Goal: Task Accomplishment & Management: Manage account settings

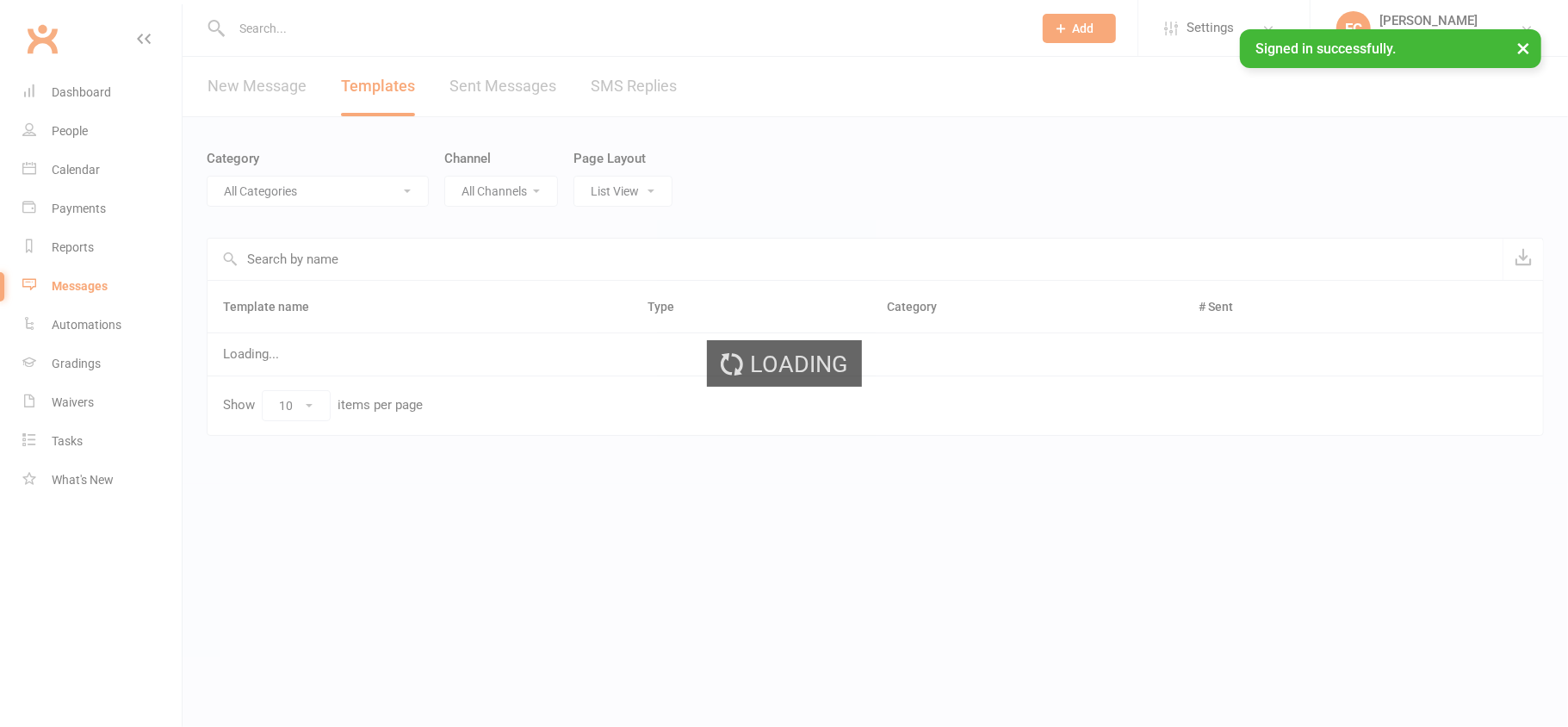
drag, startPoint x: 0, startPoint y: 0, endPoint x: 422, endPoint y: 35, distance: 423.4
click at [422, 35] on ui-view "Prospect Member Non-attending contact Bulk message Add Settings Event Templates…" at bounding box center [784, 243] width 1568 height 480
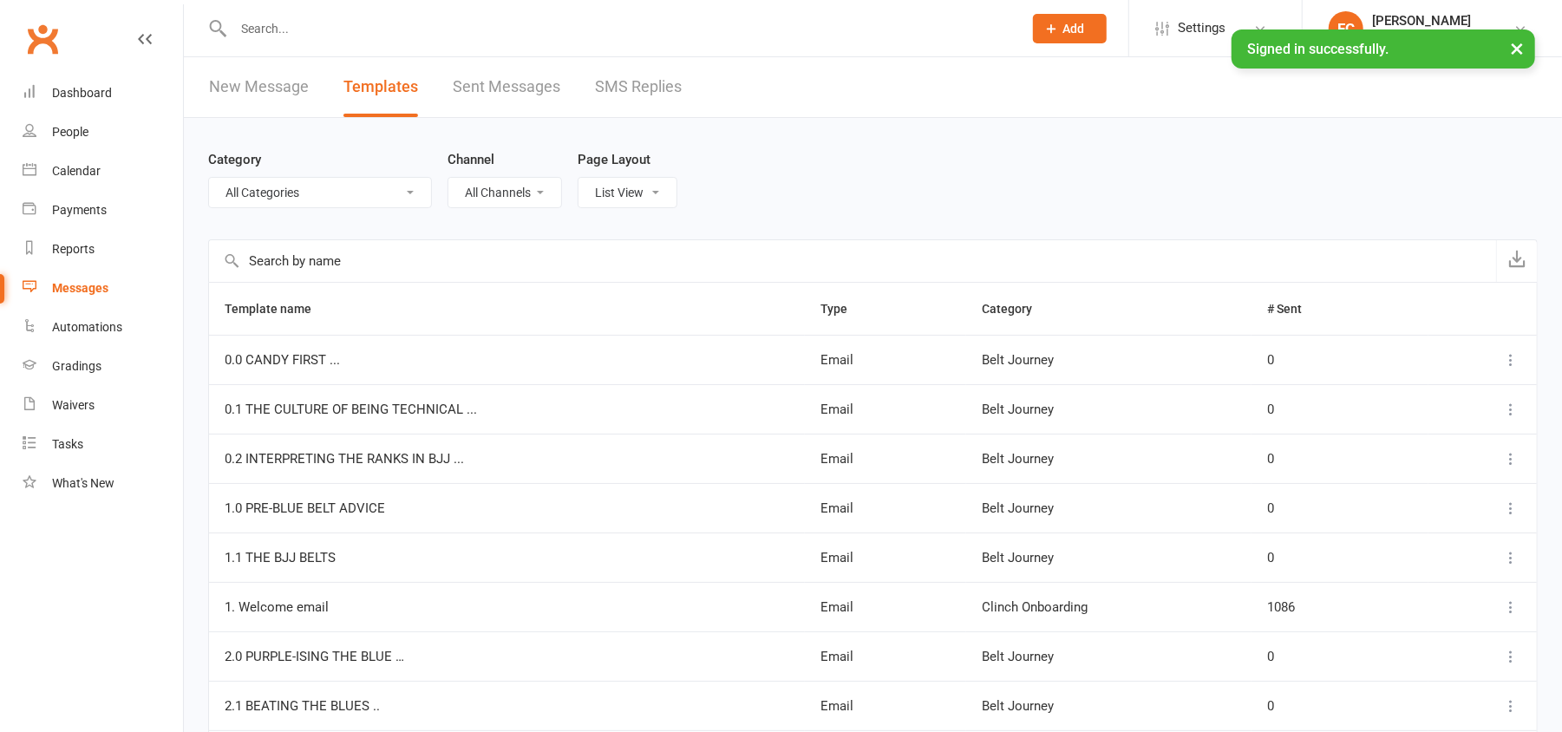
click at [424, 29] on input "text" at bounding box center [619, 28] width 782 height 24
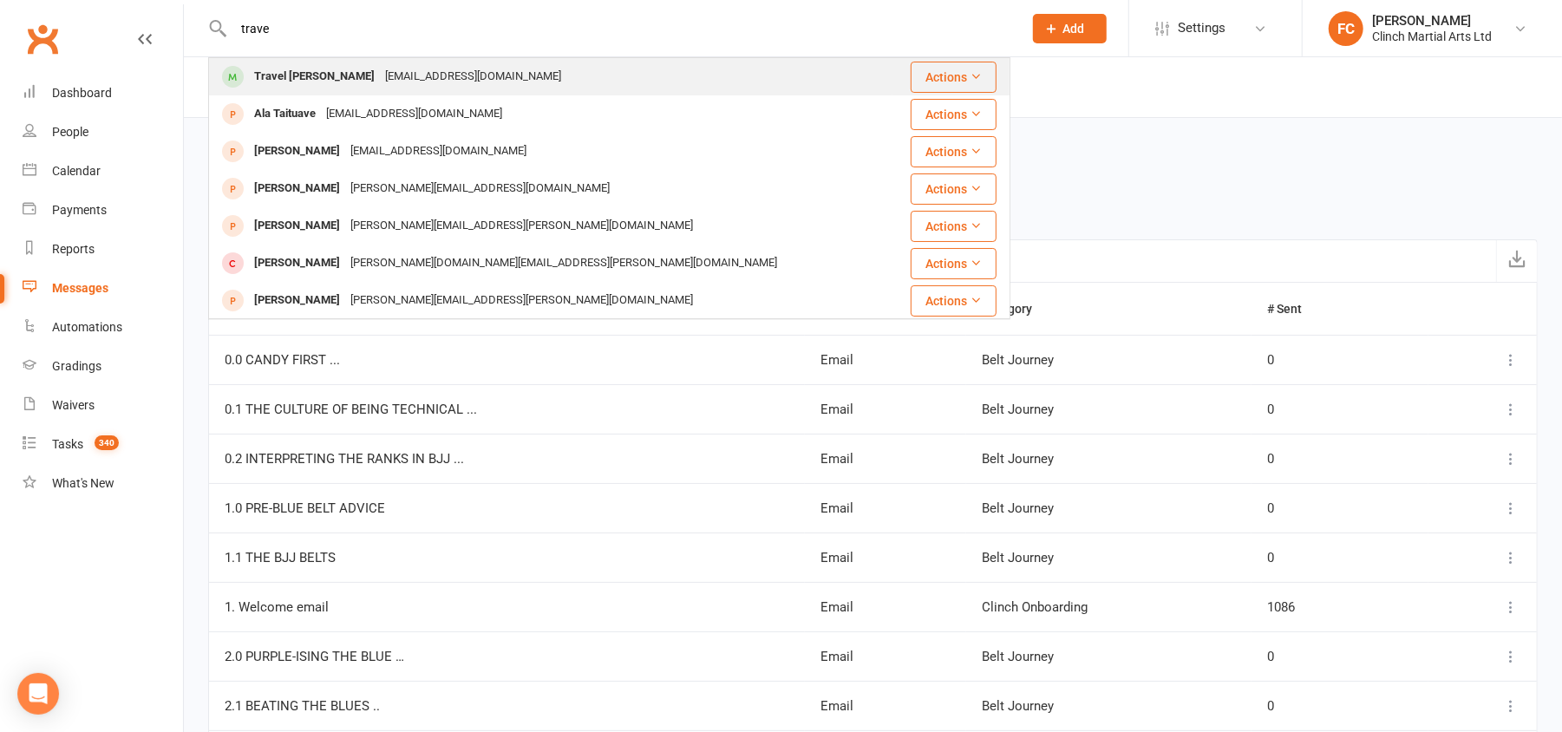
type input "trave"
click at [380, 84] on div "[EMAIL_ADDRESS][DOMAIN_NAME]" at bounding box center [473, 76] width 186 height 25
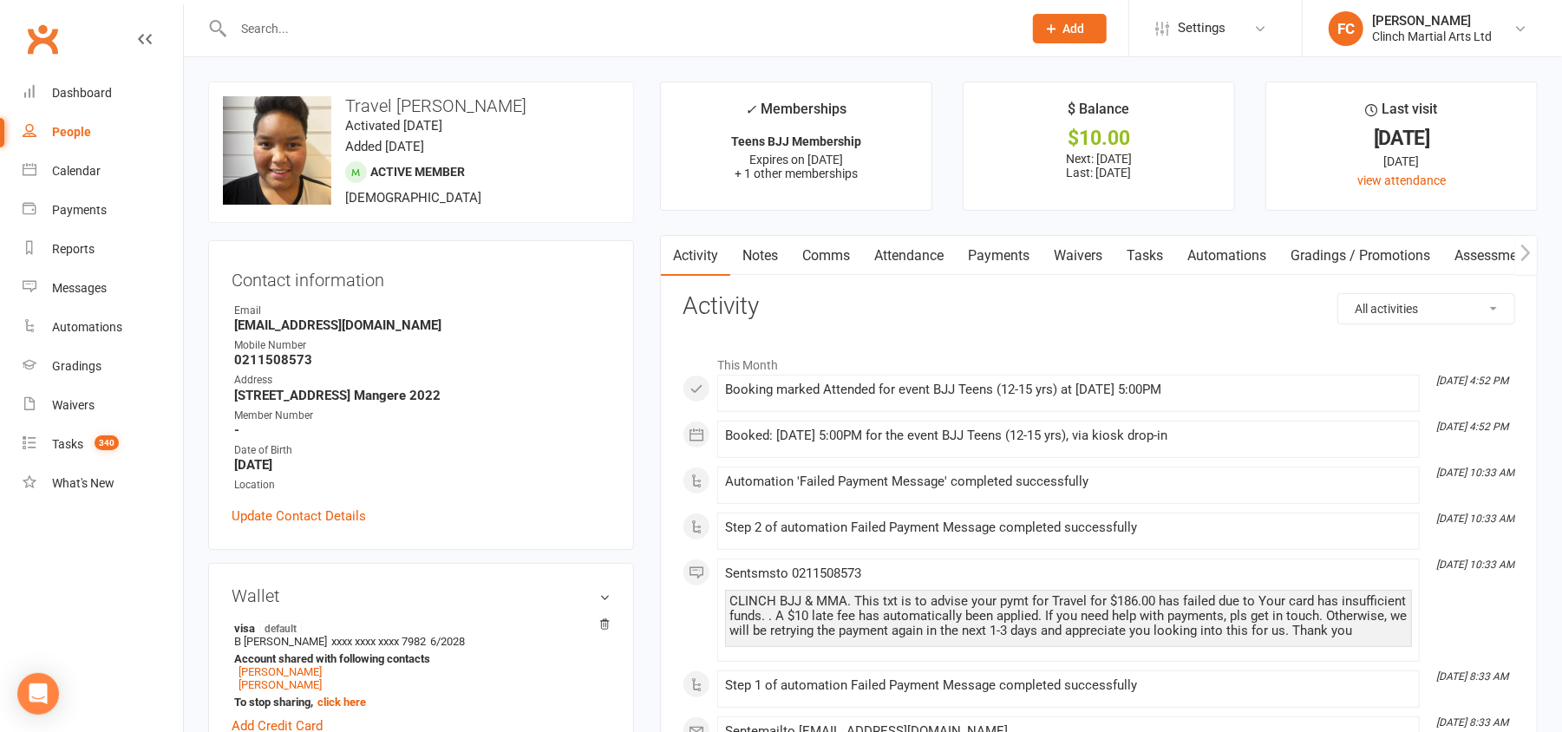
click at [1007, 257] on link "Payments" at bounding box center [999, 256] width 86 height 40
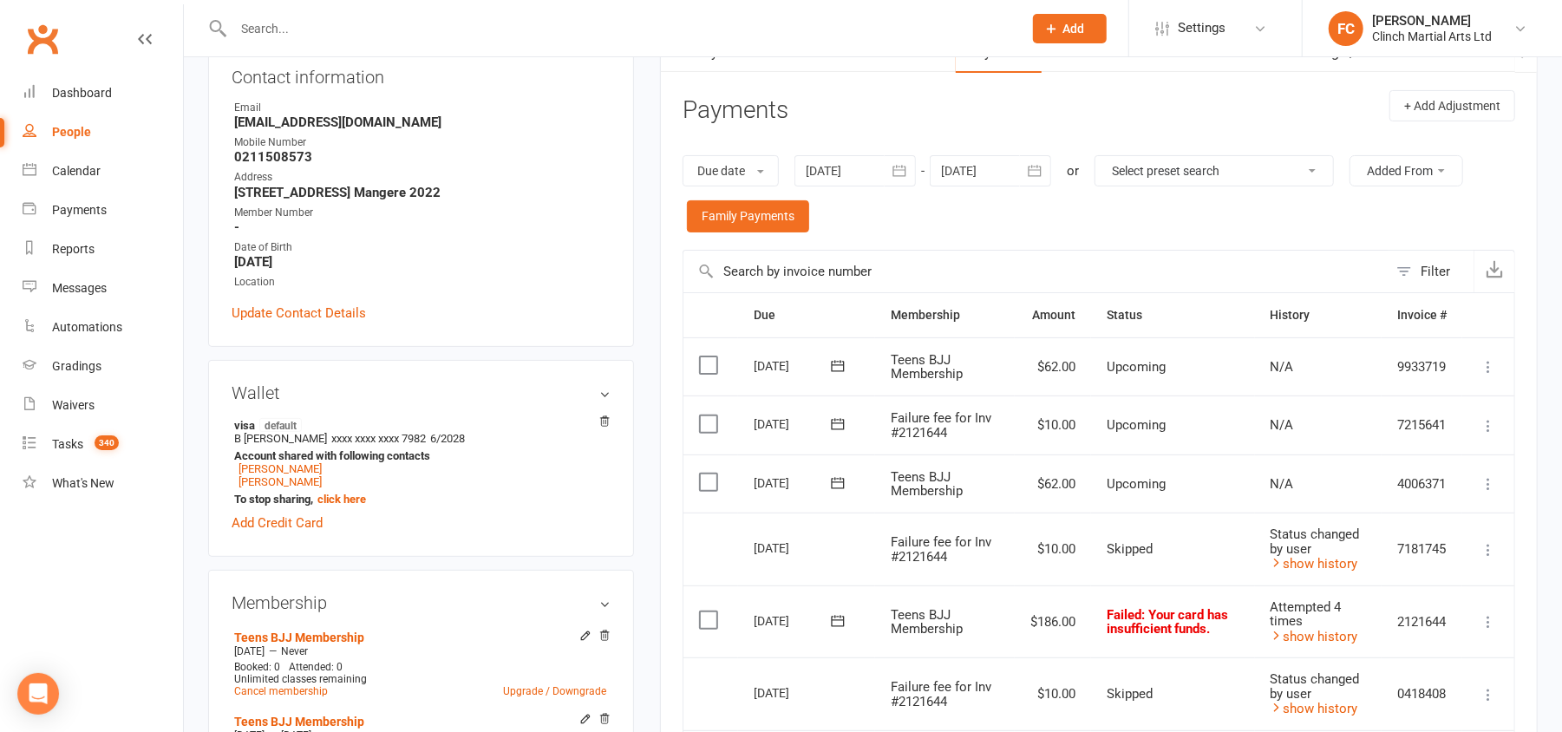
scroll to position [578, 0]
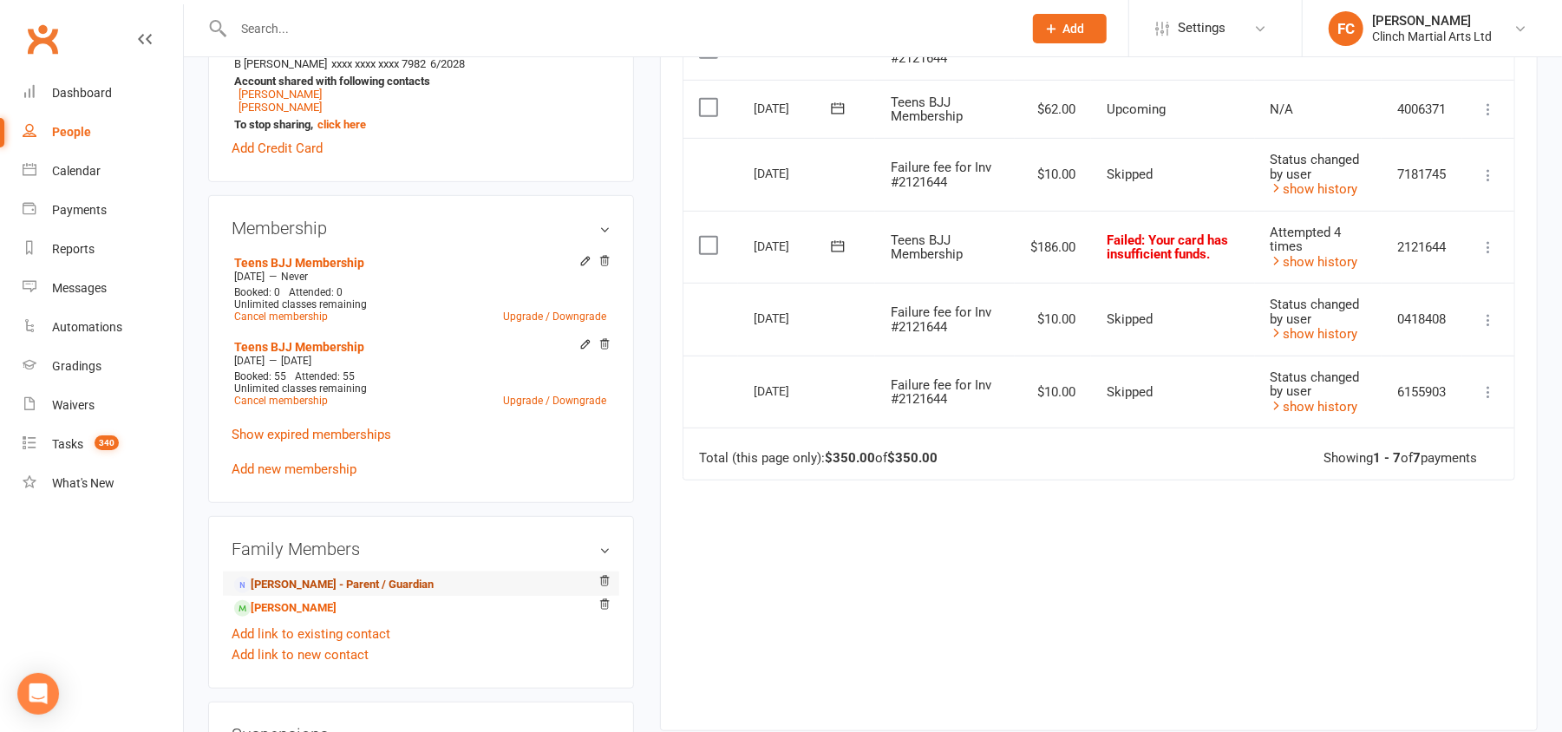
click at [293, 593] on link "Barnabas Henry - Parent / Guardian" at bounding box center [333, 585] width 199 height 18
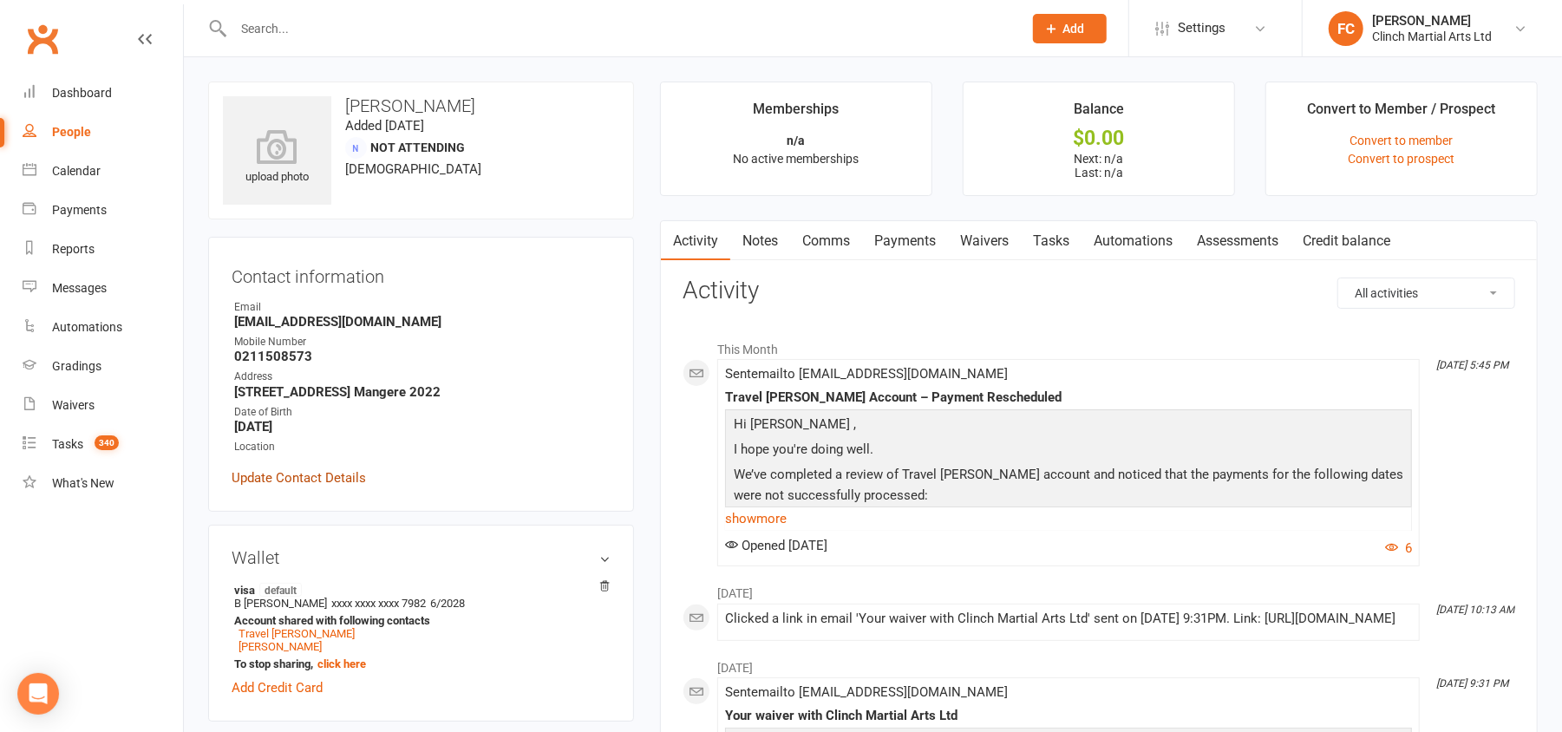
click at [290, 476] on link "Update Contact Details" at bounding box center [299, 477] width 134 height 21
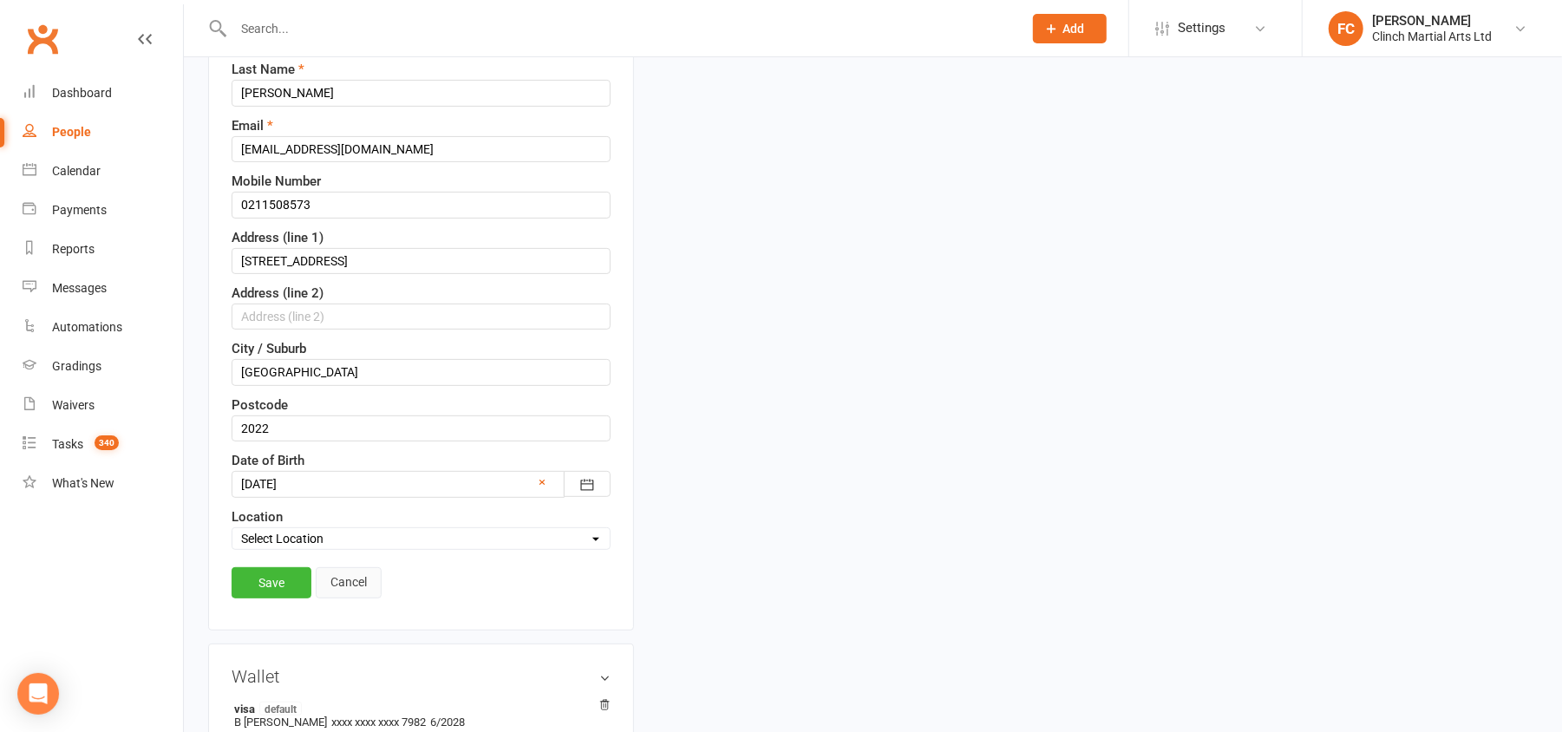
scroll to position [313, 0]
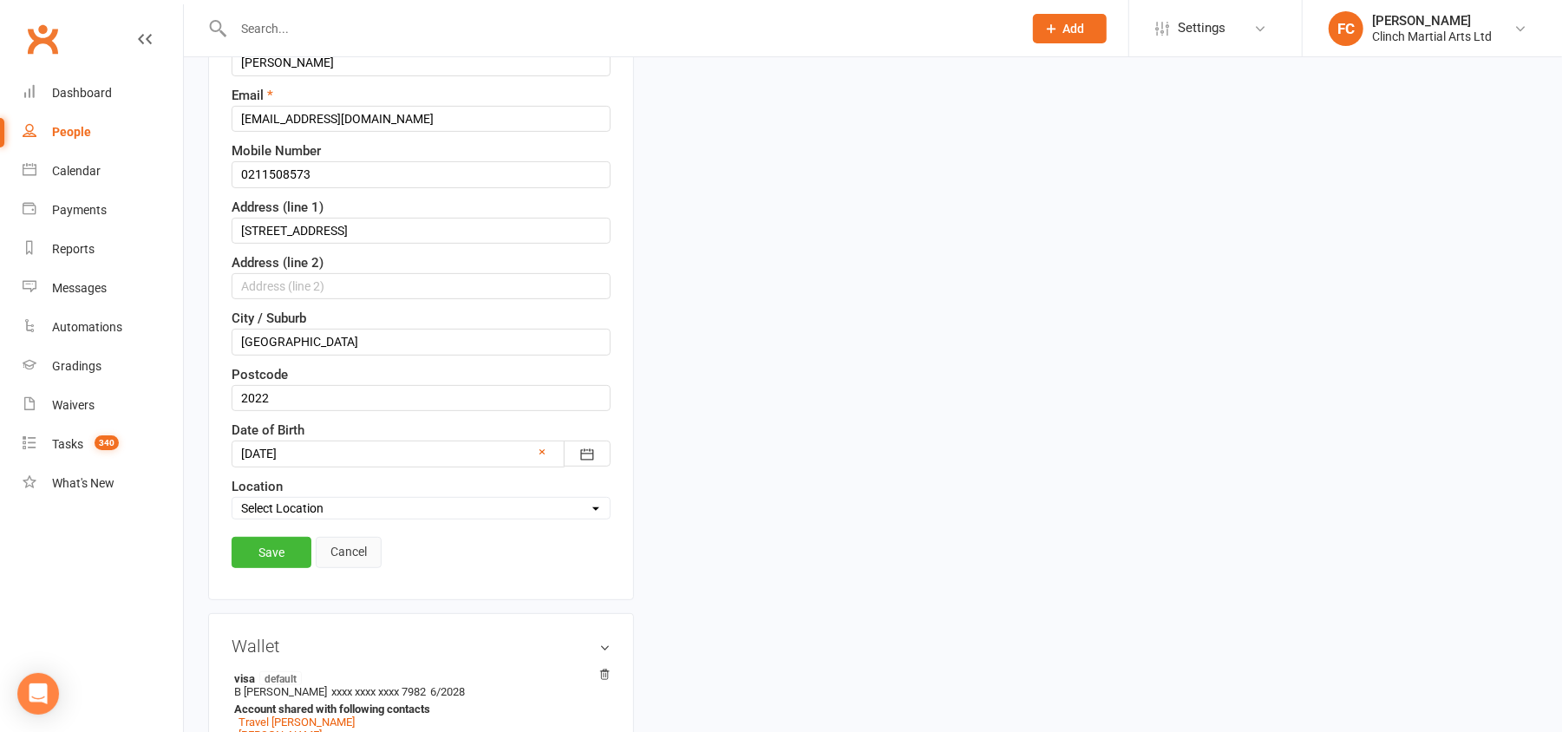
click at [361, 564] on link "Cancel" at bounding box center [349, 552] width 66 height 31
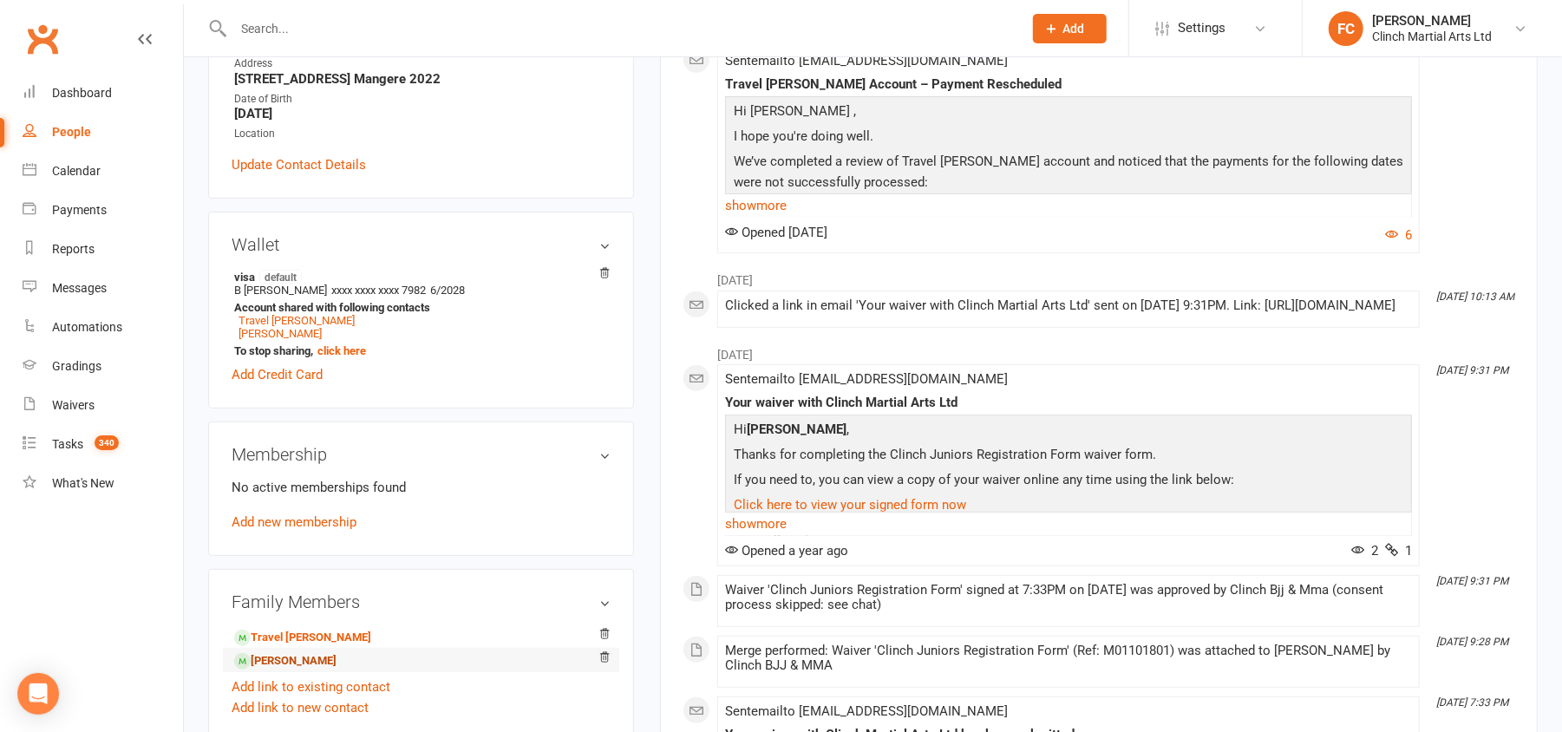
click at [269, 663] on link "Ariel Henry - Child" at bounding box center [285, 661] width 102 height 18
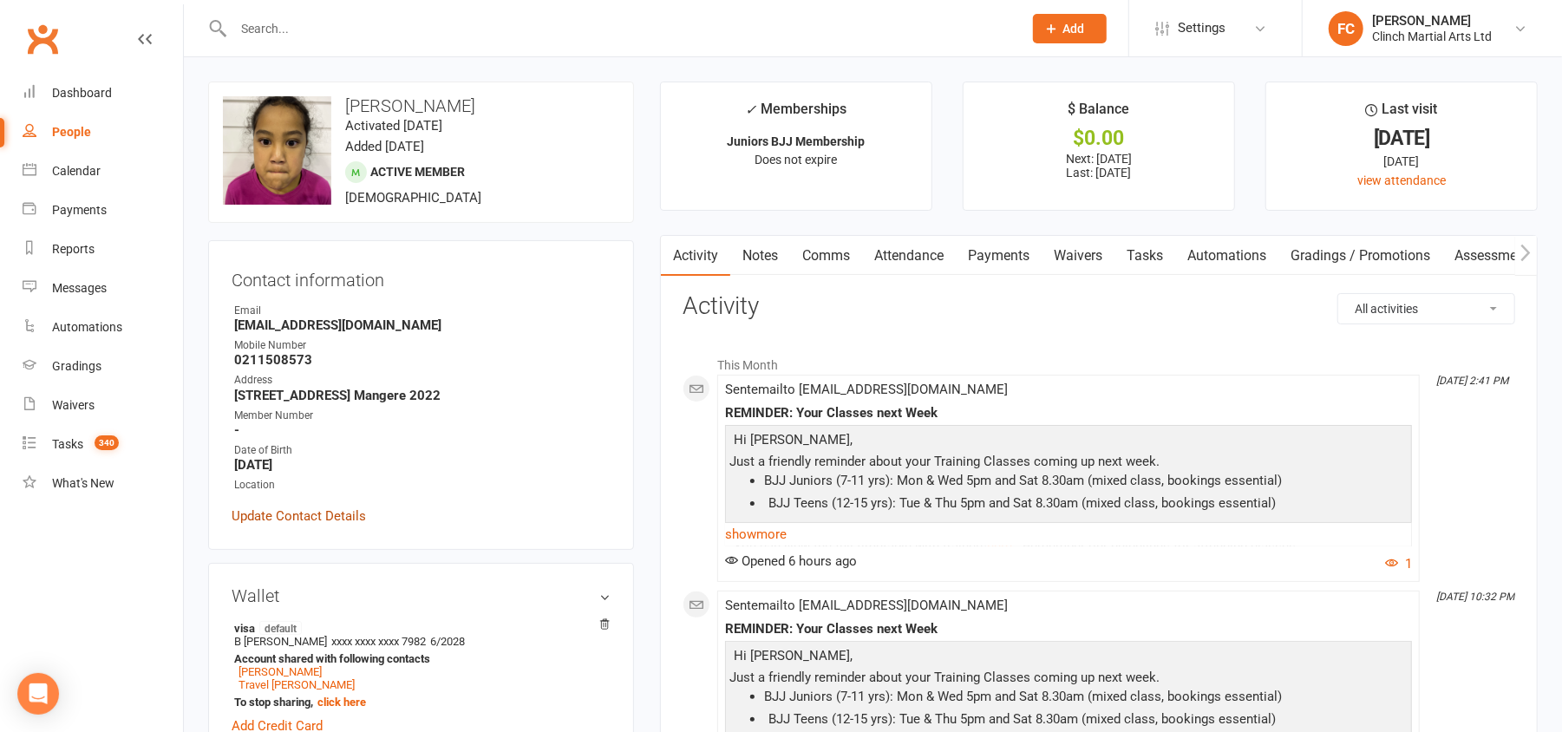
click at [317, 522] on link "Update Contact Details" at bounding box center [299, 516] width 134 height 21
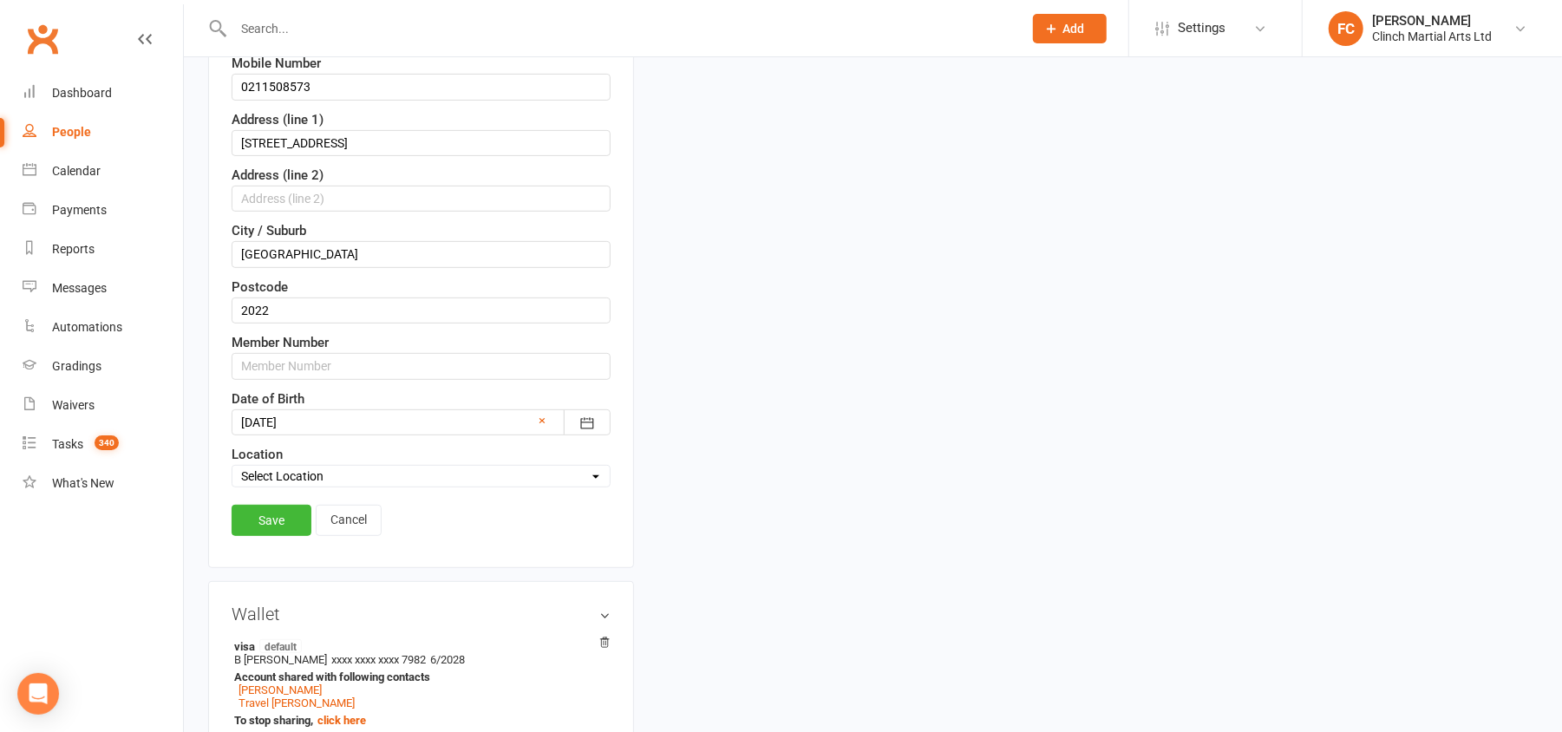
scroll to position [545, 0]
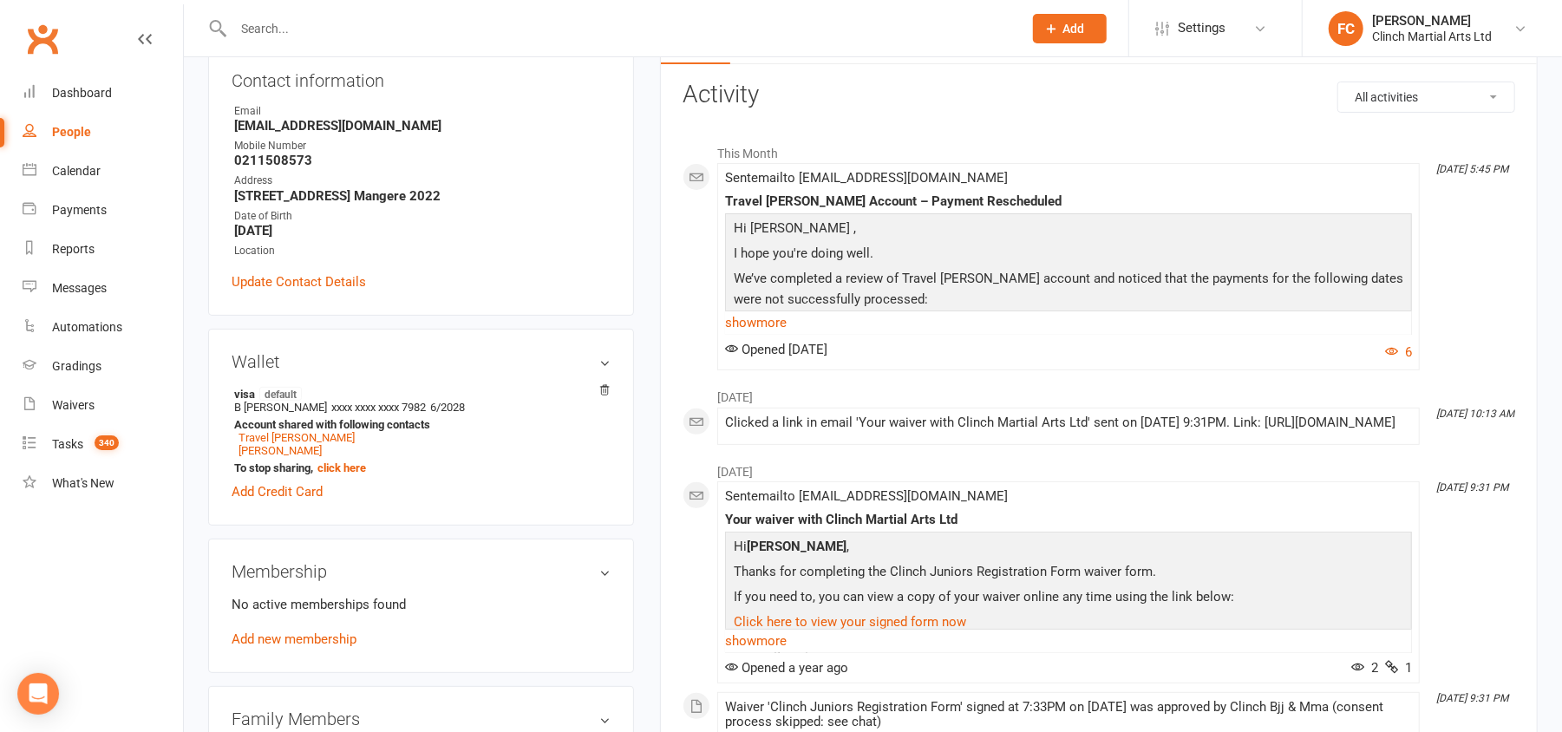
scroll to position [462, 0]
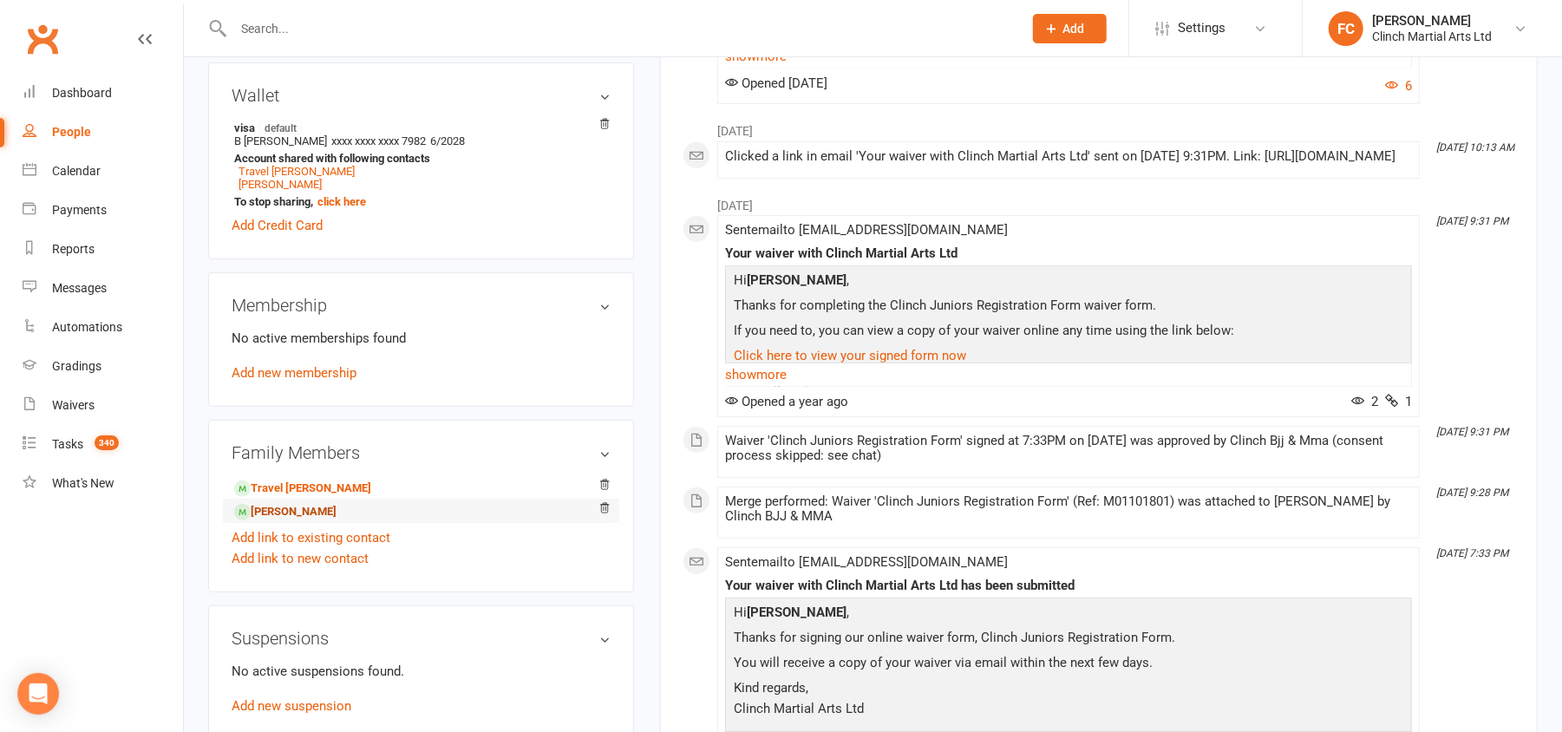
click at [268, 519] on link "Ariel Henry - Child" at bounding box center [285, 512] width 102 height 18
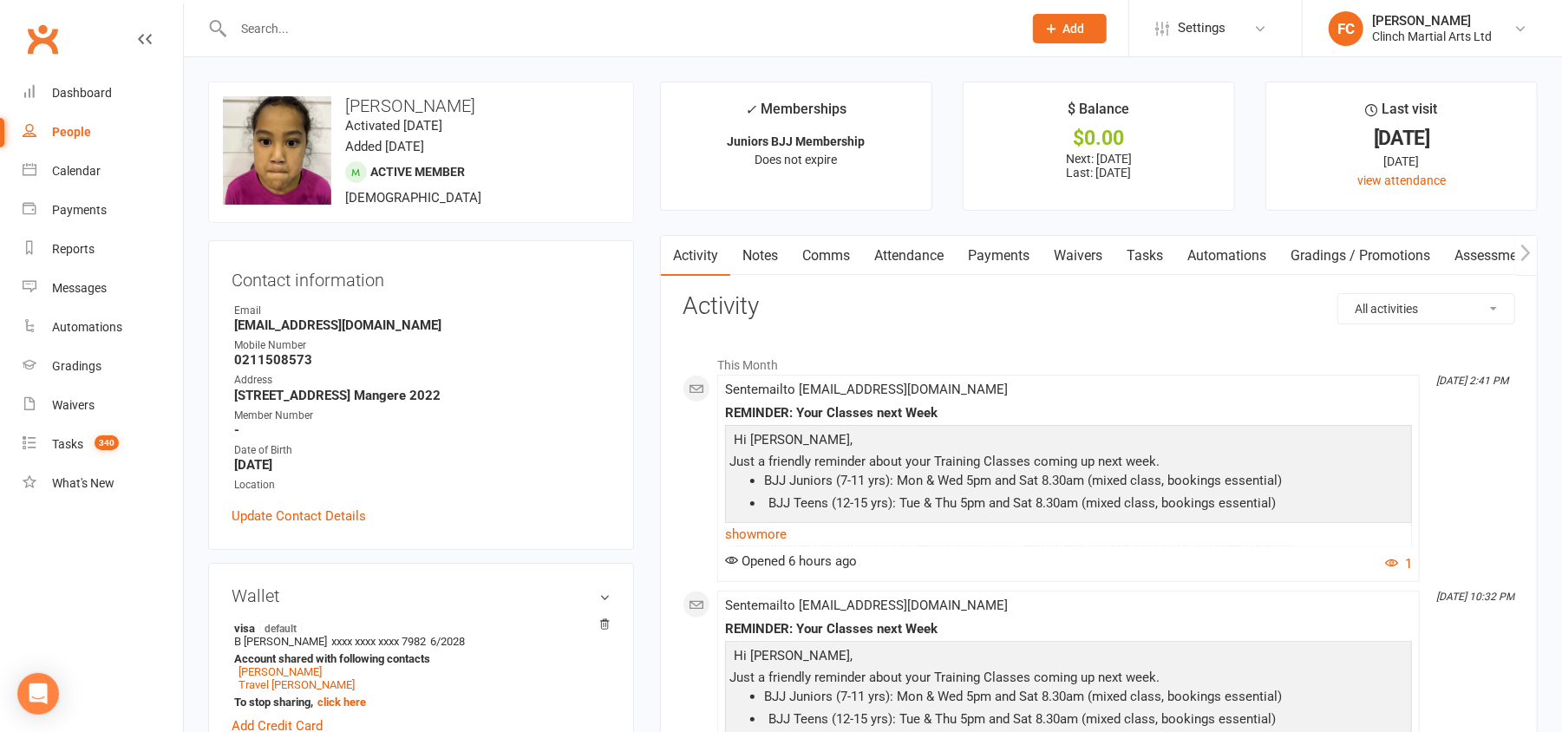
click at [515, 24] on input "text" at bounding box center [619, 28] width 782 height 24
paste input "Luke"
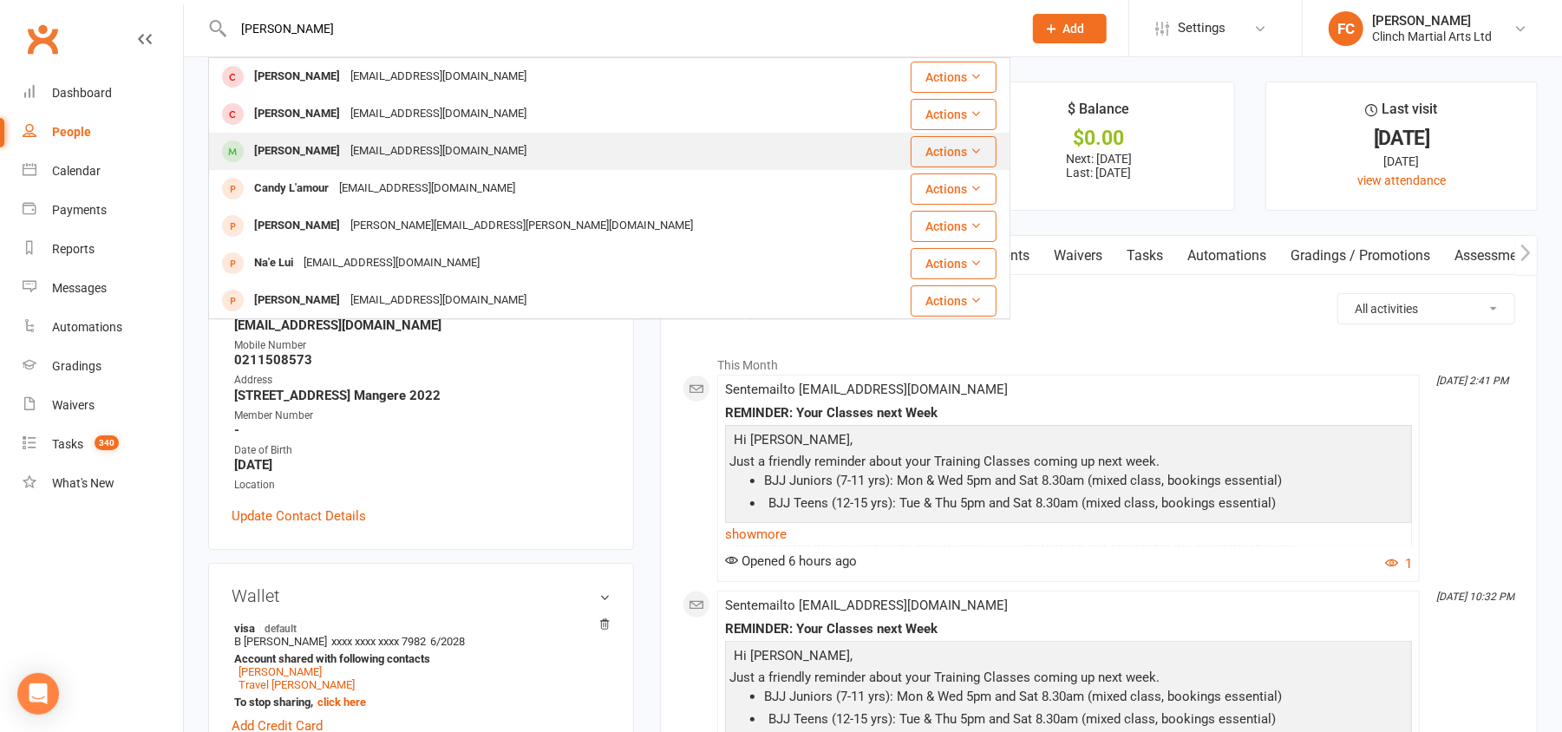
type input "Luke"
click at [345, 151] on div "Lukeschmidtsopoaga@gmail.com" at bounding box center [438, 151] width 186 height 25
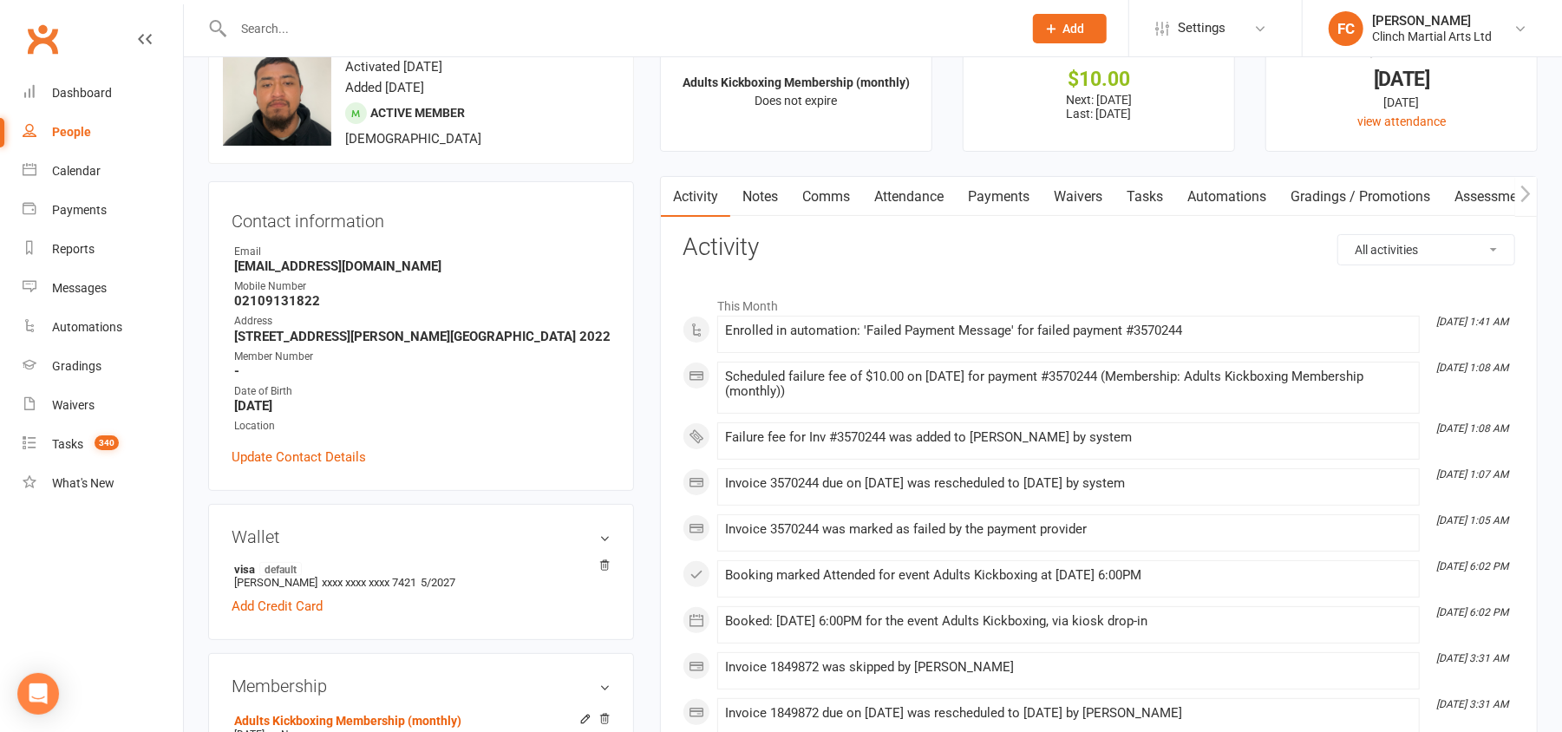
scroll to position [115, 0]
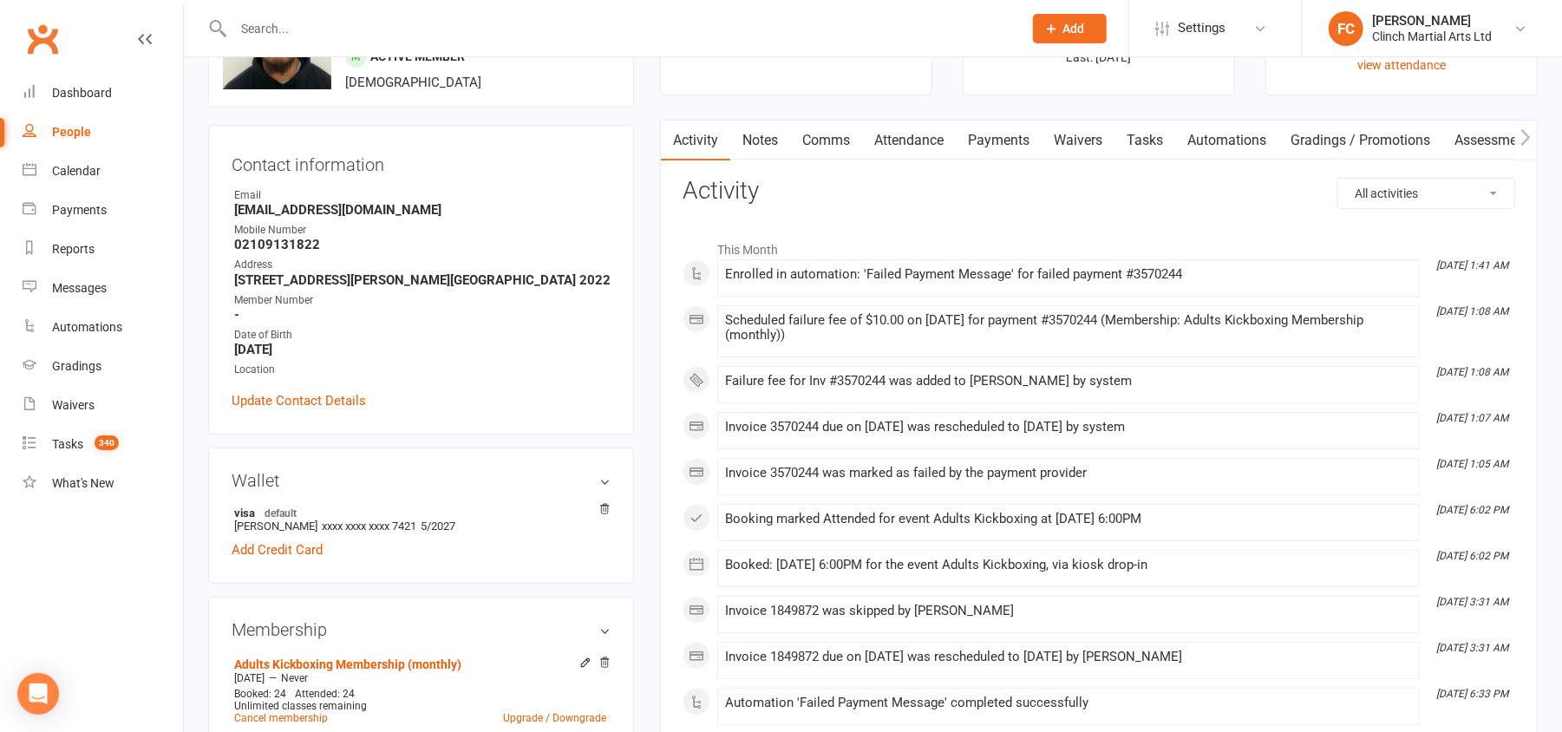
click at [995, 149] on link "Payments" at bounding box center [999, 141] width 86 height 40
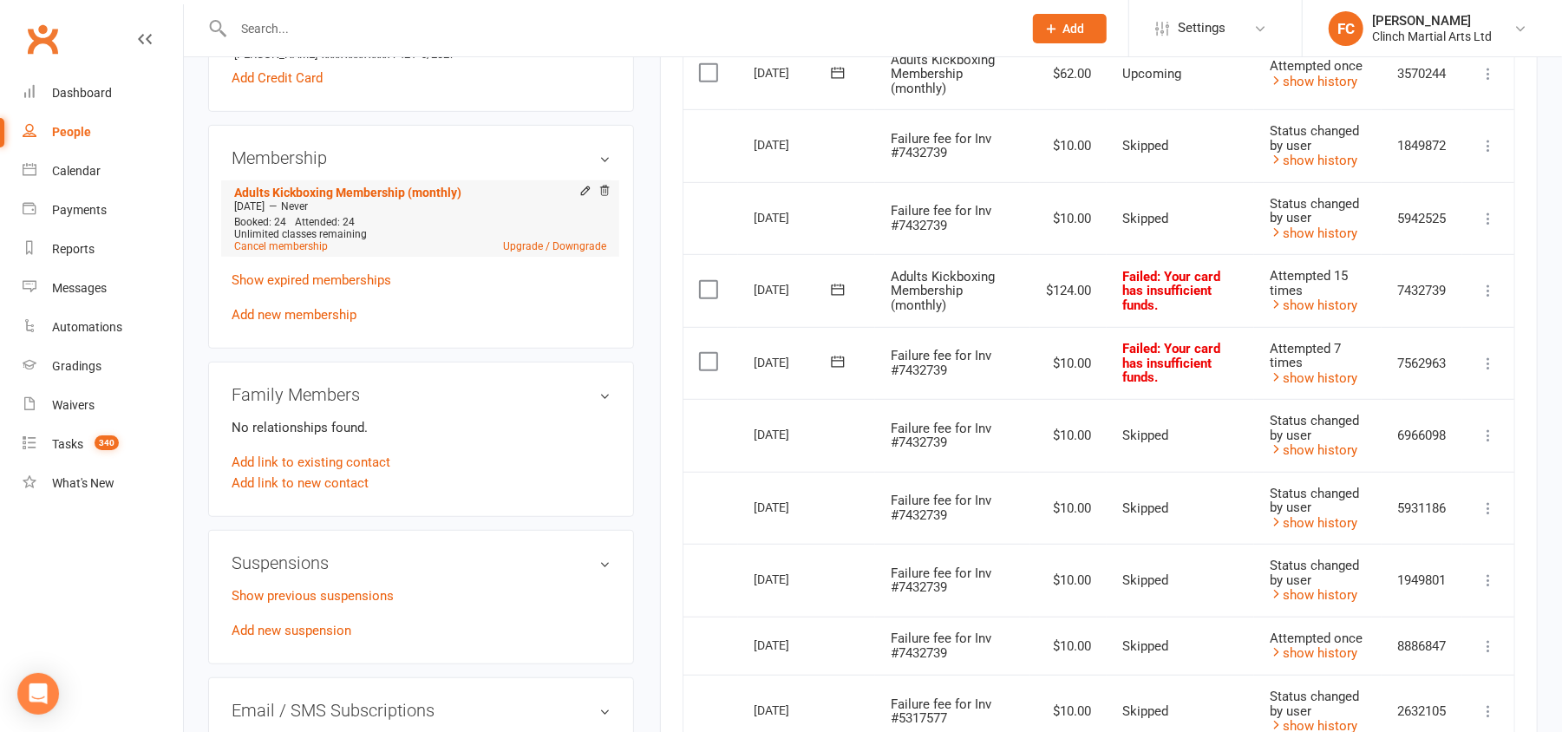
scroll to position [347, 0]
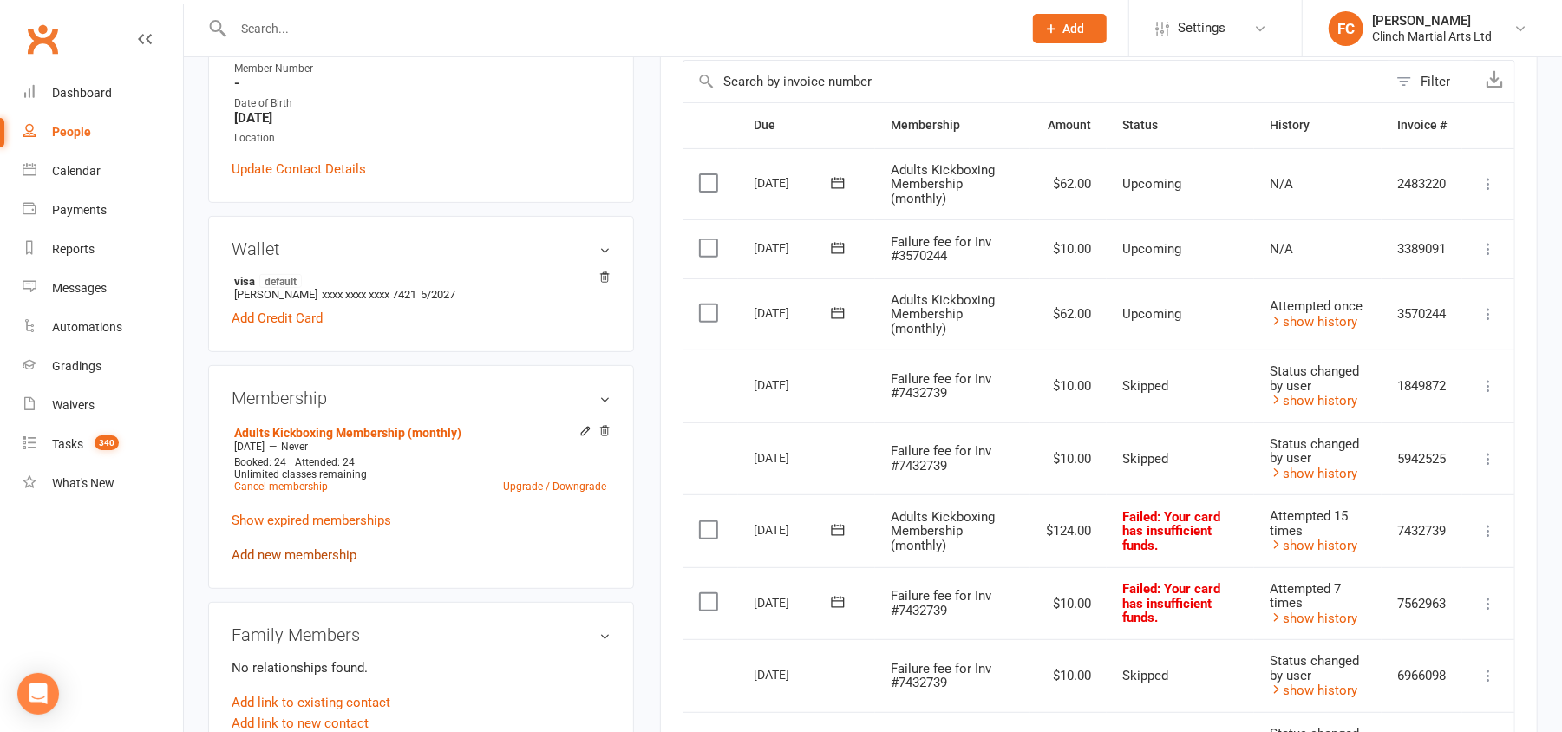
click at [285, 558] on link "Add new membership" at bounding box center [294, 555] width 125 height 16
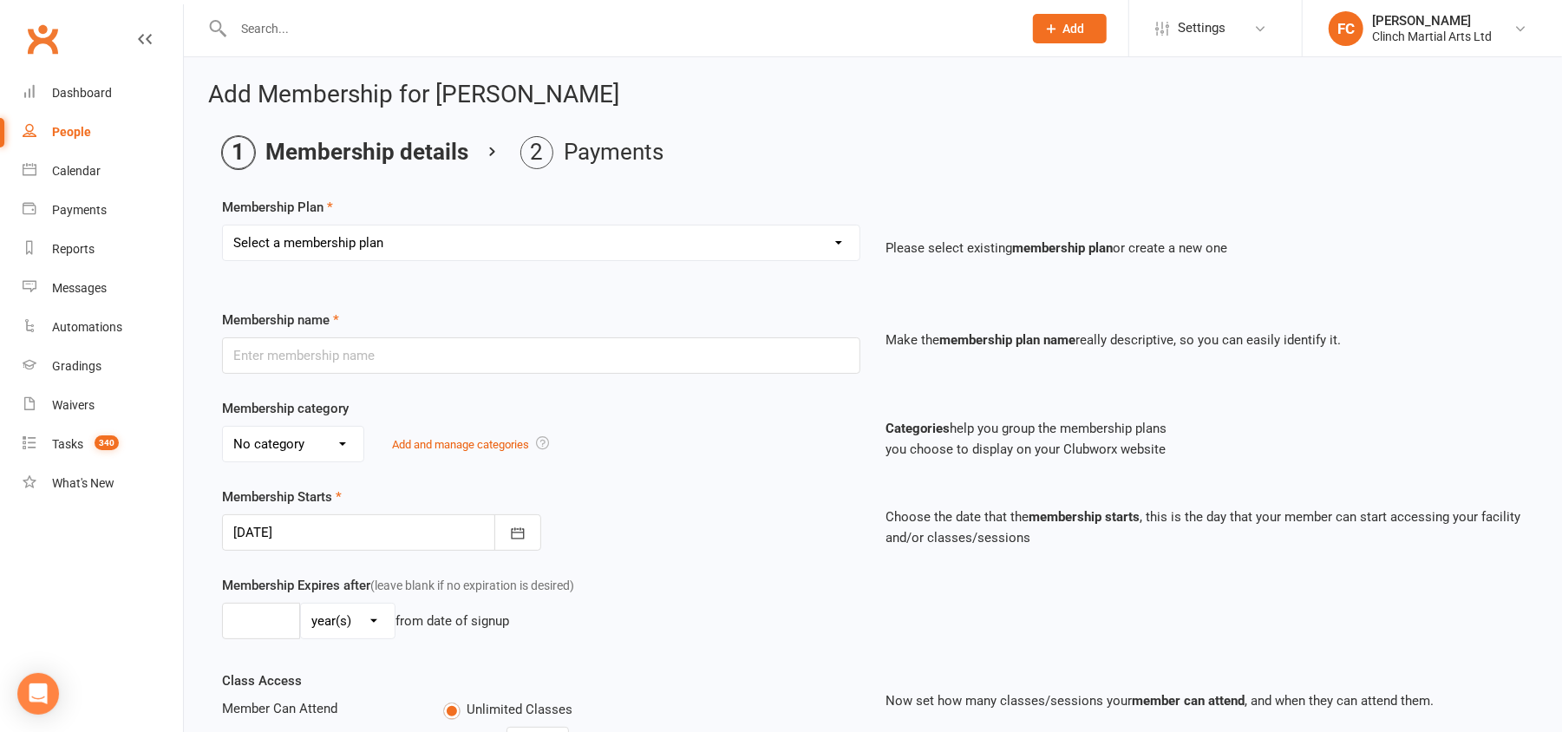
click at [356, 245] on select "Select a membership plan Juniors BJJ Membership 2 Week Trial Program Adults Ful…" at bounding box center [541, 242] width 636 height 35
select select "5"
click at [223, 225] on select "Select a membership plan Juniors BJJ Membership 2 Week Trial Program Adults Ful…" at bounding box center [541, 242] width 636 height 35
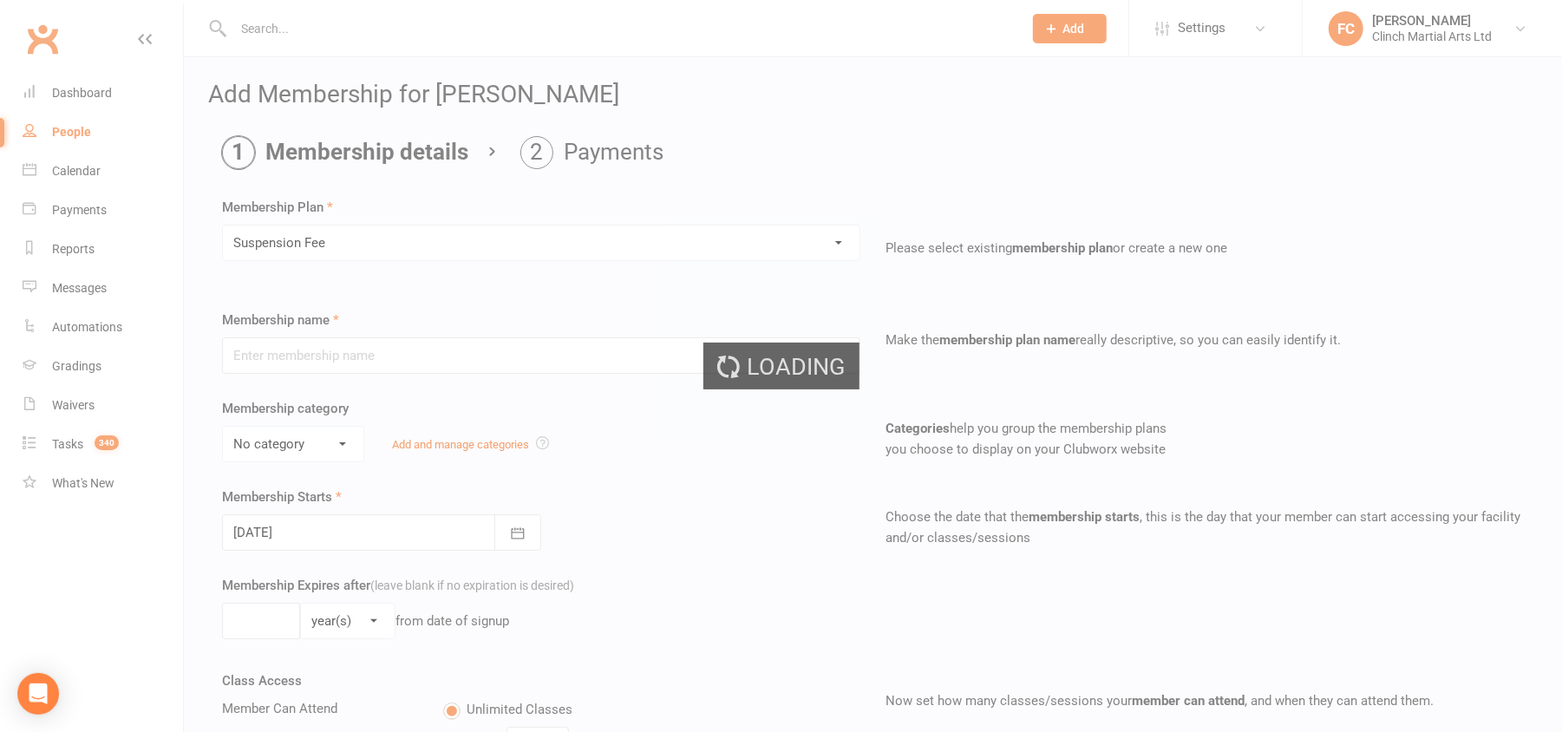
type input "Suspension Fee"
select select "2"
type input "1"
select select "0"
type input "0"
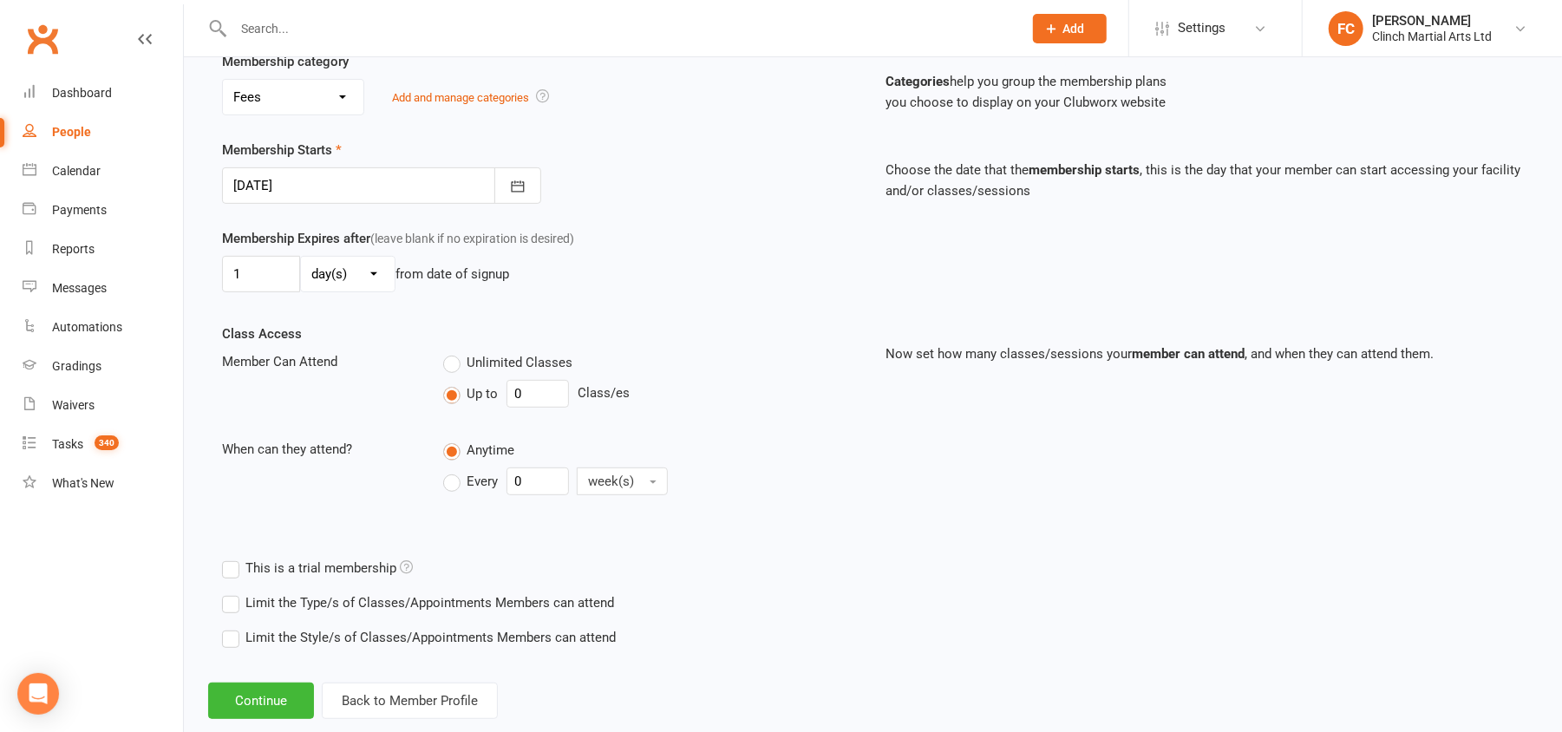
scroll to position [389, 0]
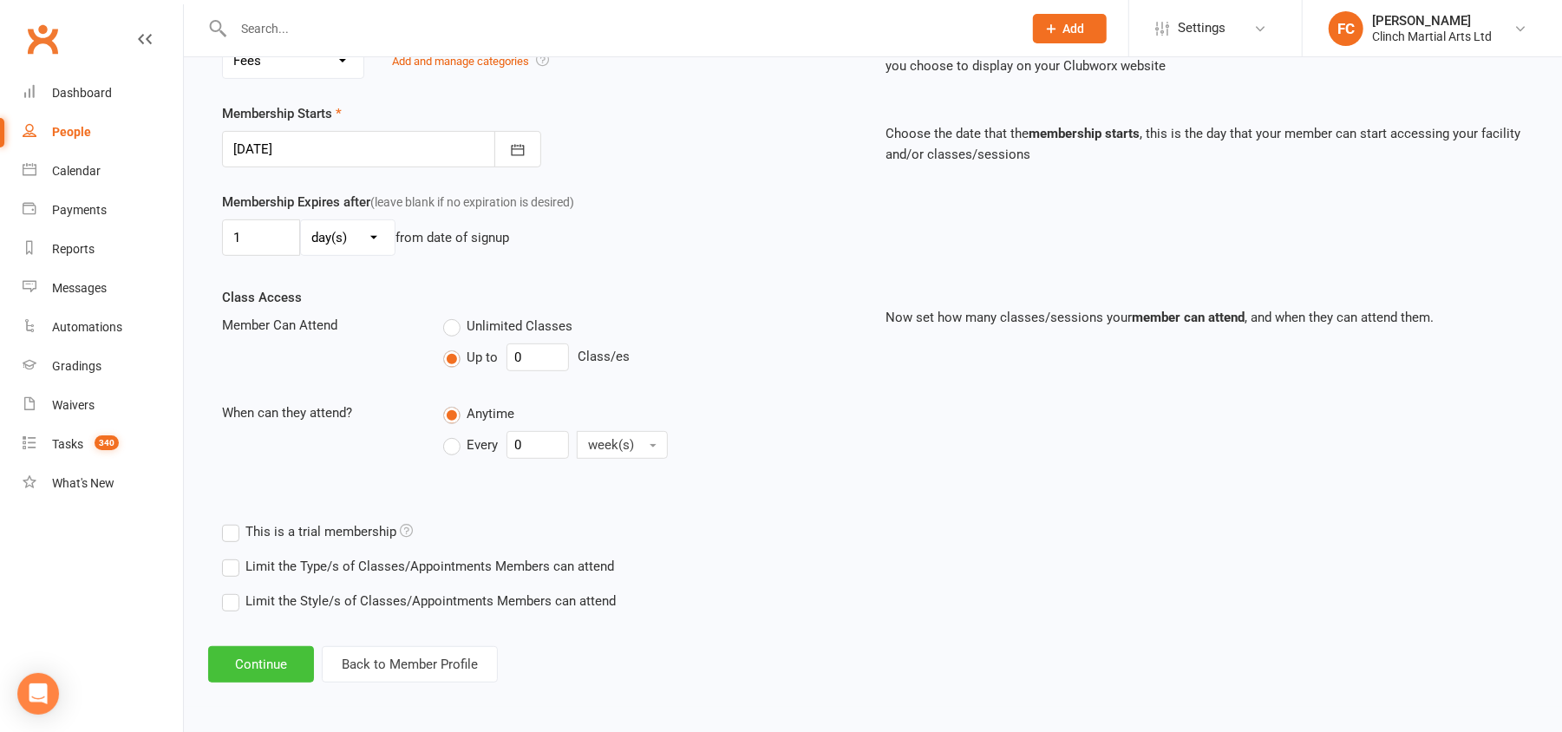
click at [243, 649] on button "Continue" at bounding box center [261, 664] width 106 height 36
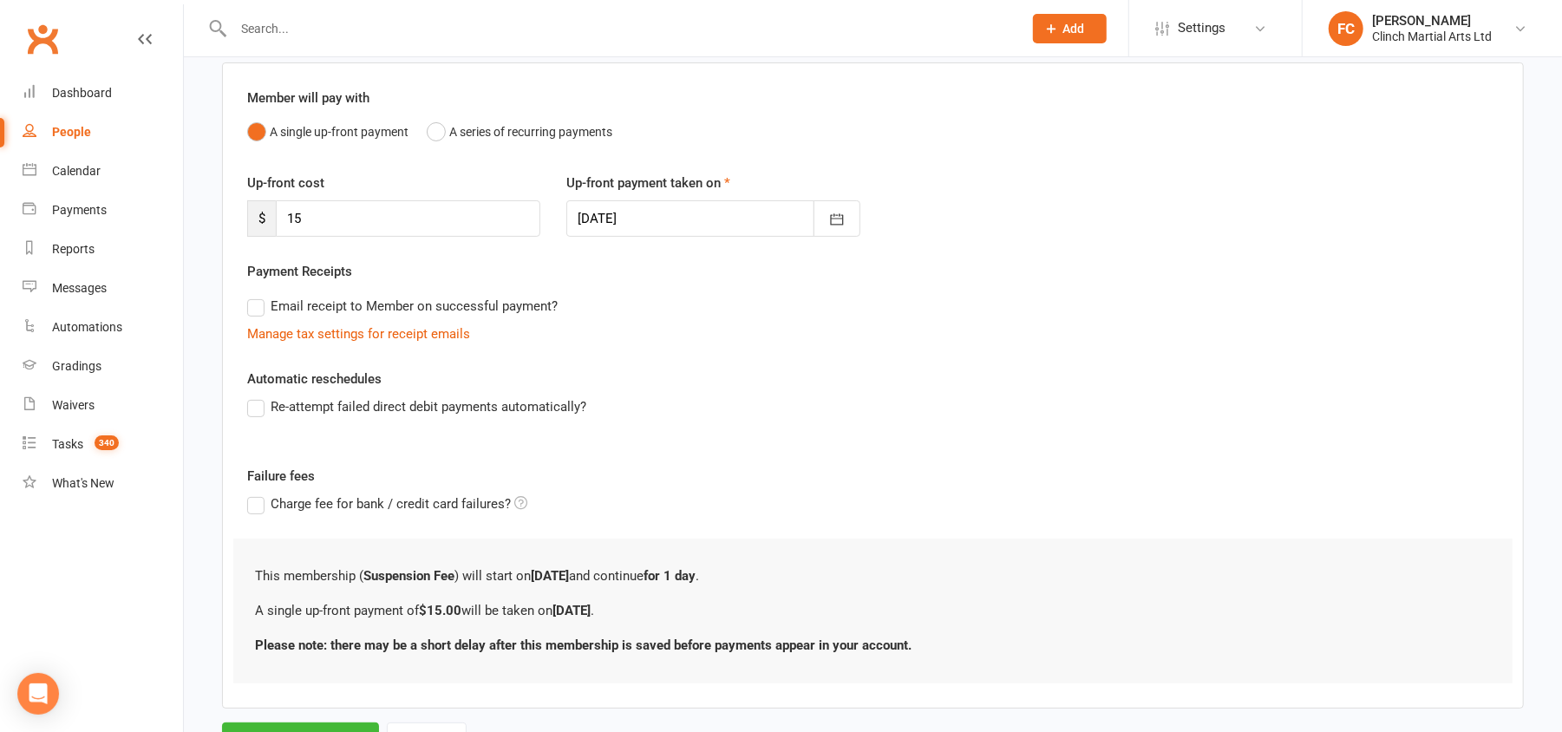
scroll to position [215, 0]
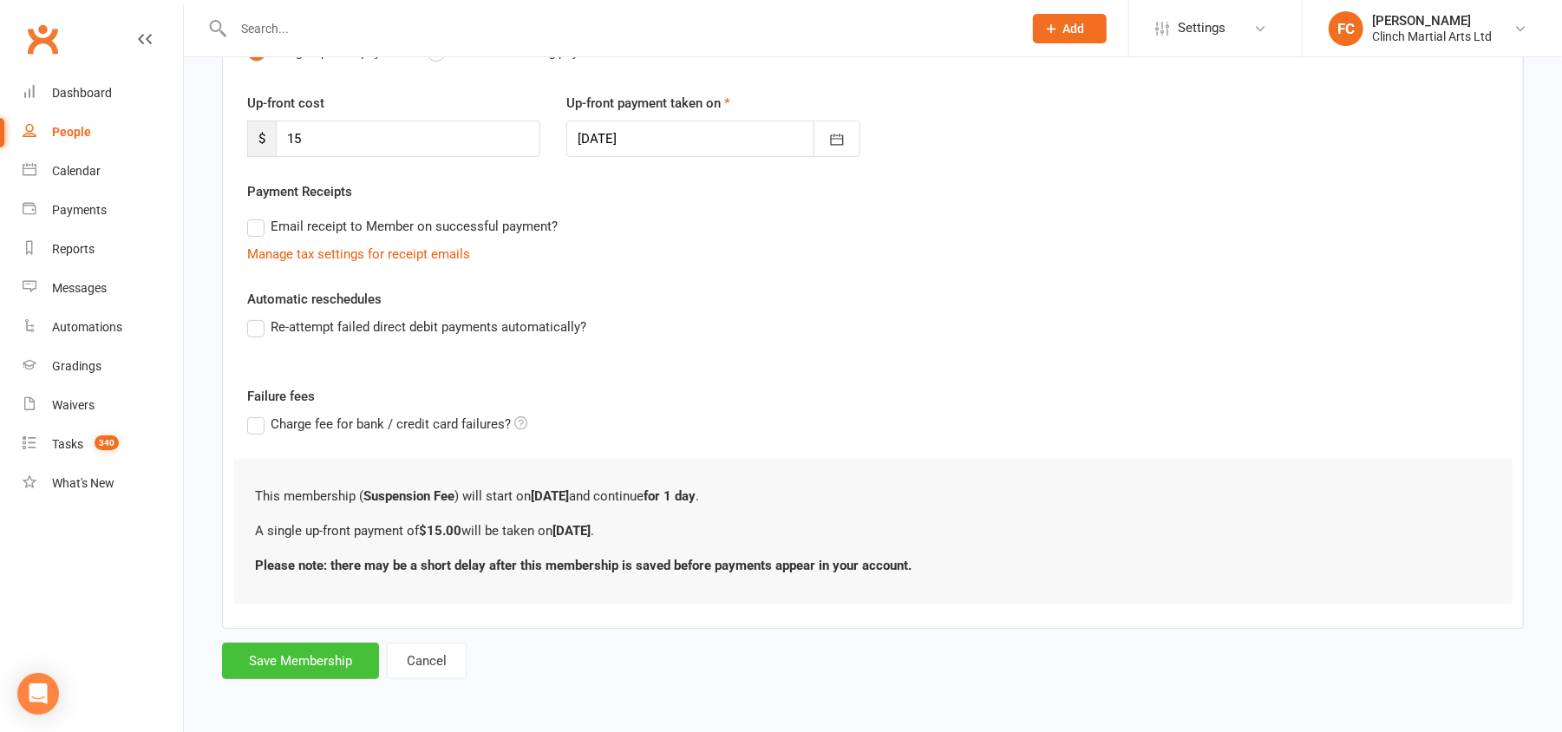
click at [293, 663] on button "Save Membership" at bounding box center [300, 661] width 157 height 36
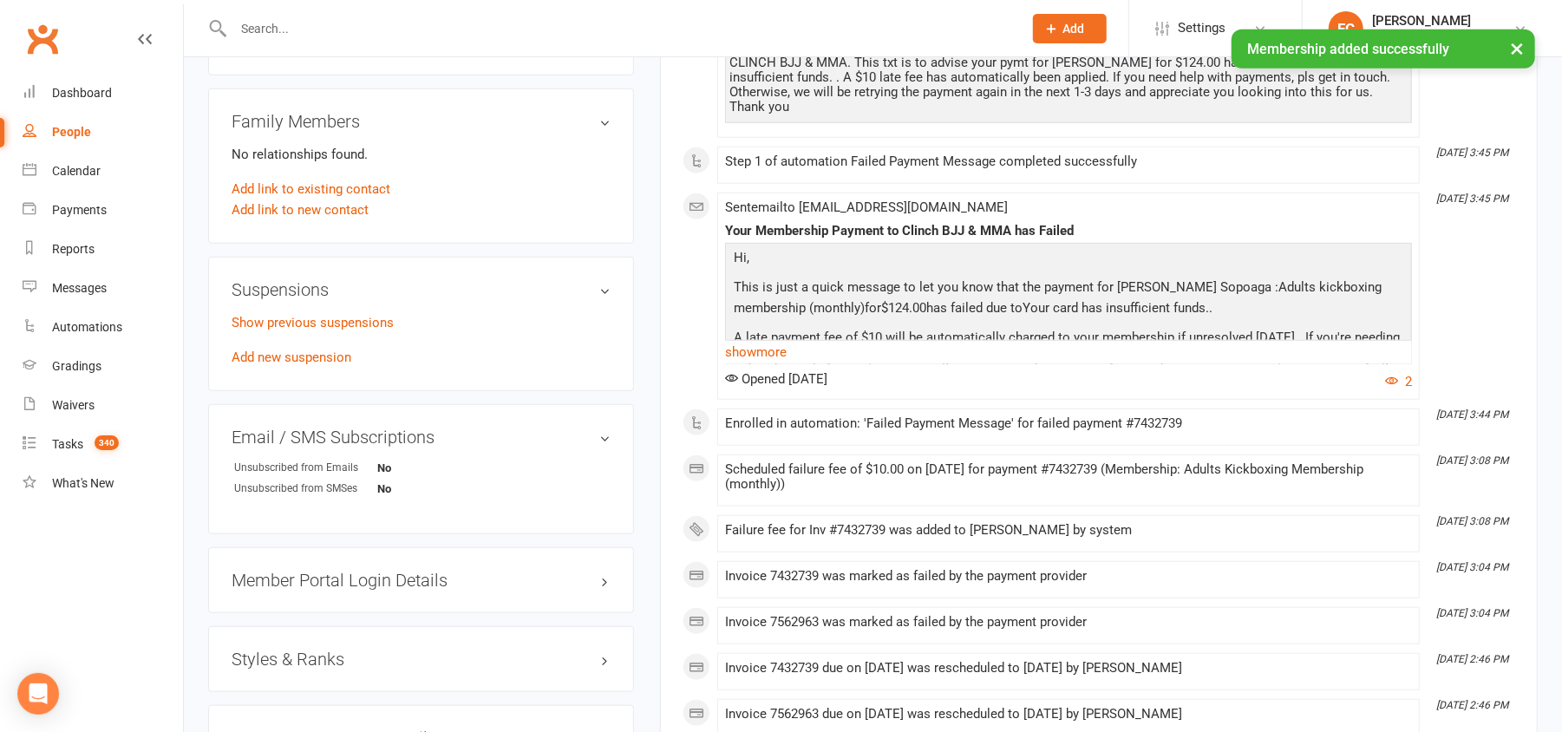
scroll to position [924, 0]
click at [284, 355] on link "Add new suspension" at bounding box center [292, 354] width 120 height 16
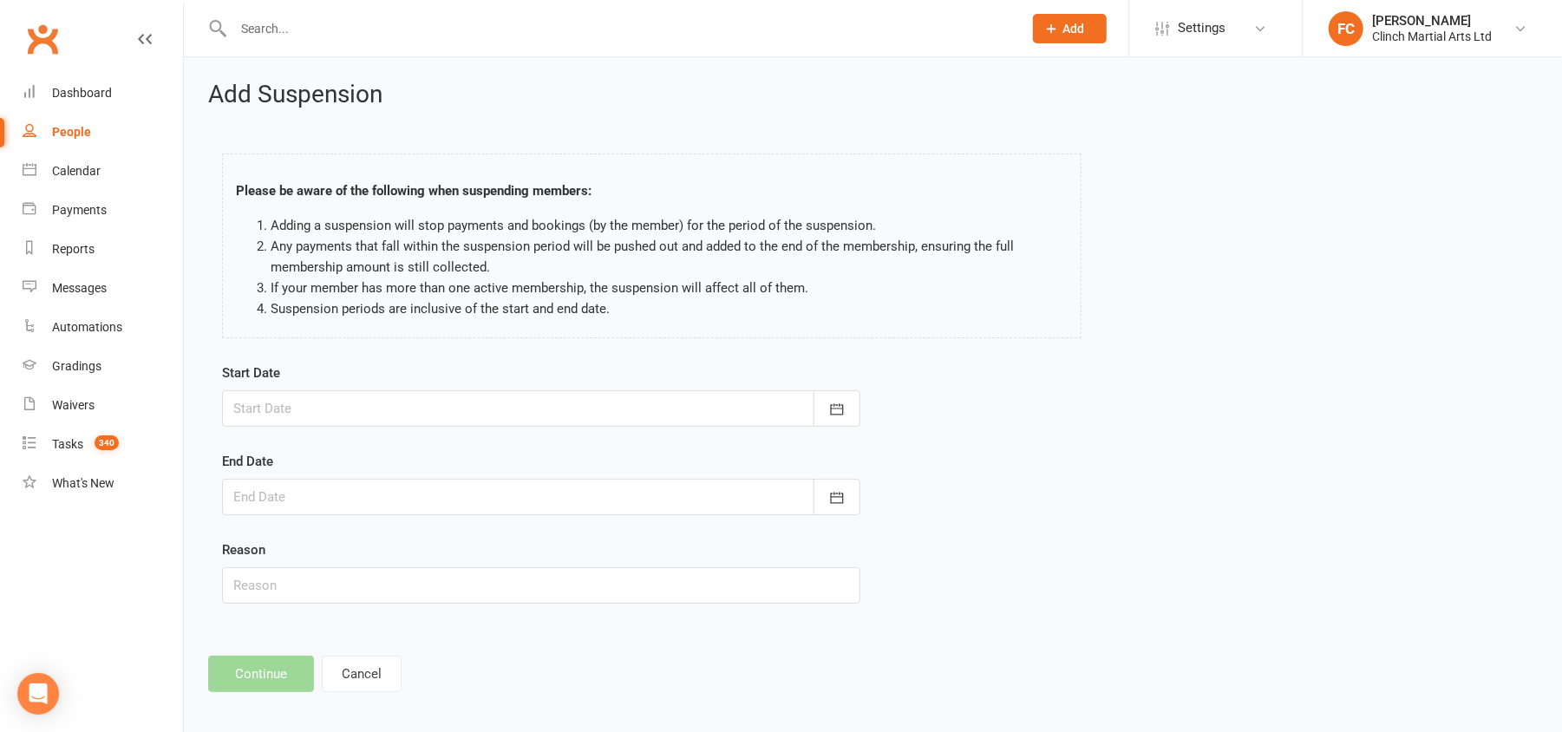
click at [320, 411] on div at bounding box center [541, 408] width 638 height 36
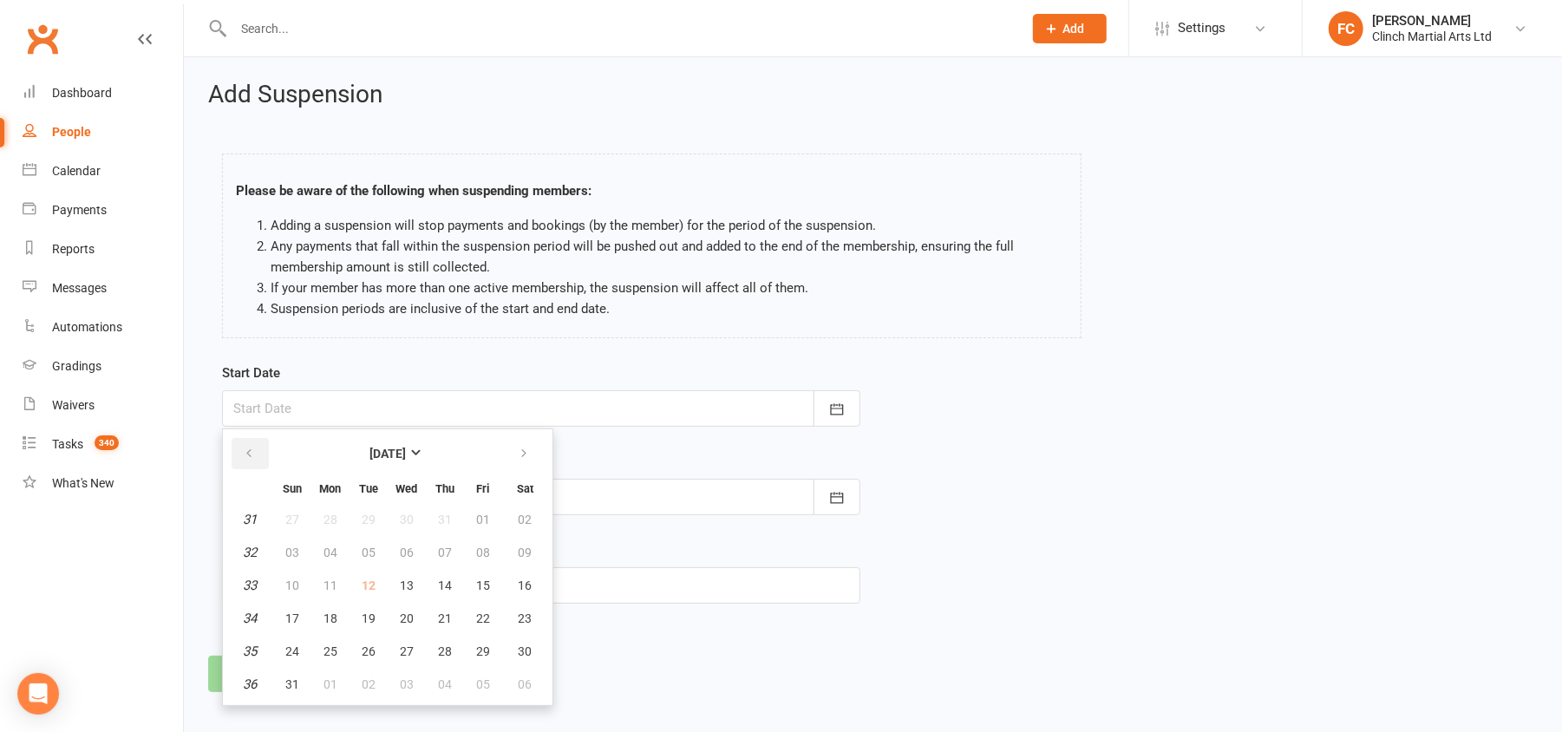
click at [254, 453] on button "button" at bounding box center [250, 453] width 37 height 31
click at [366, 581] on td "15" at bounding box center [368, 585] width 36 height 31
click at [521, 447] on icon "button" at bounding box center [524, 454] width 12 height 14
click at [407, 586] on span "13" at bounding box center [407, 585] width 14 height 14
type input "13 Aug 2025"
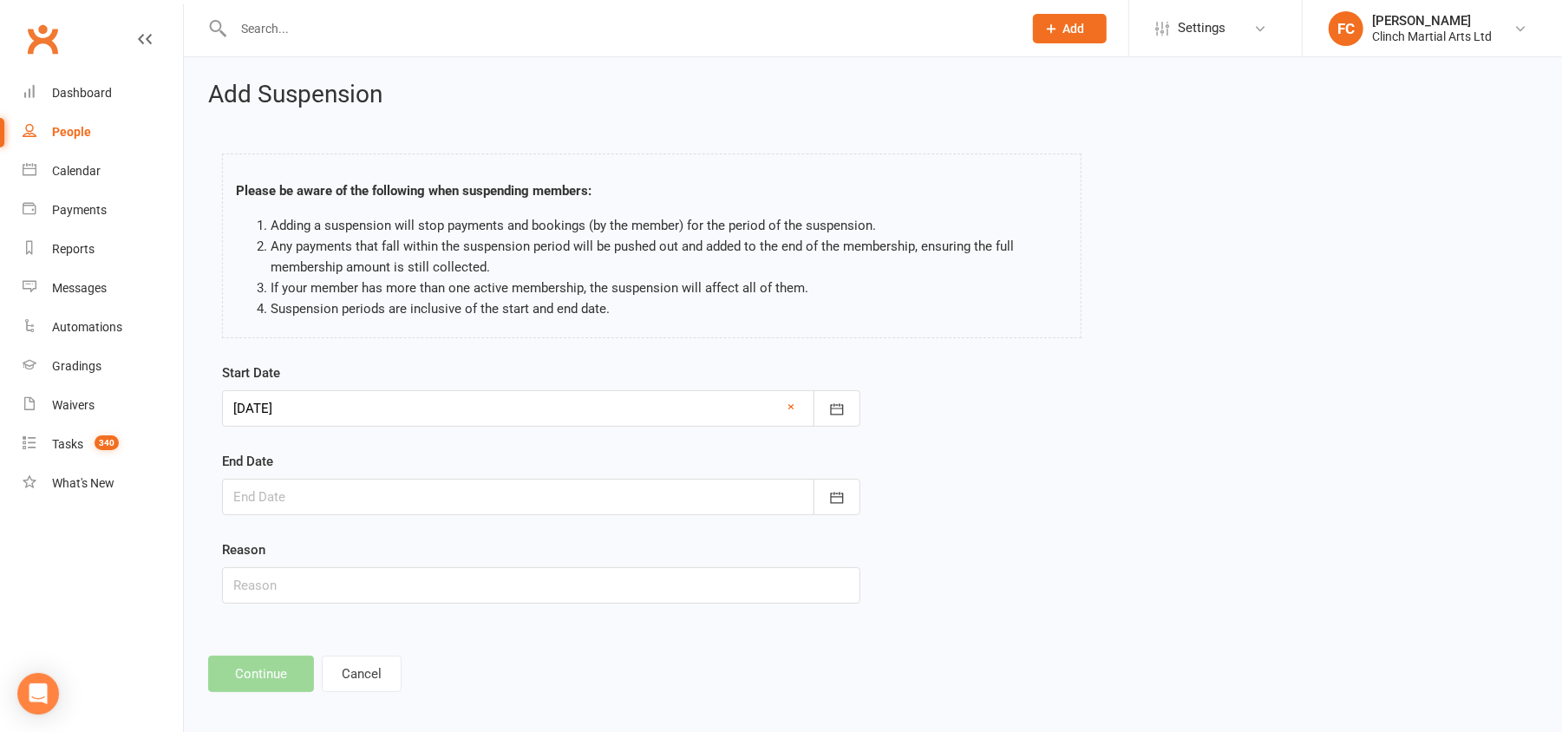
click at [317, 499] on div at bounding box center [541, 497] width 638 height 36
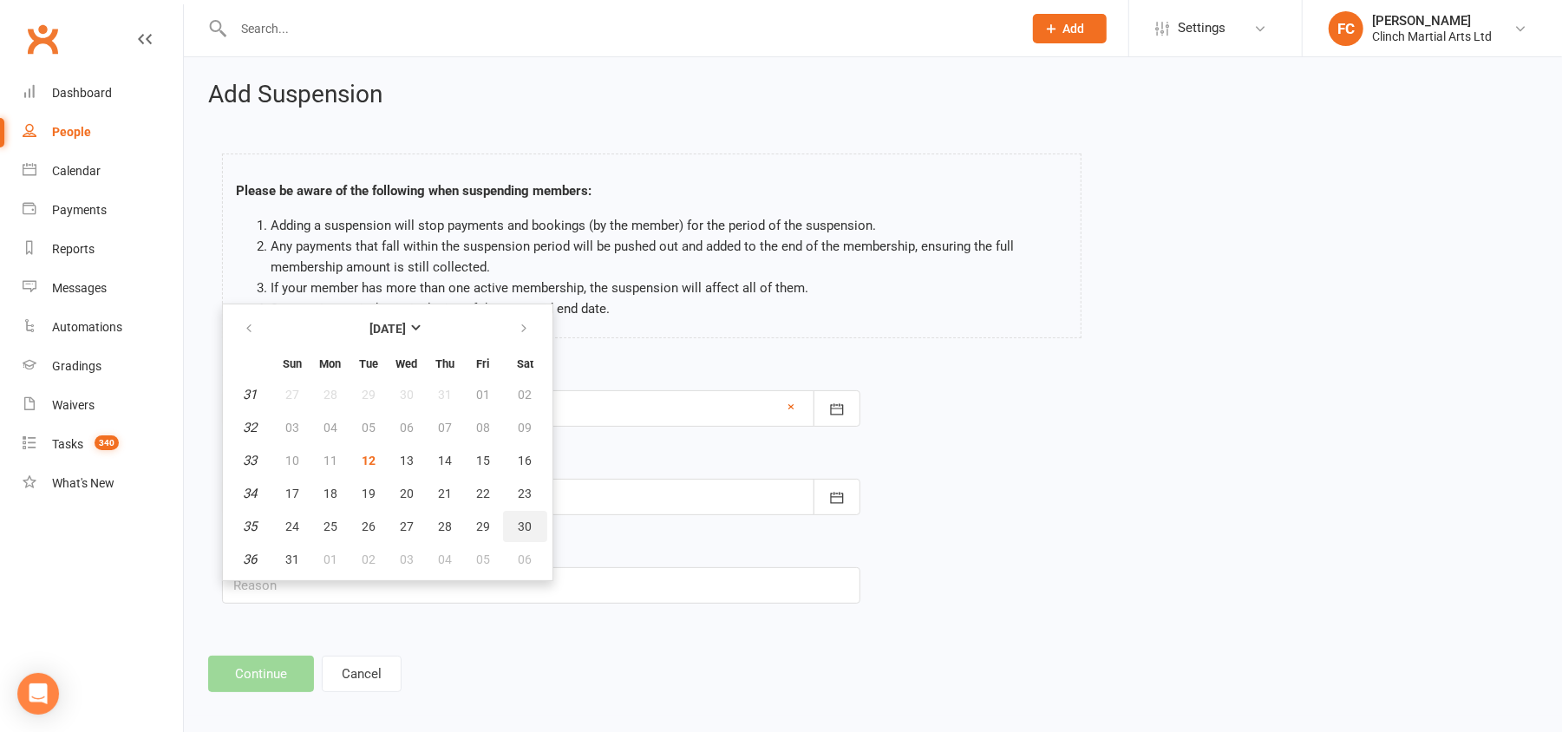
click at [528, 519] on button "30" at bounding box center [525, 526] width 44 height 31
type input "30 Aug 2025"
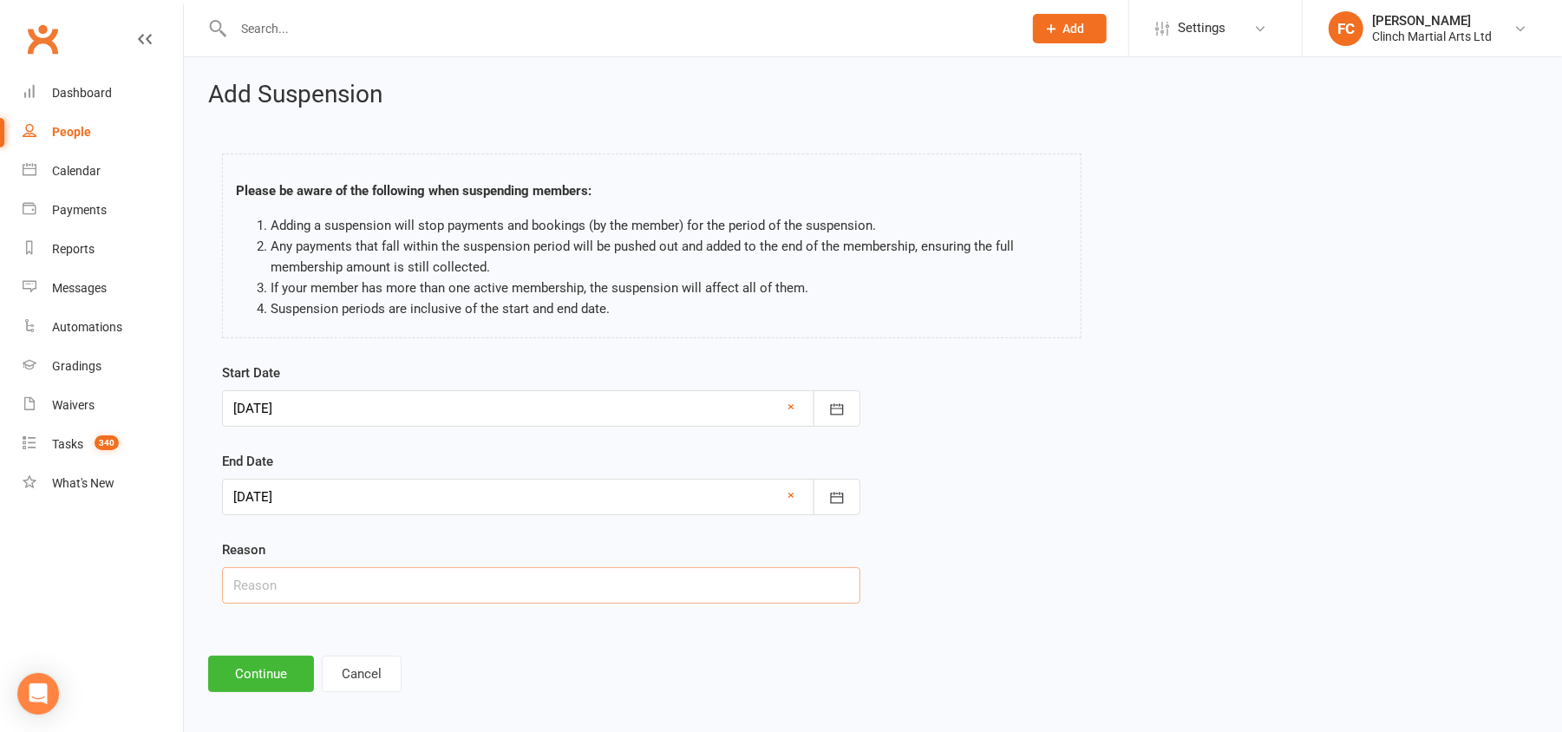
click at [341, 595] on input "text" at bounding box center [541, 585] width 638 height 36
paste input "Thailand"
type input "In Thailand"
click at [231, 681] on button "Continue" at bounding box center [261, 674] width 106 height 36
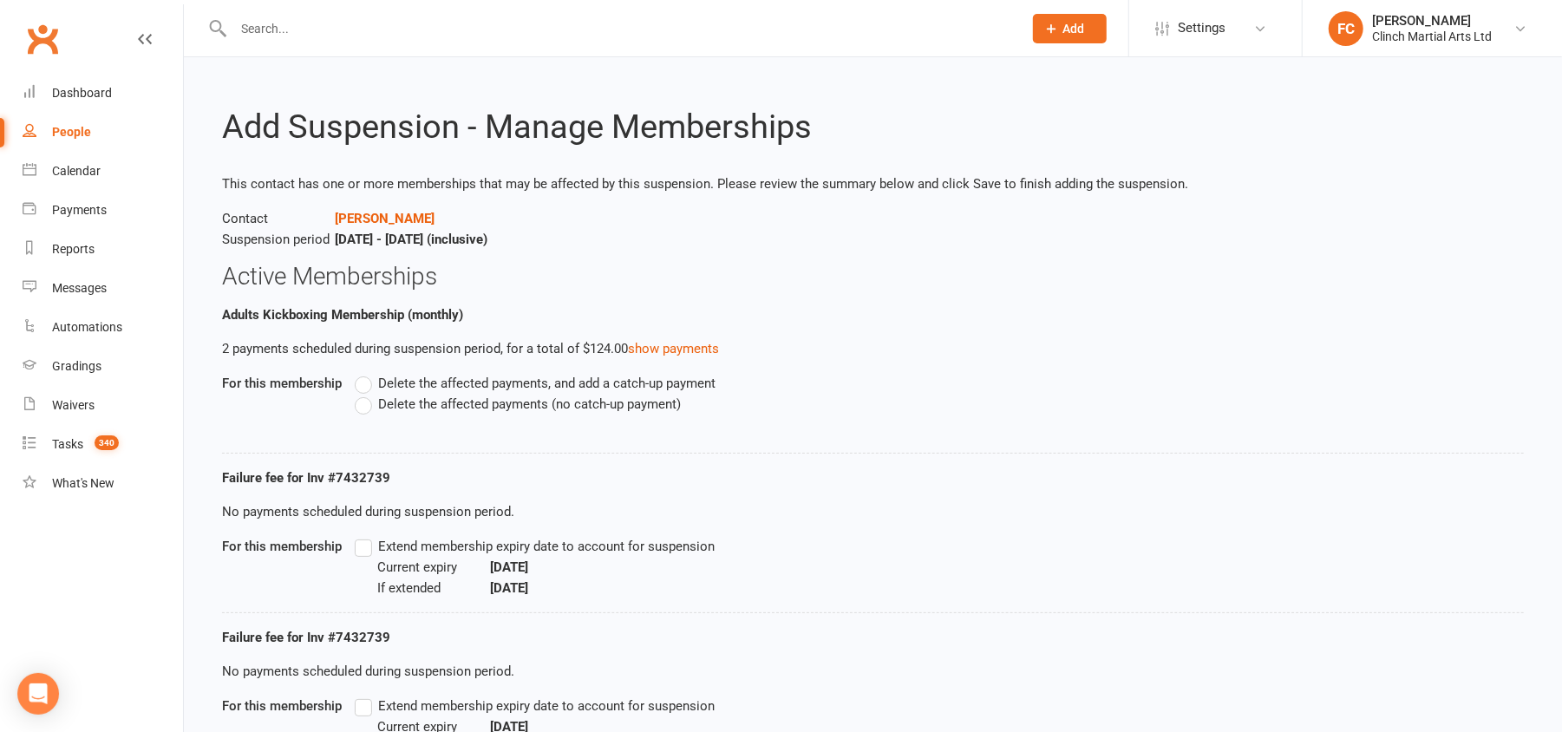
click at [369, 402] on label "Delete the affected payments (no catch-up payment)" at bounding box center [518, 404] width 326 height 21
click at [366, 394] on input "Delete the affected payments (no catch-up payment)" at bounding box center [360, 394] width 11 height 0
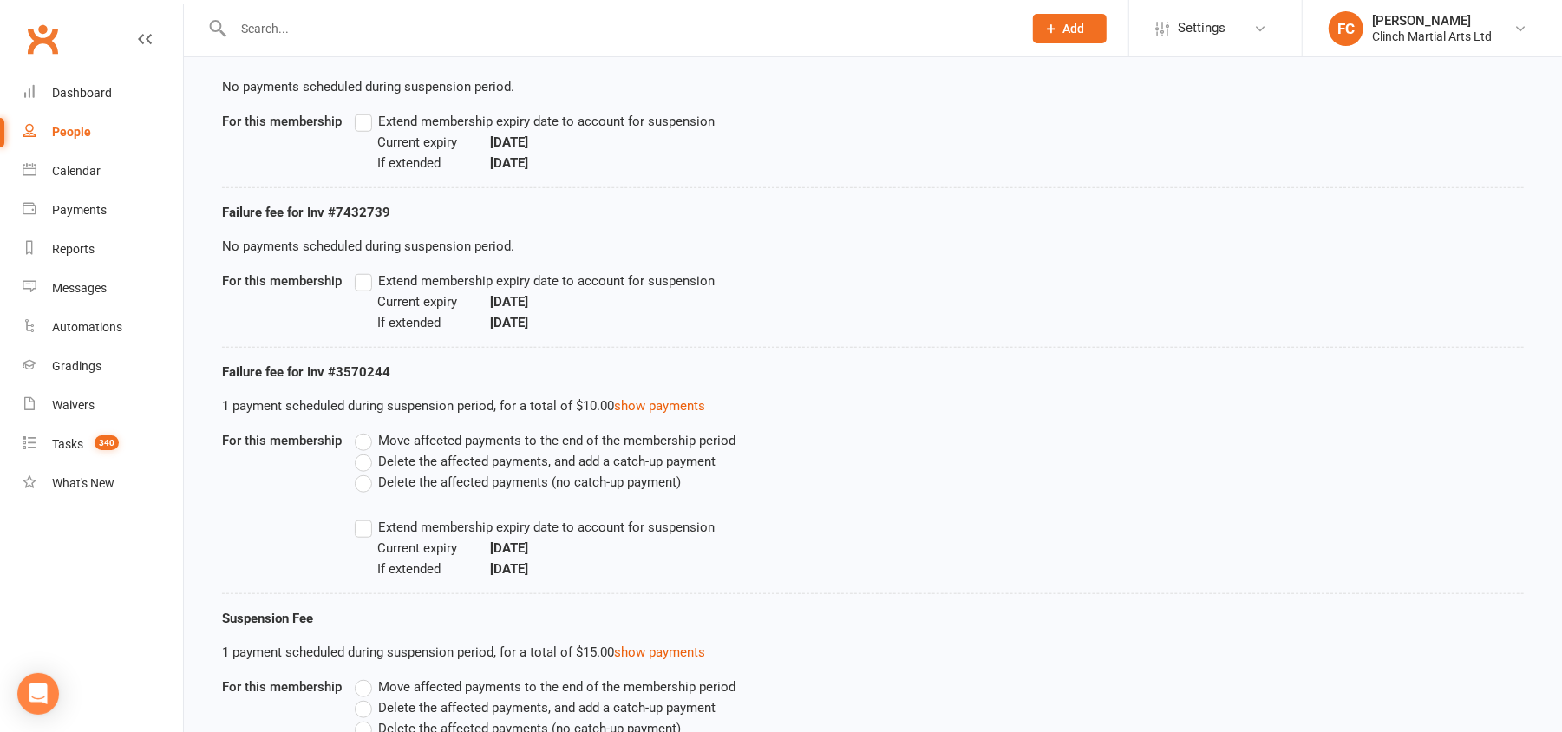
scroll to position [1127, 0]
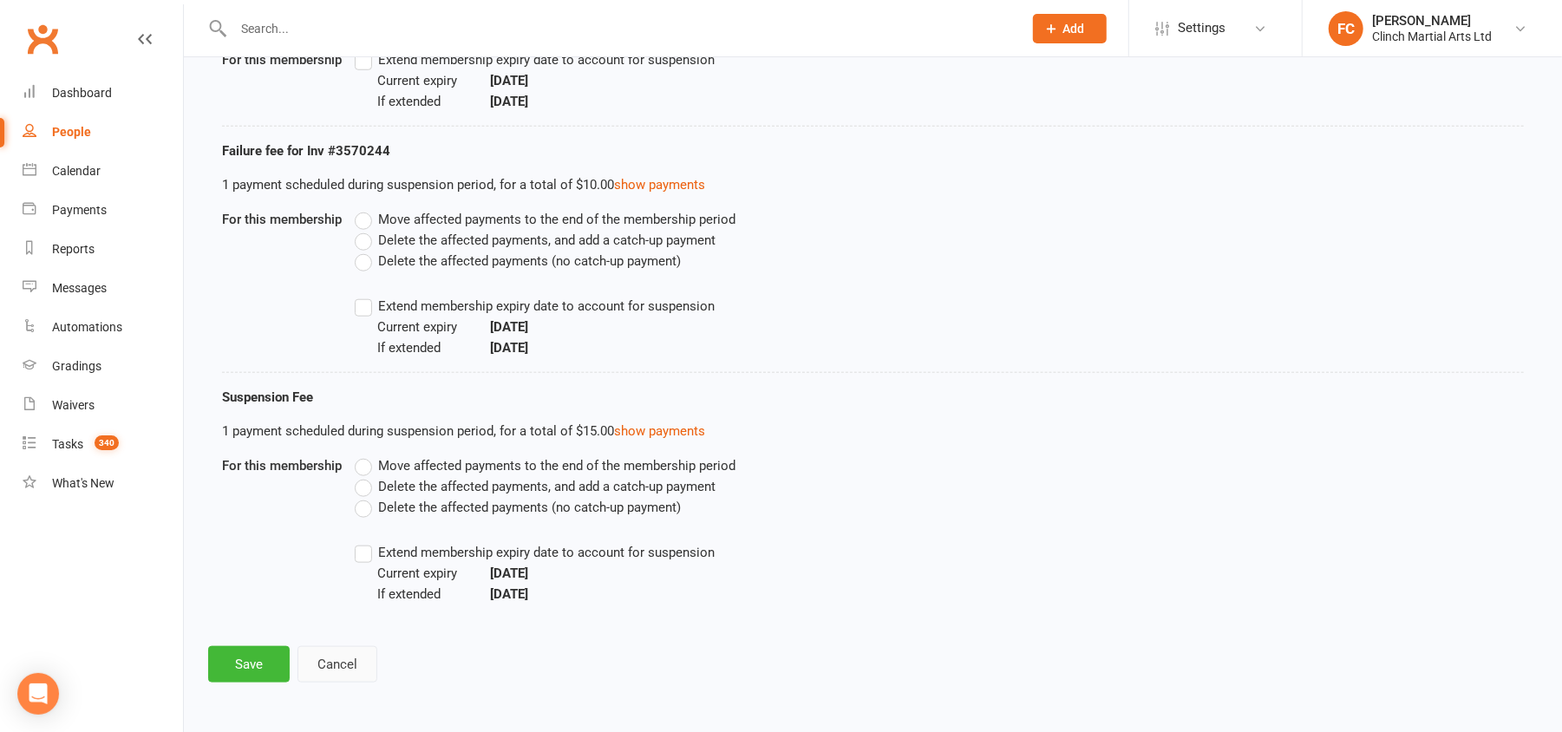
click at [338, 656] on button "Cancel" at bounding box center [337, 664] width 80 height 36
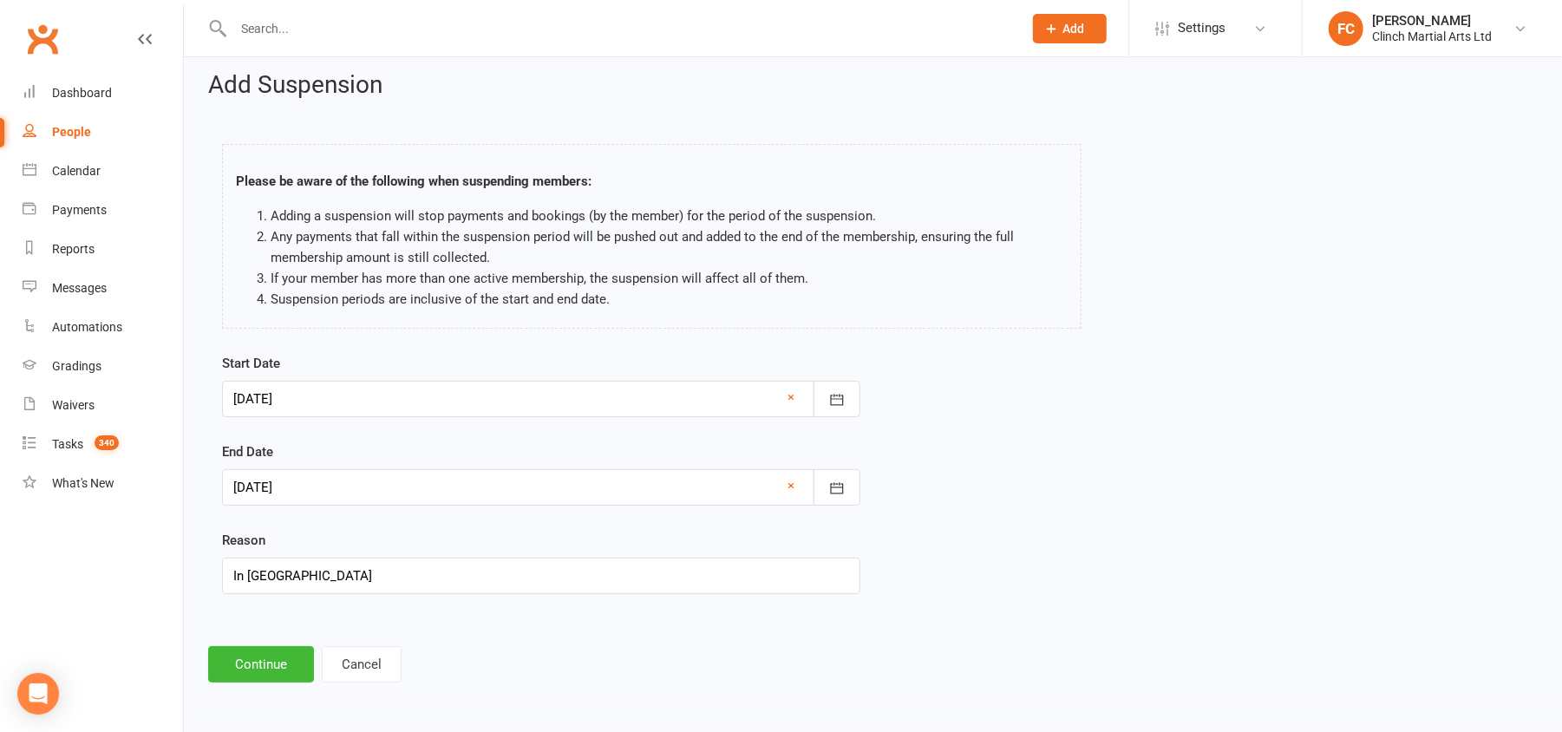
scroll to position [0, 0]
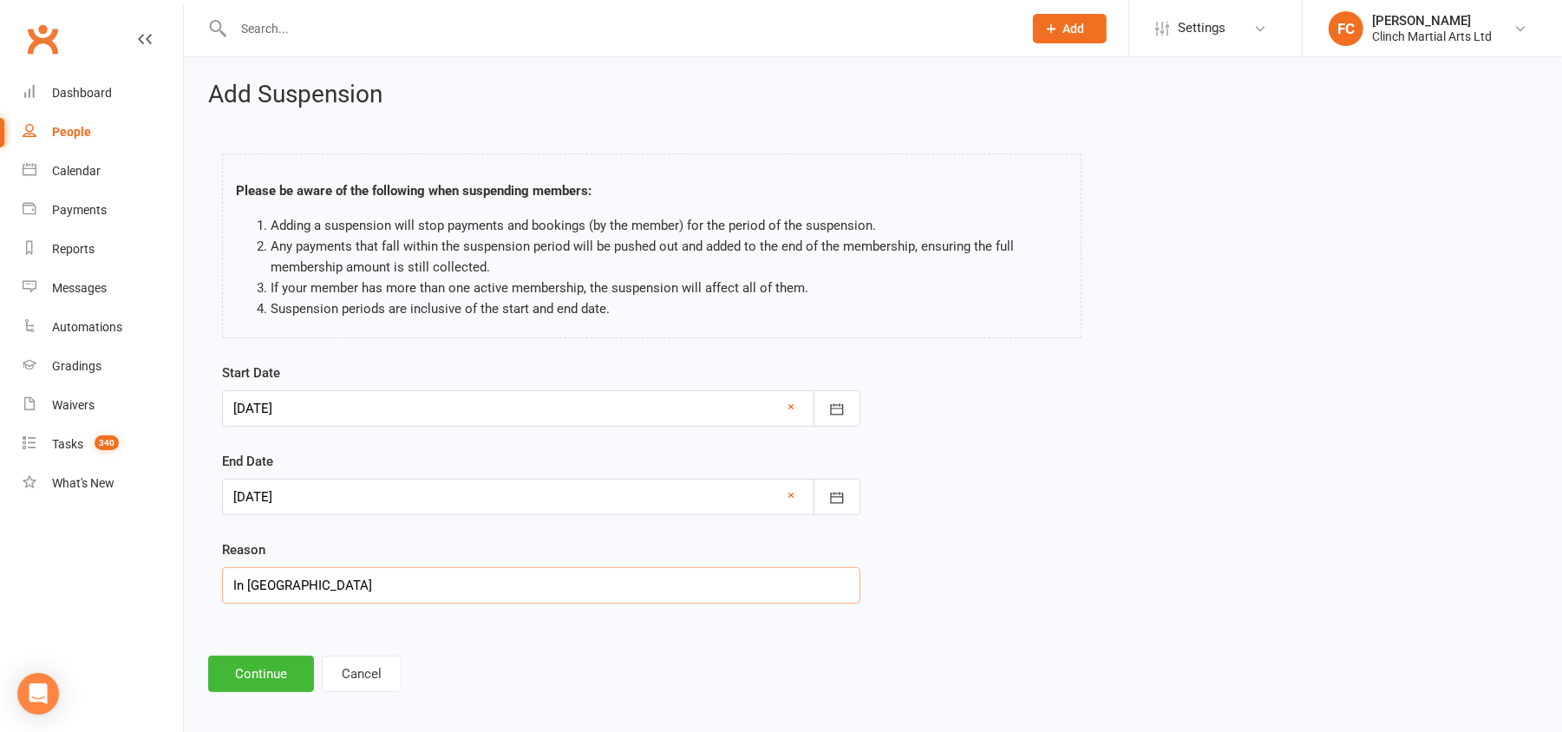
drag, startPoint x: 321, startPoint y: 591, endPoint x: 205, endPoint y: 571, distance: 118.0
click at [205, 571] on div "Add Suspension Please be aware of the following when suspending members: Adding…" at bounding box center [873, 386] width 1378 height 659
click at [330, 666] on button "Cancel" at bounding box center [362, 674] width 80 height 36
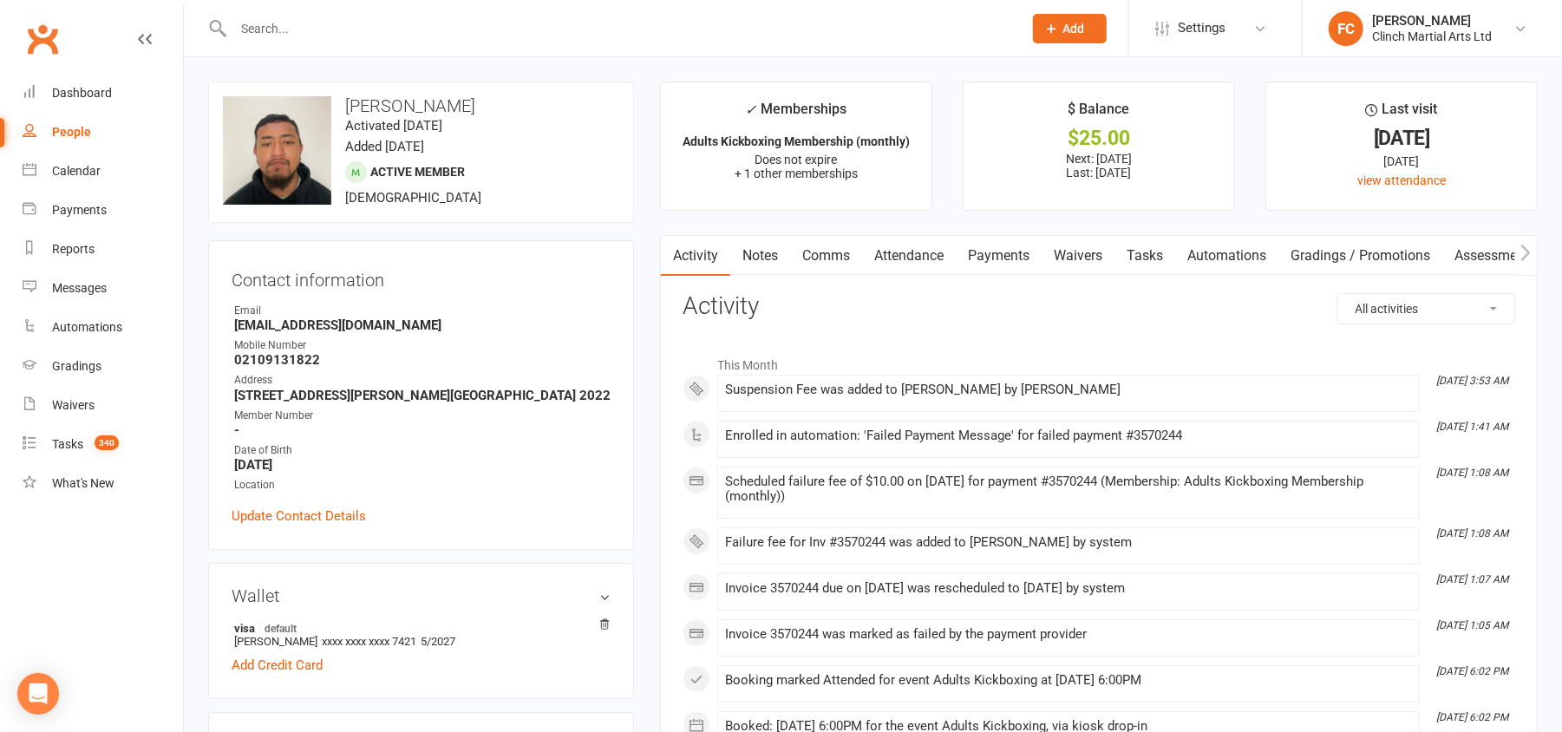
click at [1006, 254] on link "Payments" at bounding box center [999, 256] width 86 height 40
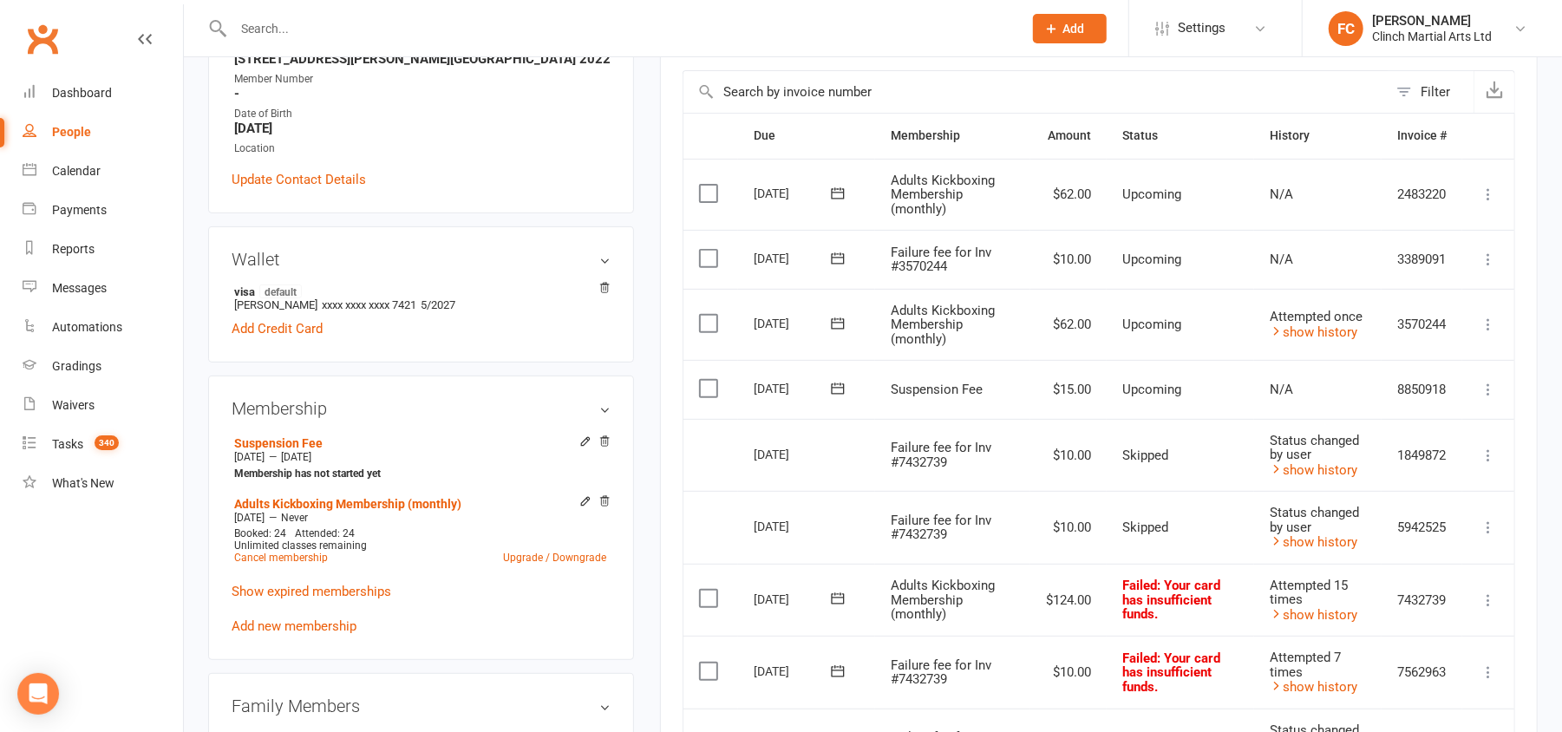
scroll to position [347, 0]
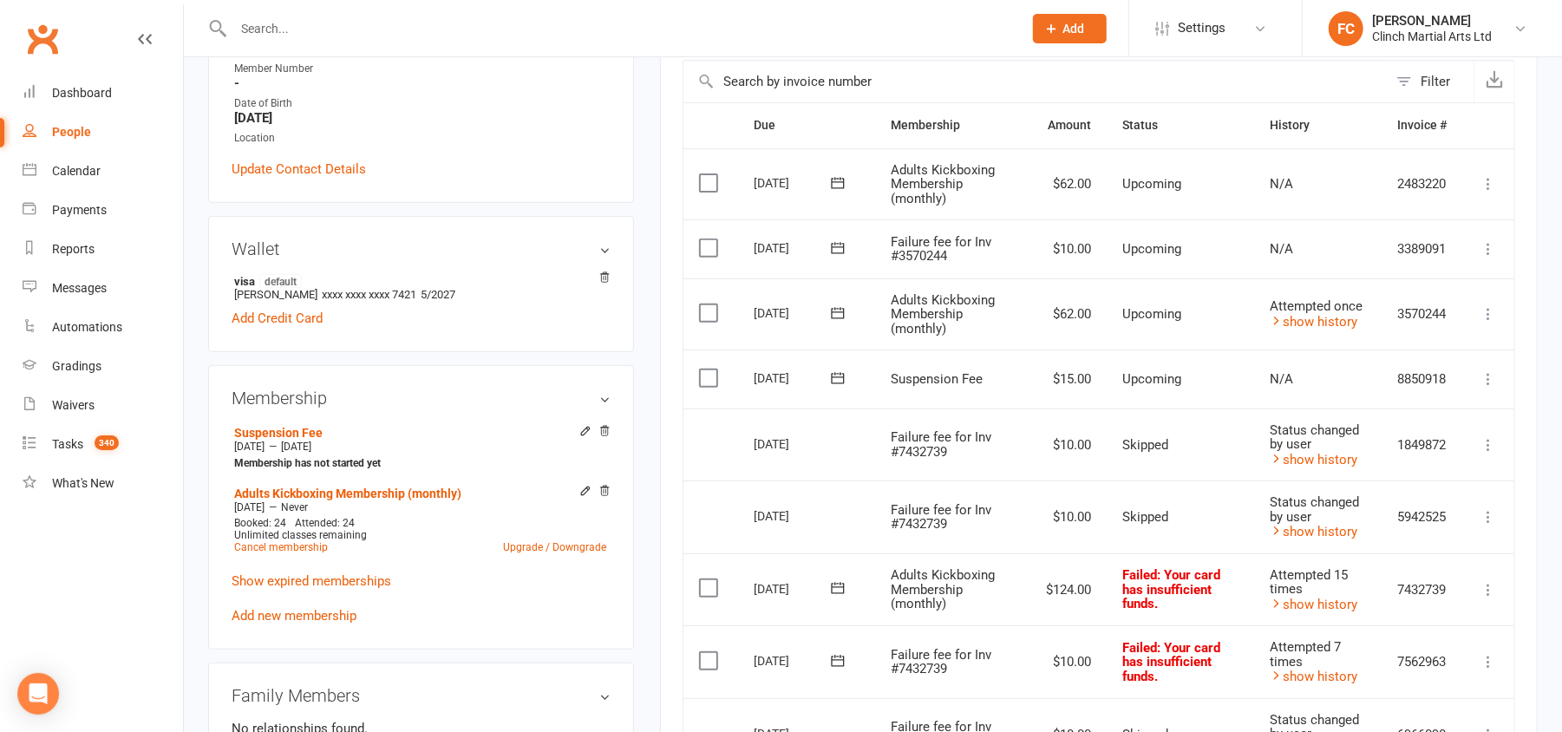
click at [837, 379] on icon at bounding box center [837, 377] width 17 height 17
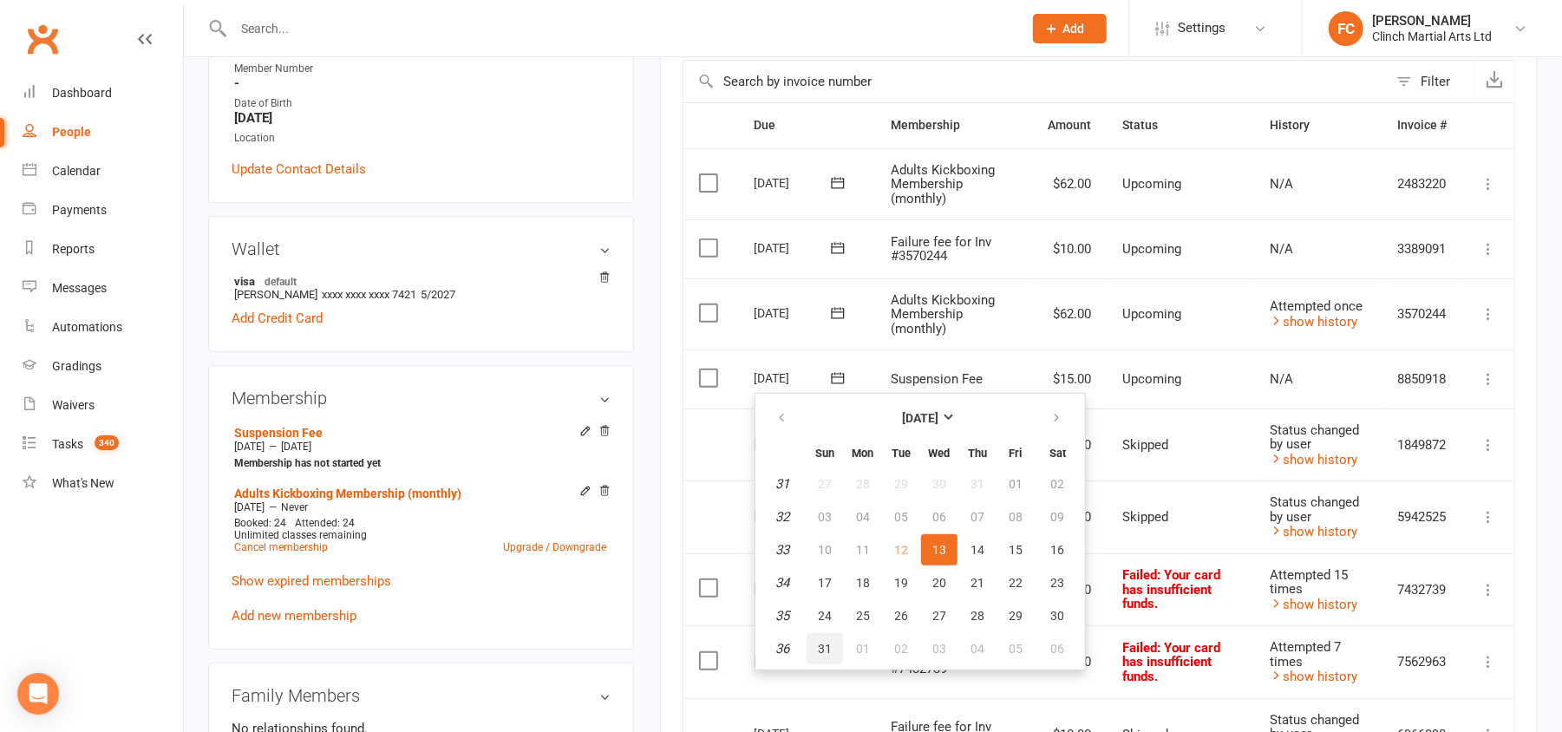
click at [823, 642] on span "31" at bounding box center [825, 649] width 14 height 14
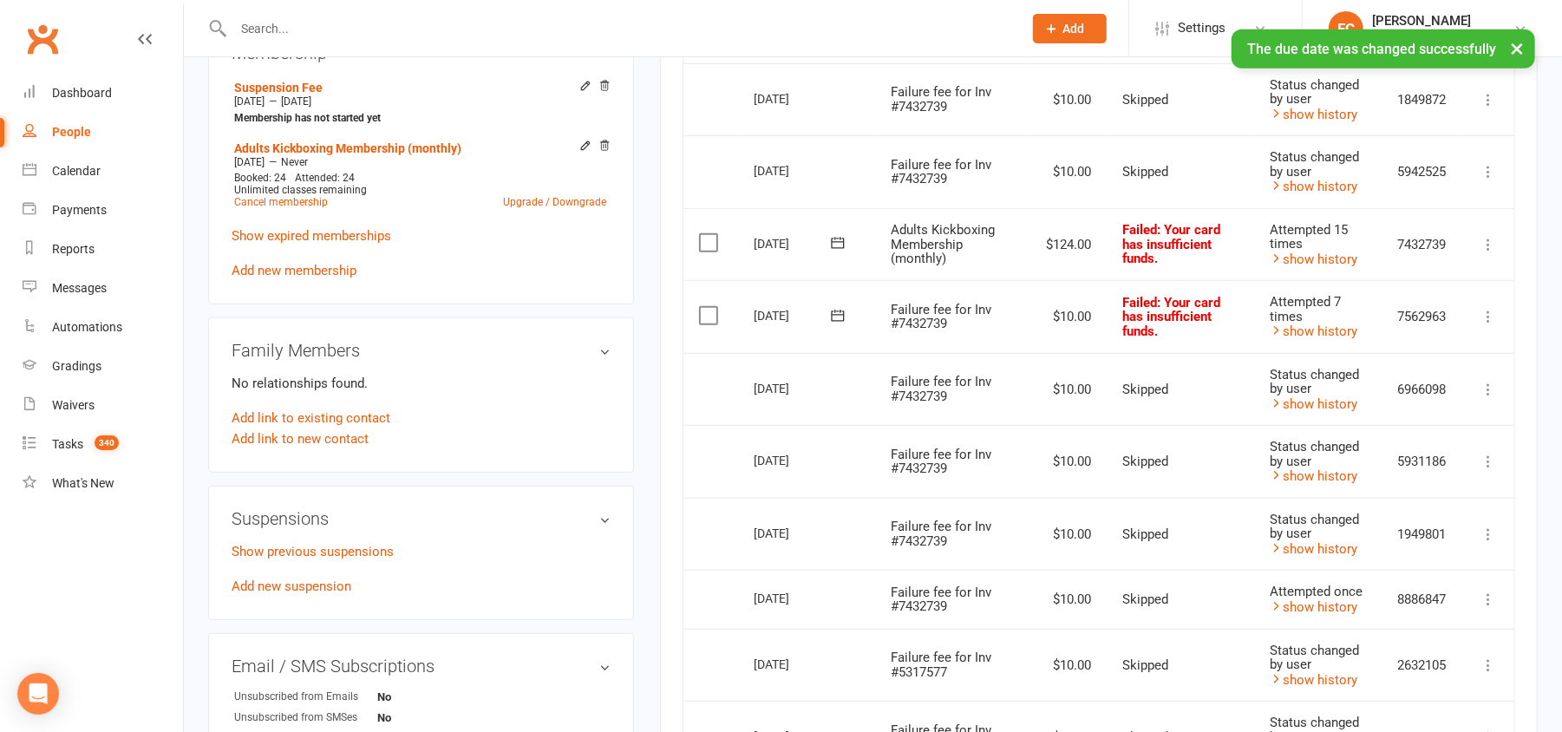
scroll to position [694, 0]
click at [295, 592] on link "Add new suspension" at bounding box center [292, 585] width 120 height 16
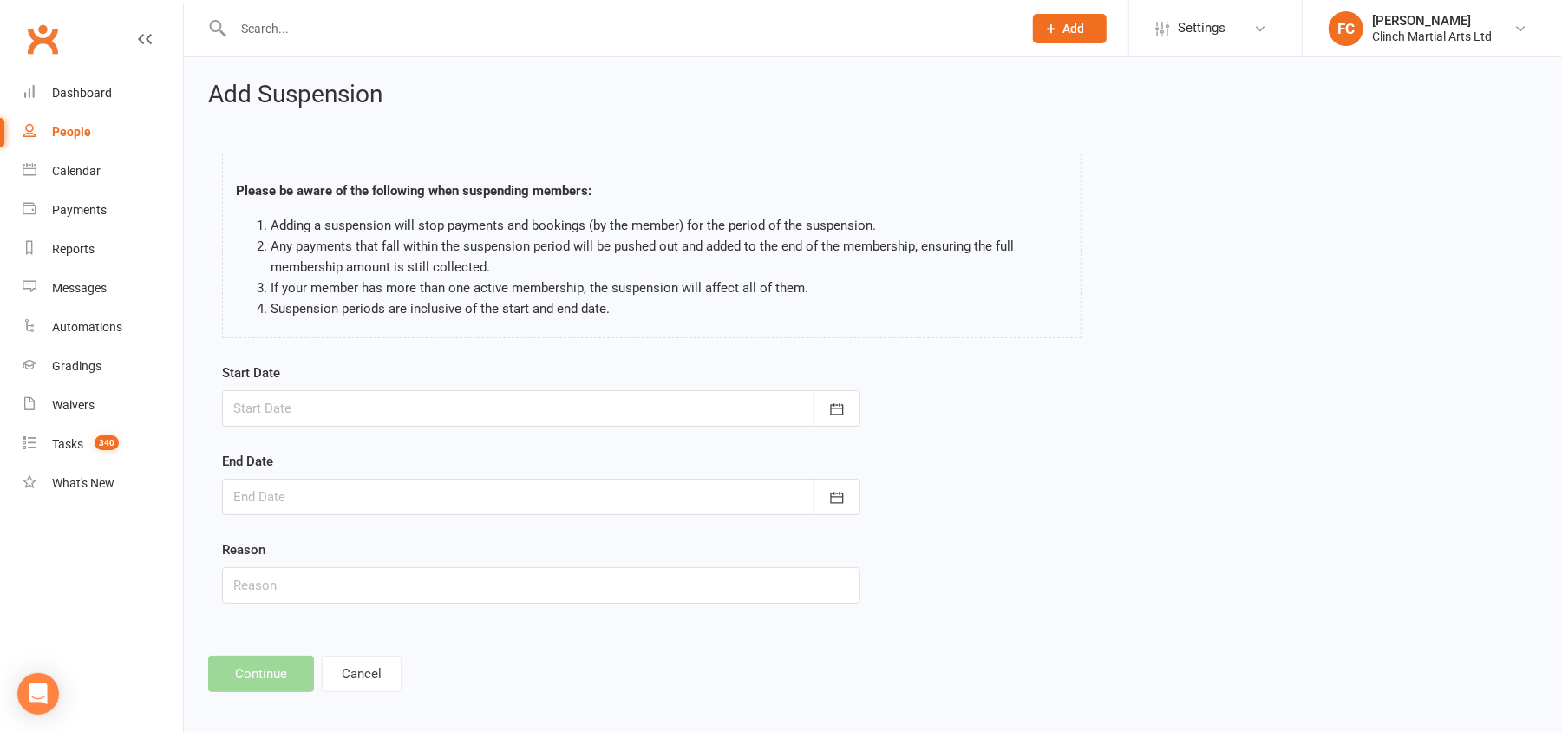
click at [293, 418] on div at bounding box center [541, 408] width 638 height 36
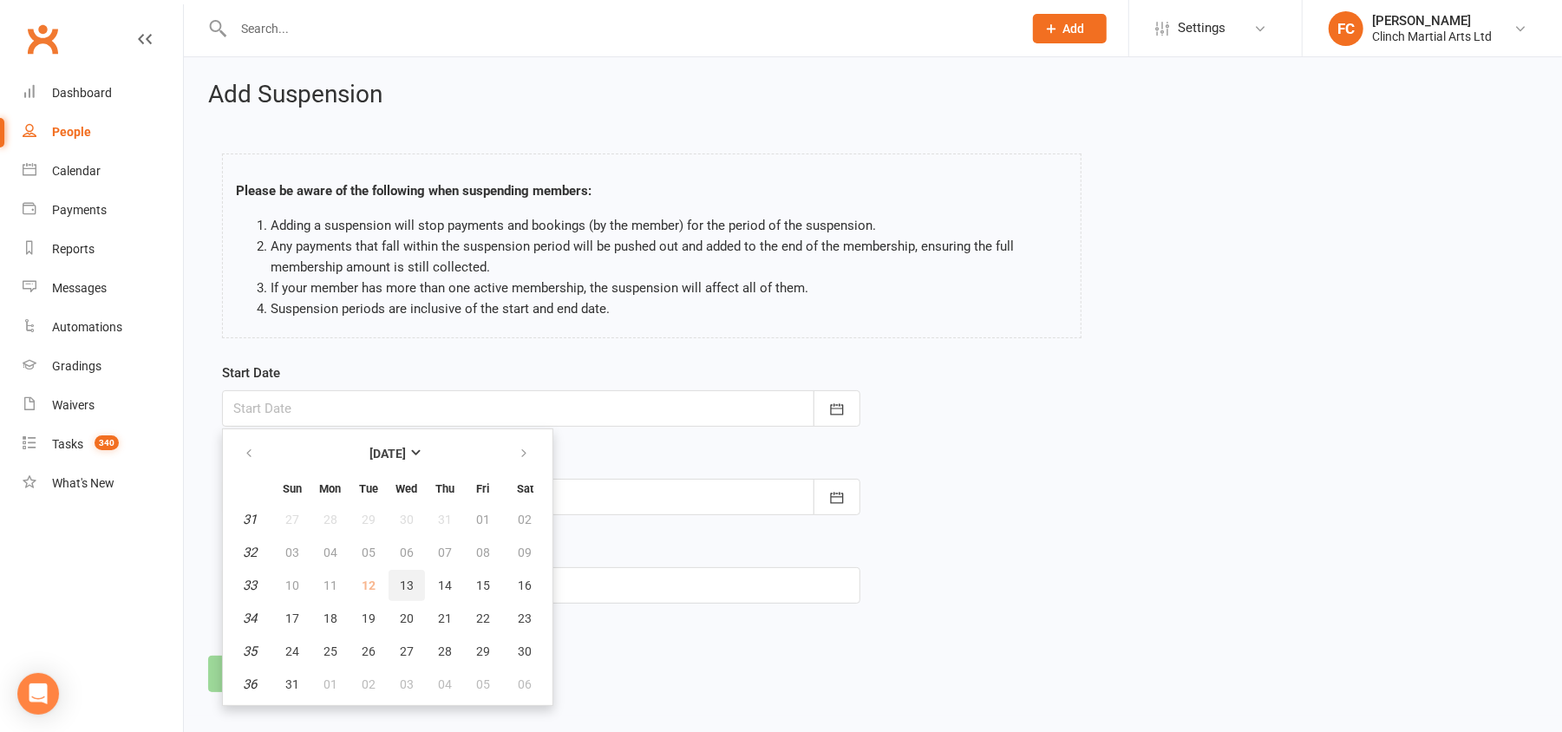
click at [407, 581] on span "13" at bounding box center [407, 585] width 14 height 14
type input "13 Aug 2025"
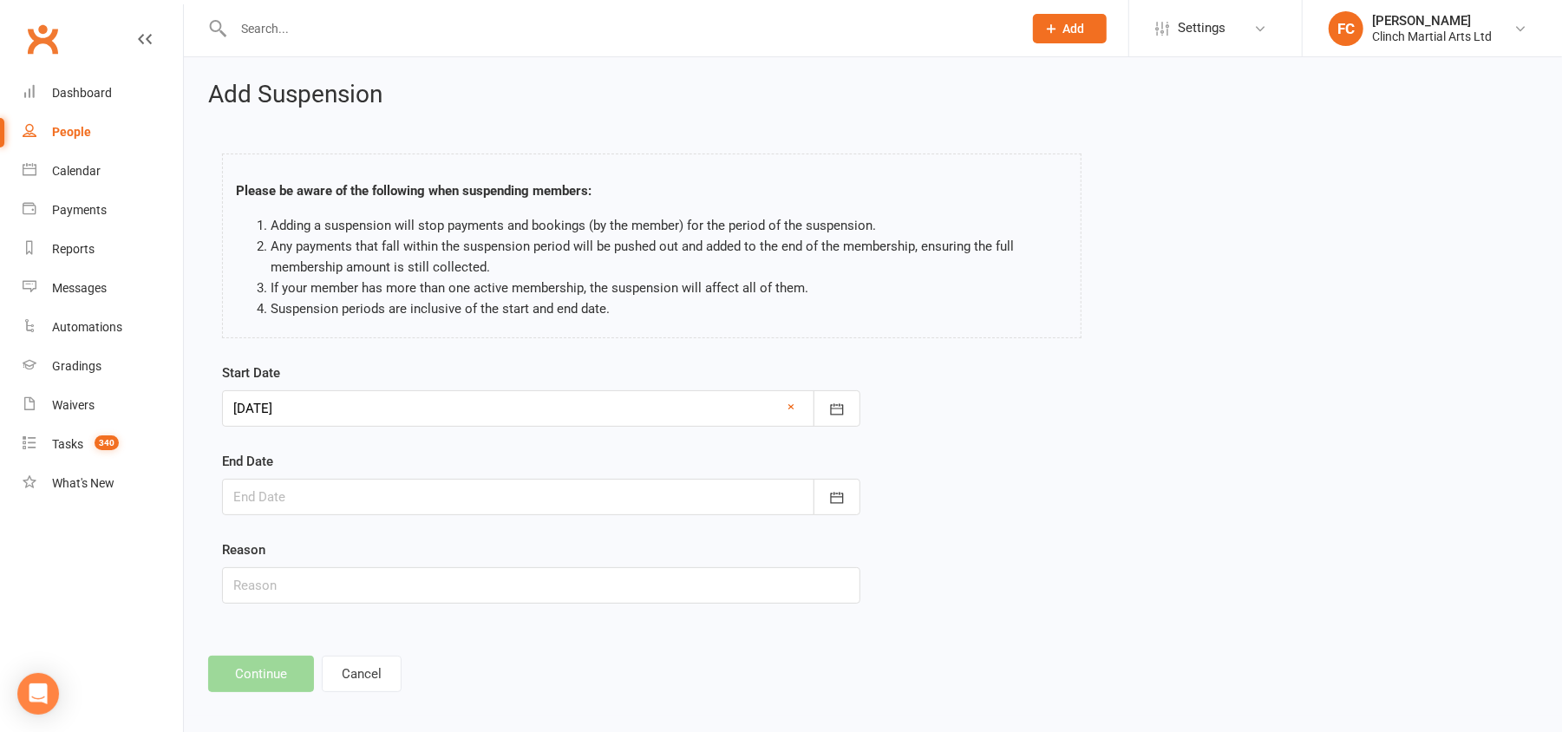
click at [289, 505] on div at bounding box center [541, 497] width 638 height 36
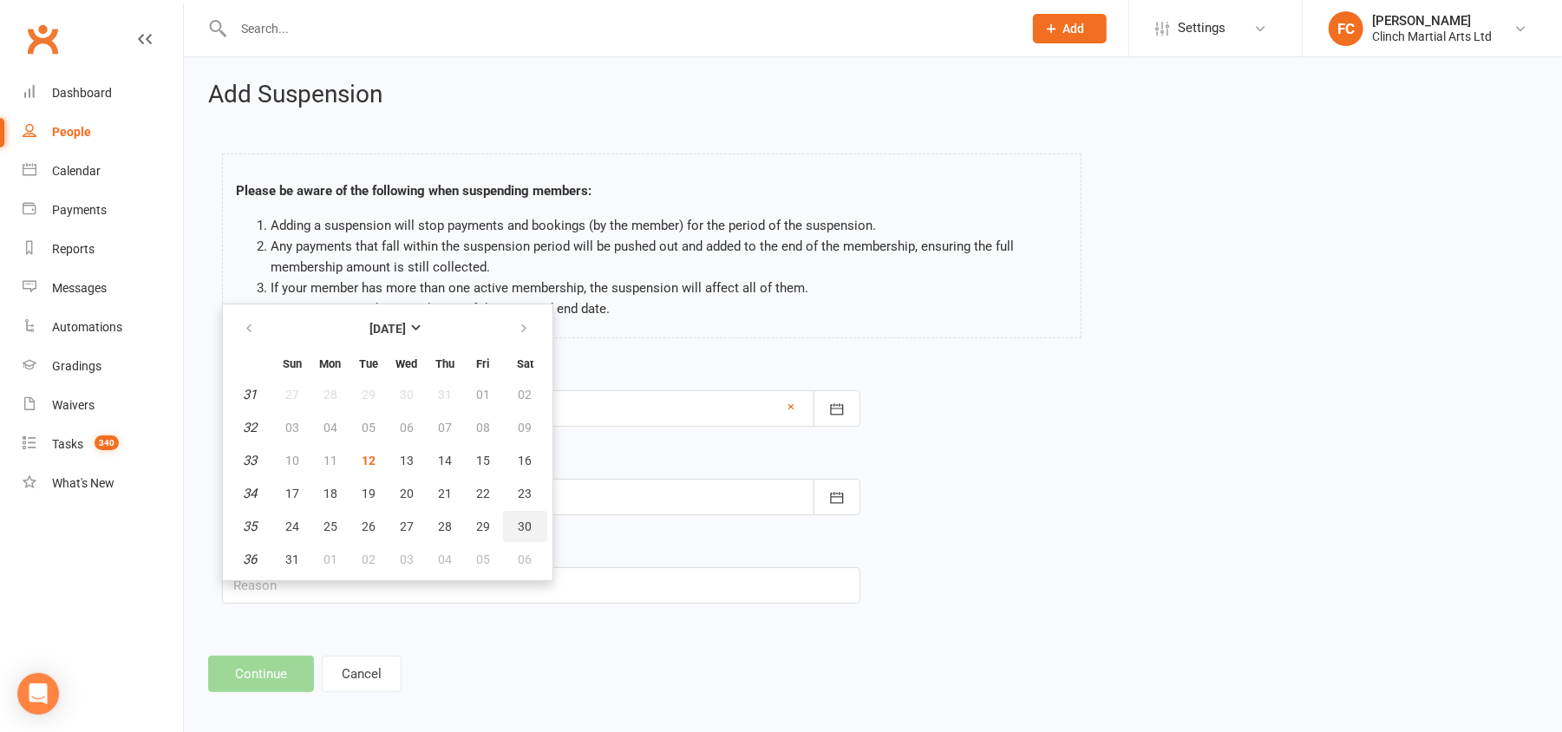
click at [519, 521] on span "30" at bounding box center [526, 526] width 14 height 14
type input "30 Aug 2025"
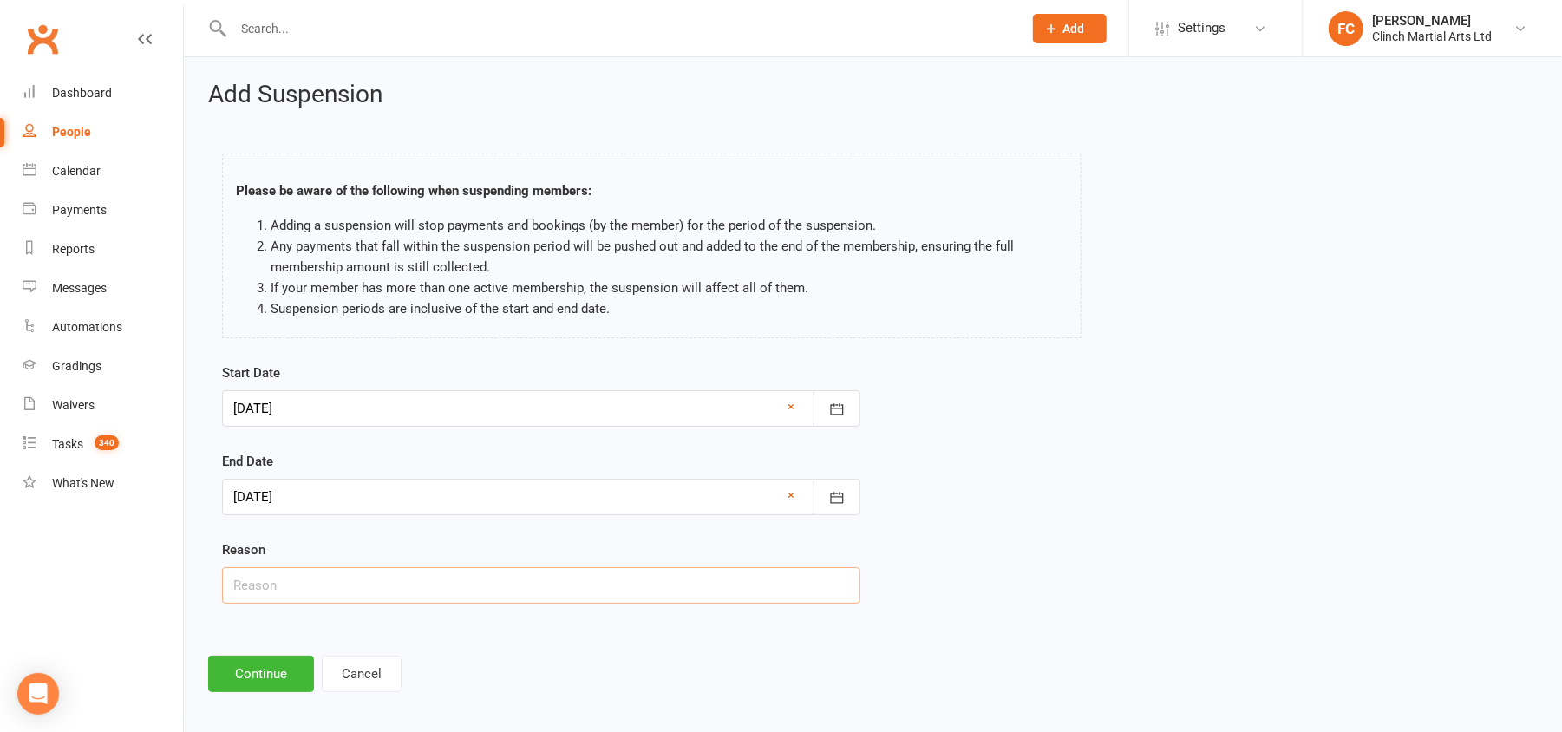
click at [310, 579] on input "text" at bounding box center [541, 585] width 638 height 36
paste input "In Thailand"
type input "In Thailand"
click at [253, 664] on button "Continue" at bounding box center [261, 674] width 106 height 36
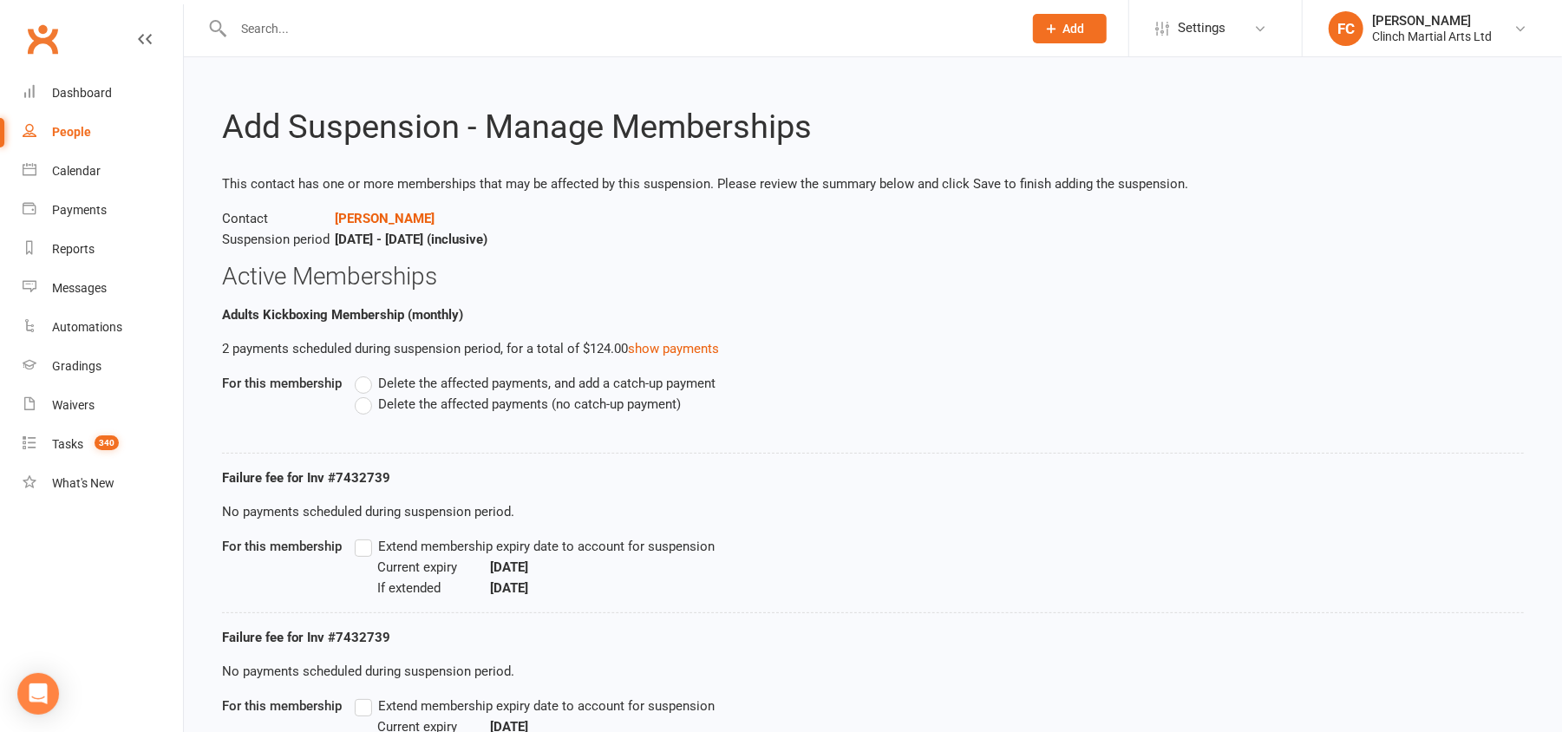
click at [359, 407] on label "Delete the affected payments (no catch-up payment)" at bounding box center [518, 404] width 326 height 21
click at [359, 394] on input "Delete the affected payments (no catch-up payment)" at bounding box center [360, 394] width 11 height 0
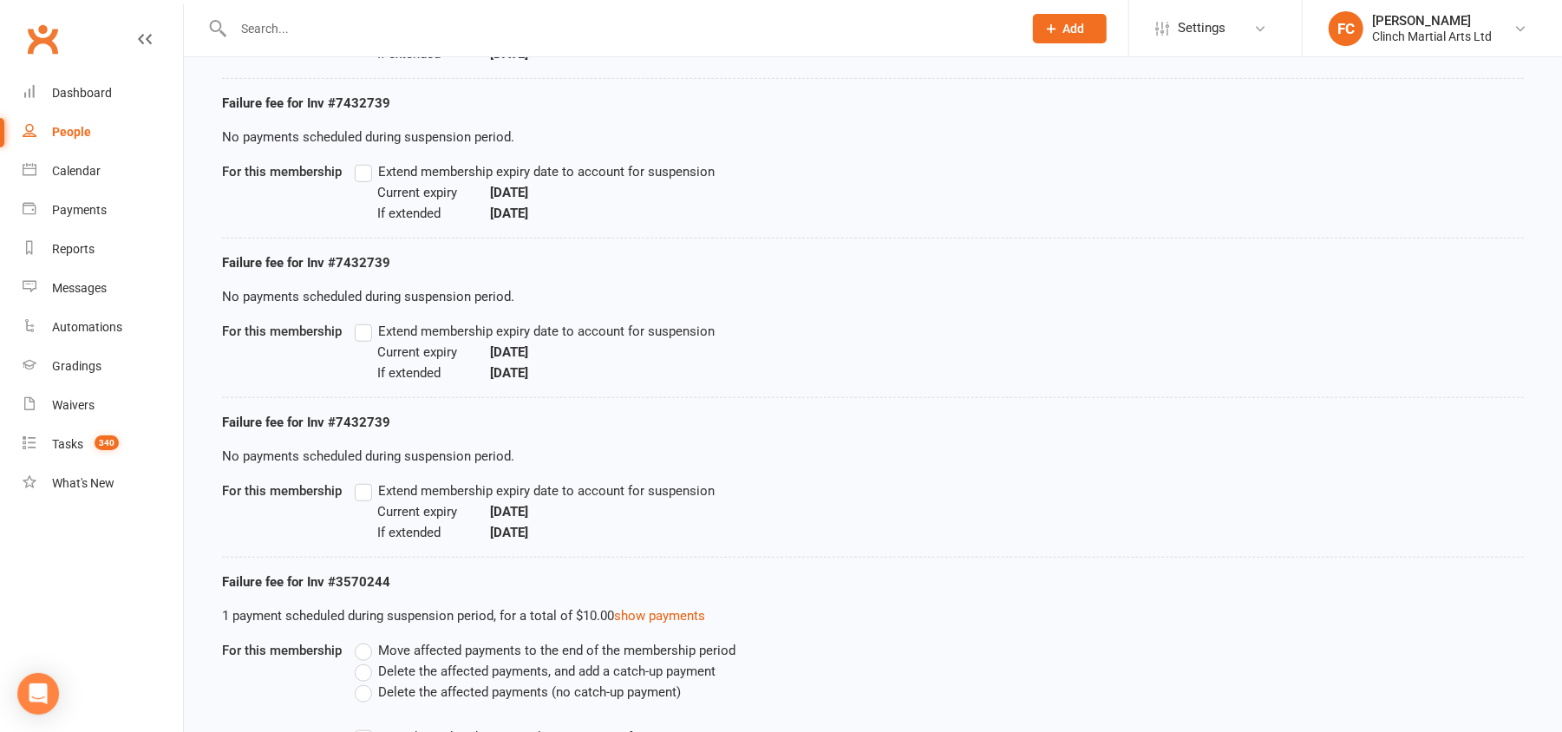
scroll to position [1041, 0]
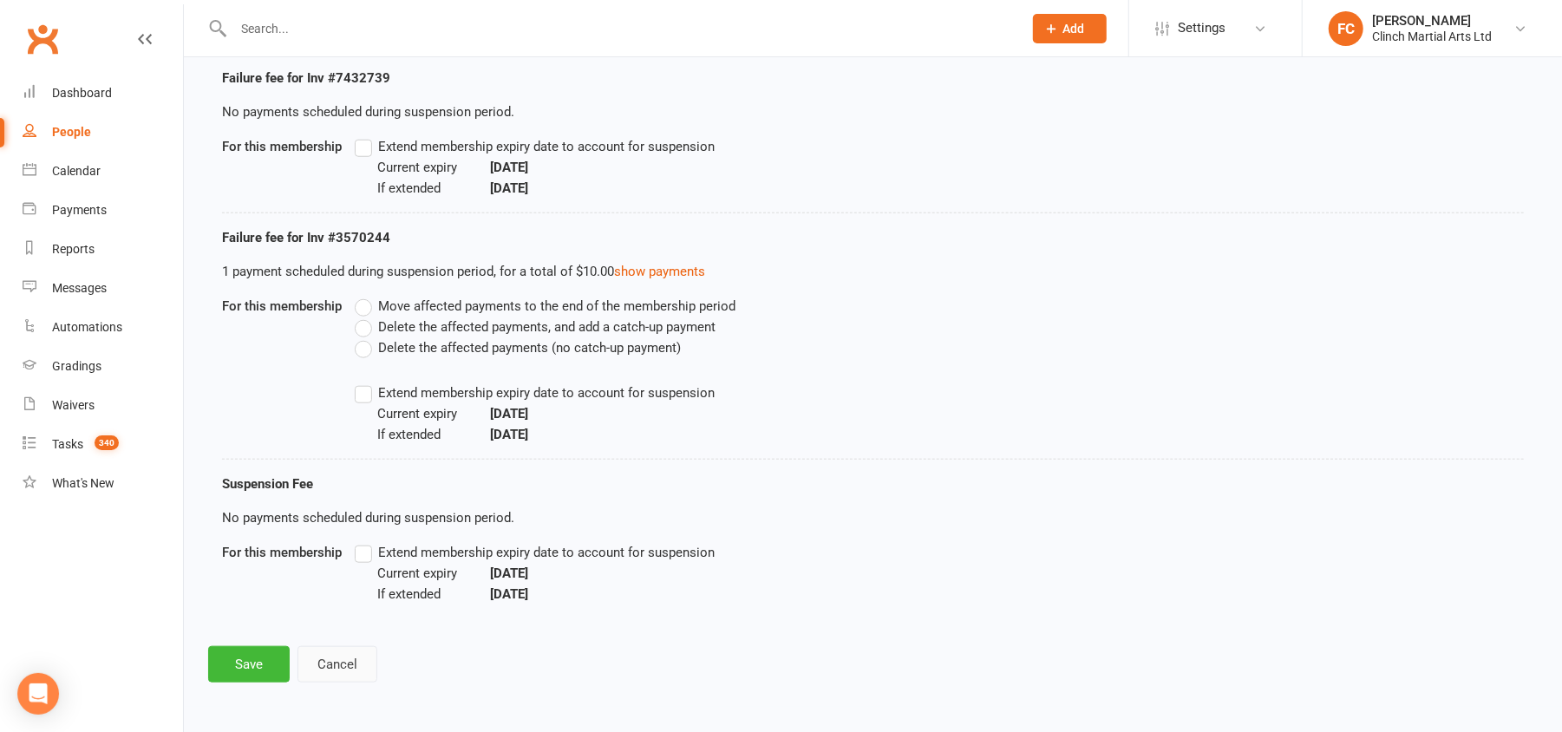
click at [330, 656] on button "Cancel" at bounding box center [337, 664] width 80 height 36
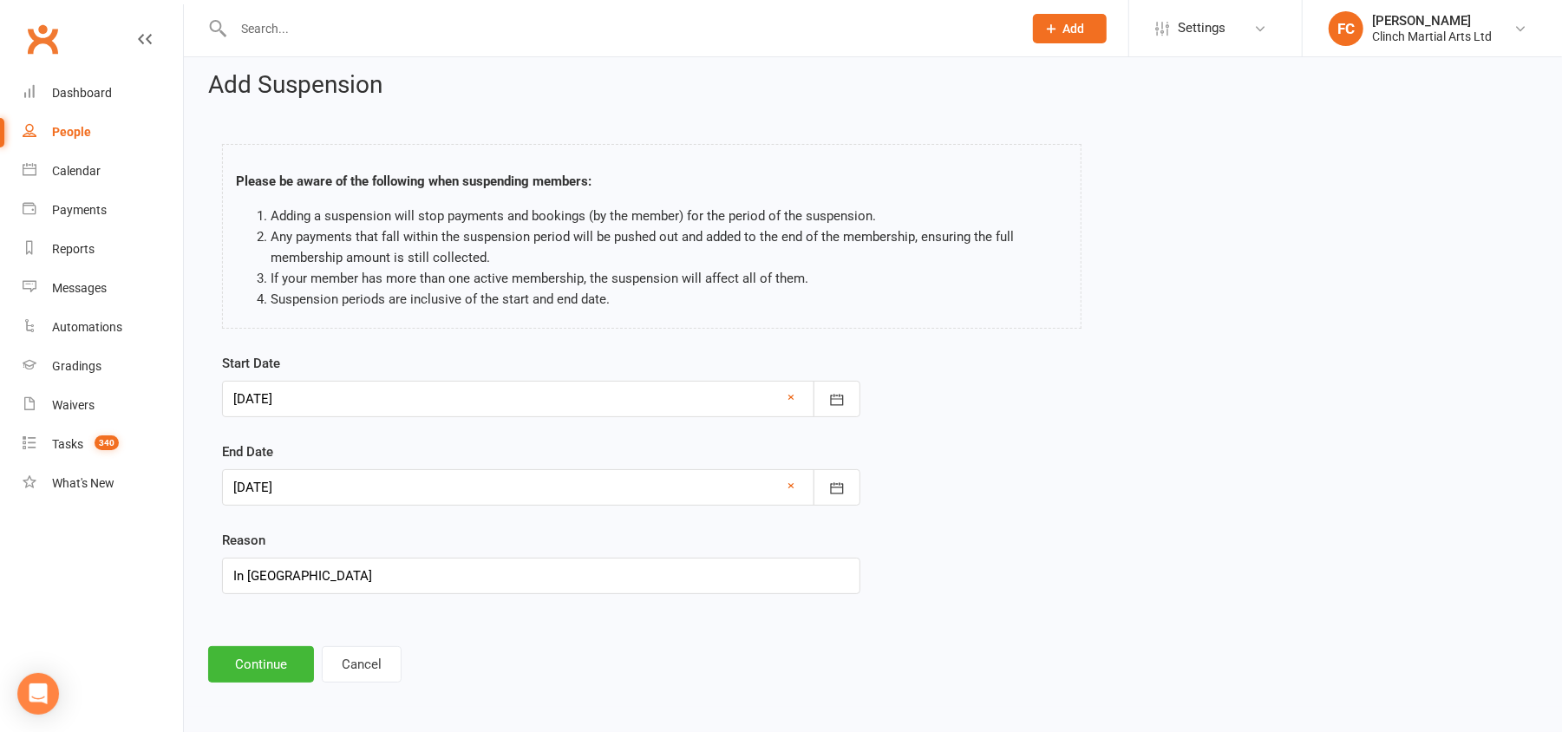
scroll to position [0, 0]
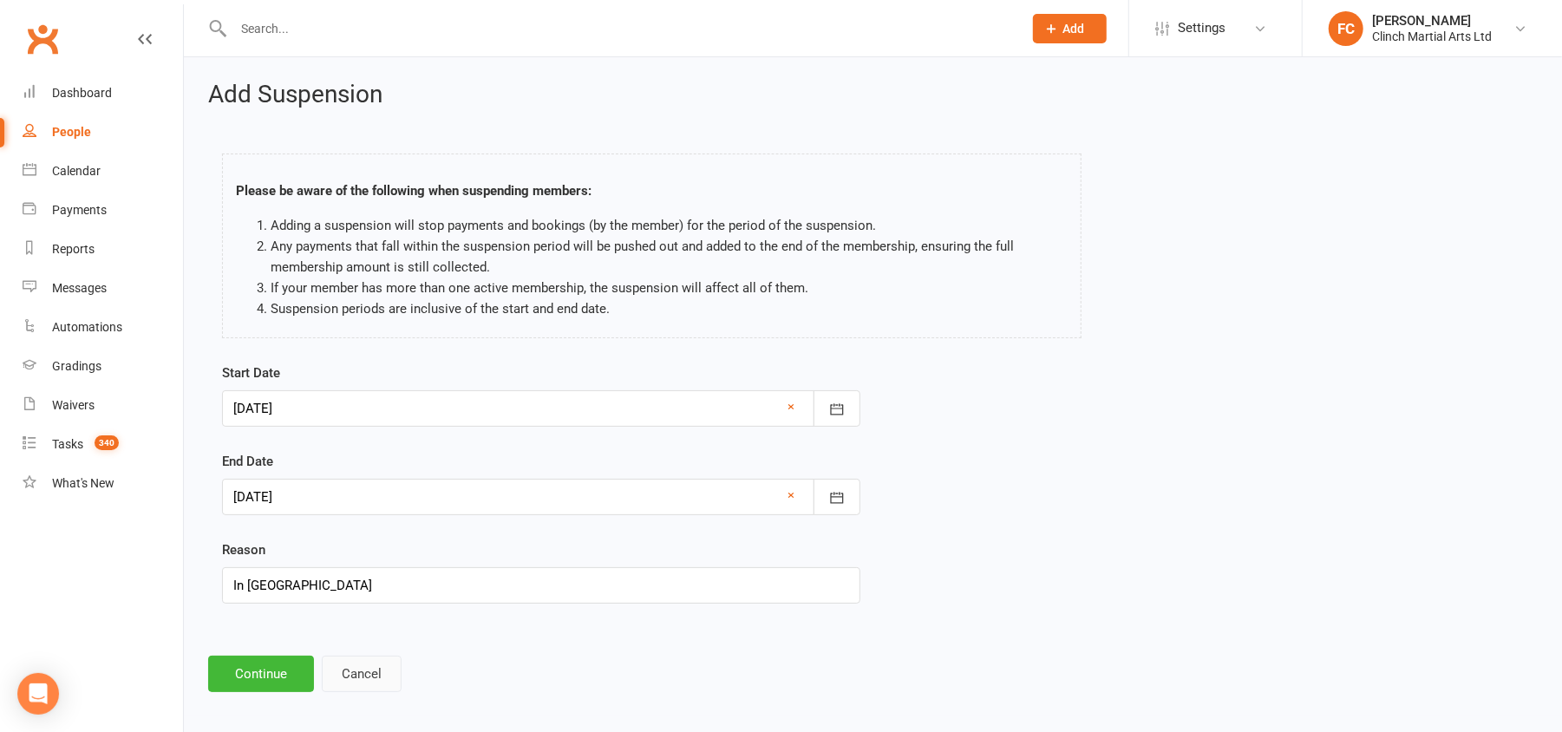
click at [350, 674] on button "Cancel" at bounding box center [362, 674] width 80 height 36
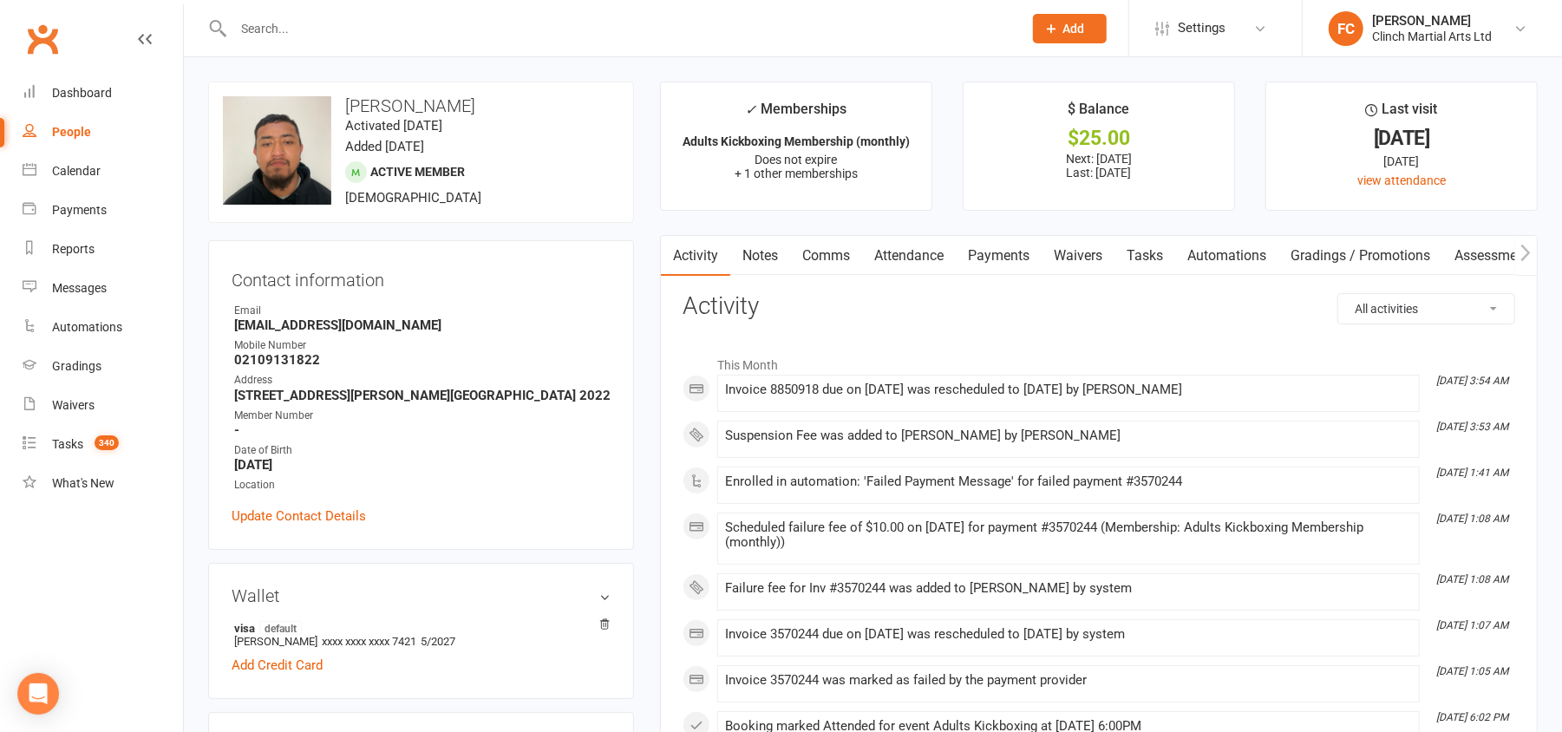
click at [1002, 258] on link "Payments" at bounding box center [999, 256] width 86 height 40
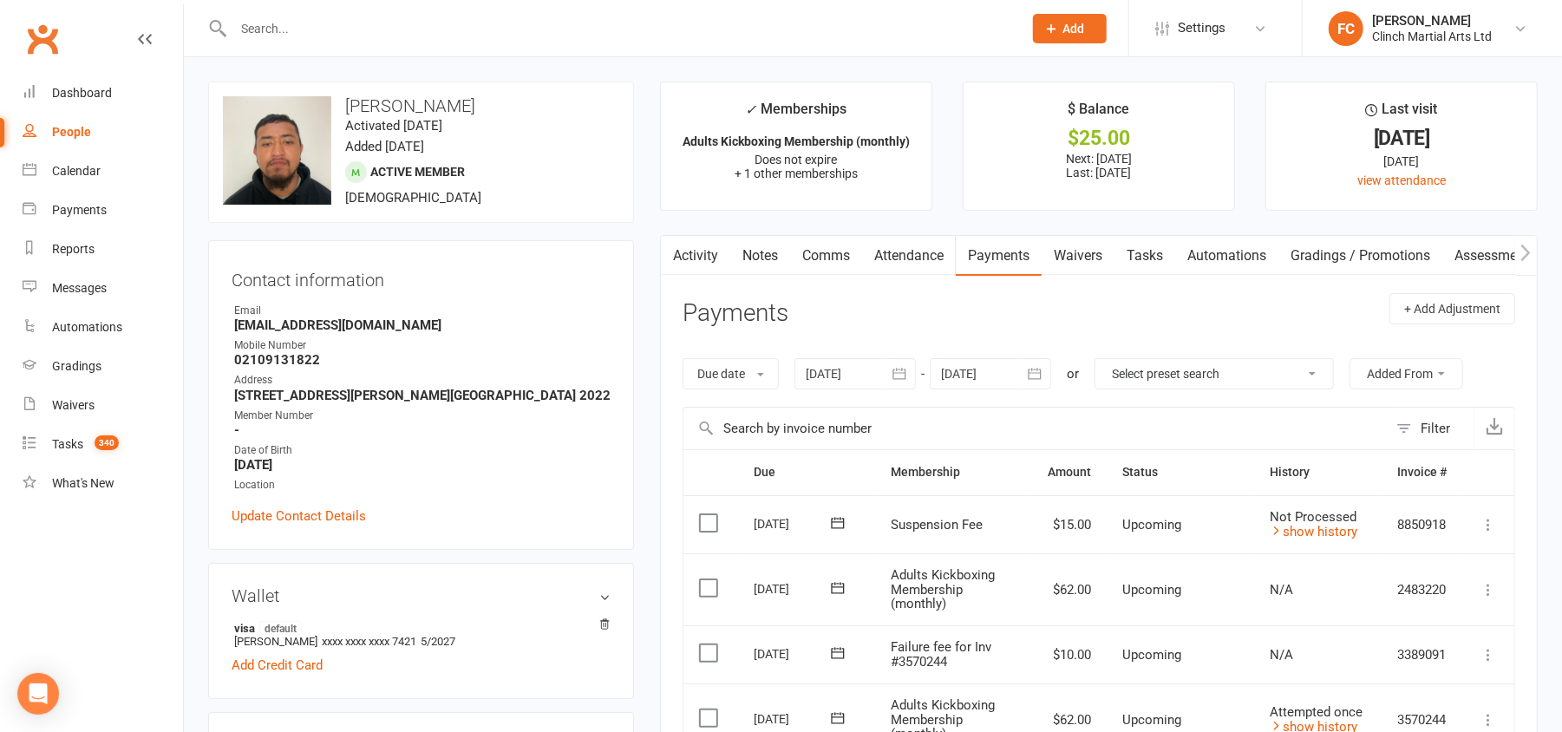
scroll to position [462, 0]
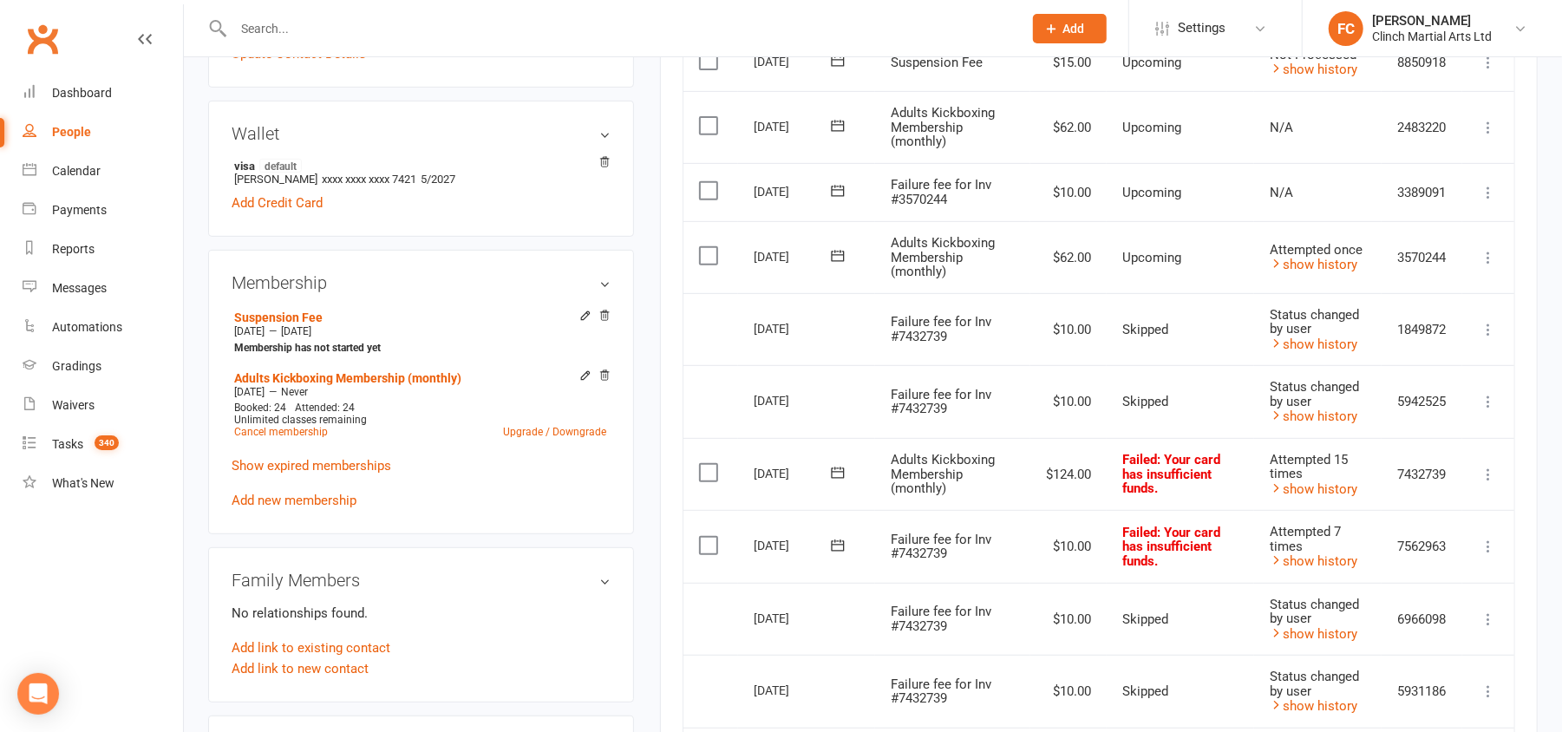
click at [832, 476] on icon at bounding box center [837, 472] width 13 height 11
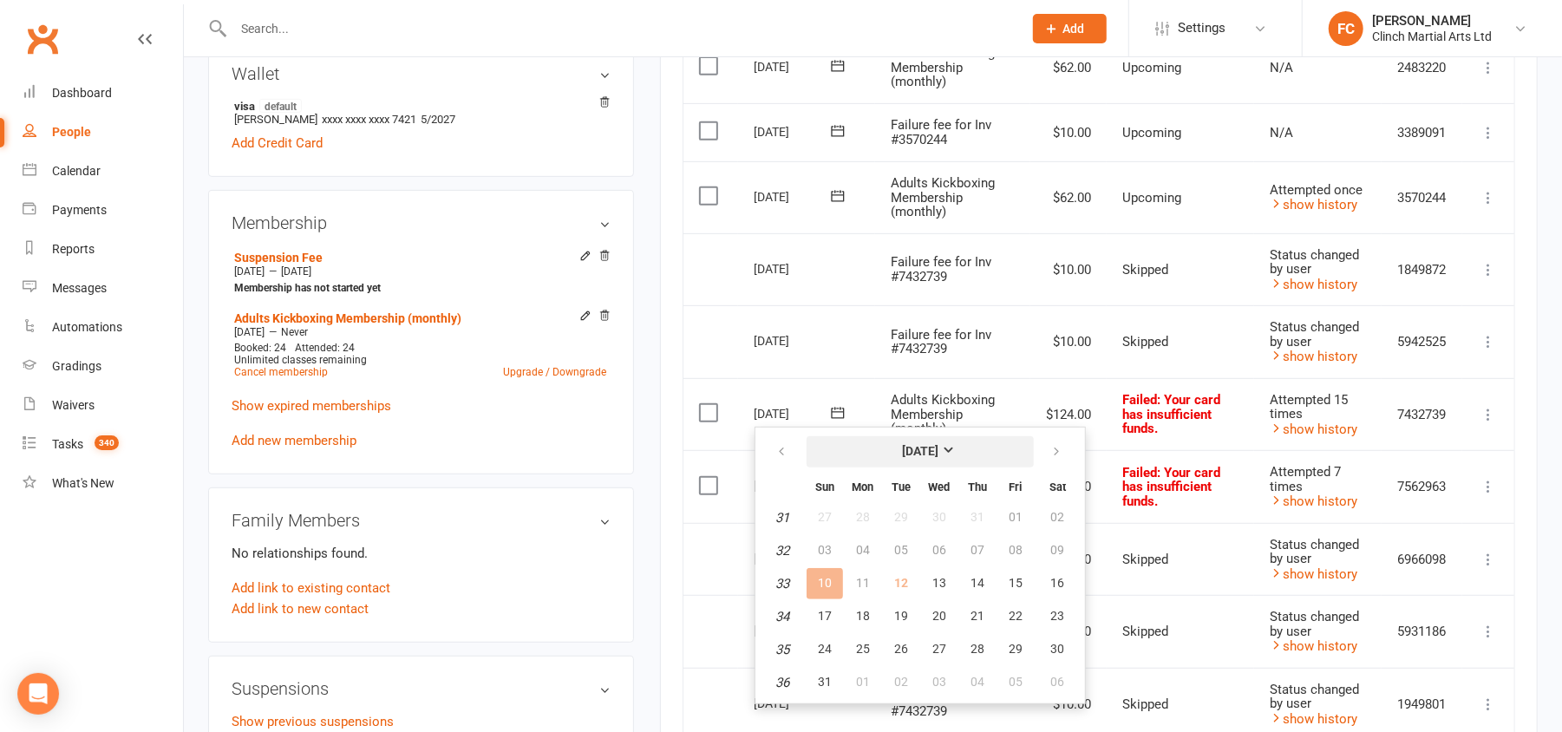
scroll to position [578, 0]
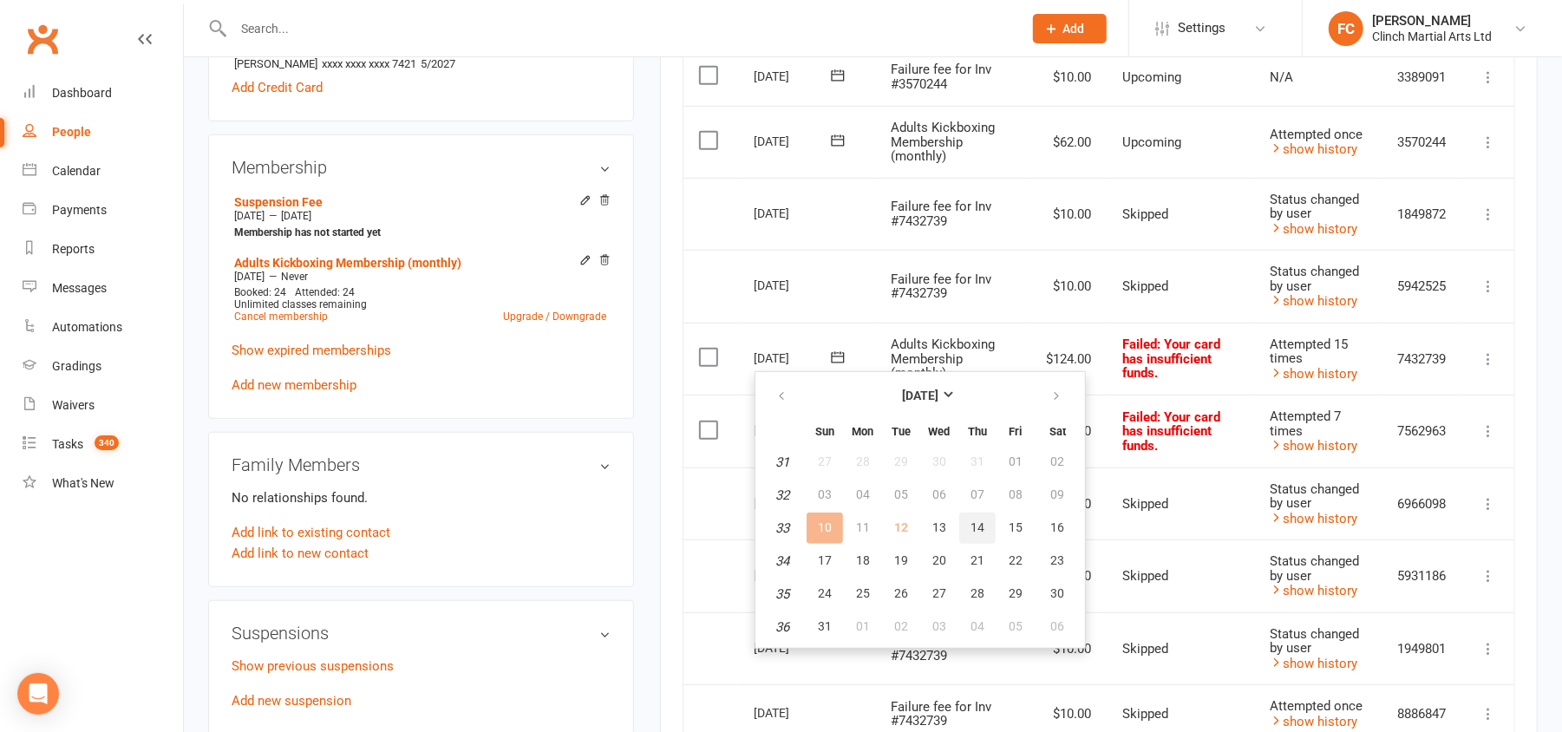
click at [970, 525] on span "14" at bounding box center [977, 527] width 14 height 14
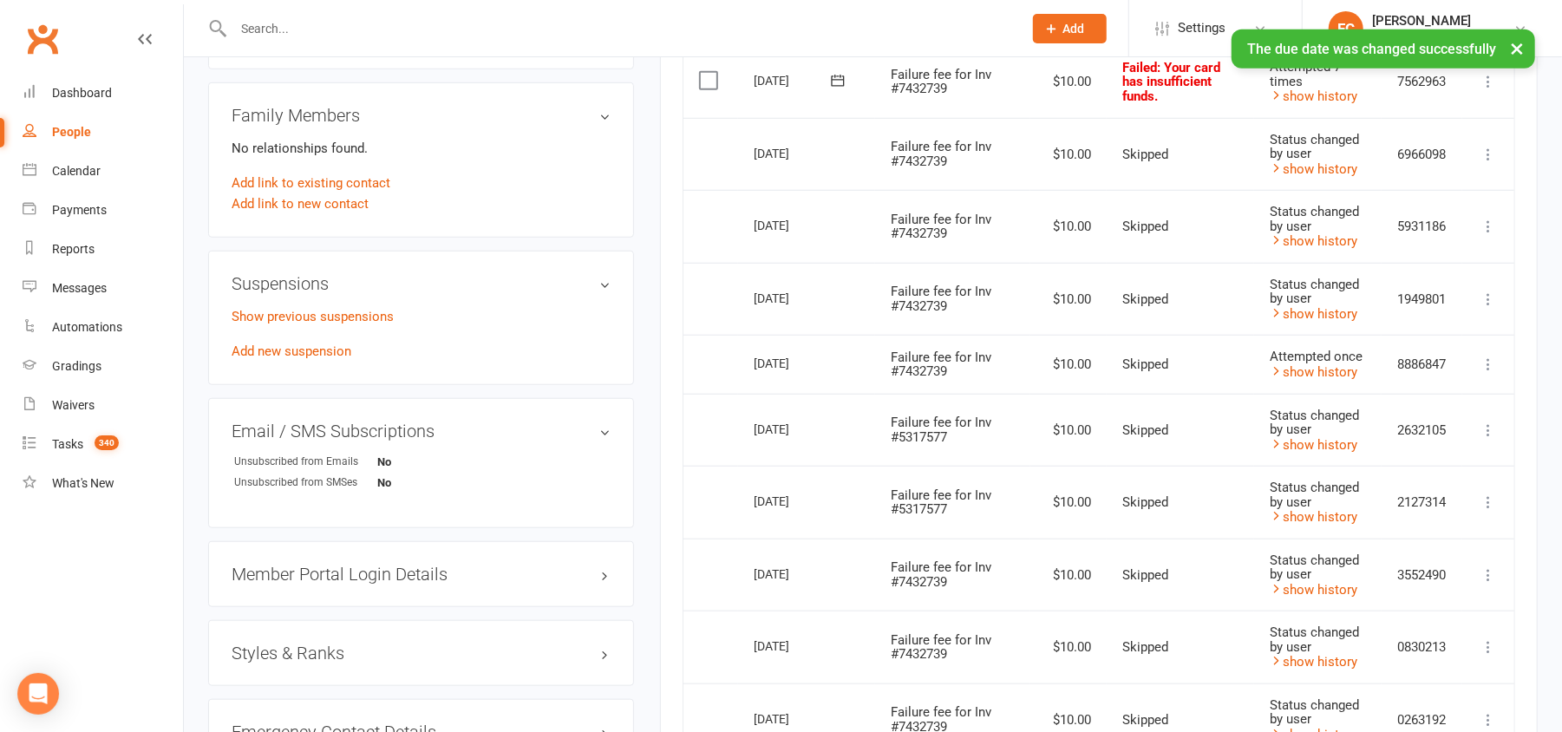
scroll to position [924, 0]
click at [296, 356] on link "Add new suspension" at bounding box center [292, 354] width 120 height 16
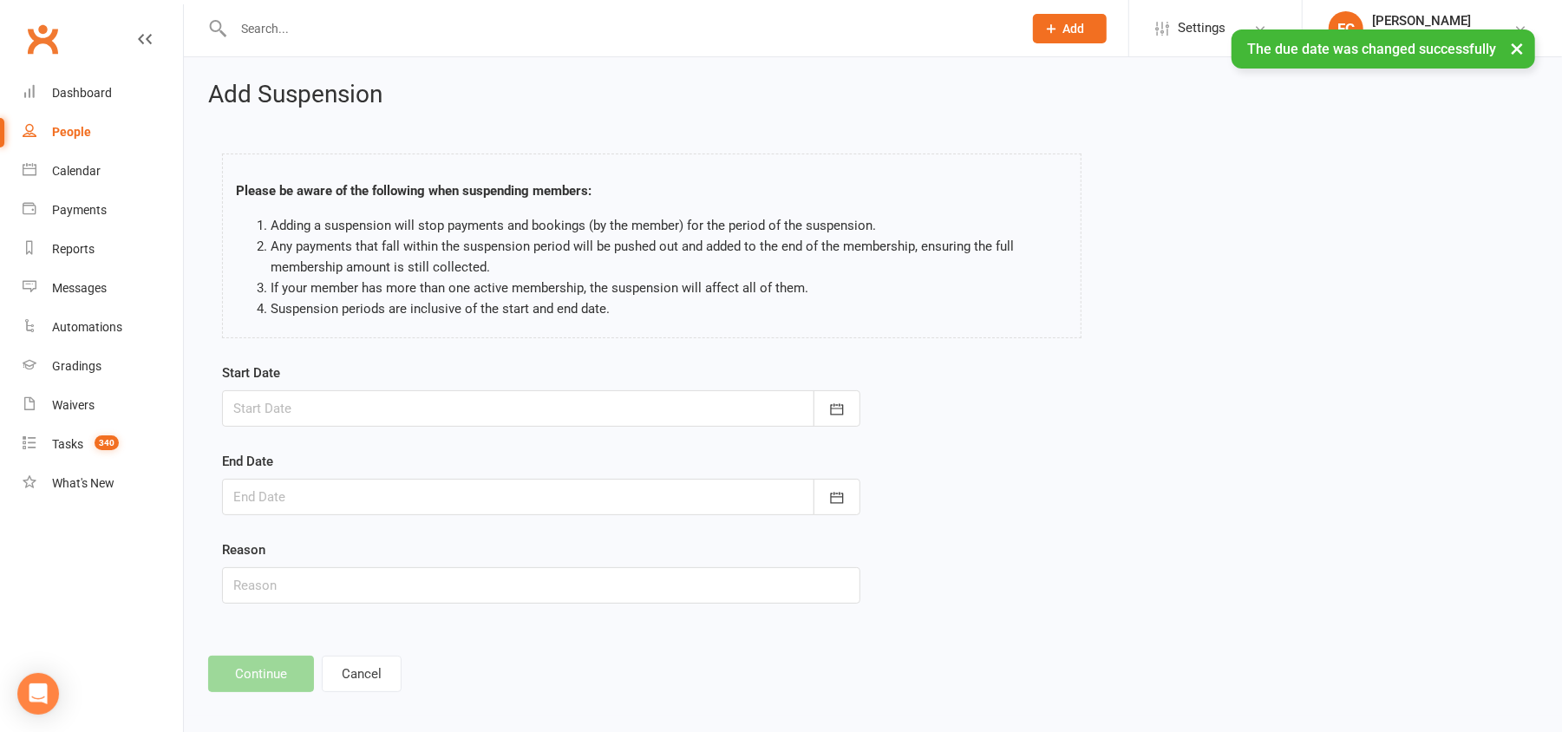
click at [320, 403] on div at bounding box center [541, 408] width 638 height 36
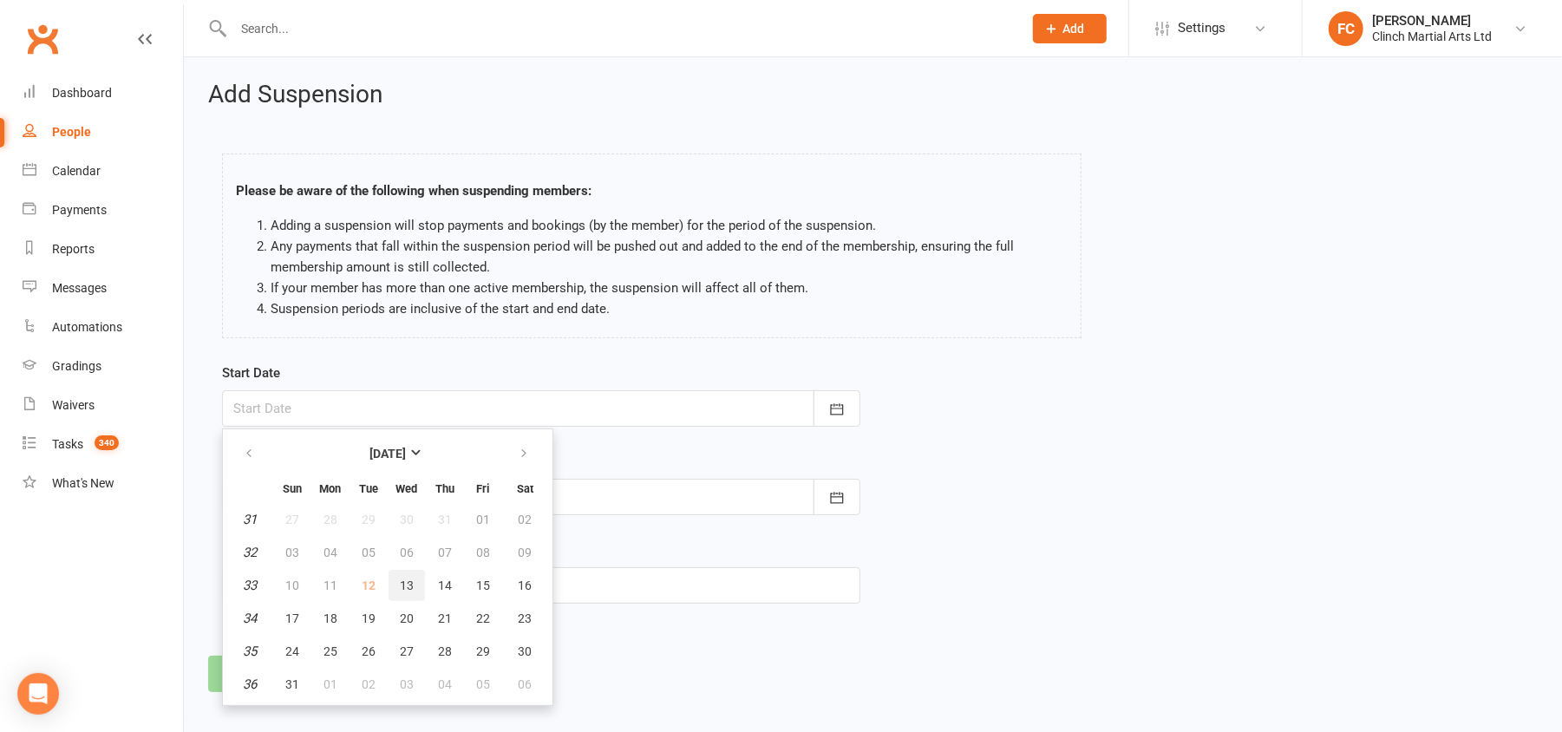
click at [400, 584] on span "13" at bounding box center [407, 585] width 14 height 14
type input "13 Aug 2025"
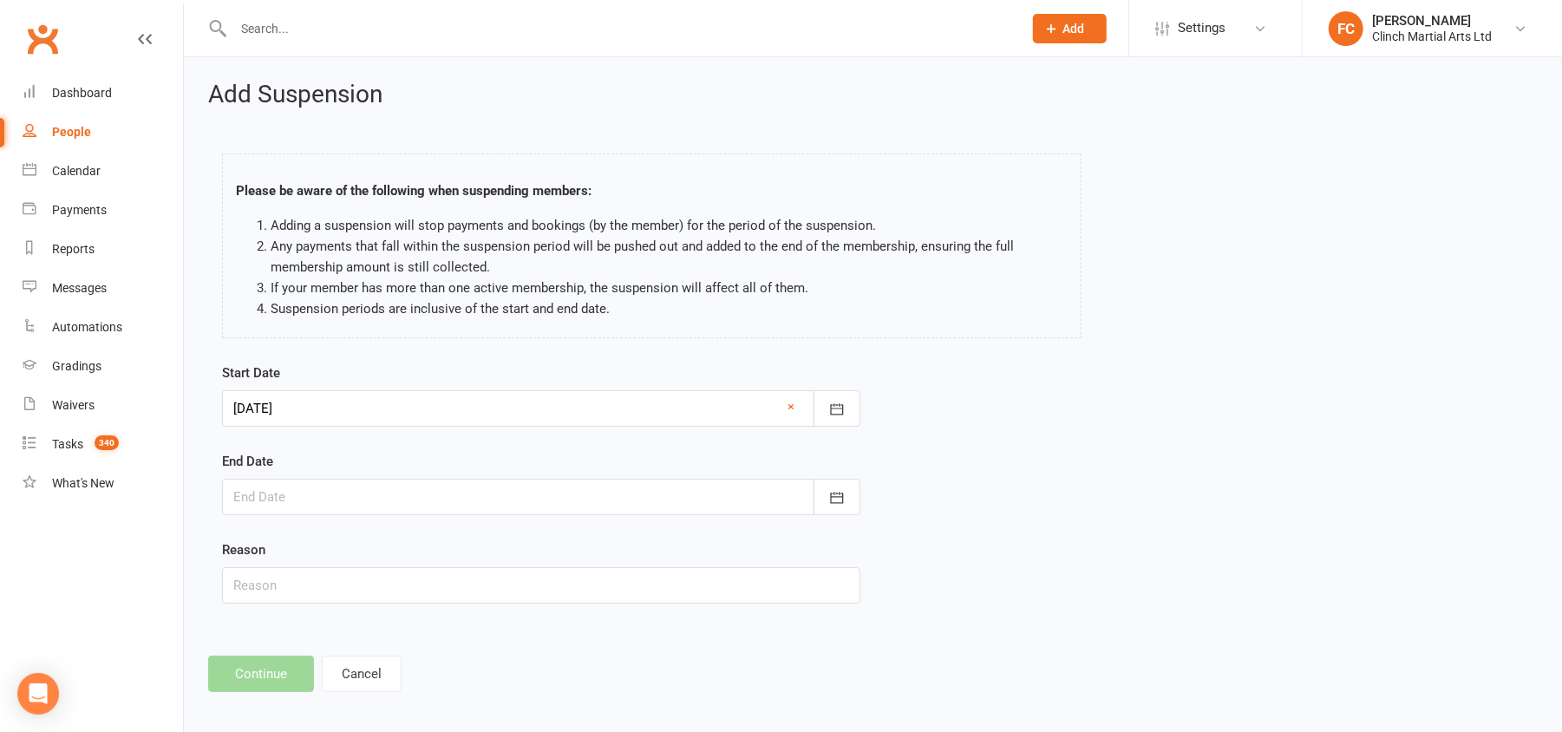
click at [305, 499] on div at bounding box center [541, 497] width 638 height 36
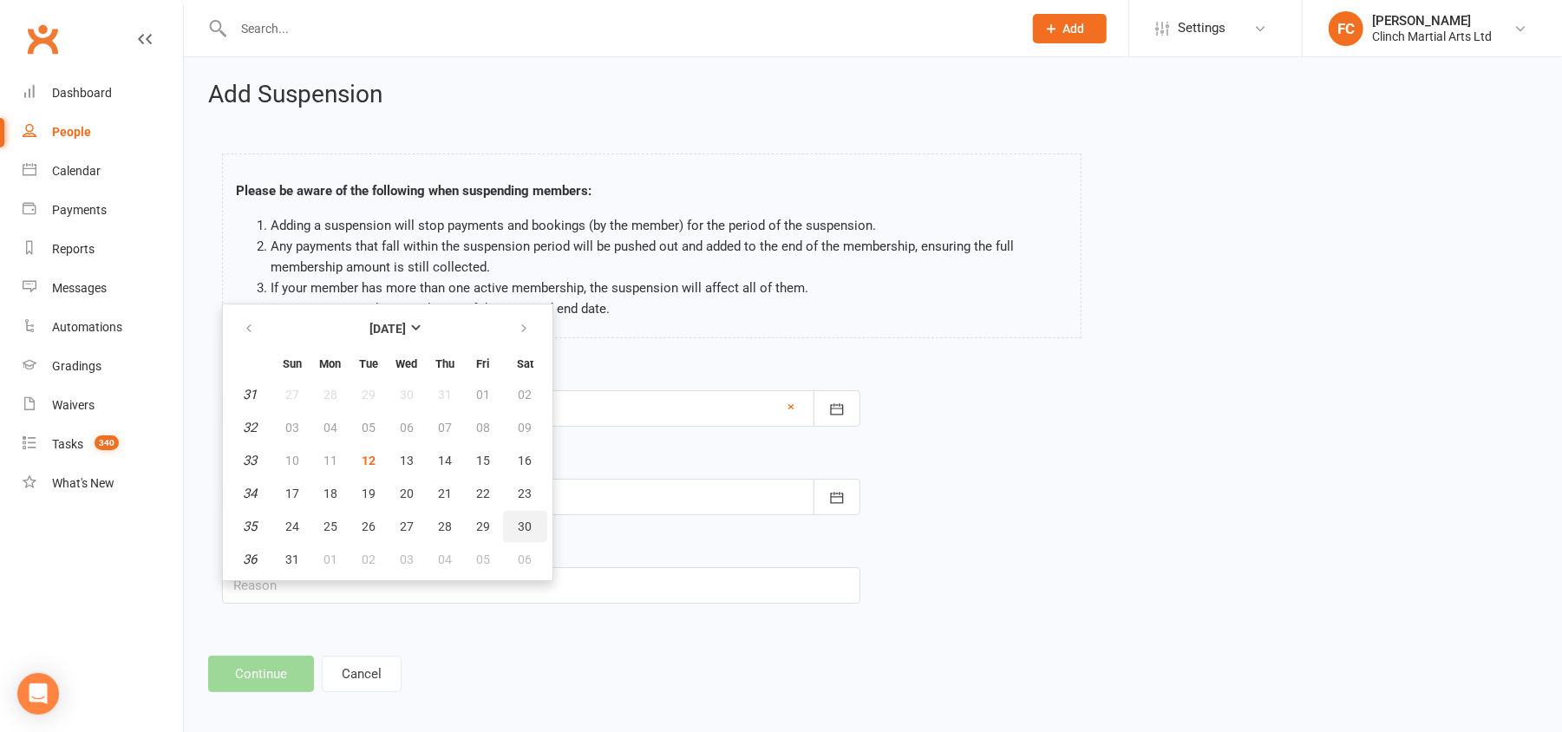
click at [519, 522] on span "30" at bounding box center [526, 526] width 14 height 14
type input "30 Aug 2025"
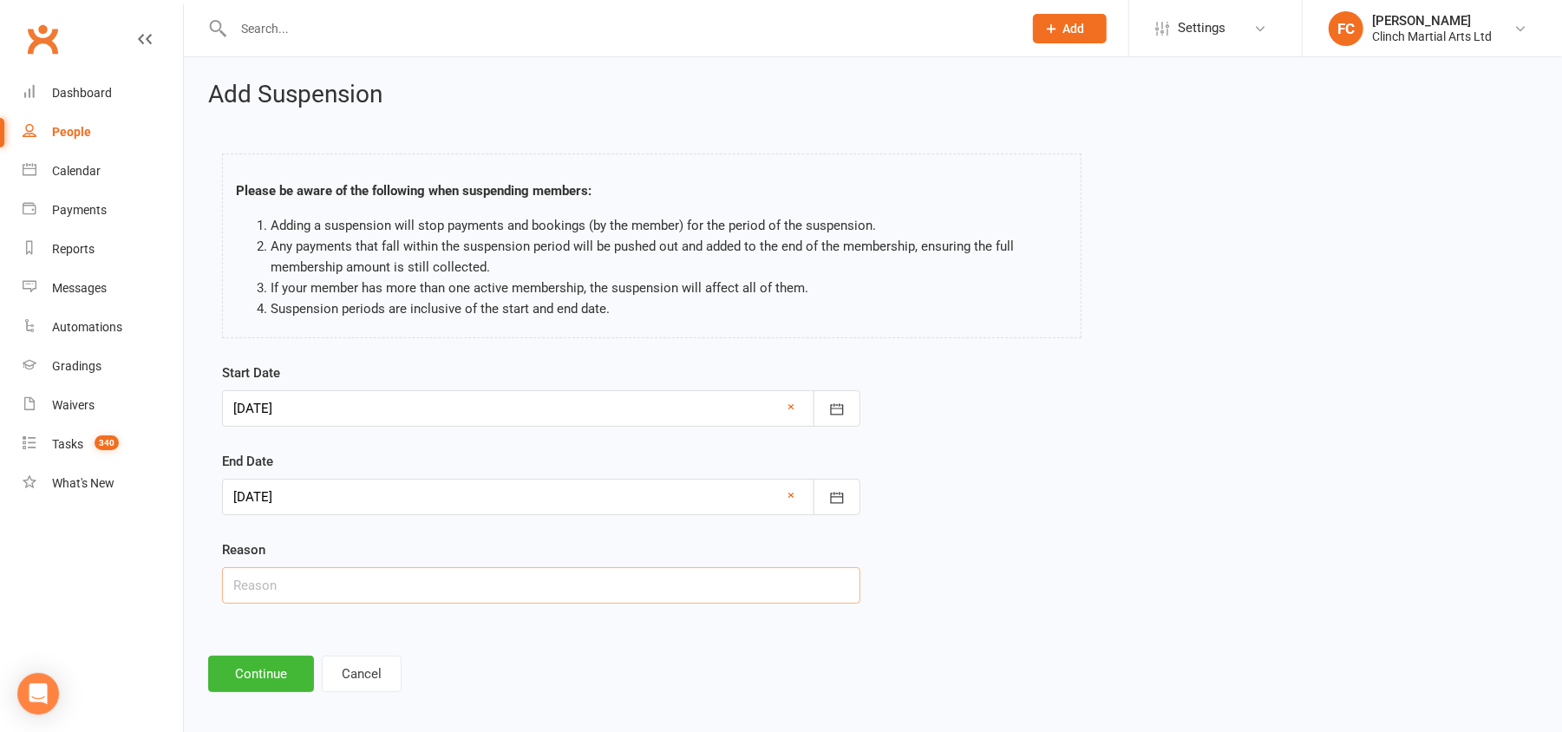
click at [312, 590] on input "text" at bounding box center [541, 585] width 638 height 36
paste input "In Thailand"
type input "In Thailand"
click at [277, 675] on button "Continue" at bounding box center [261, 674] width 106 height 36
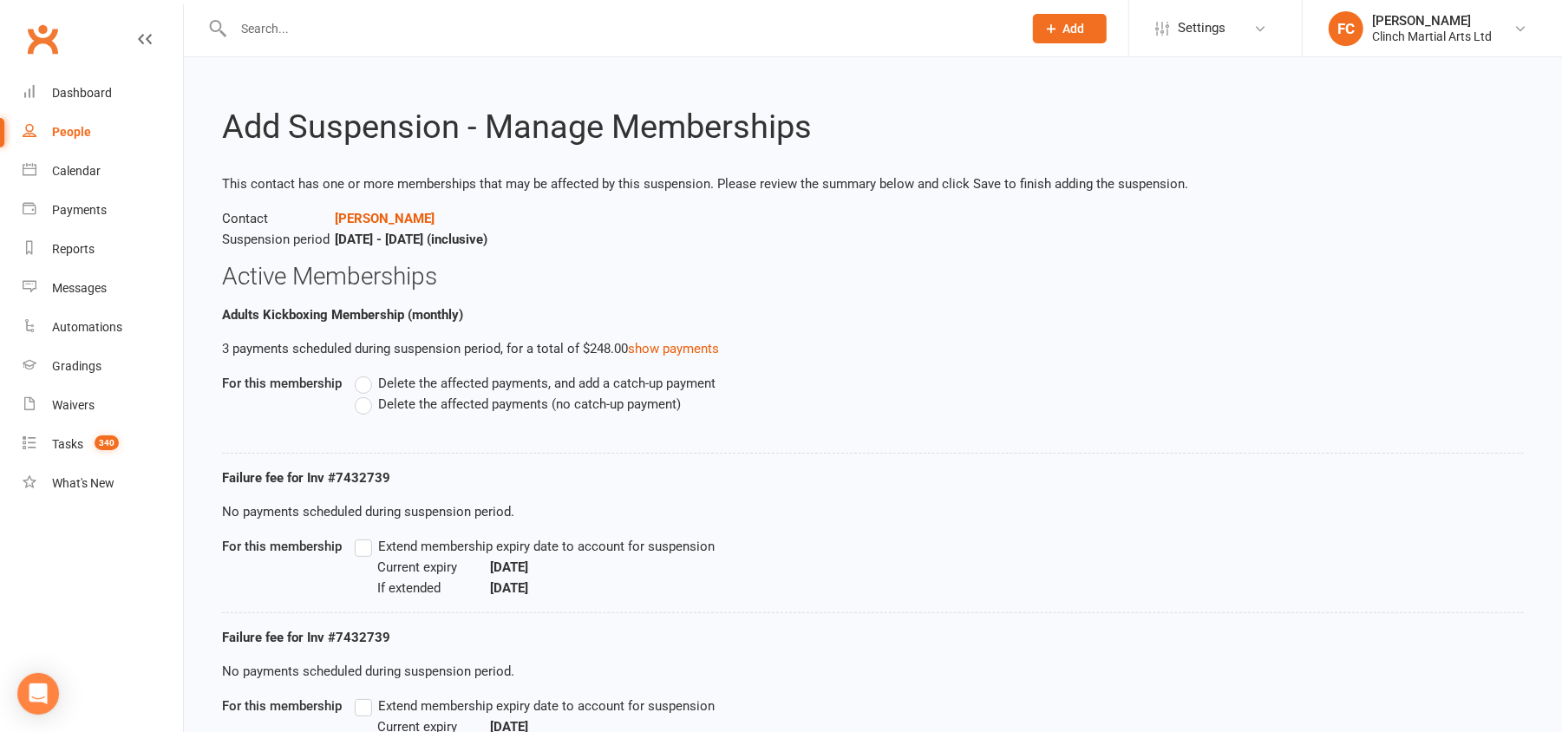
click at [369, 403] on label "Delete the affected payments (no catch-up payment)" at bounding box center [518, 404] width 326 height 21
click at [366, 394] on input "Delete the affected payments (no catch-up payment)" at bounding box center [360, 394] width 11 height 0
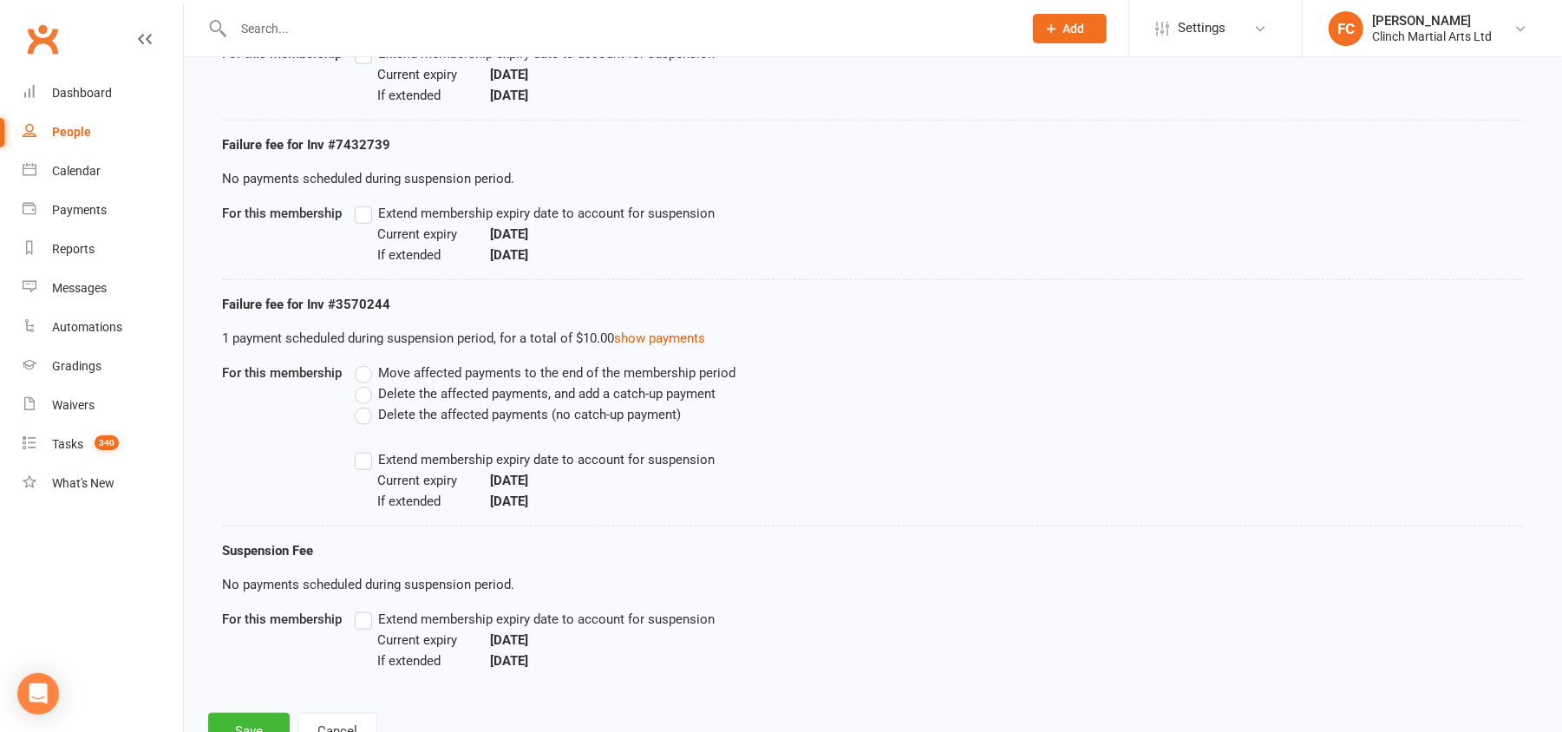
scroll to position [1041, 0]
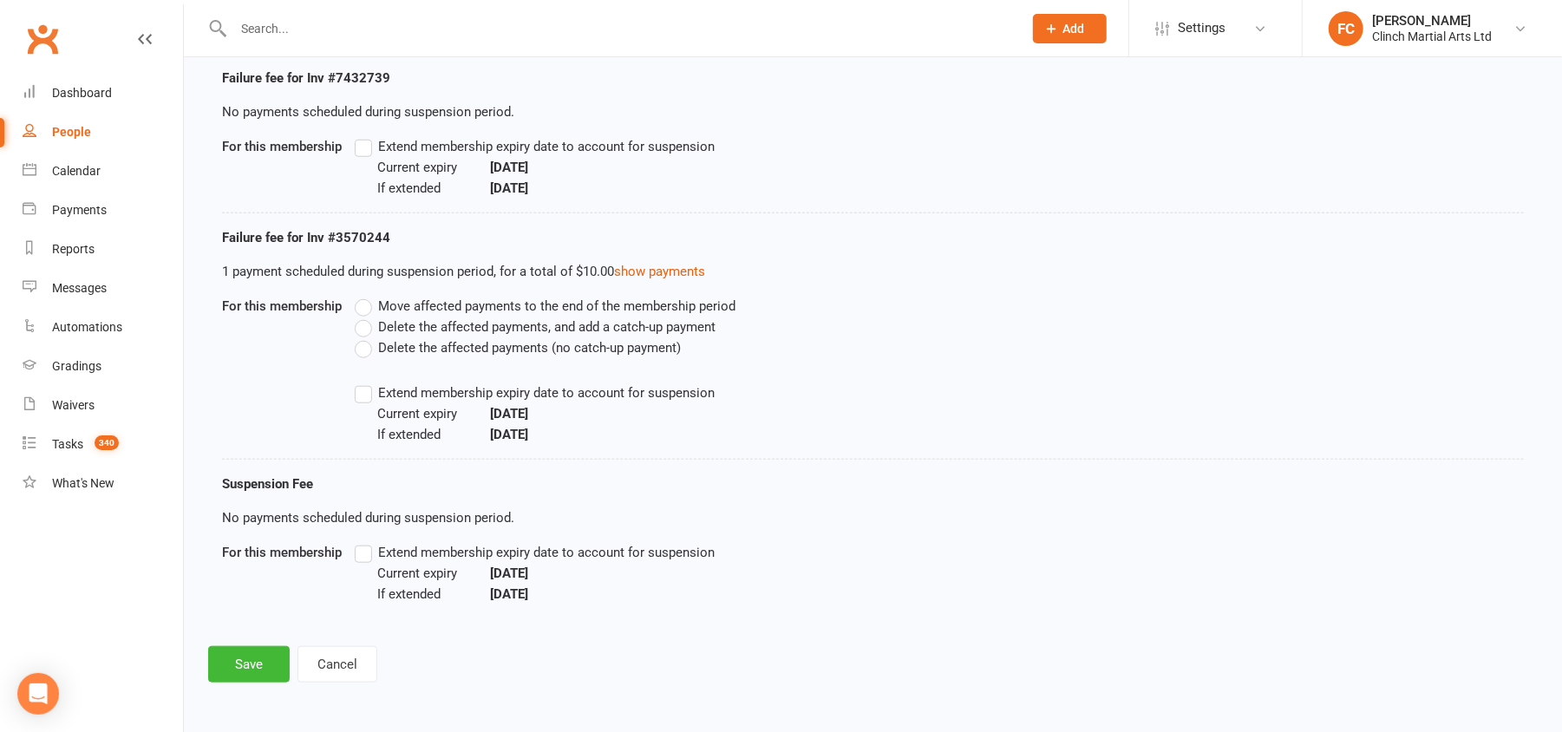
click at [403, 345] on span "Delete the affected payments (no catch-up payment)" at bounding box center [529, 346] width 303 height 18
click at [366, 337] on input "Delete the affected payments (no catch-up payment)" at bounding box center [360, 337] width 11 height 0
click at [240, 659] on button "Save" at bounding box center [249, 664] width 82 height 36
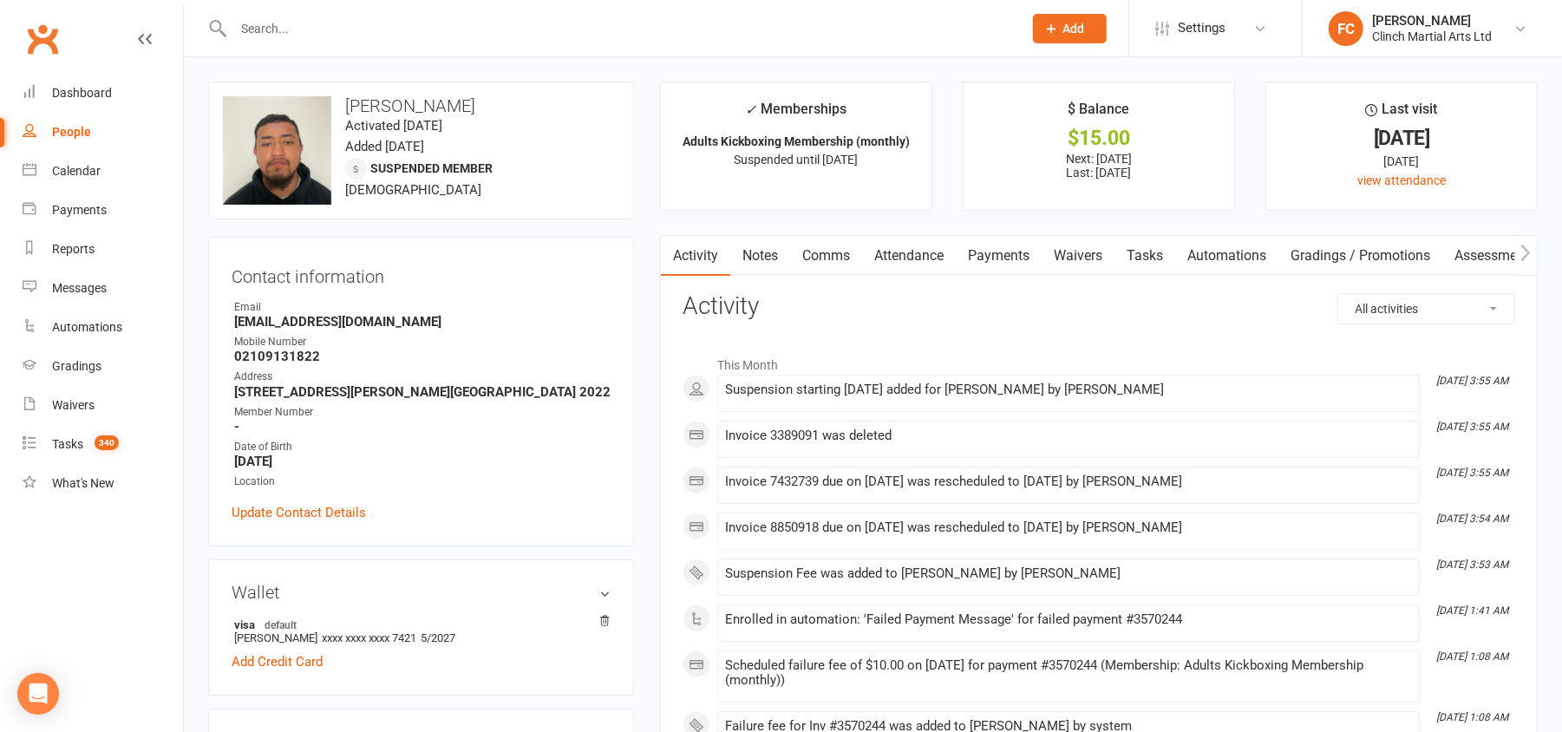
click at [1003, 257] on link "Payments" at bounding box center [999, 256] width 86 height 40
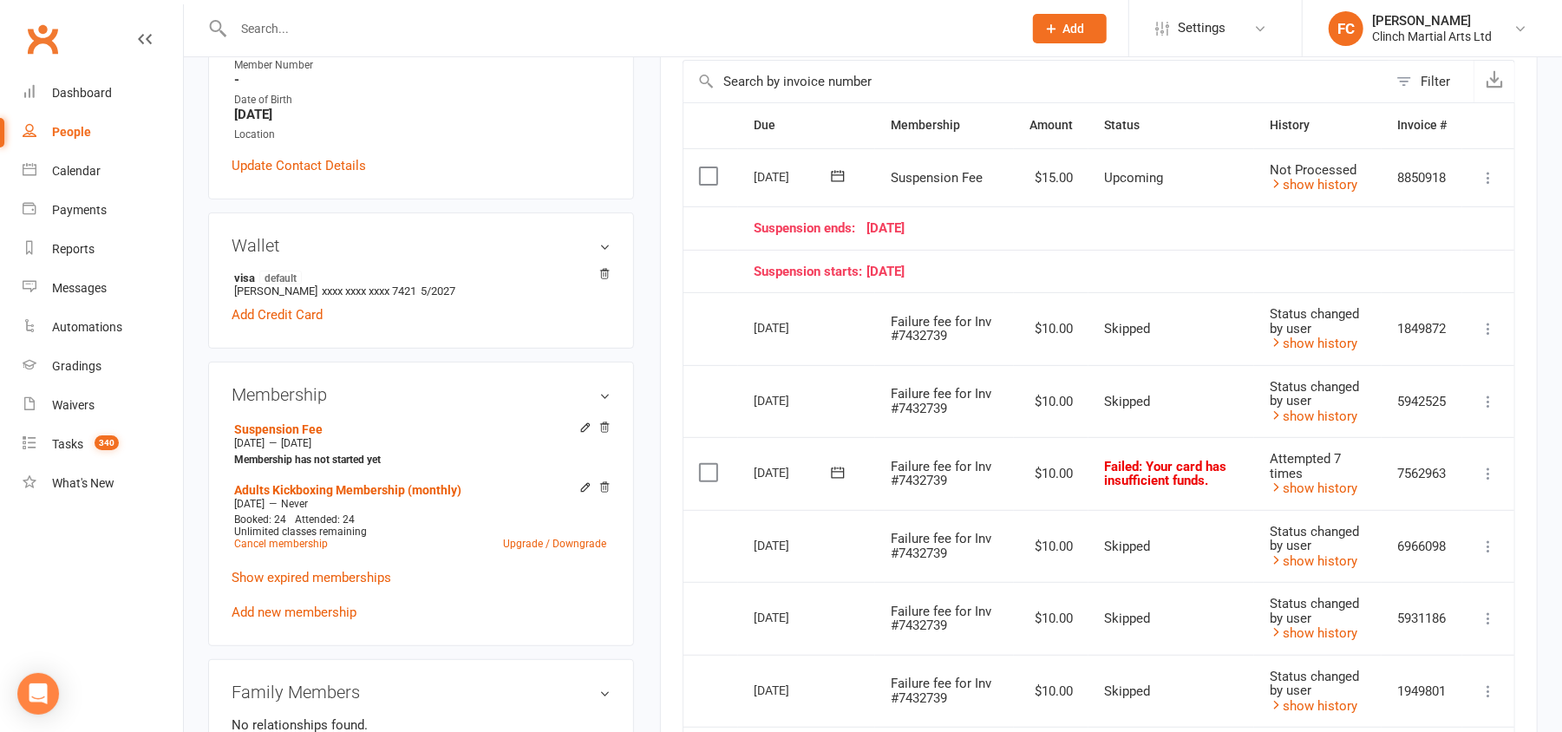
scroll to position [462, 0]
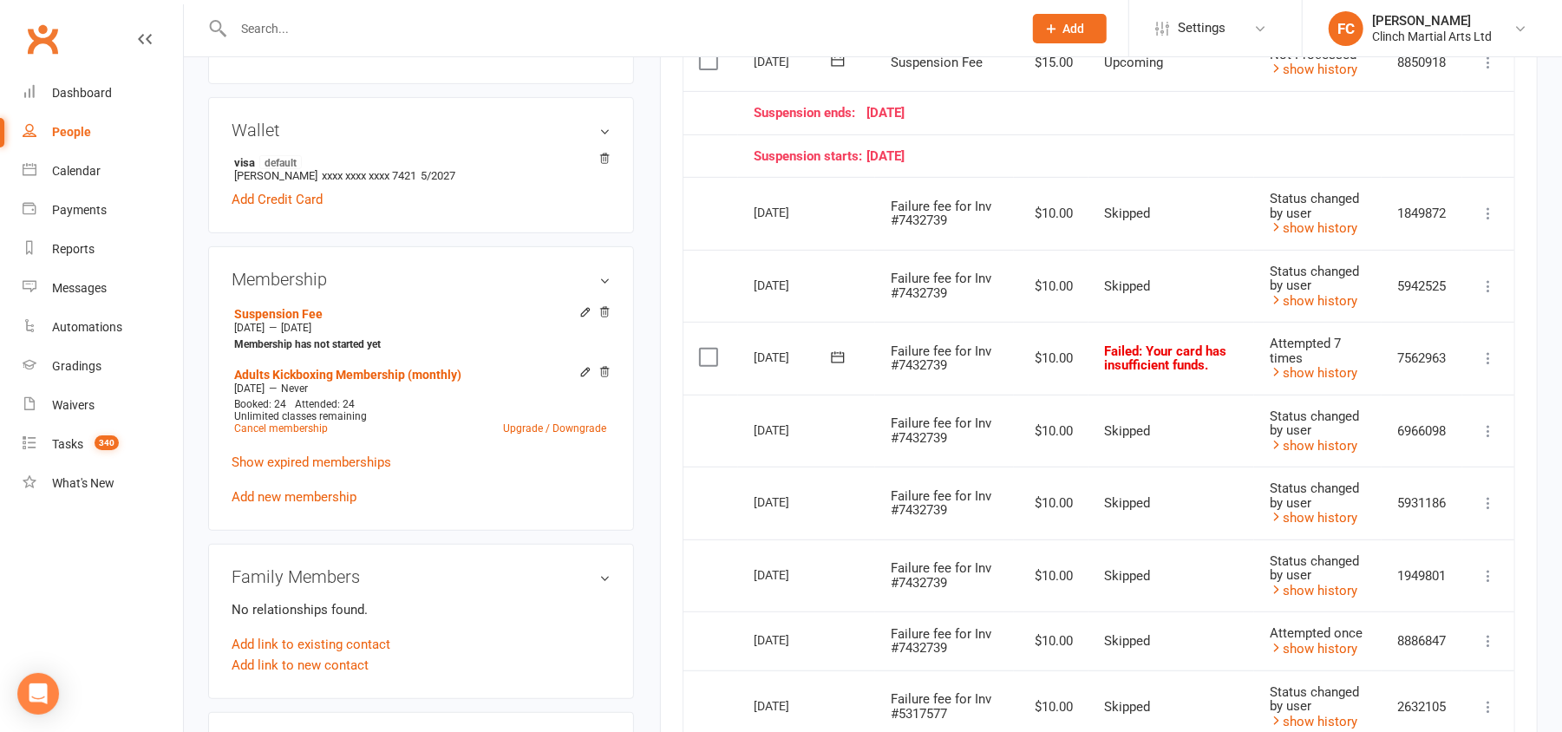
click at [704, 357] on label at bounding box center [710, 357] width 23 height 17
click at [704, 349] on input "checkbox" at bounding box center [704, 349] width 11 height 0
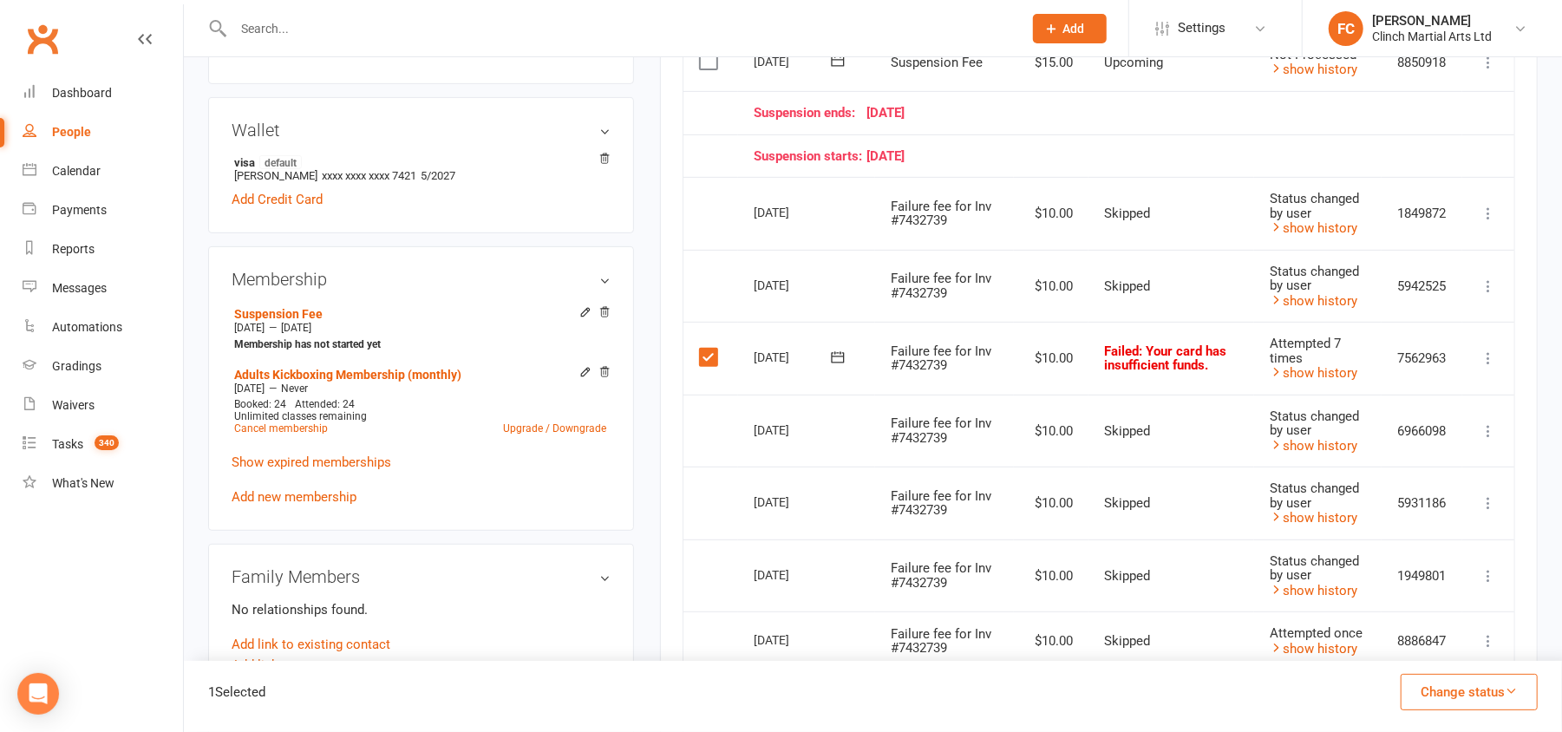
click at [1423, 692] on button "Change status" at bounding box center [1468, 692] width 137 height 36
click at [1422, 652] on link "Skipped" at bounding box center [1451, 645] width 172 height 35
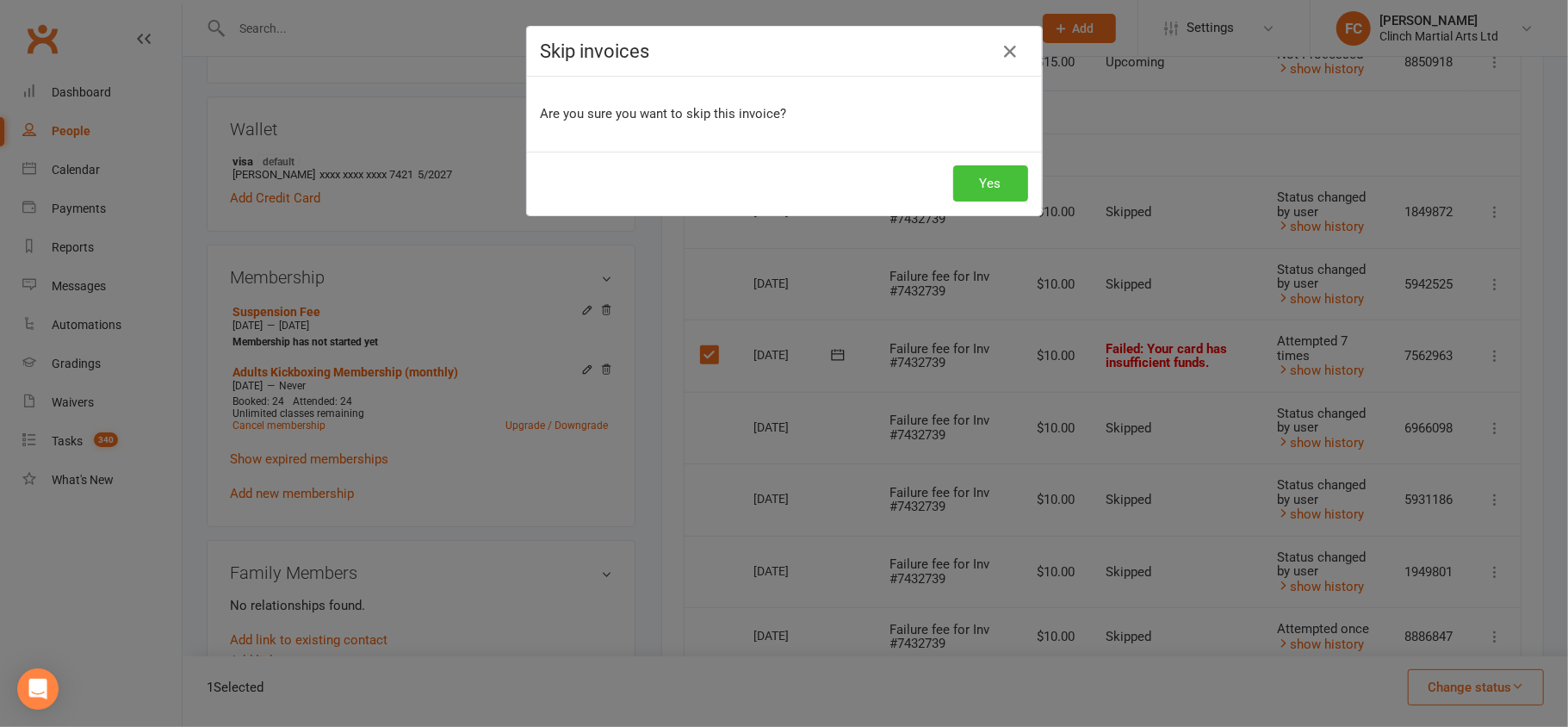
drag, startPoint x: 975, startPoint y: 184, endPoint x: 975, endPoint y: 204, distance: 20.0
click at [973, 183] on button "Yes" at bounding box center [990, 183] width 74 height 36
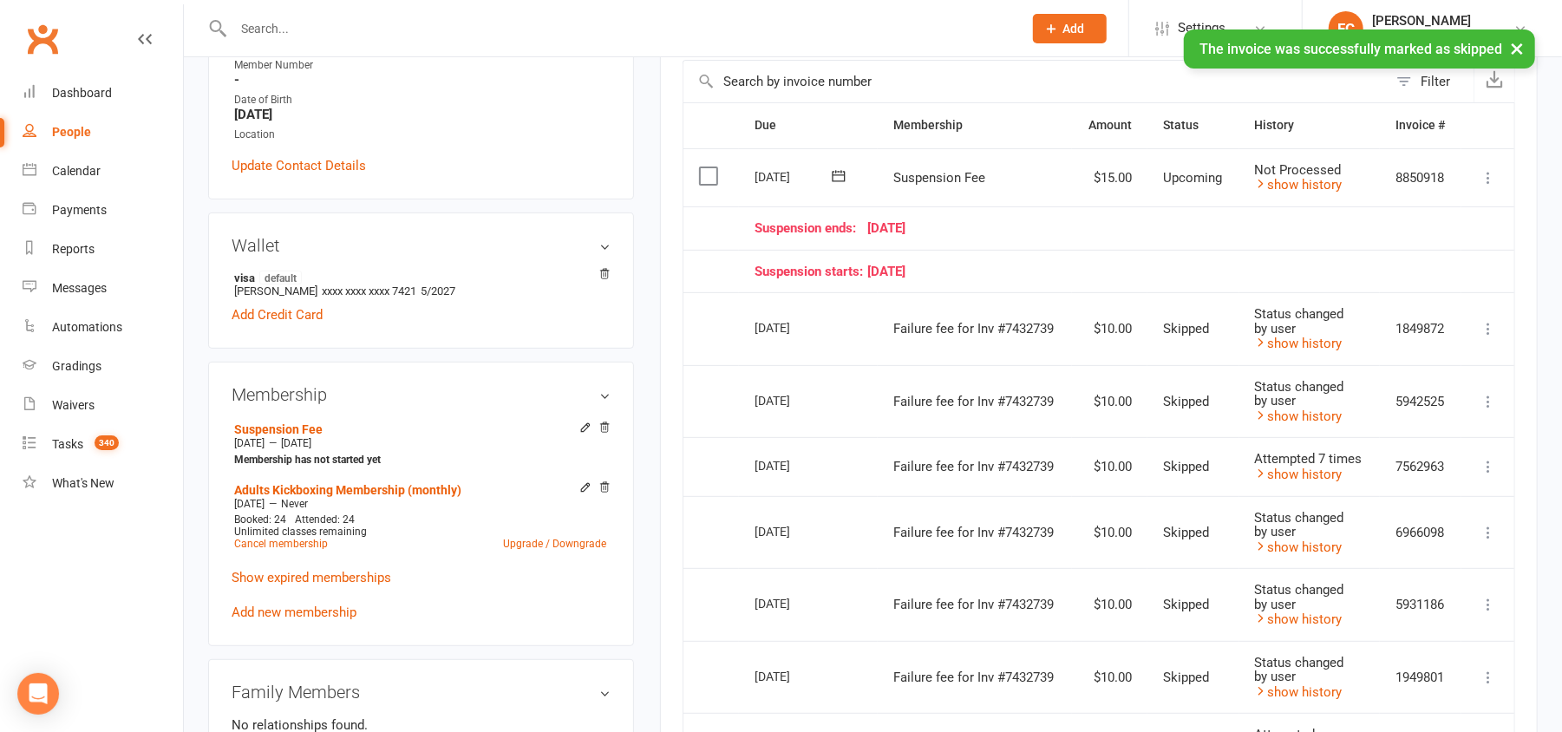
scroll to position [231, 0]
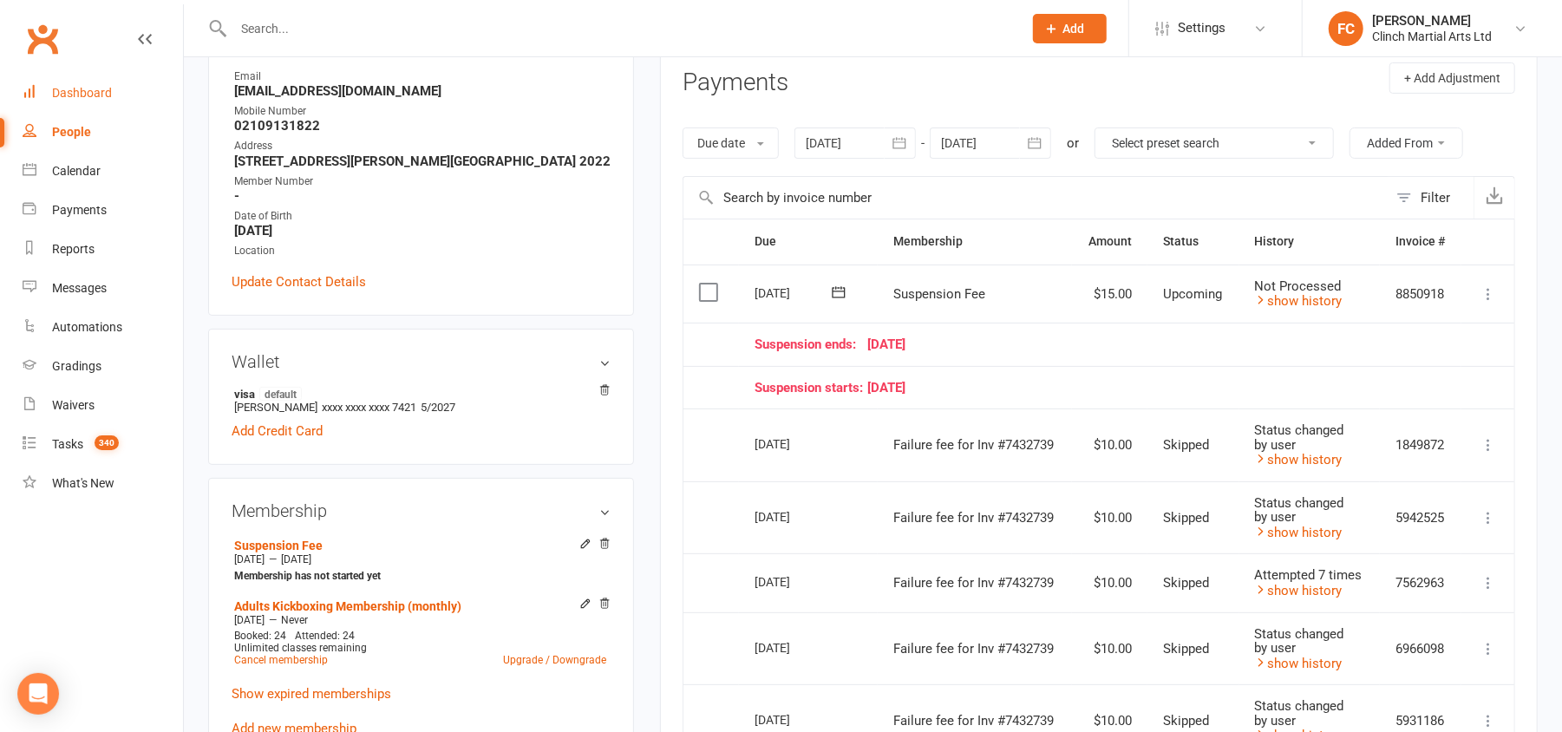
click at [43, 95] on link "Dashboard" at bounding box center [103, 93] width 160 height 39
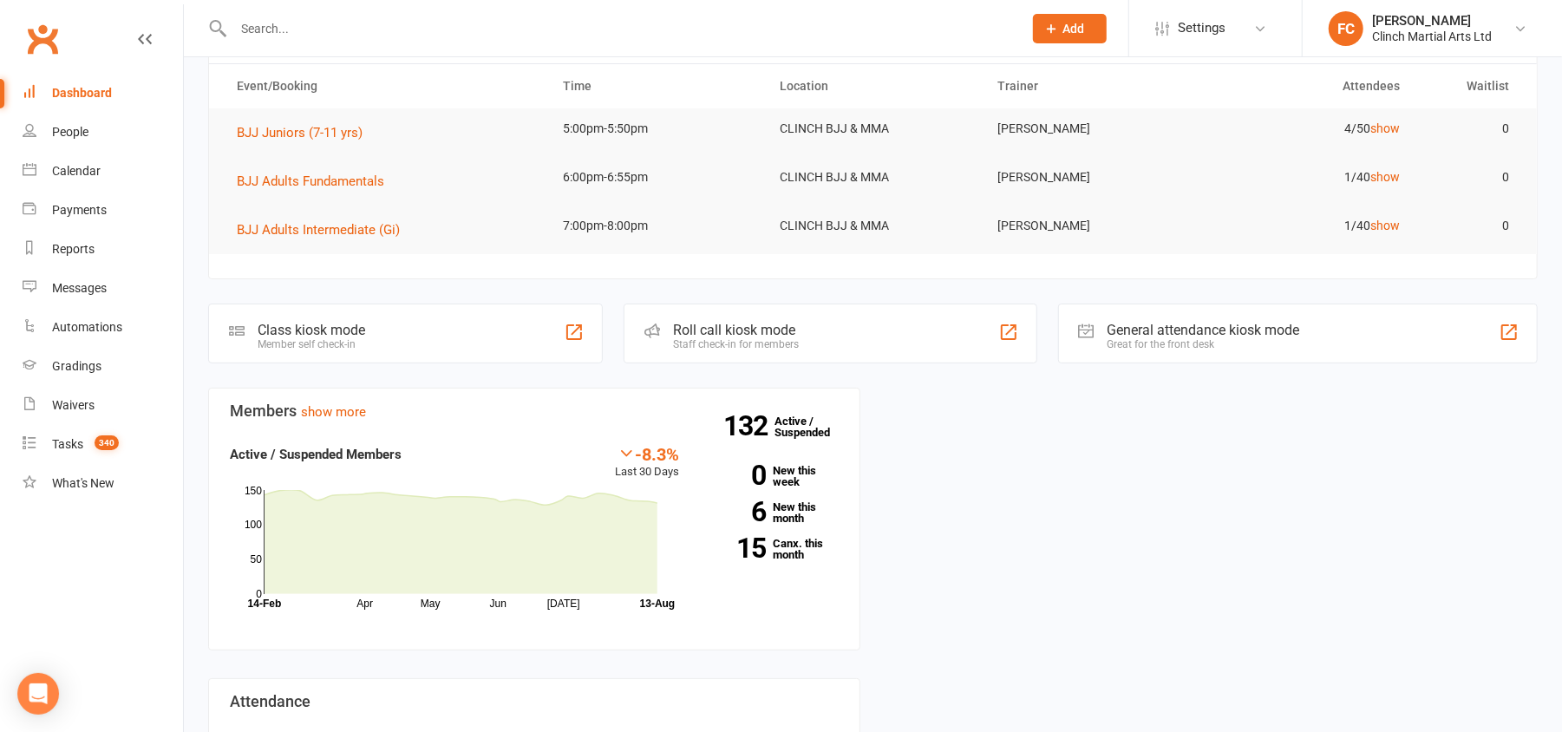
scroll to position [115, 0]
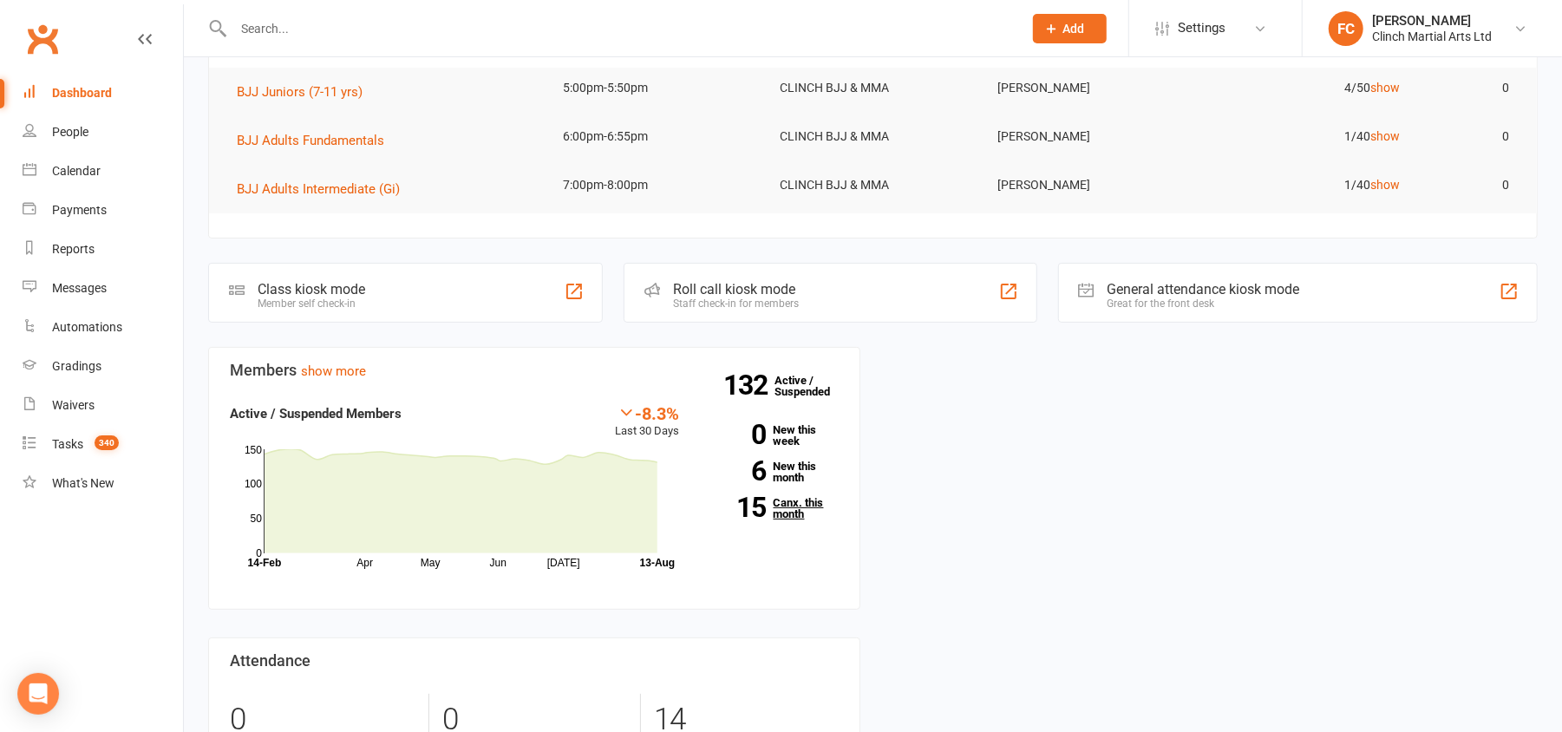
click at [786, 503] on link "15 Canx. this month" at bounding box center [772, 508] width 133 height 23
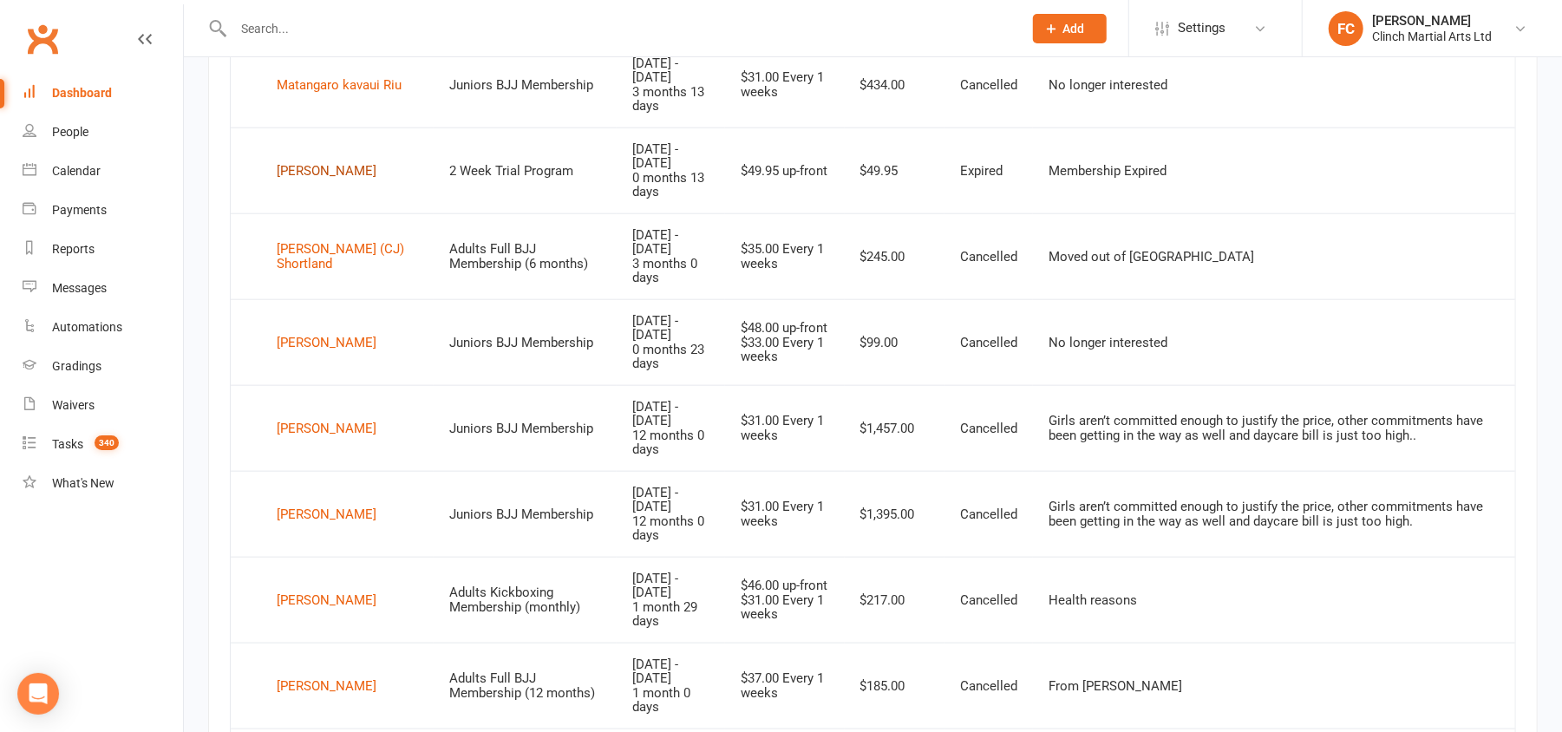
scroll to position [1278, 0]
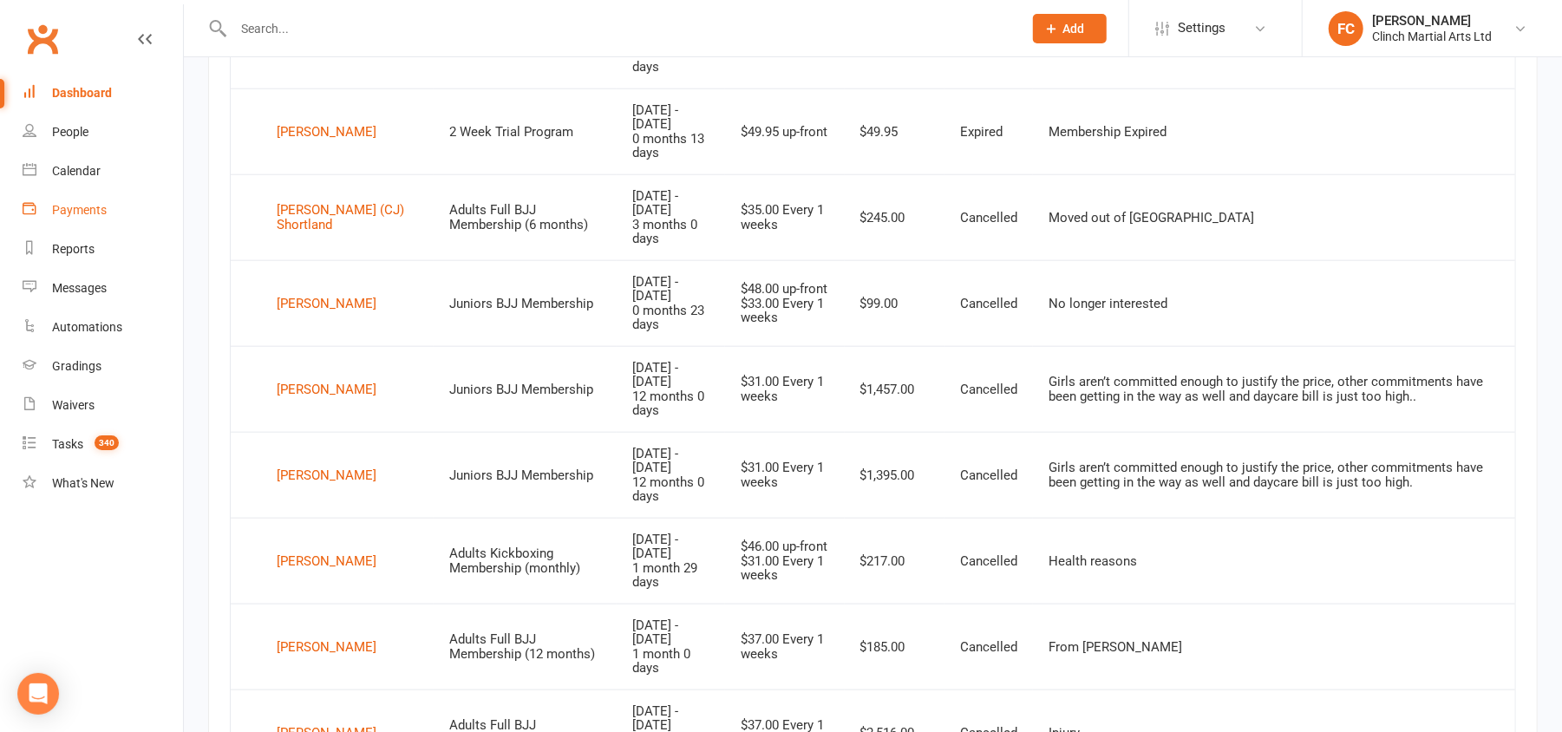
click at [81, 206] on div "Payments" at bounding box center [79, 210] width 55 height 14
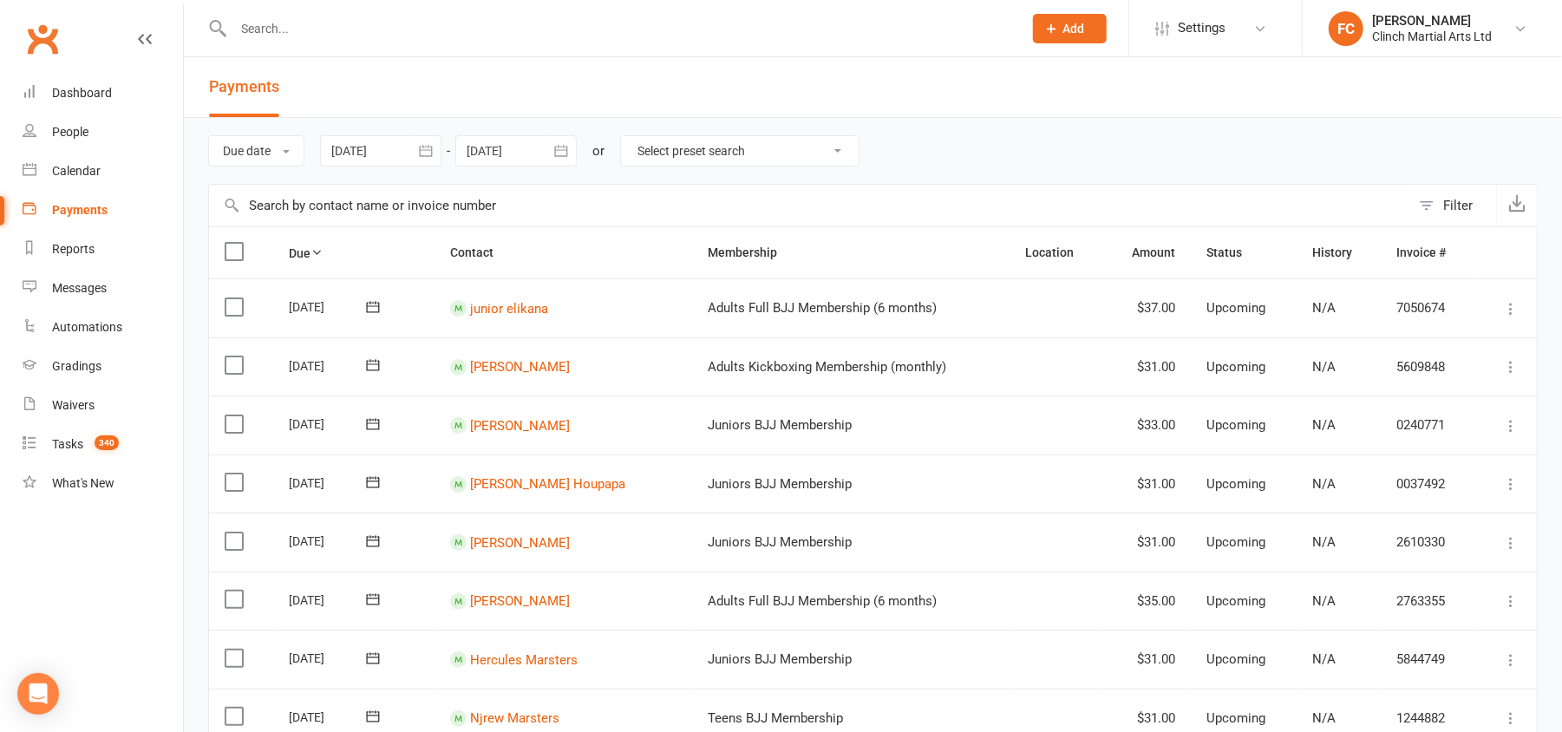
click at [1426, 212] on button "Filter" at bounding box center [1453, 206] width 86 height 42
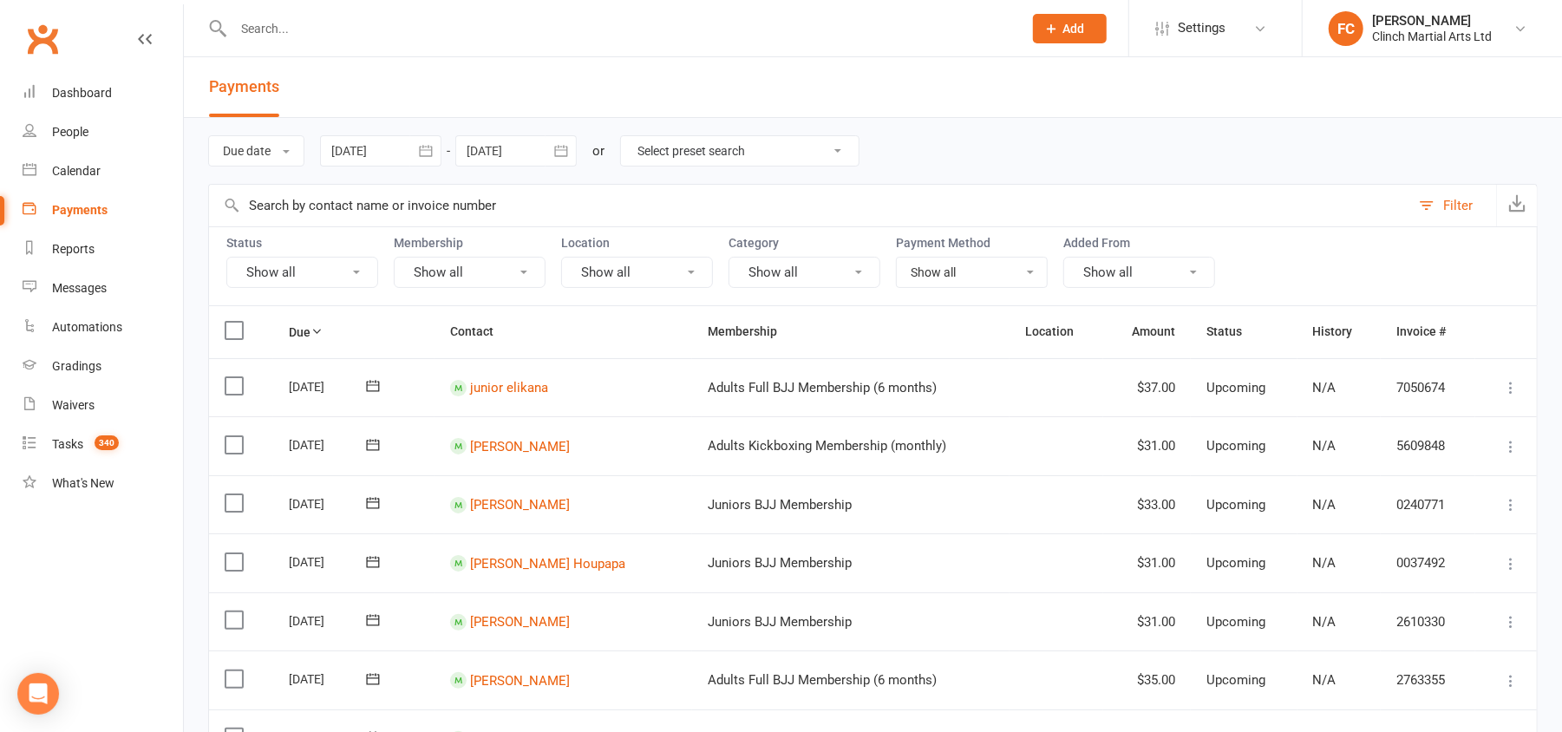
click at [476, 271] on button "Show all" at bounding box center [470, 272] width 152 height 31
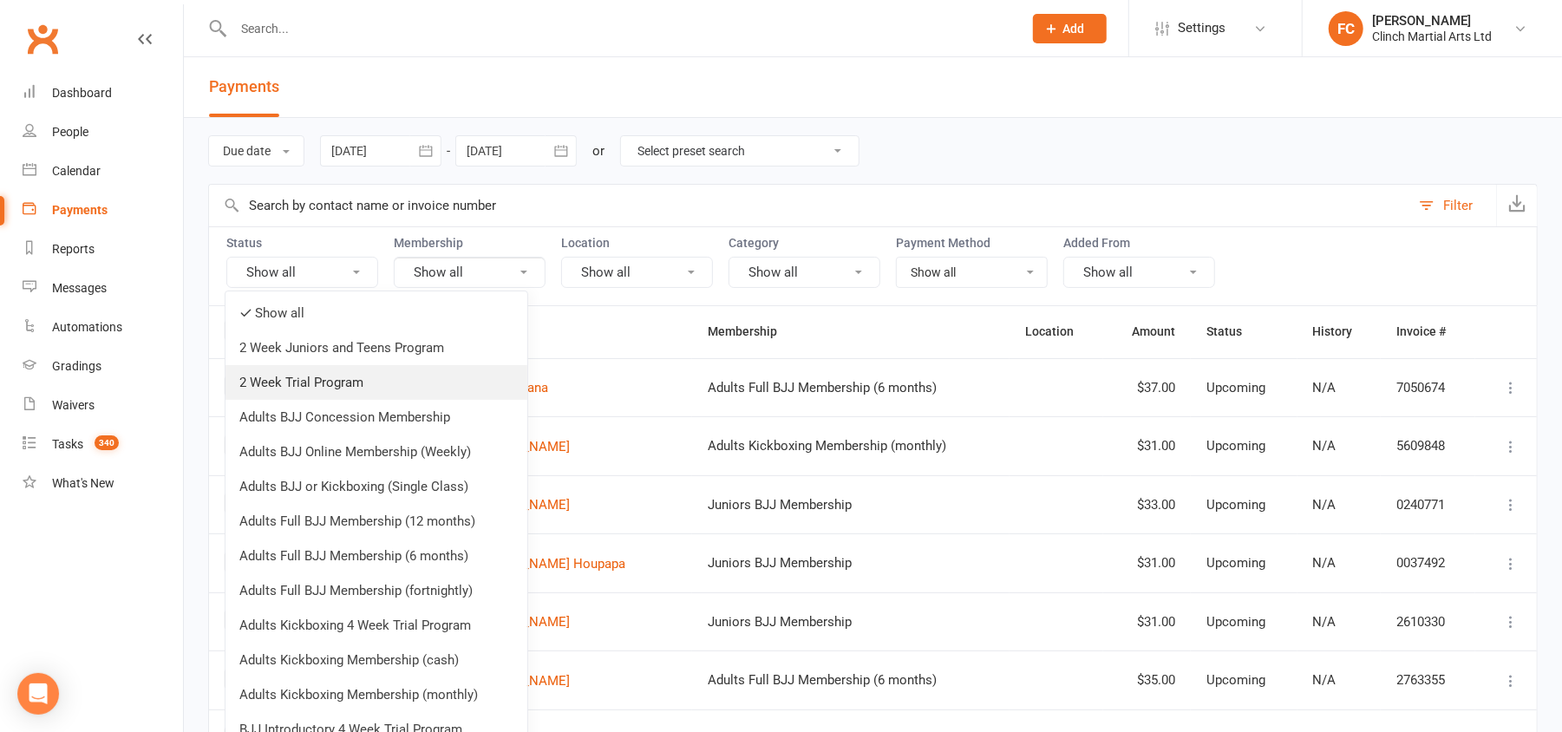
click at [319, 383] on link "2 Week Trial Program" at bounding box center [376, 382] width 302 height 35
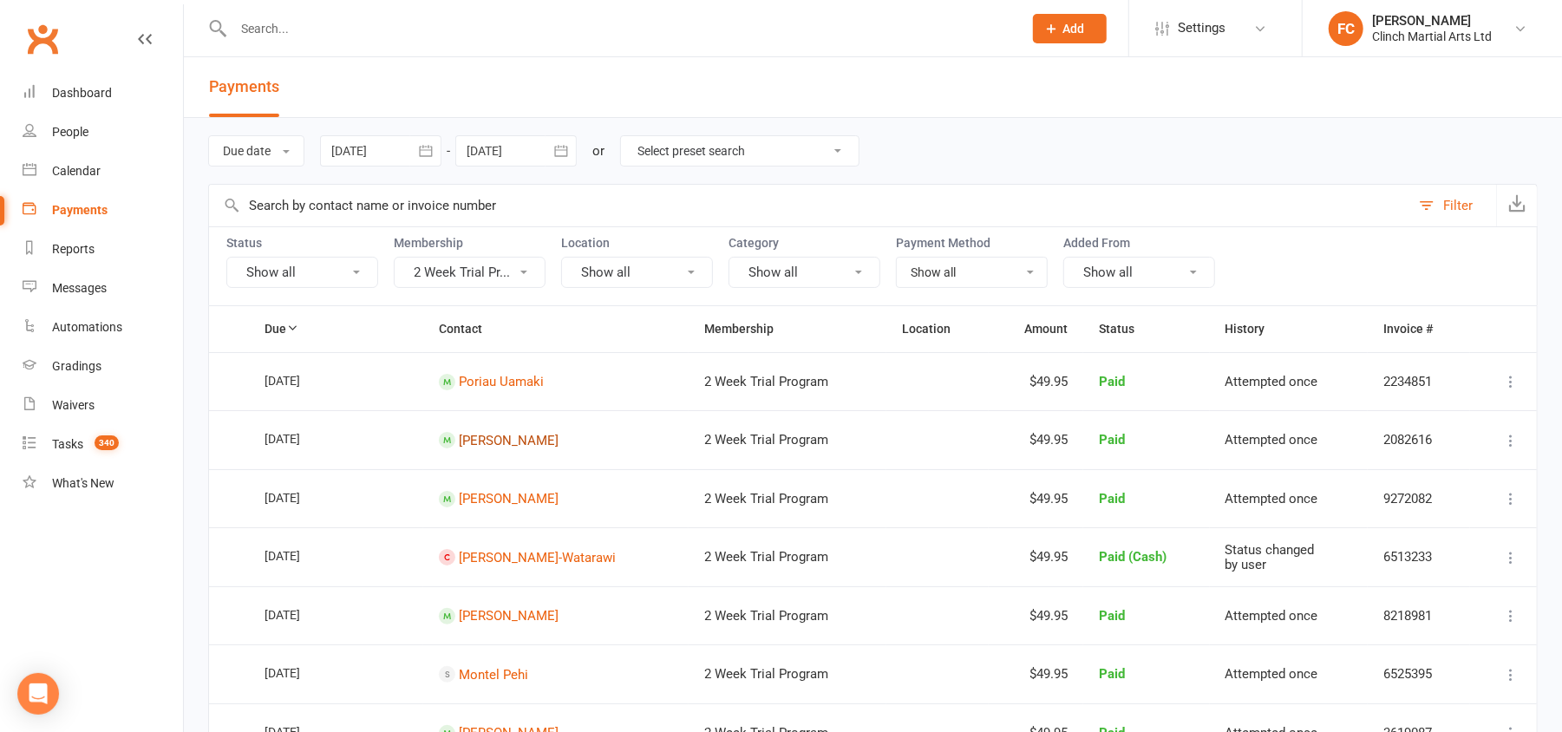
drag, startPoint x: 508, startPoint y: 439, endPoint x: 154, endPoint y: 545, distance: 369.3
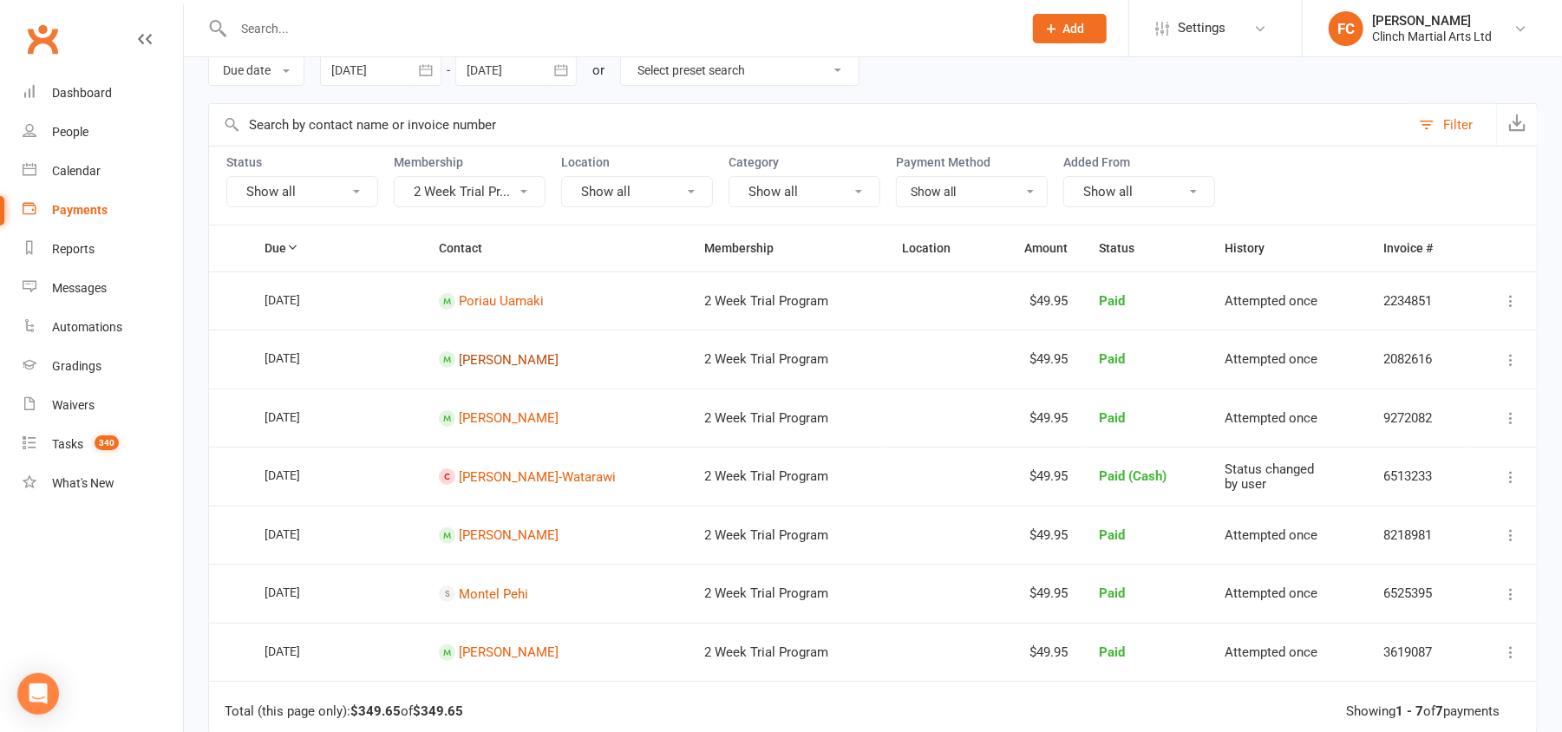
scroll to position [115, 0]
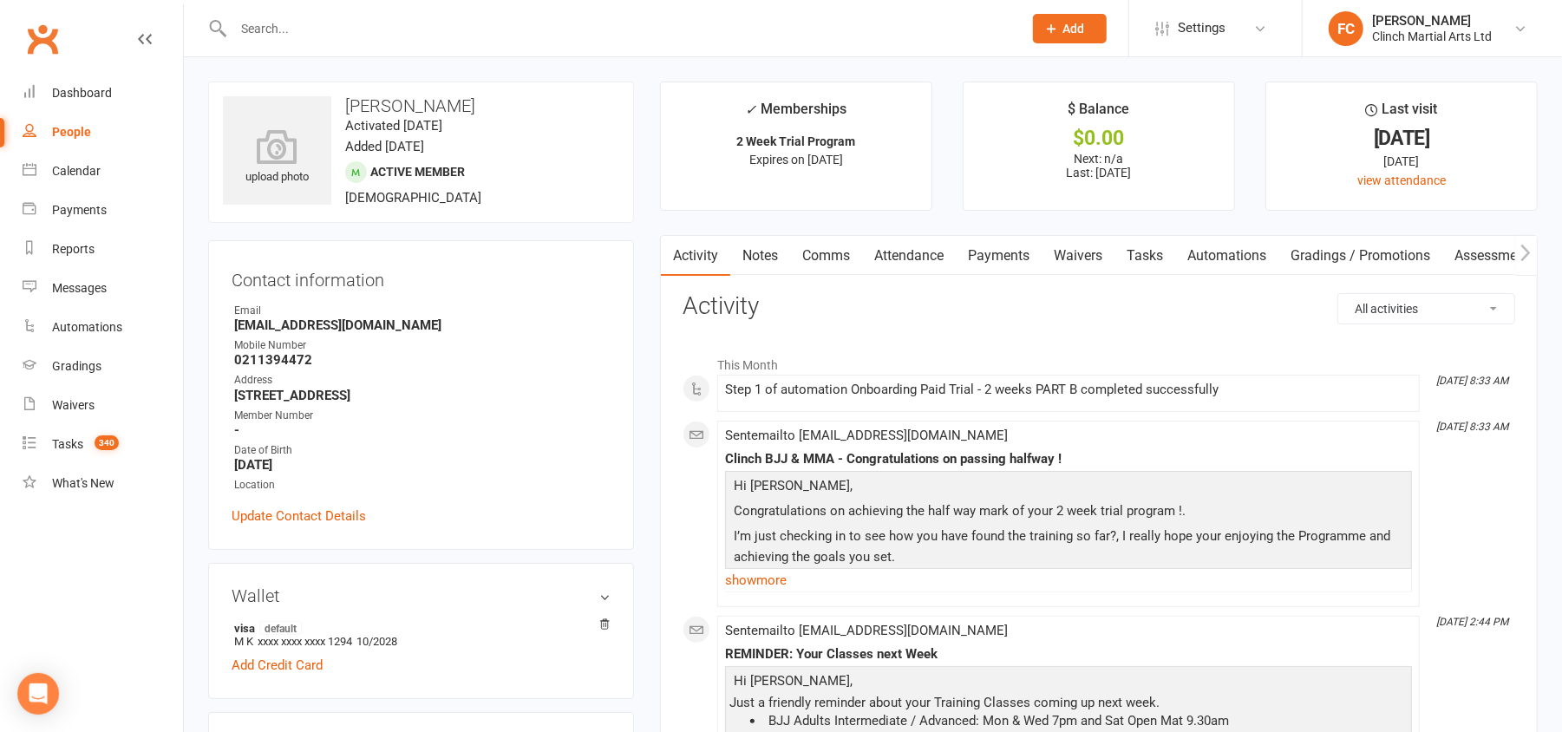
click at [992, 258] on link "Payments" at bounding box center [999, 256] width 86 height 40
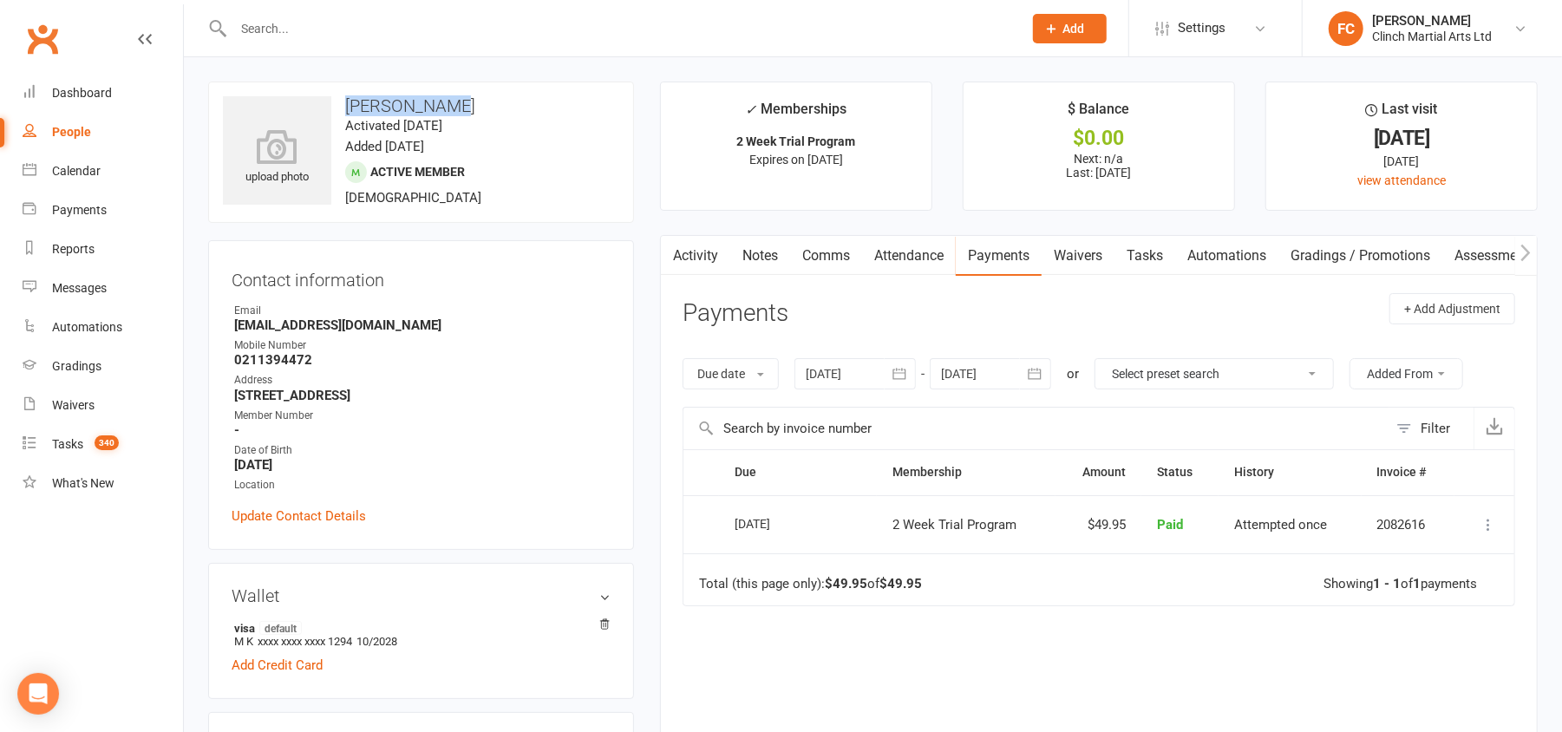
drag, startPoint x: 350, startPoint y: 104, endPoint x: 454, endPoint y: 105, distance: 104.1
click at [454, 105] on h3 "Mishaal Sami" at bounding box center [421, 105] width 396 height 19
click at [905, 312] on header "Payments + Add Adjustment" at bounding box center [1098, 317] width 832 height 48
drag, startPoint x: 348, startPoint y: 101, endPoint x: 486, endPoint y: 108, distance: 138.9
click at [486, 108] on h3 "Mishaal Sami" at bounding box center [421, 105] width 396 height 19
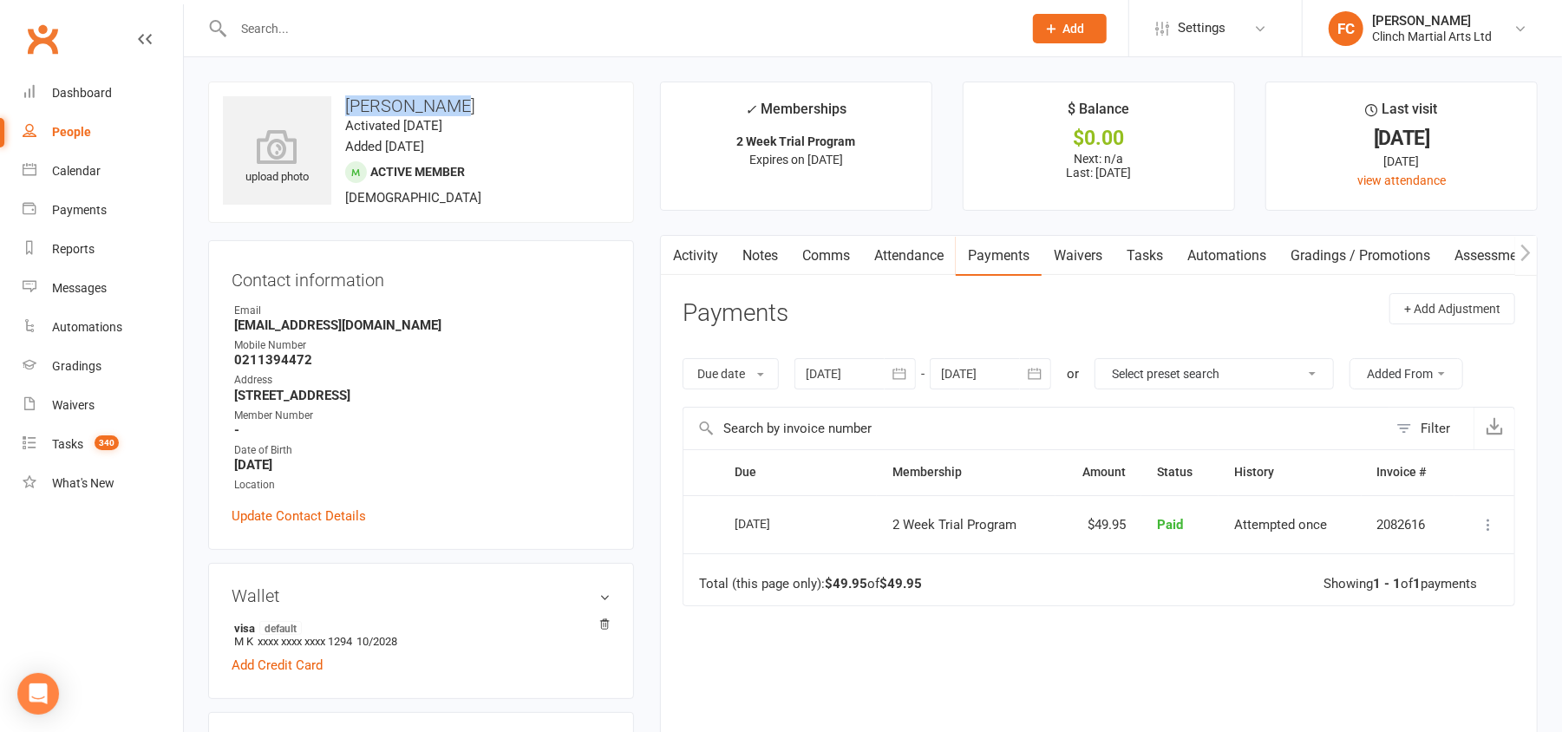
copy h3 "Mishaal Sami"
click at [917, 264] on link "Attendance" at bounding box center [909, 256] width 94 height 40
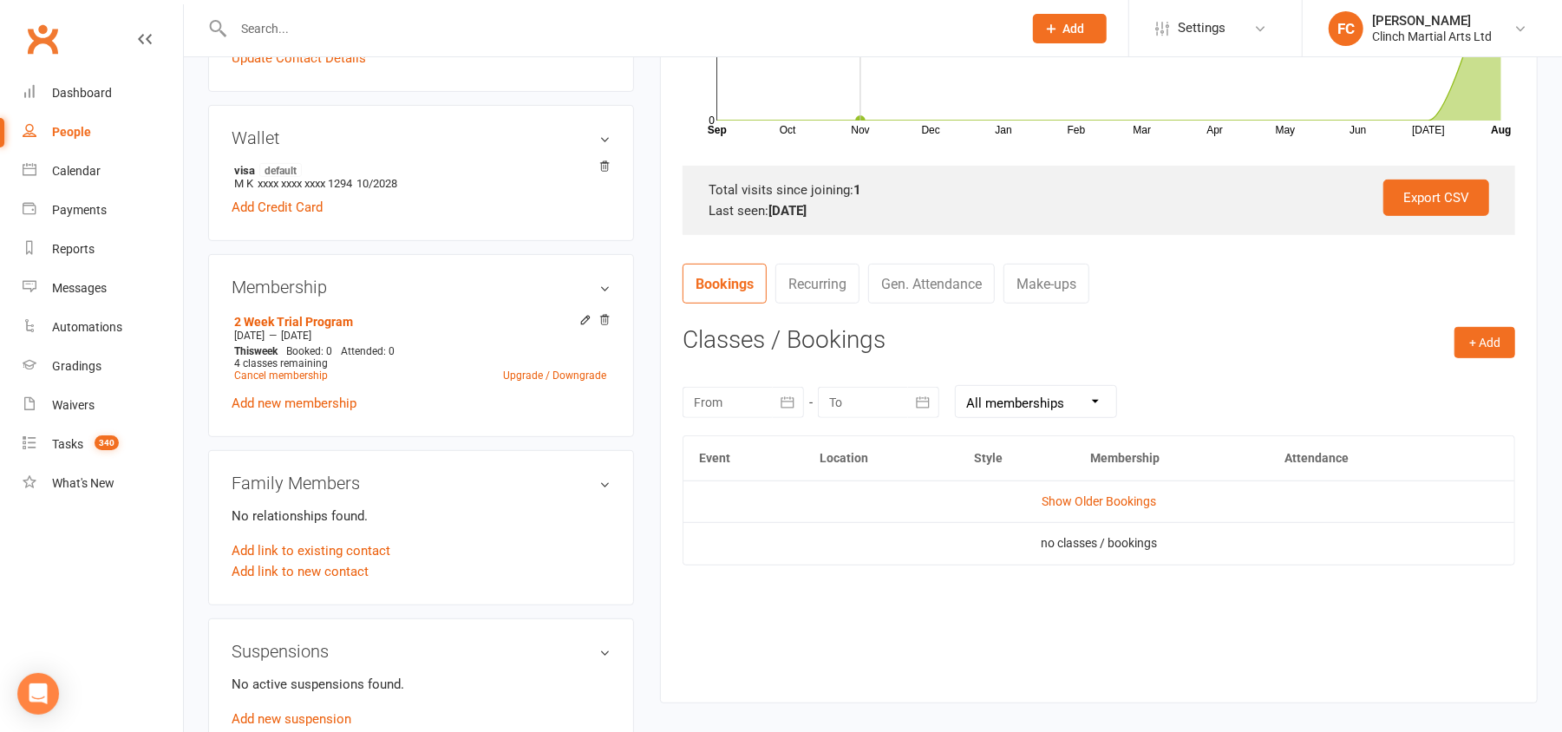
scroll to position [462, 0]
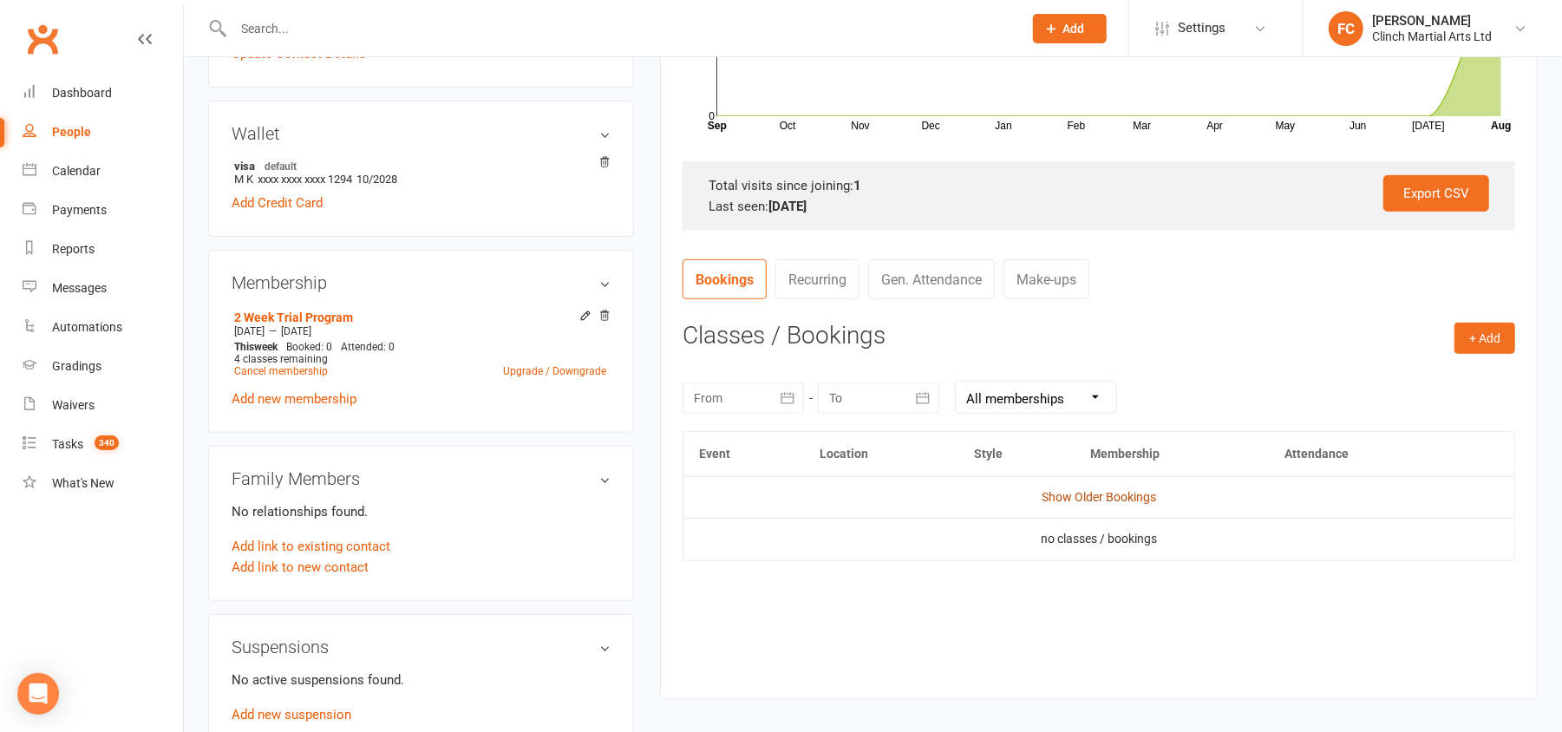
click at [1107, 497] on link "Show Older Bookings" at bounding box center [1098, 497] width 114 height 14
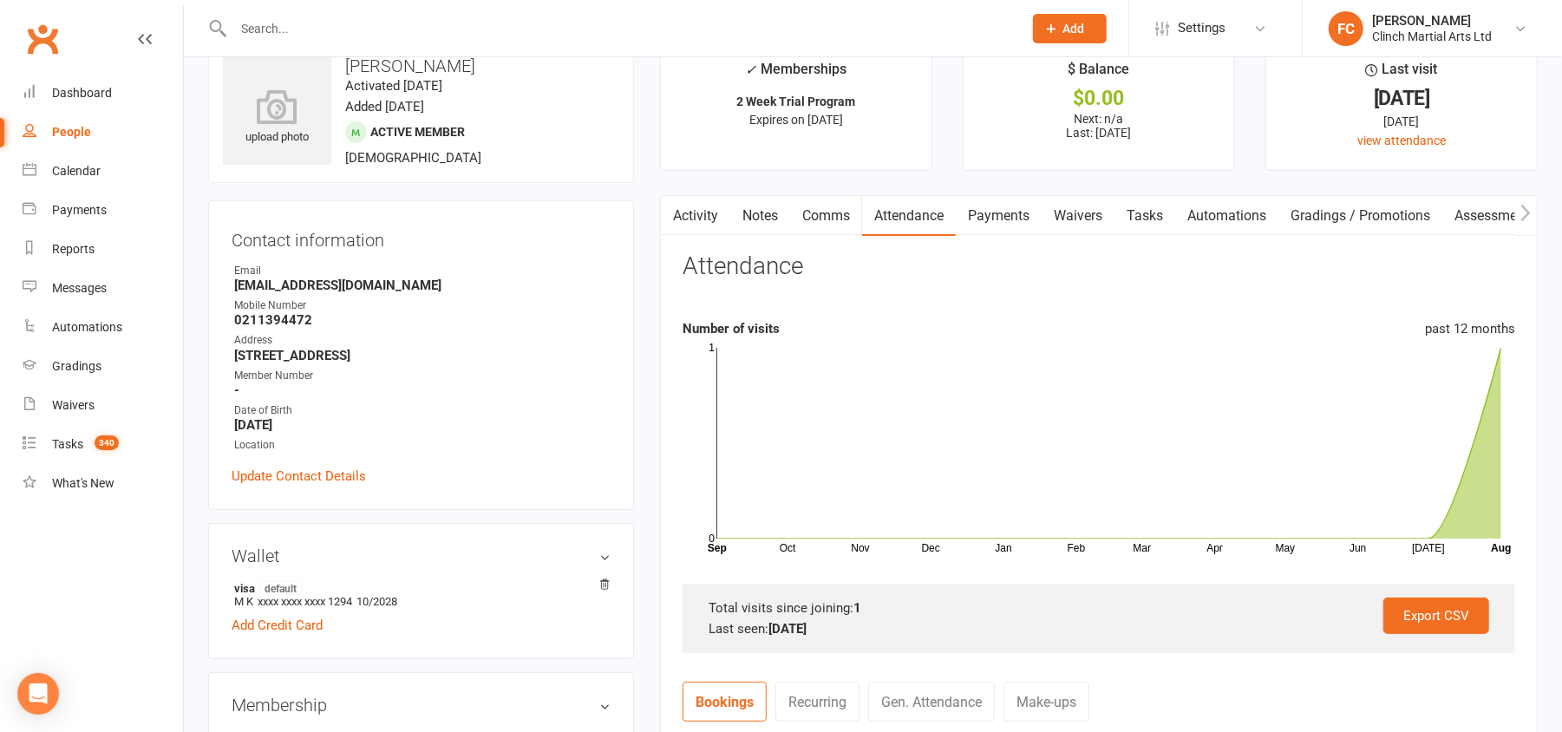
scroll to position [0, 0]
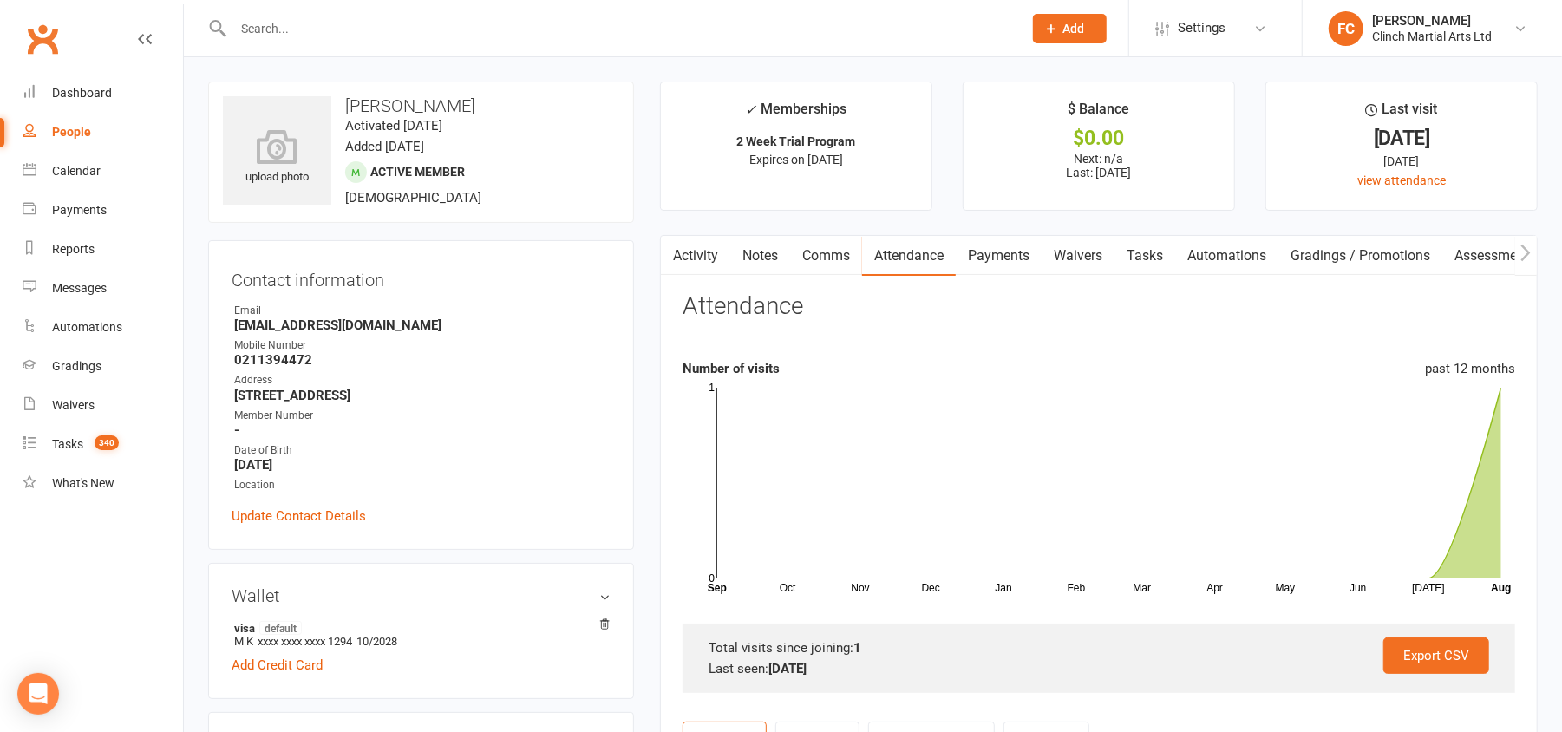
click at [829, 262] on link "Comms" at bounding box center [826, 256] width 72 height 40
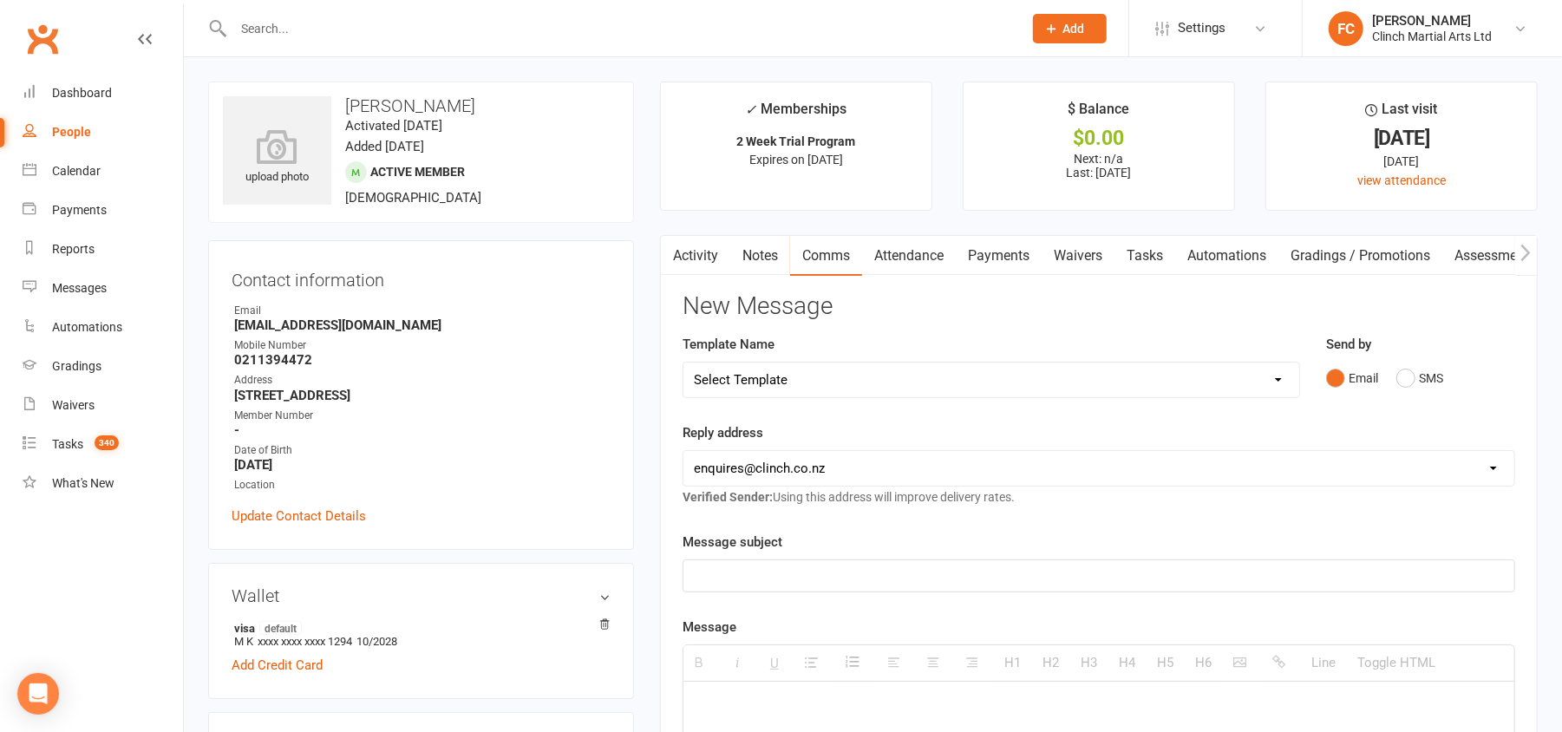
click at [670, 264] on button "button" at bounding box center [672, 255] width 22 height 39
click at [706, 257] on link "Activity" at bounding box center [695, 256] width 69 height 40
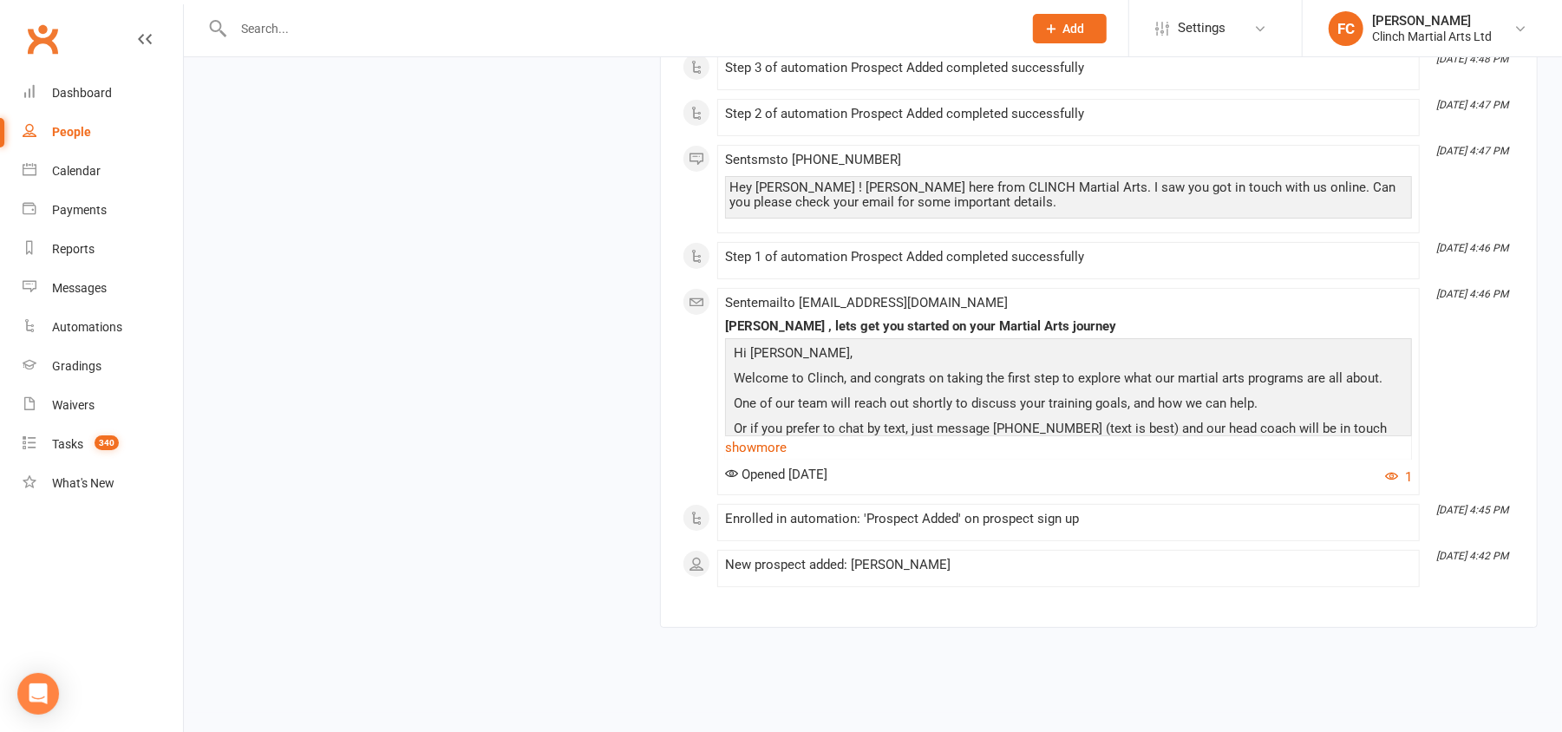
scroll to position [4759, 0]
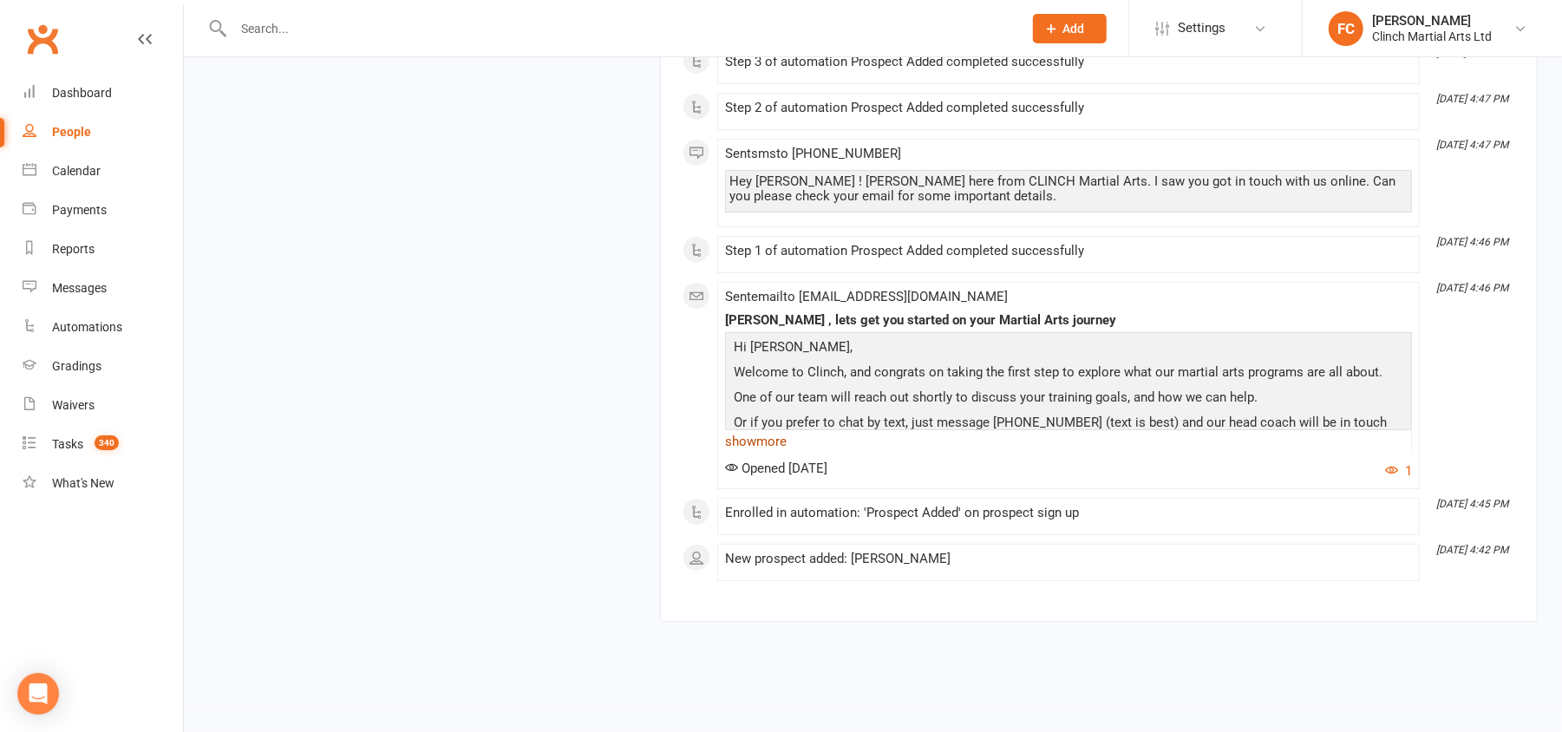
click at [768, 441] on link "show more" at bounding box center [1068, 441] width 687 height 24
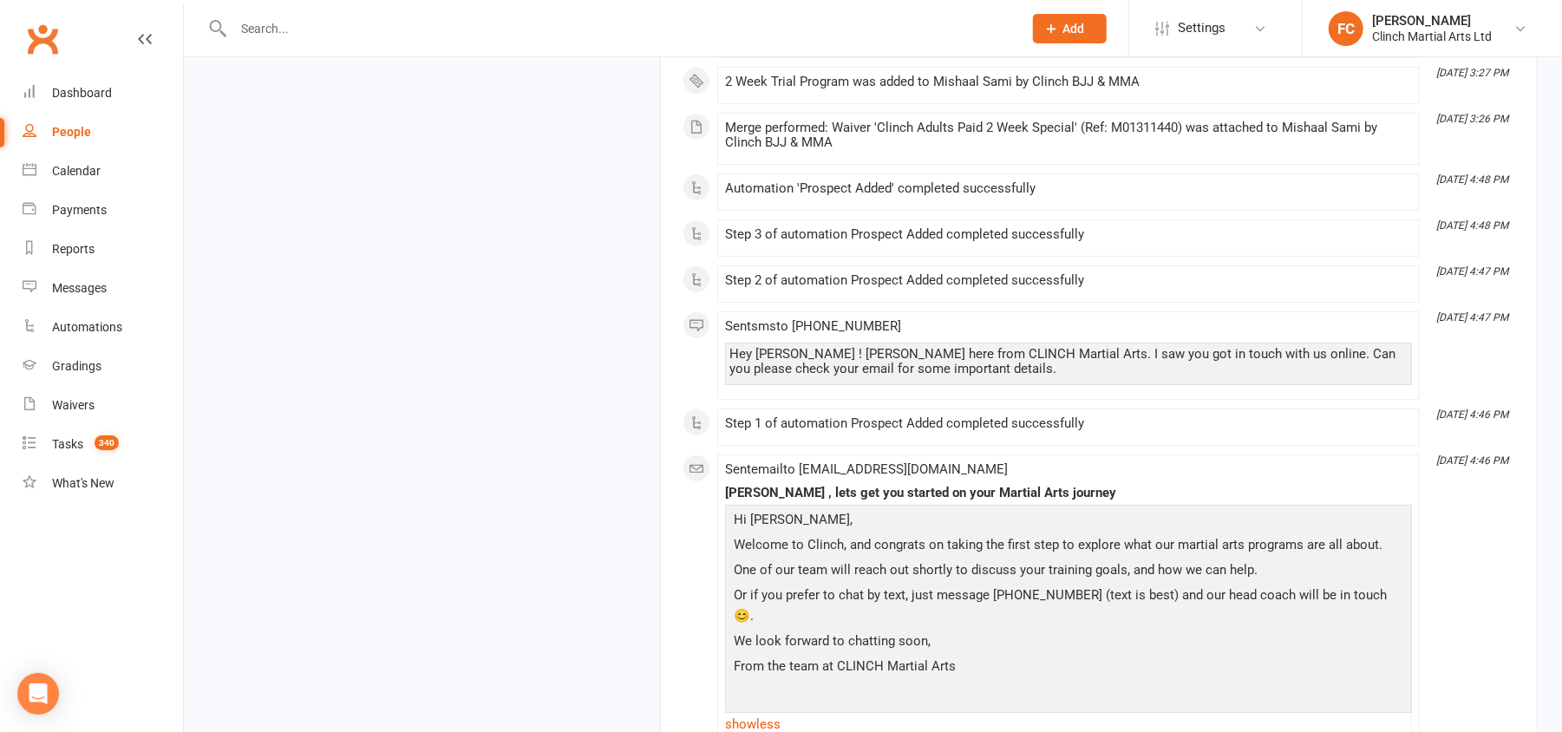
scroll to position [4181, 0]
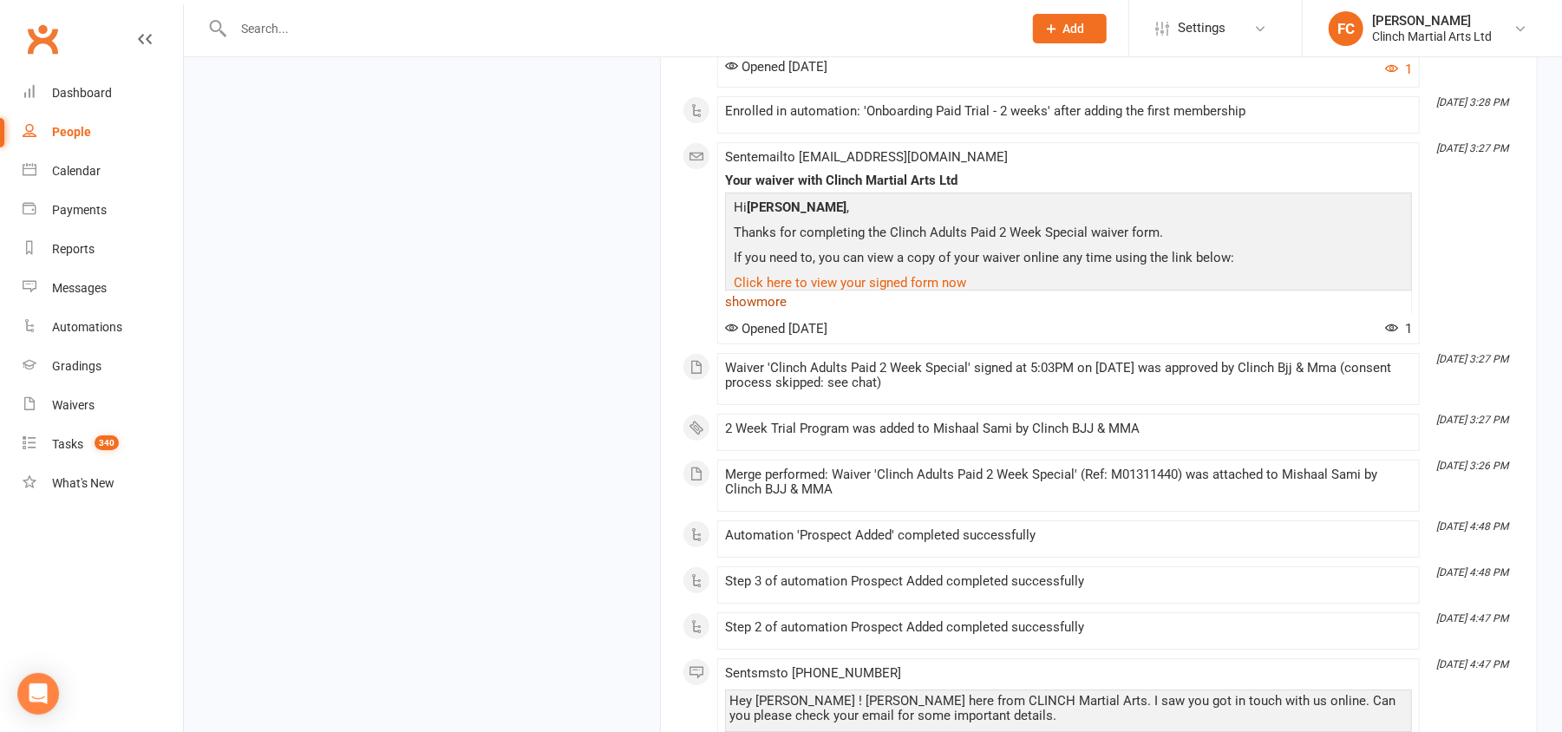
click at [763, 314] on link "show more" at bounding box center [1068, 302] width 687 height 24
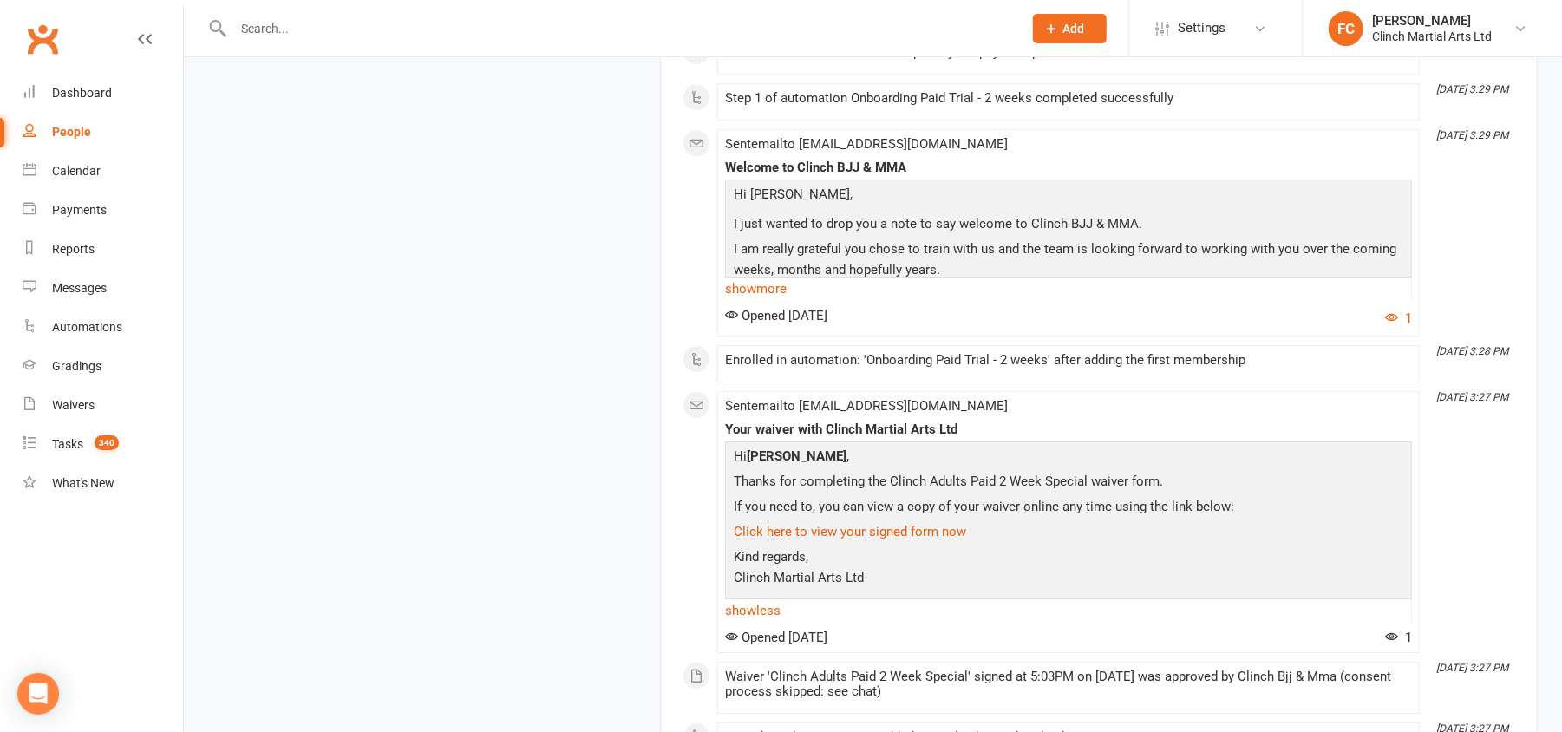
scroll to position [3834, 0]
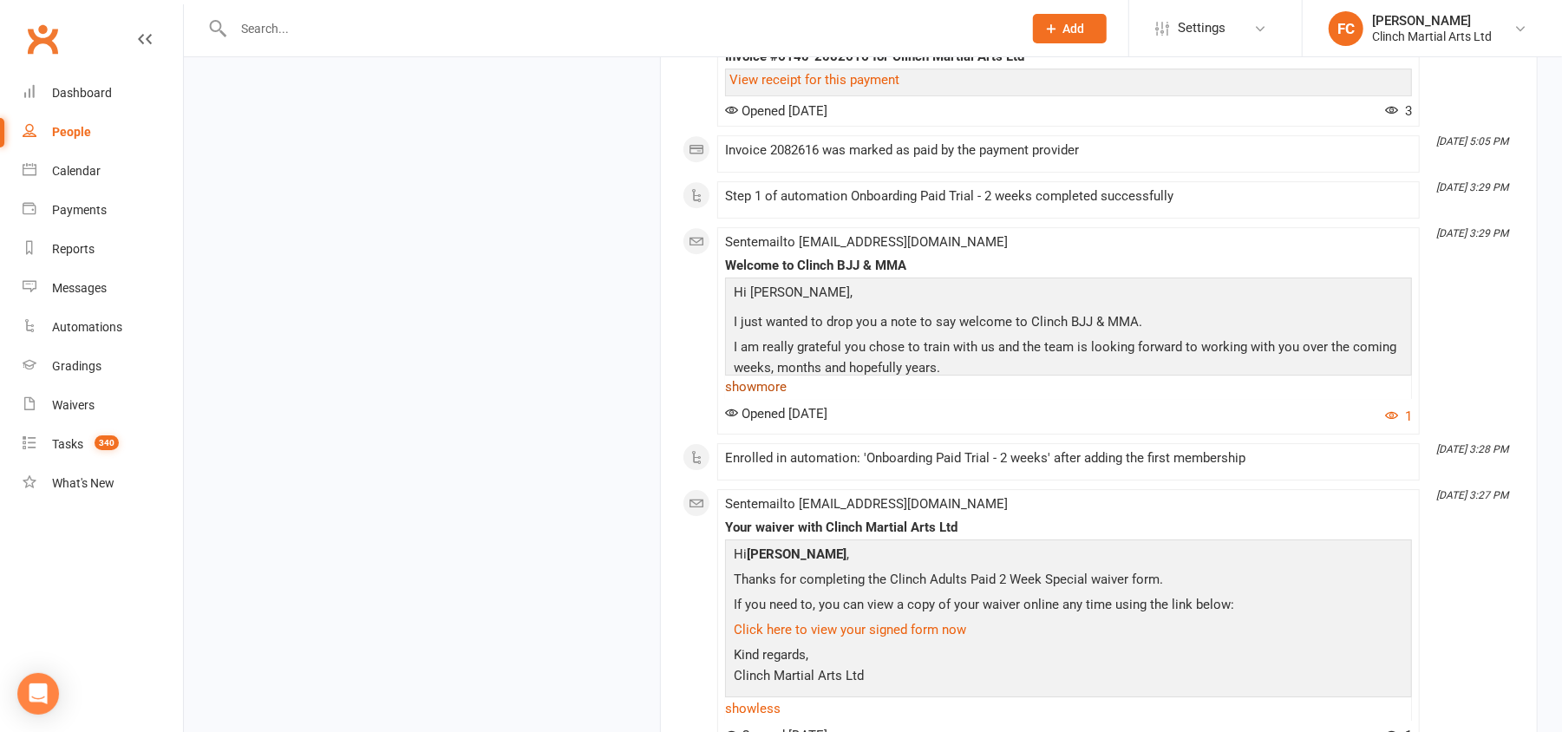
click at [751, 399] on link "show more" at bounding box center [1068, 387] width 687 height 24
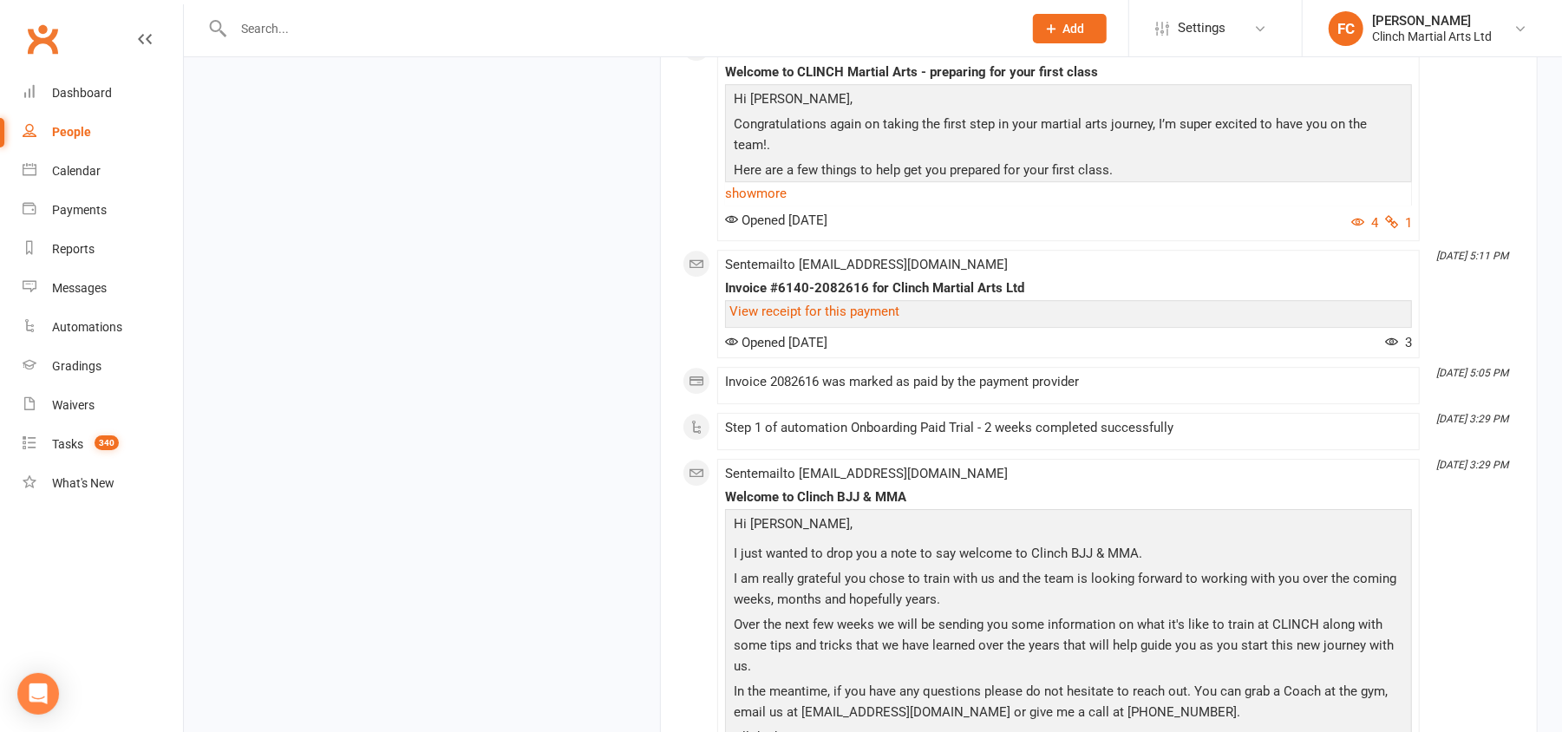
scroll to position [3487, 0]
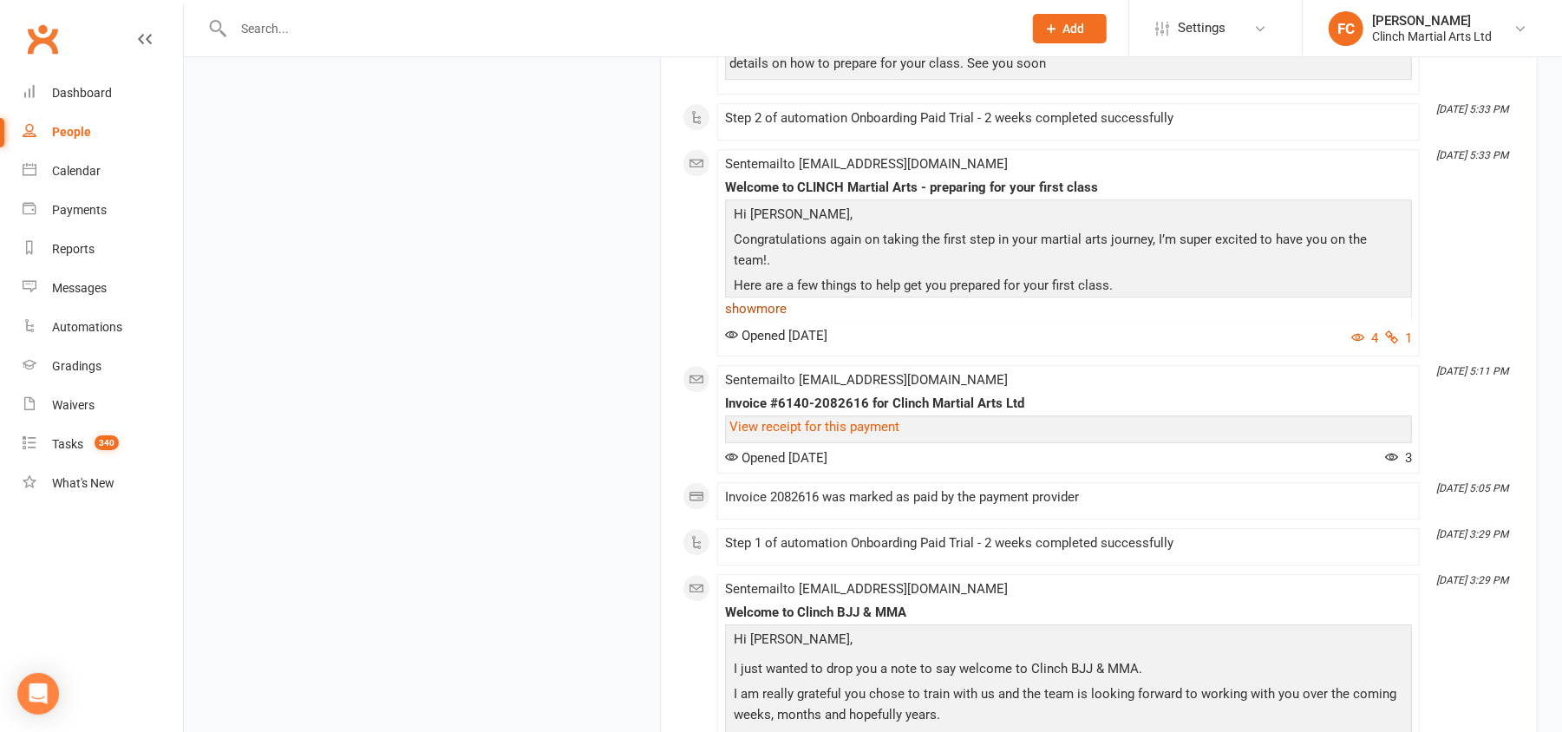
click at [763, 321] on link "show more" at bounding box center [1068, 309] width 687 height 24
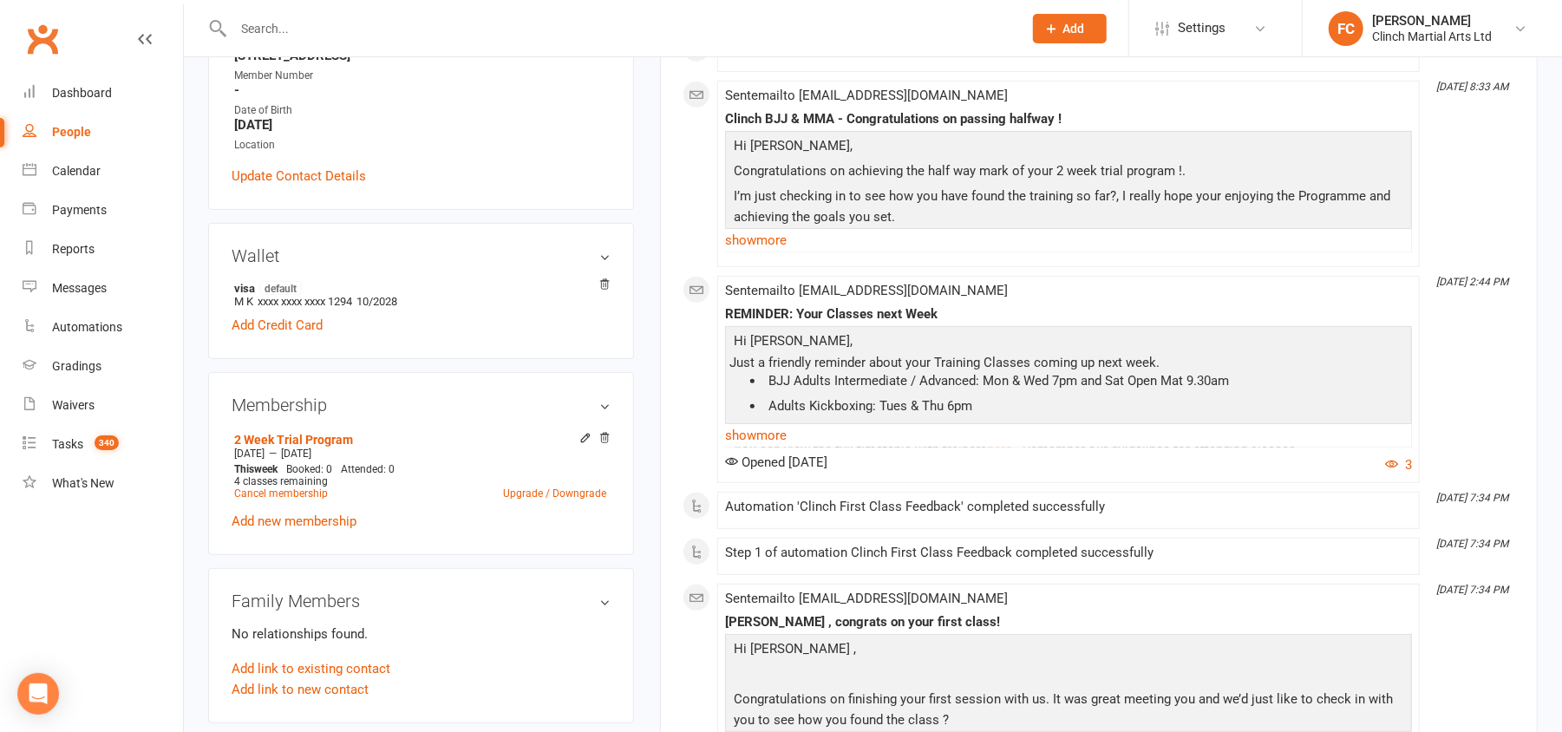
scroll to position [0, 0]
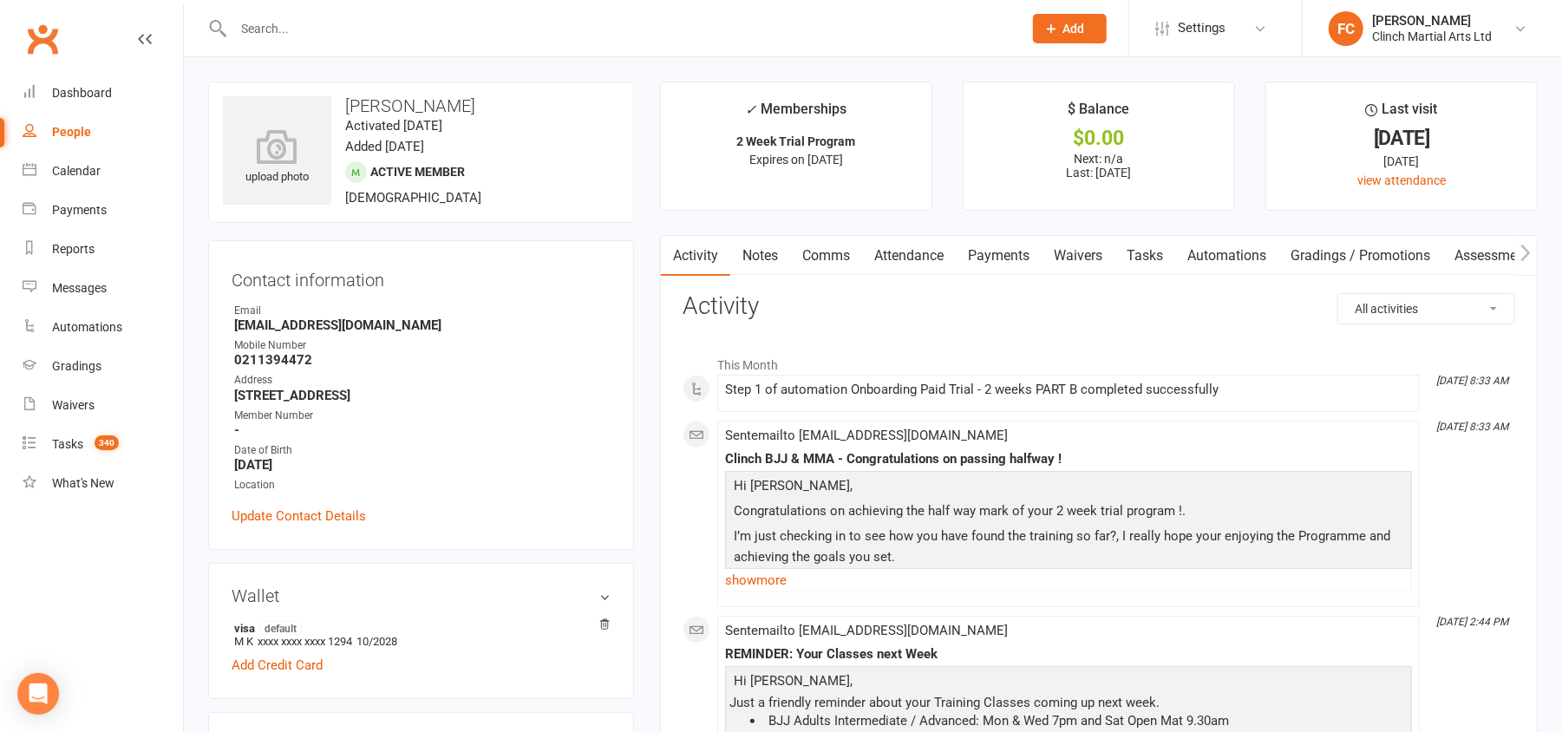
click at [902, 255] on link "Attendance" at bounding box center [909, 256] width 94 height 40
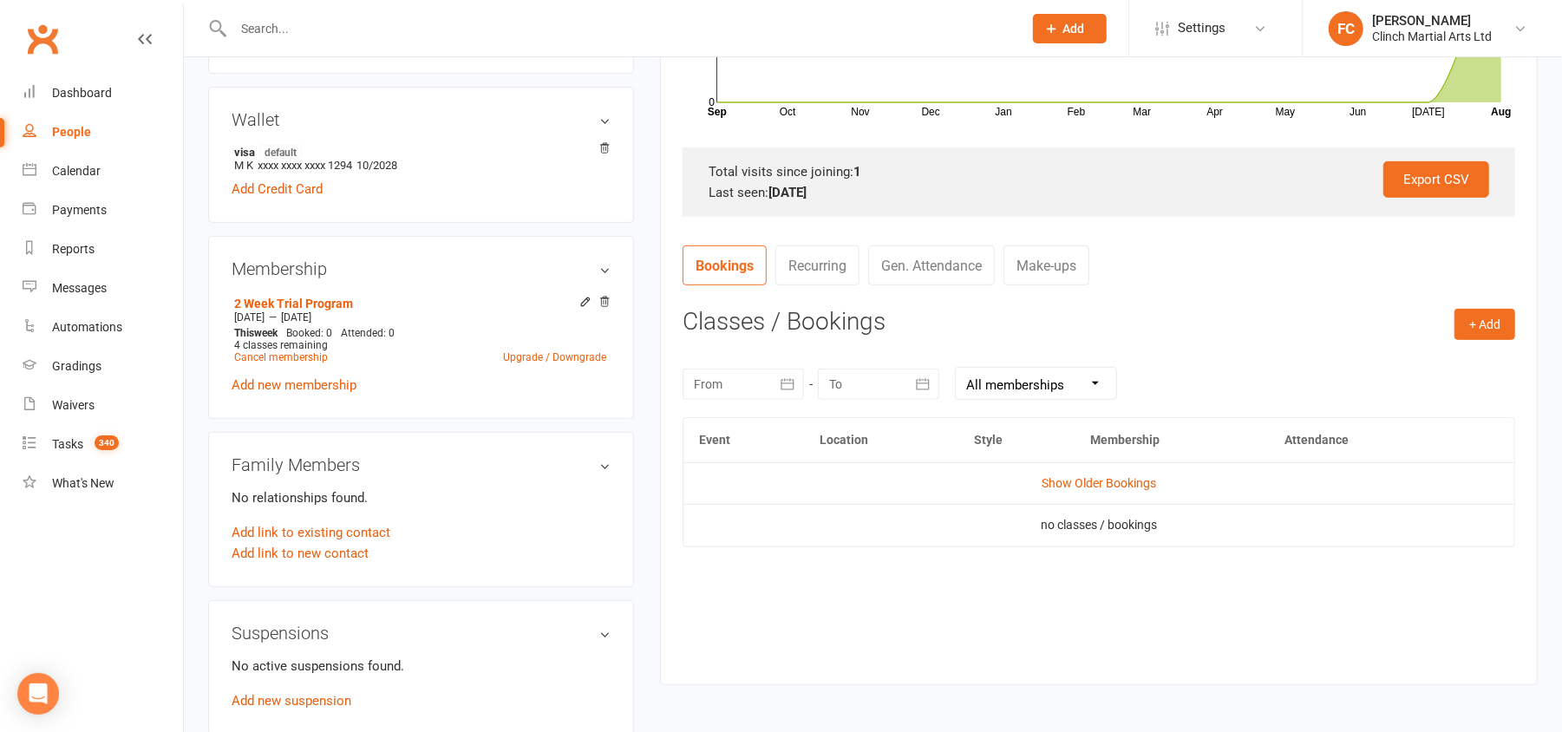
scroll to position [578, 0]
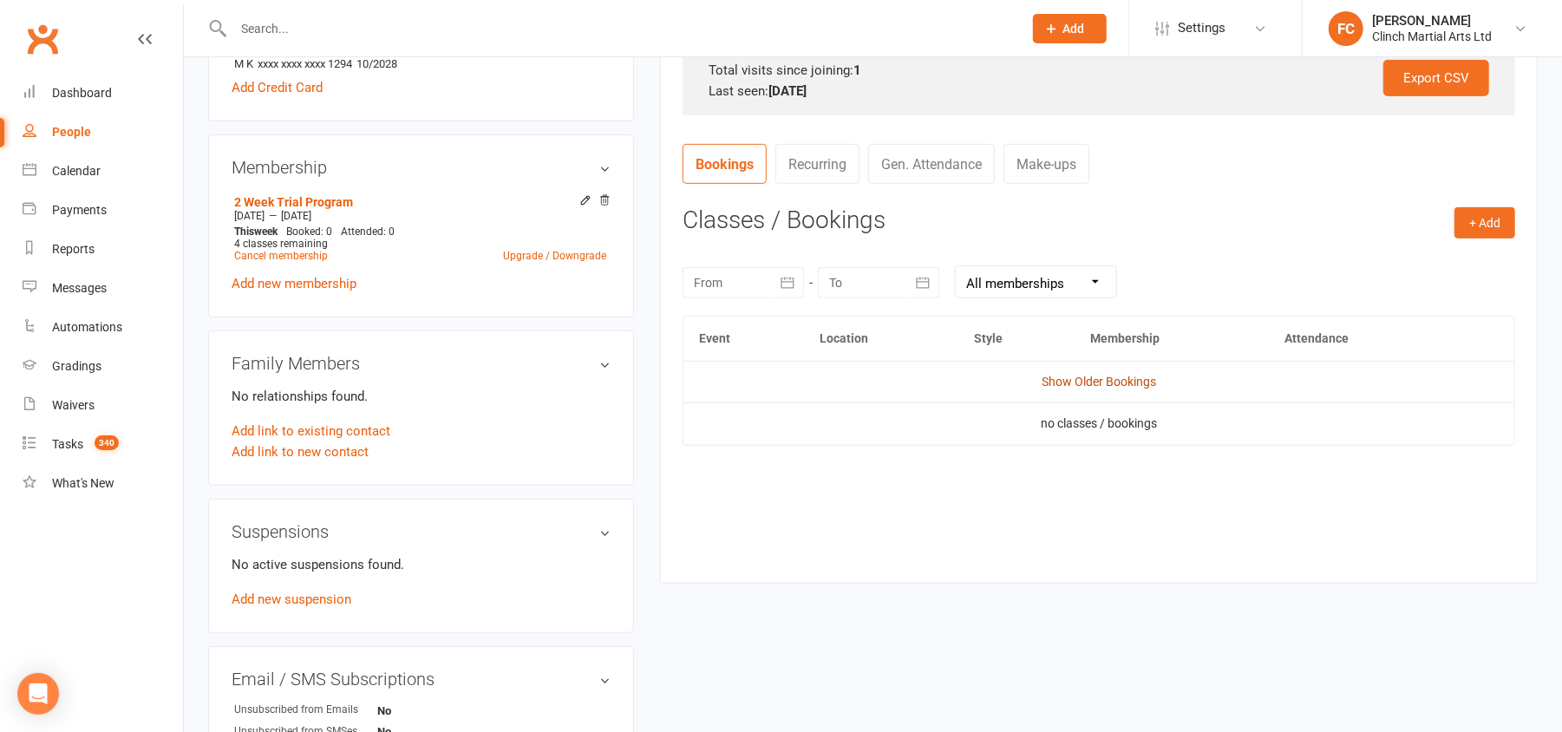
click at [1072, 379] on link "Show Older Bookings" at bounding box center [1098, 382] width 114 height 14
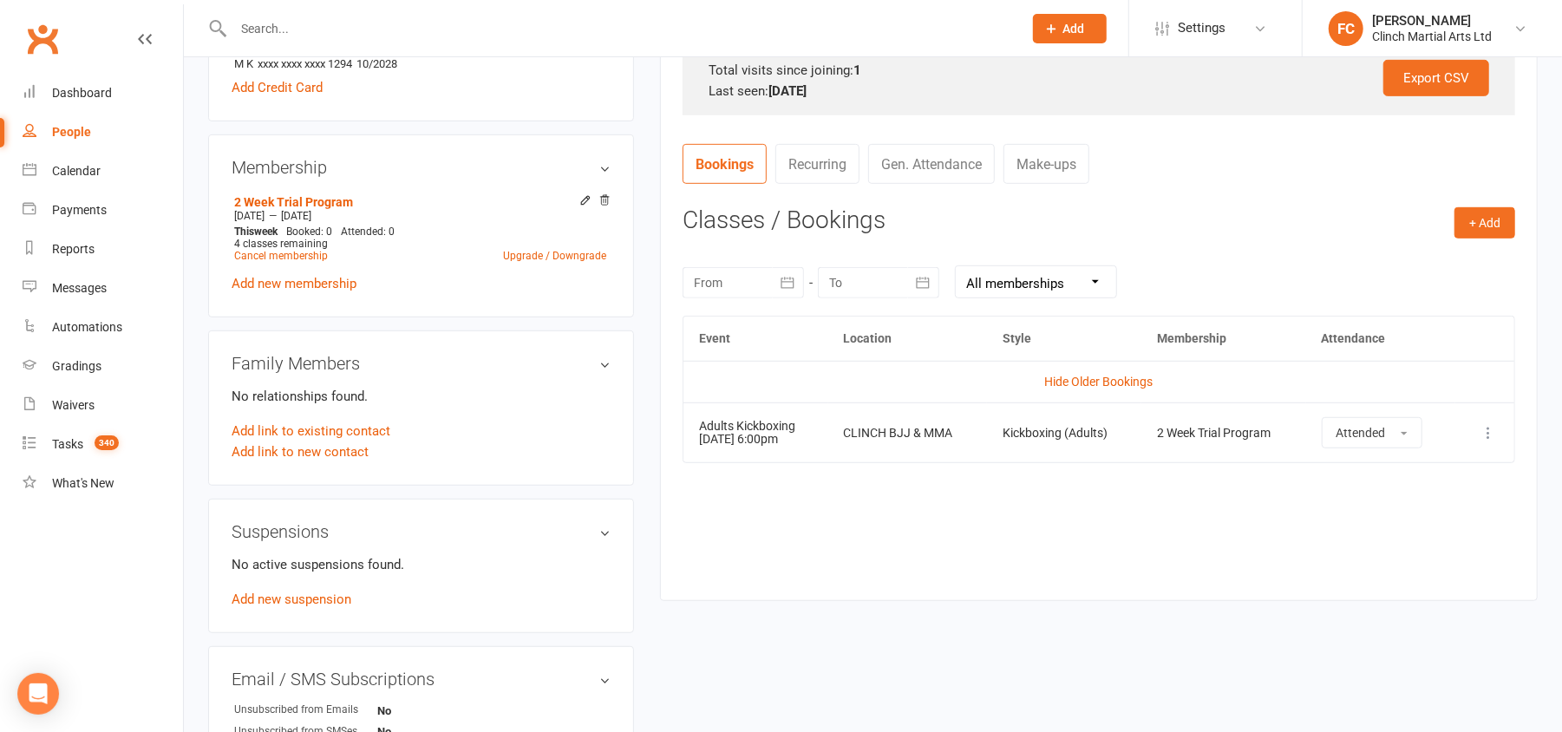
click at [794, 510] on div "Event Location Style Membership Attendance Hide Older Bookings Adults Kickboxin…" at bounding box center [1098, 445] width 832 height 259
click at [850, 545] on div "Event Location Style Membership Attendance Hide Older Bookings Adults Kickboxin…" at bounding box center [1098, 445] width 832 height 259
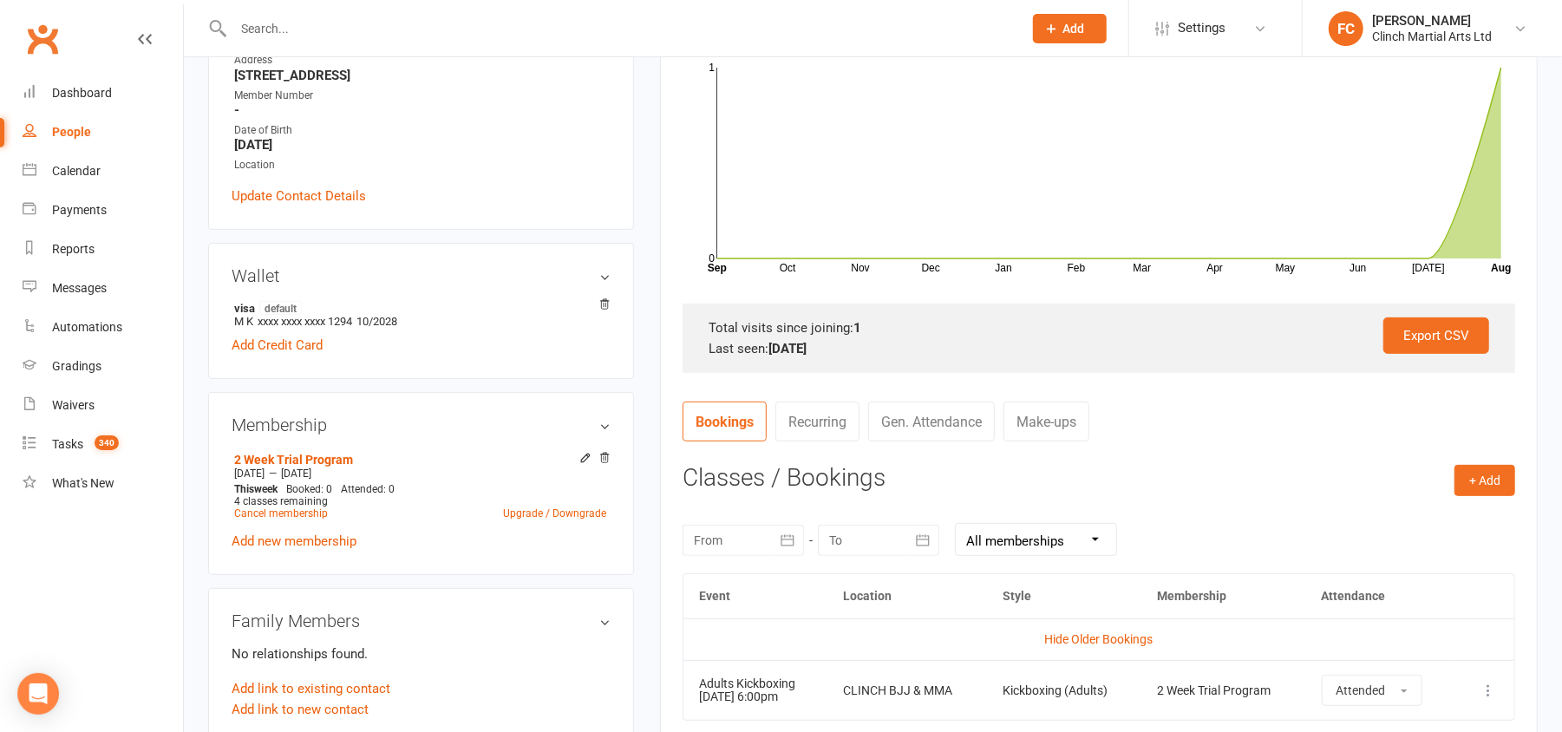
scroll to position [0, 0]
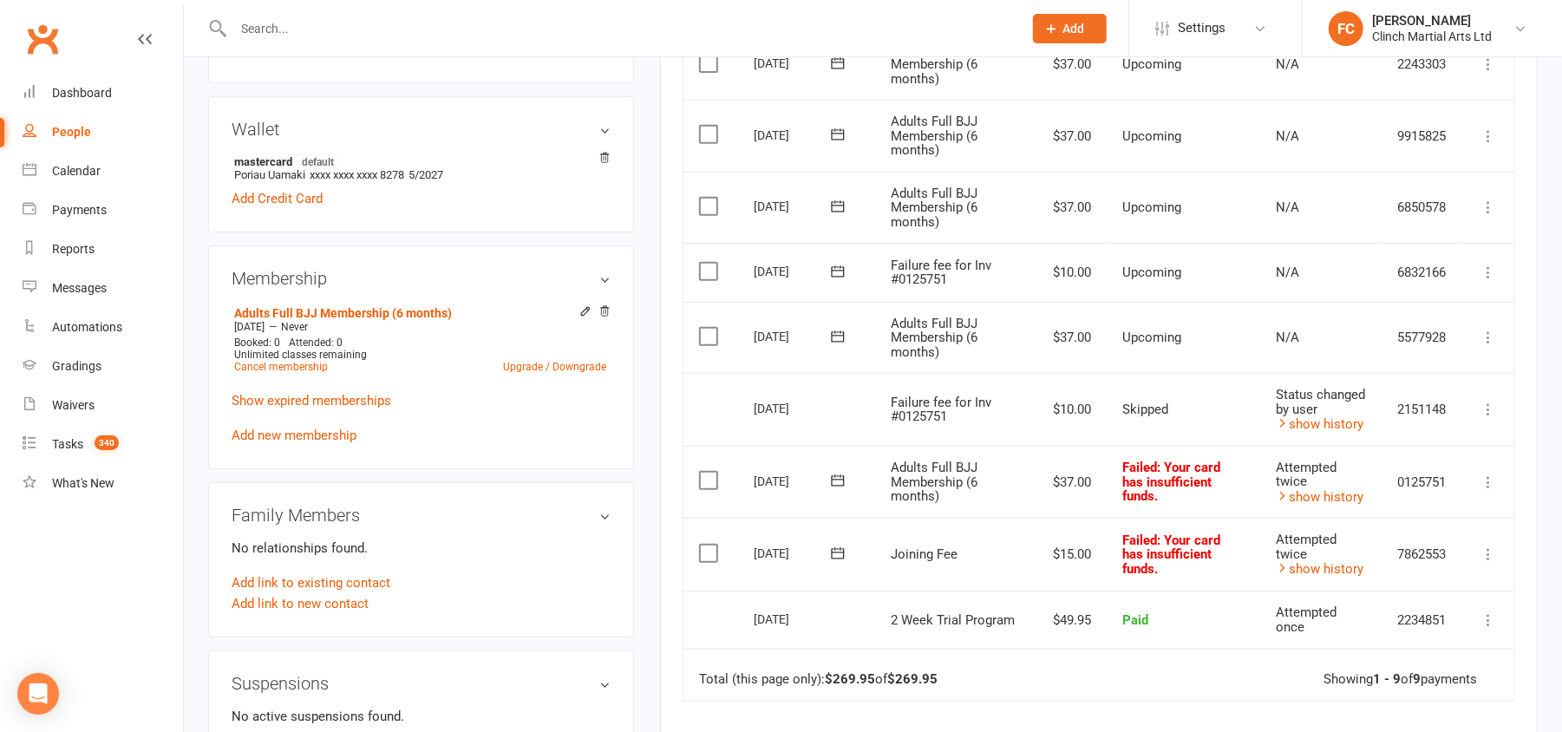
scroll to position [462, 0]
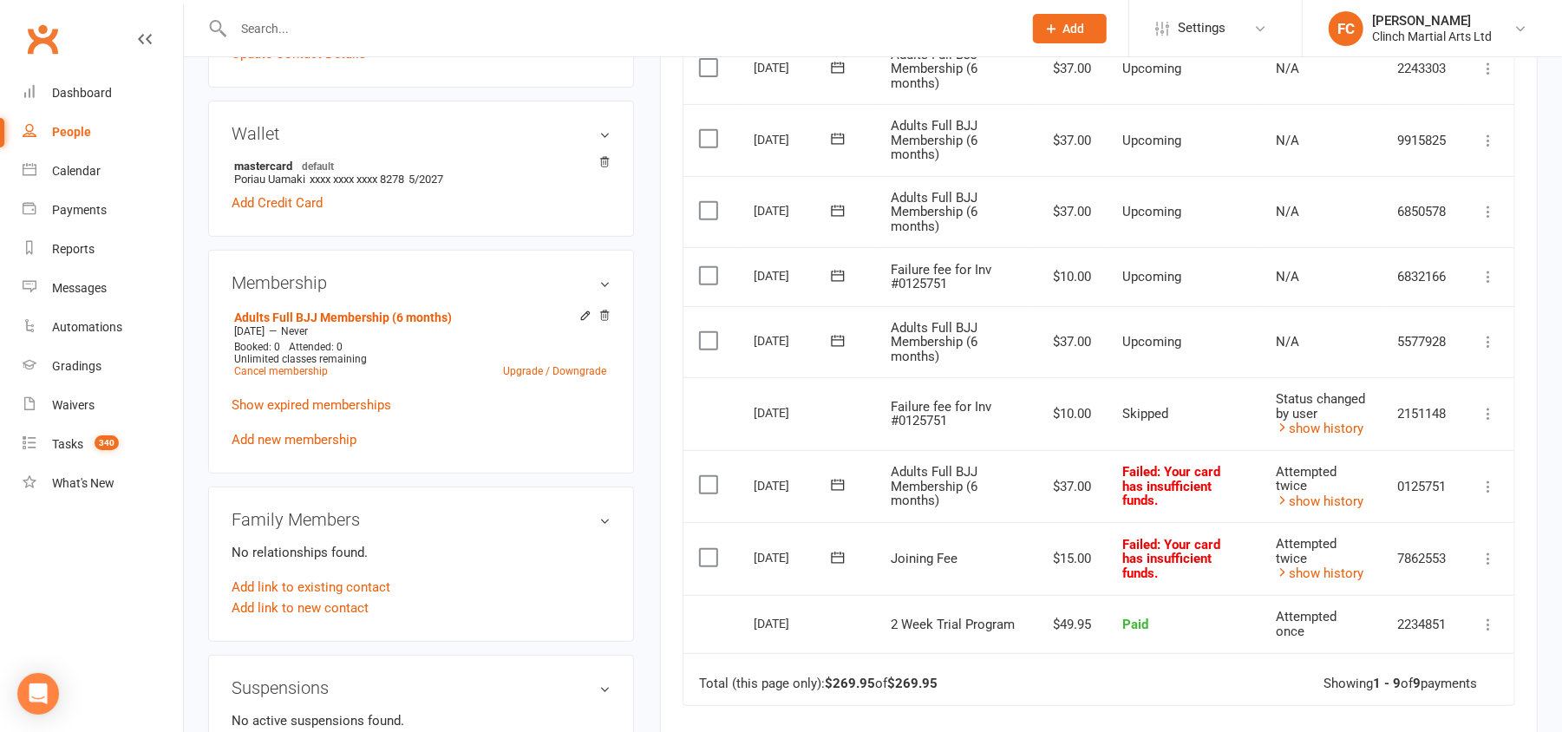
click at [840, 271] on icon at bounding box center [837, 275] width 17 height 17
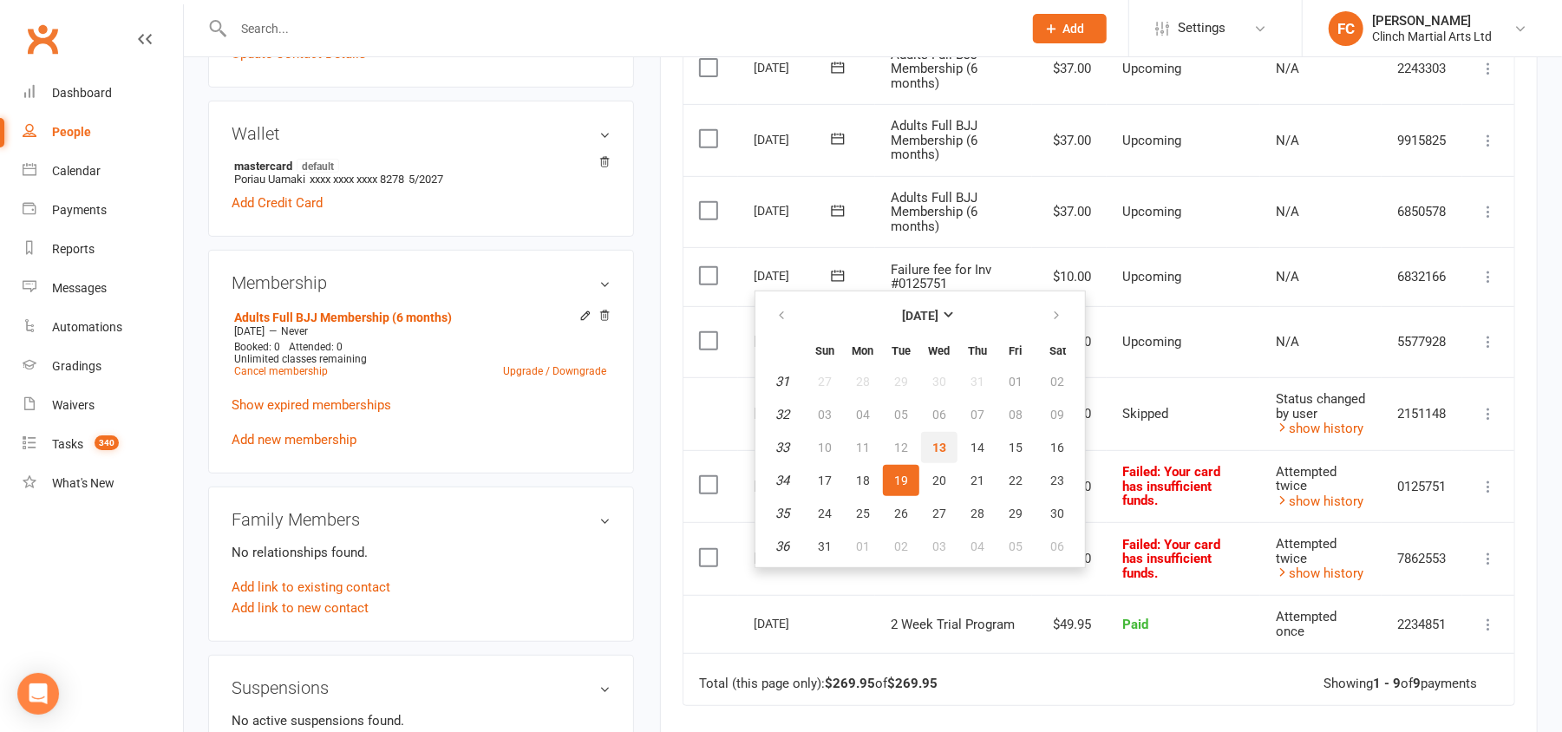
click at [940, 441] on span "13" at bounding box center [939, 448] width 14 height 14
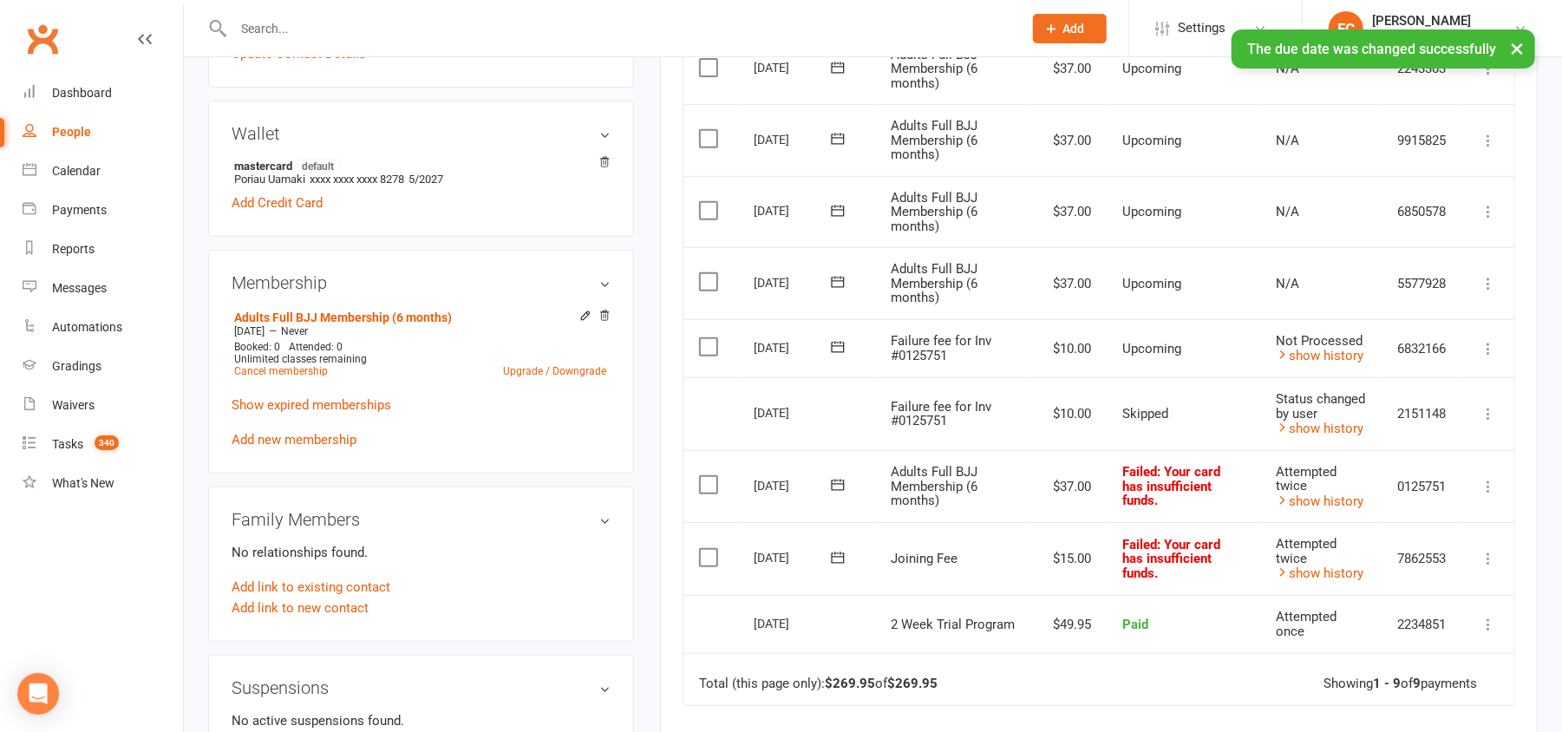
click at [706, 351] on label at bounding box center [710, 346] width 23 height 17
click at [706, 338] on input "checkbox" at bounding box center [704, 338] width 11 height 0
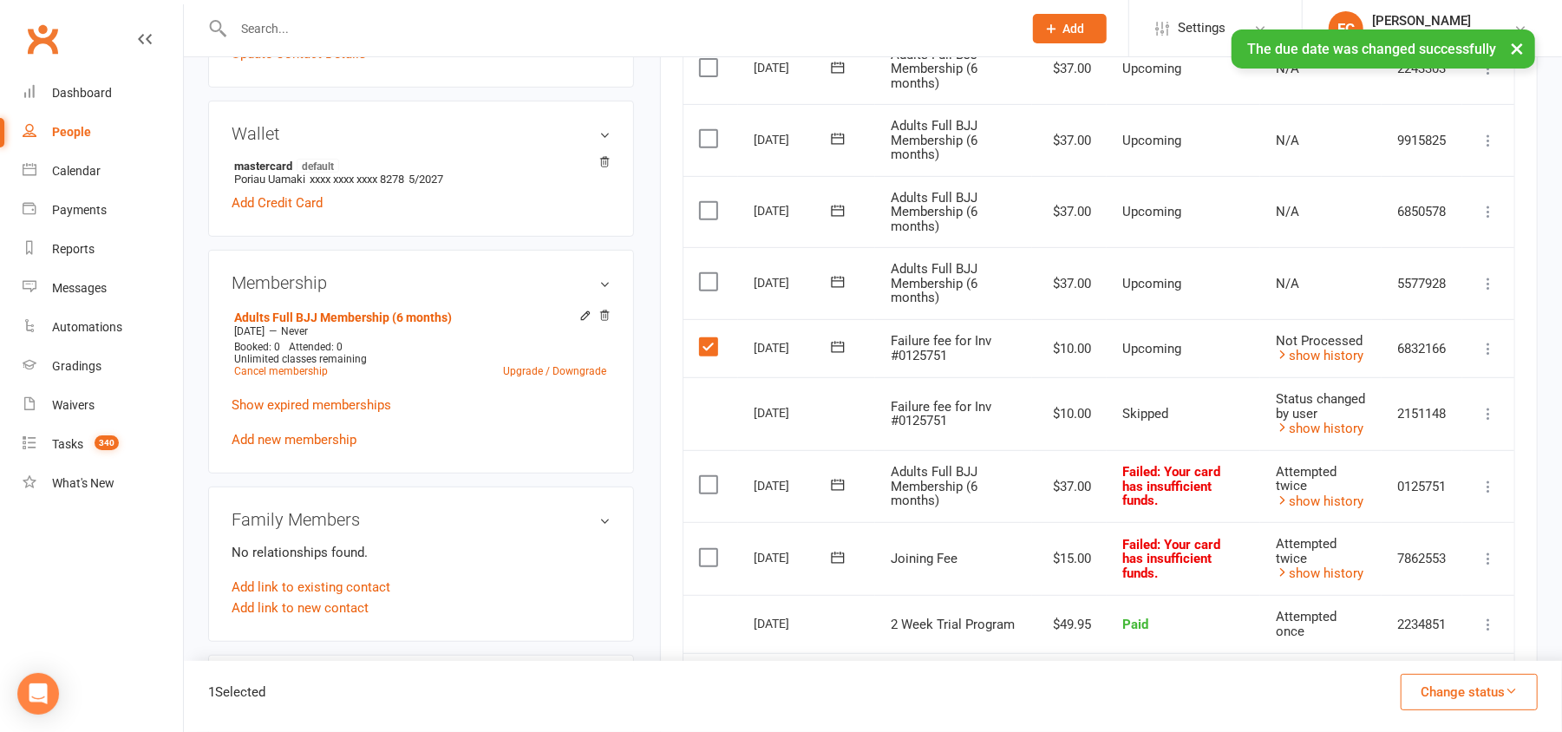
drag, startPoint x: 1426, startPoint y: 688, endPoint x: 1429, endPoint y: 674, distance: 14.3
click at [1426, 688] on button "Change status" at bounding box center [1468, 692] width 137 height 36
click at [1433, 647] on link "Skipped" at bounding box center [1451, 645] width 172 height 35
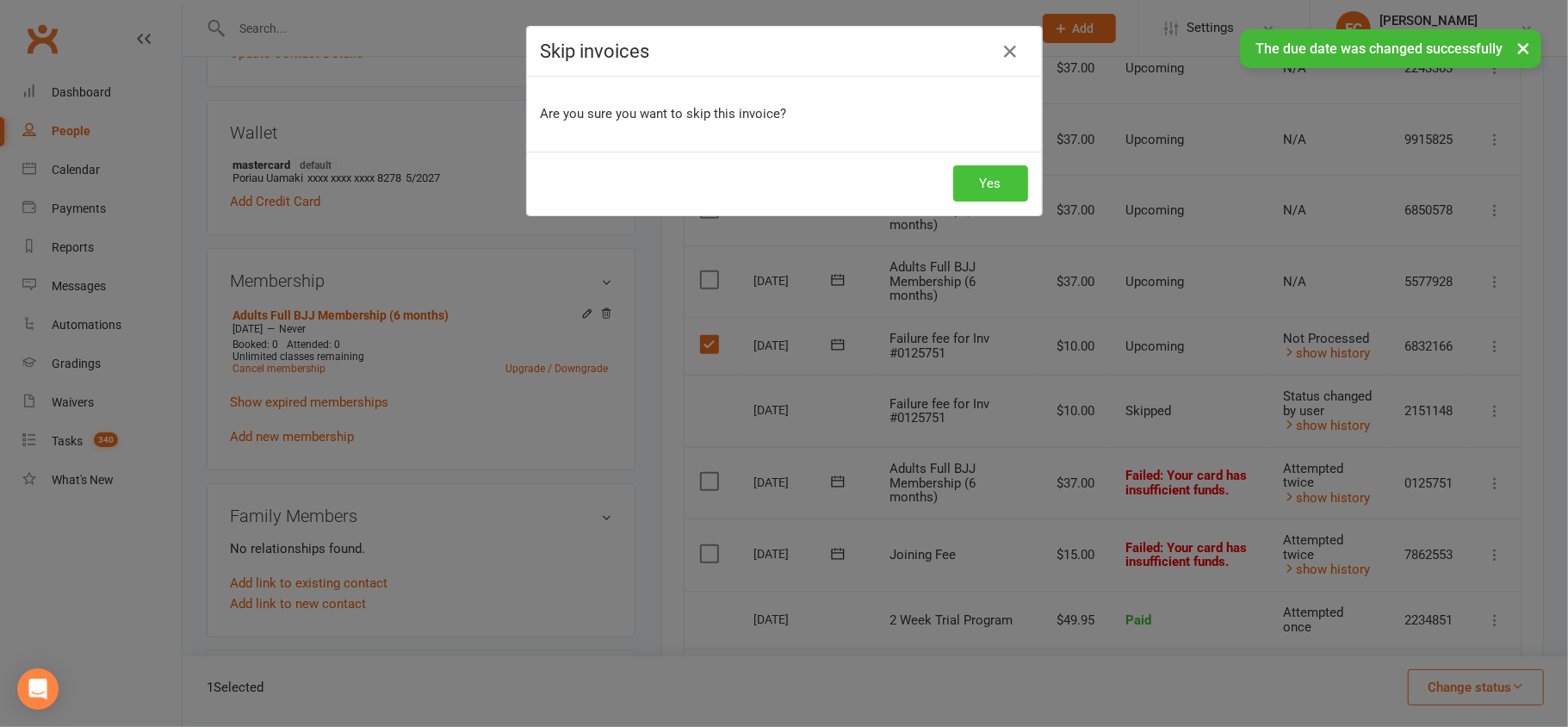
click at [989, 165] on button "Yes" at bounding box center [990, 183] width 74 height 36
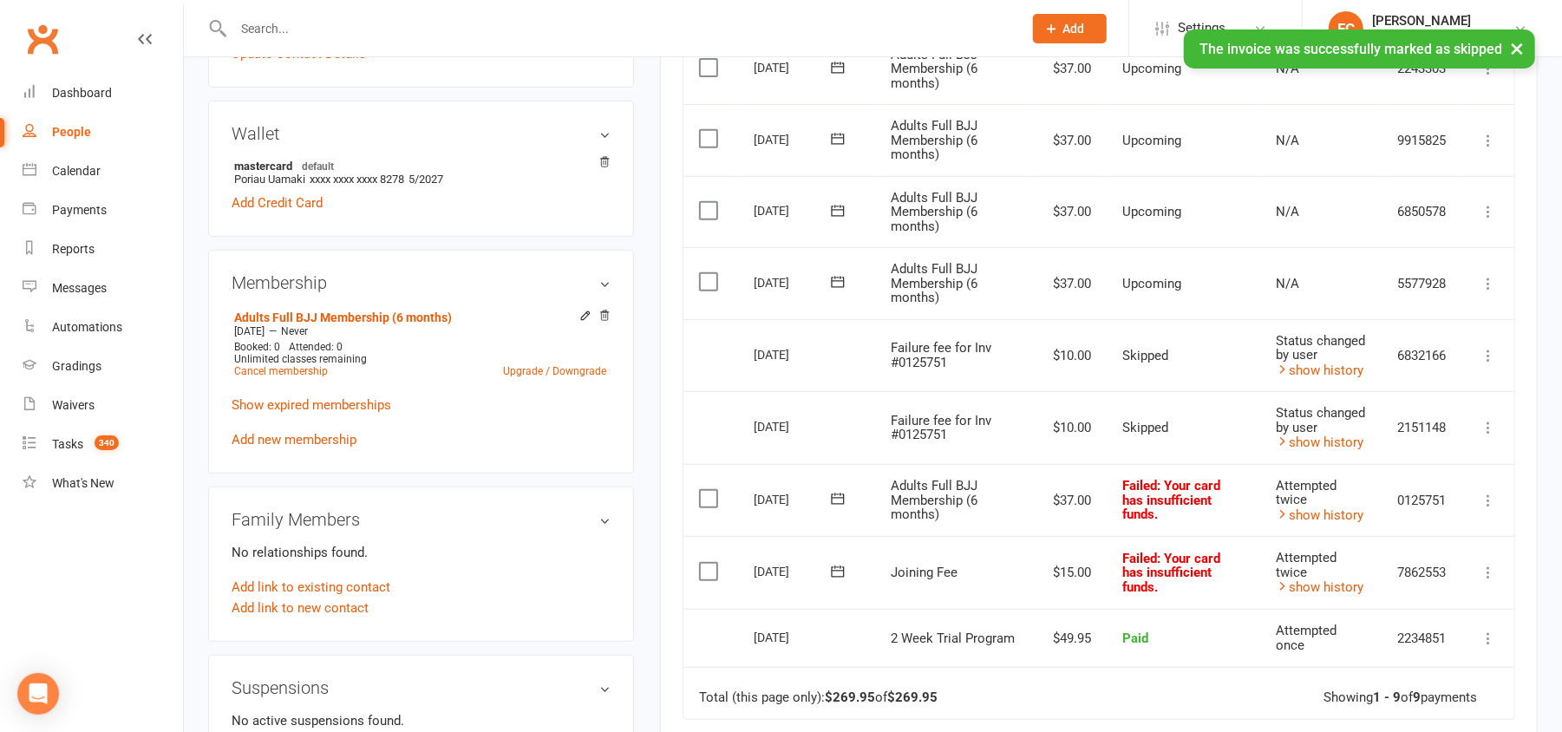
click at [839, 499] on icon at bounding box center [837, 498] width 13 height 11
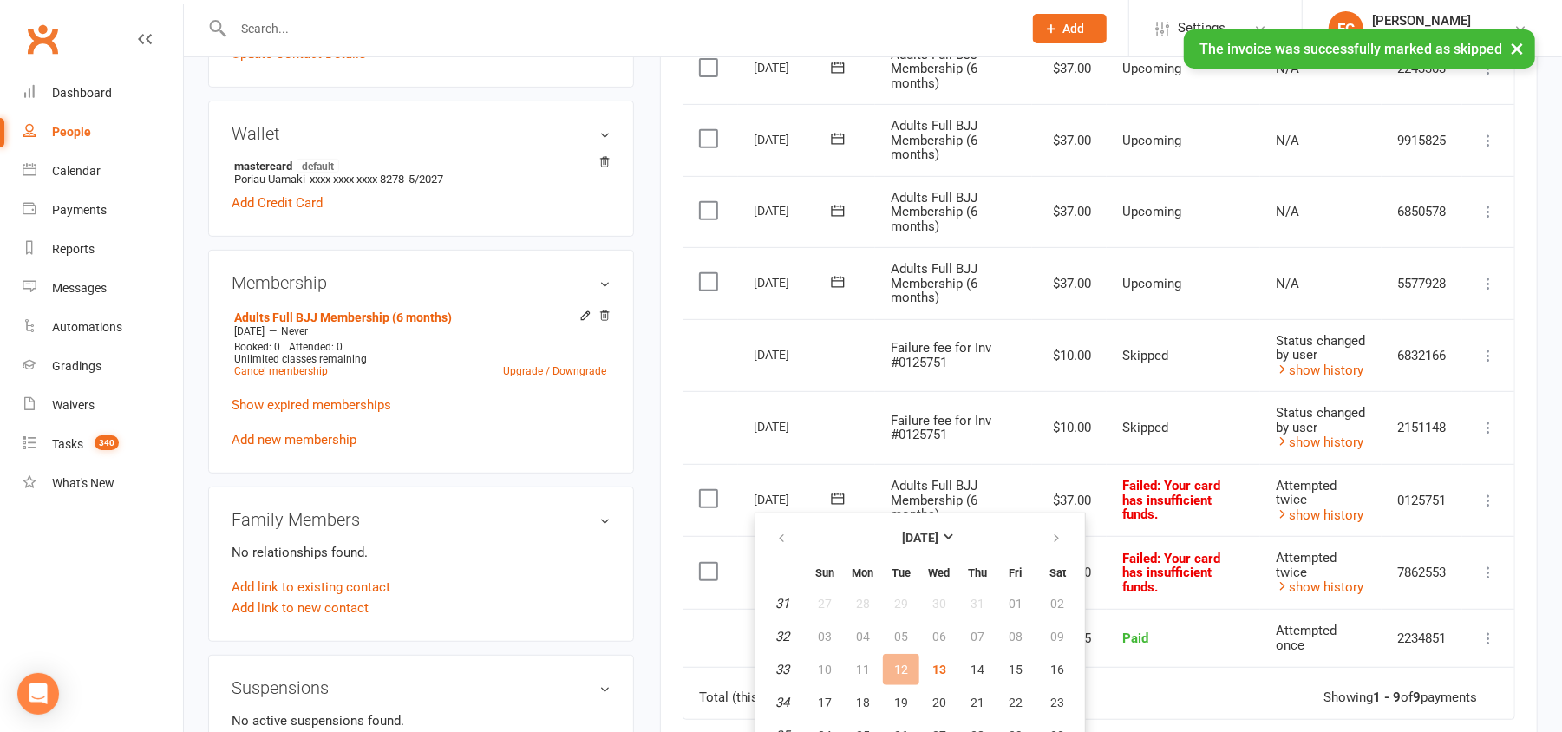
scroll to position [578, 0]
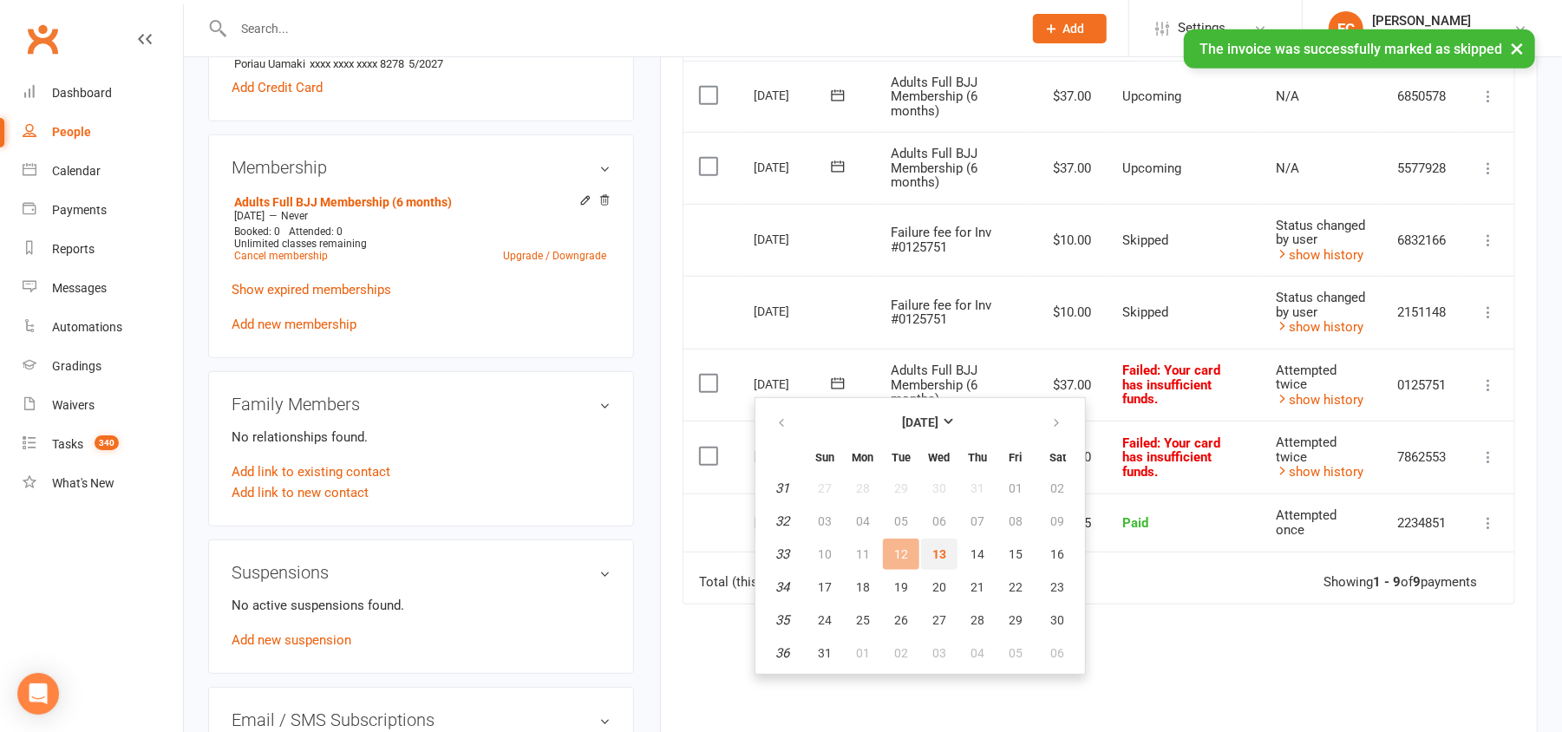
click at [932, 552] on span "13" at bounding box center [939, 554] width 14 height 14
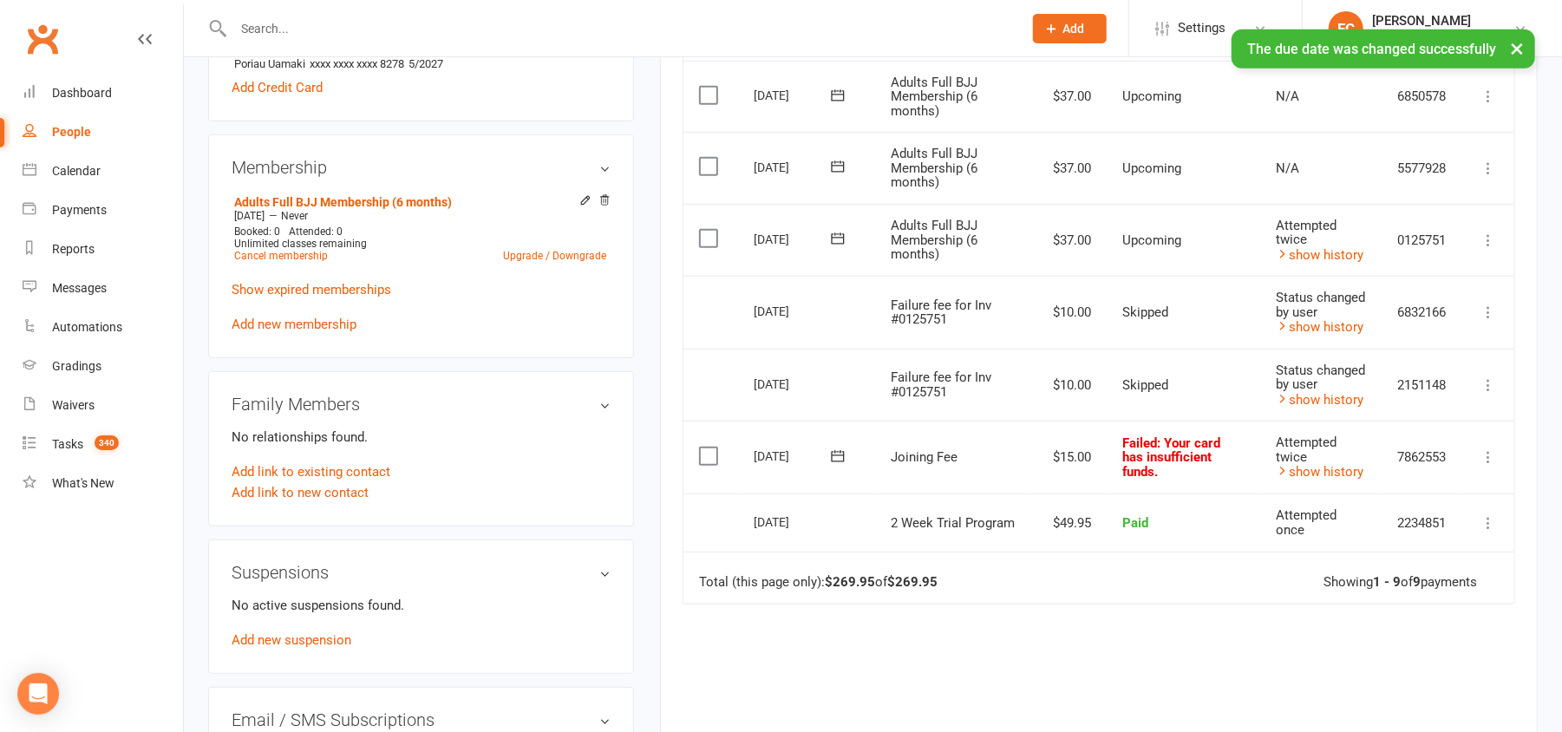
click at [840, 454] on icon at bounding box center [837, 455] width 17 height 17
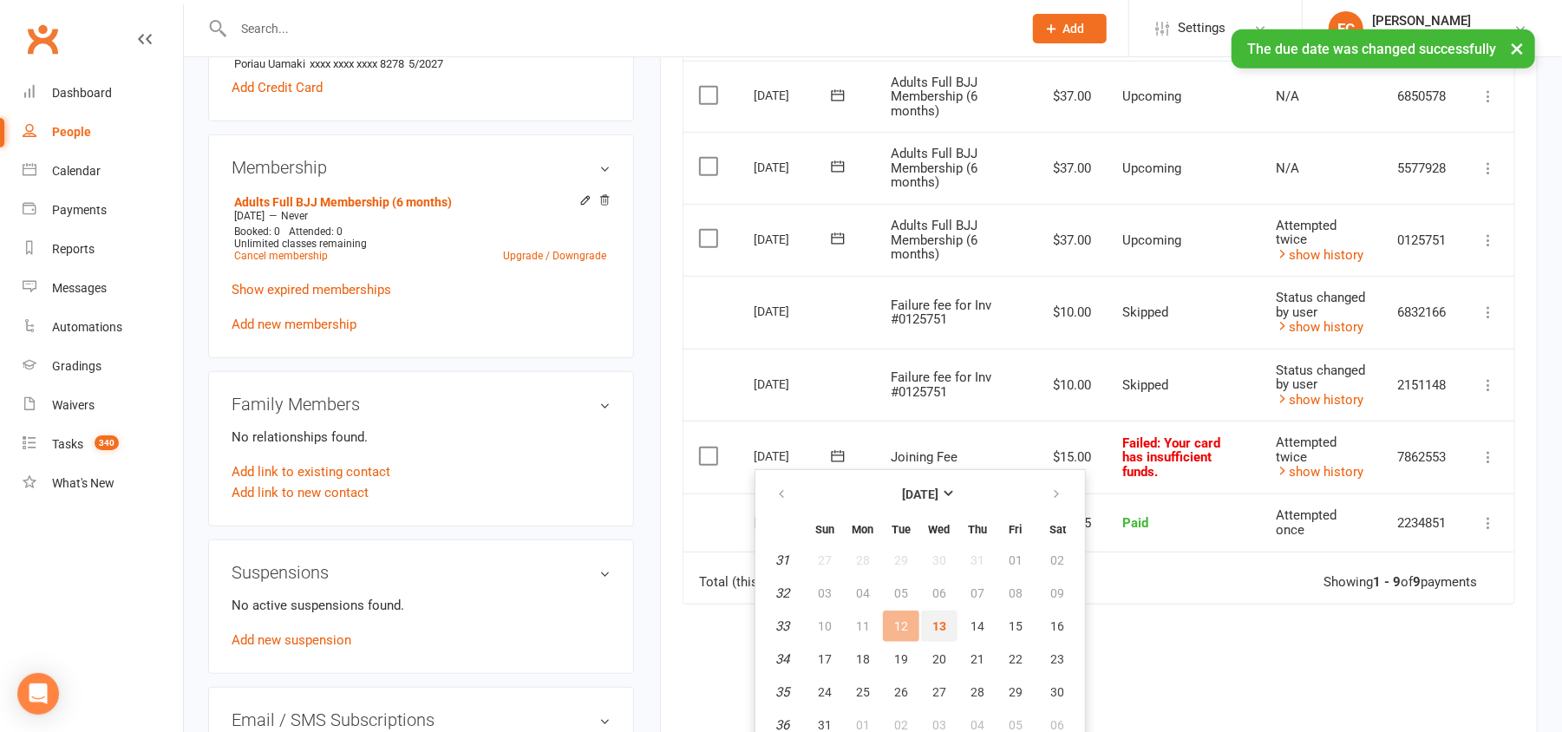
click at [937, 628] on span "13" at bounding box center [939, 626] width 14 height 14
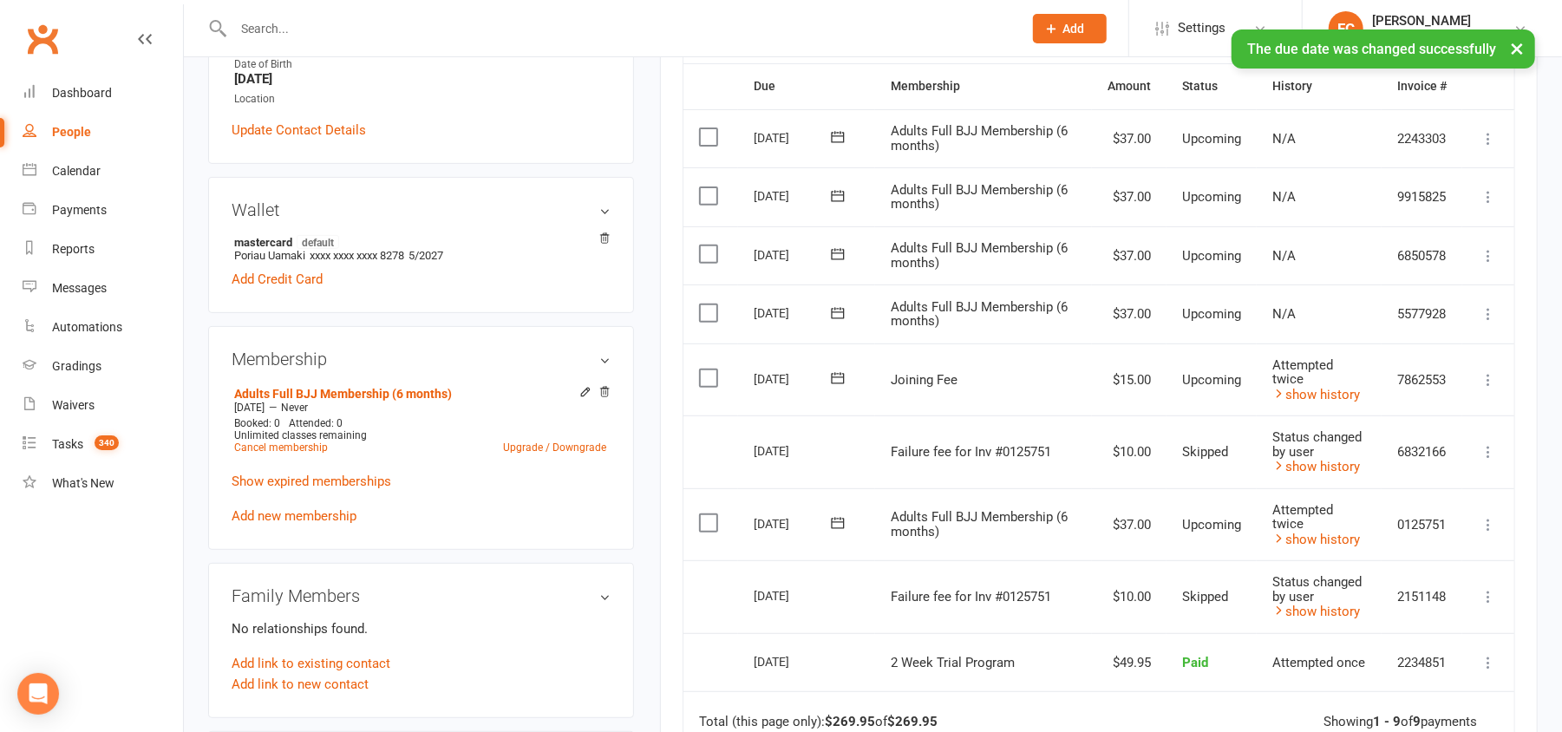
scroll to position [347, 0]
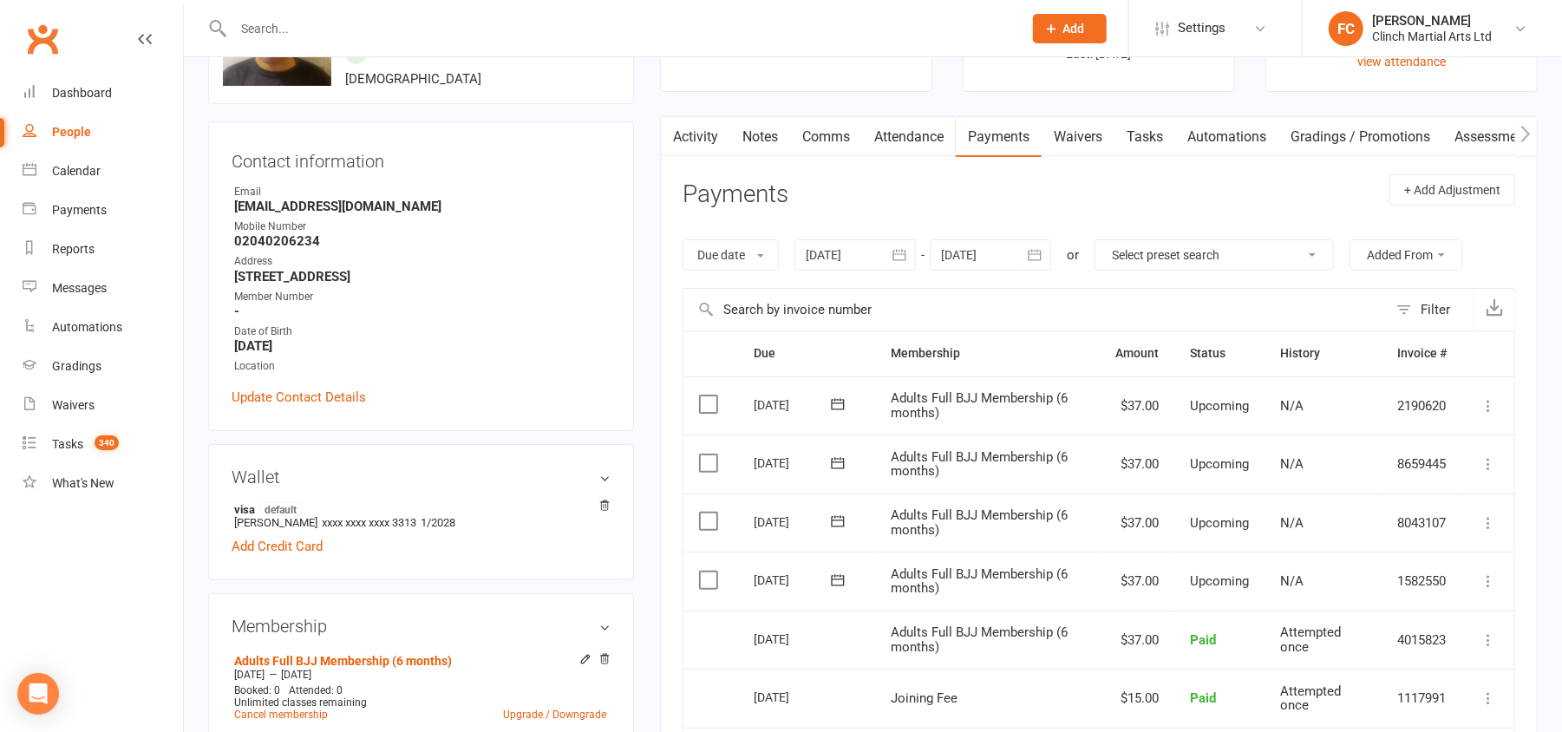
scroll to position [231, 0]
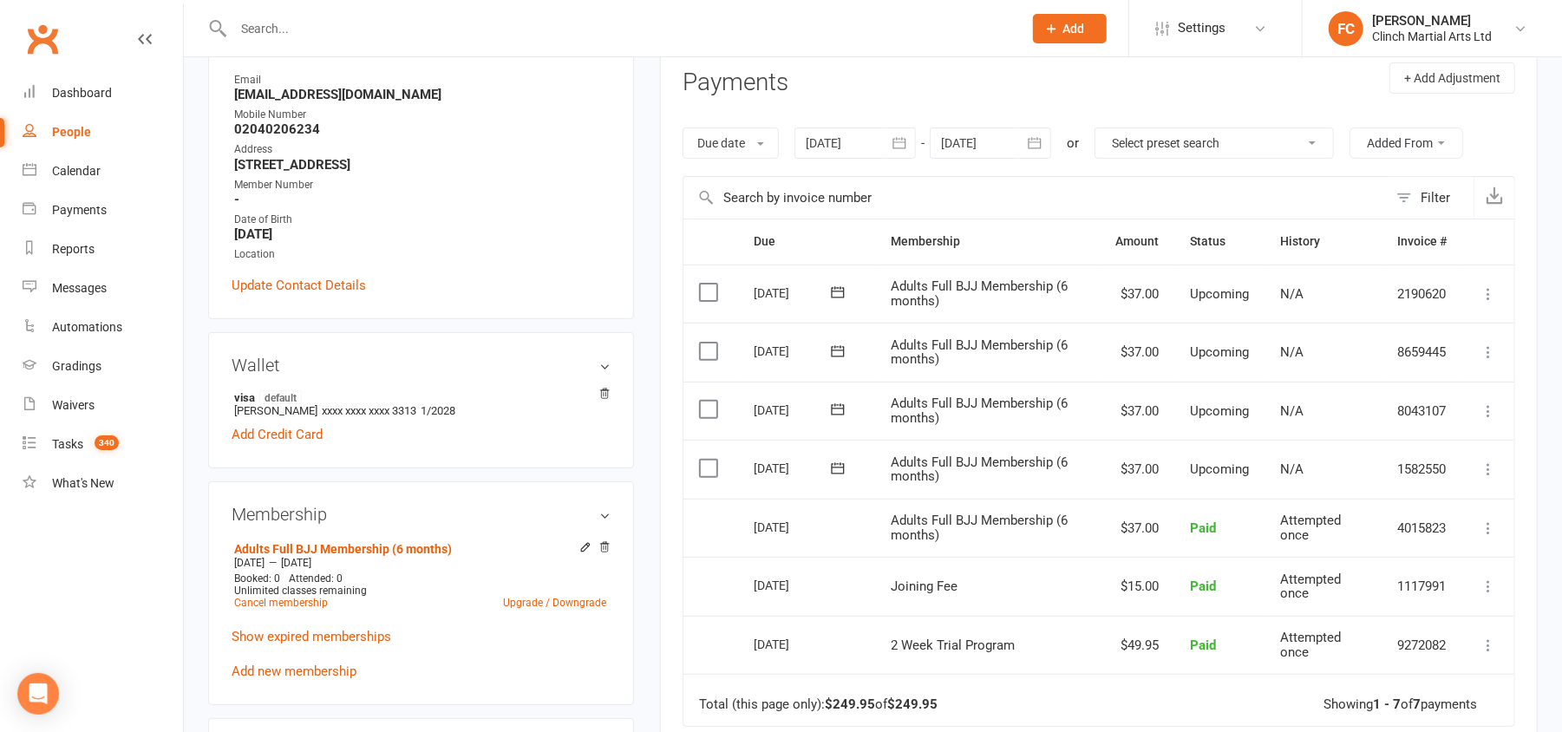
drag, startPoint x: 699, startPoint y: 307, endPoint x: 667, endPoint y: 258, distance: 58.2
click at [667, 258] on div "Activity Notes Comms Attendance Payments Waivers Tasks Automations Gradings / P…" at bounding box center [1099, 490] width 878 height 972
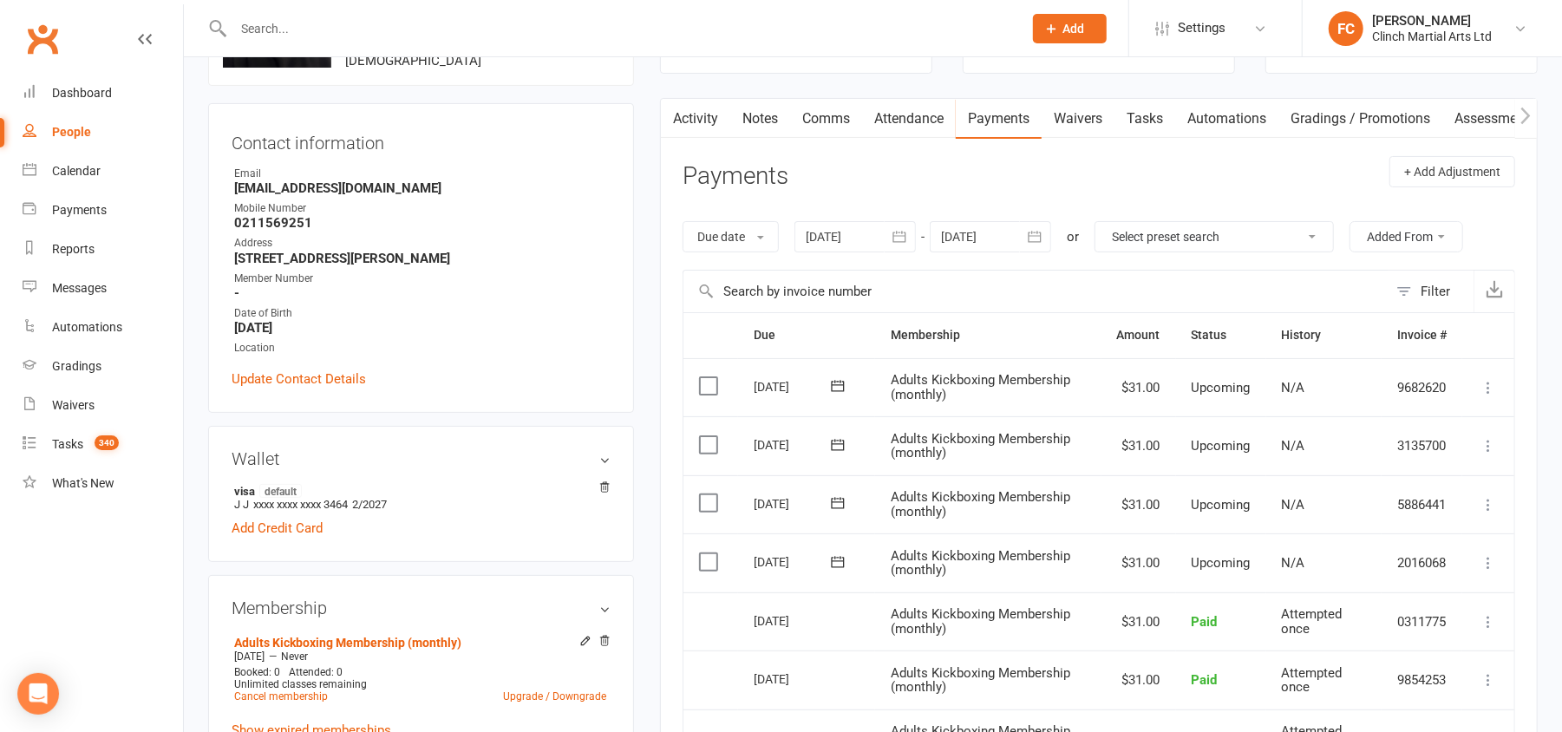
scroll to position [462, 0]
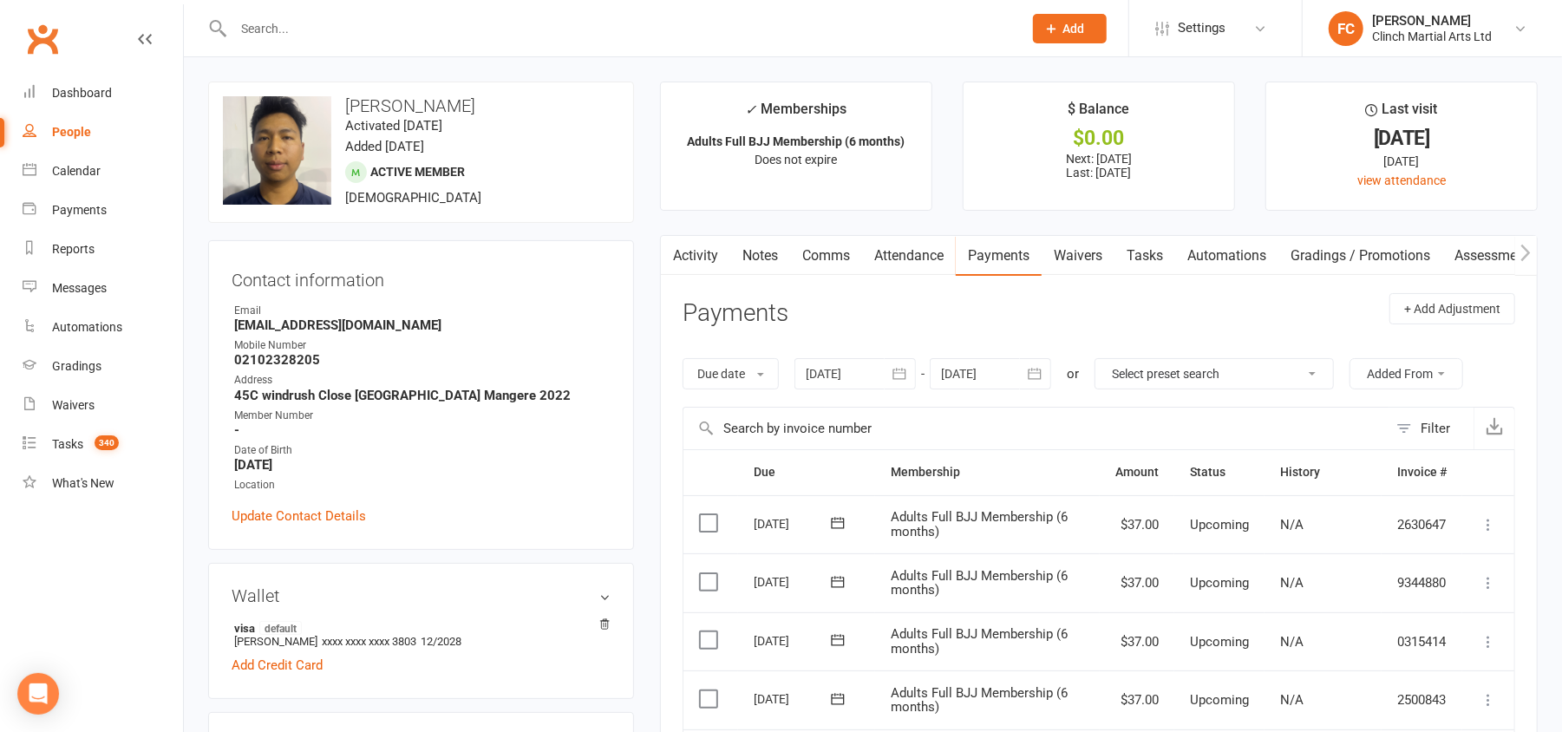
scroll to position [347, 0]
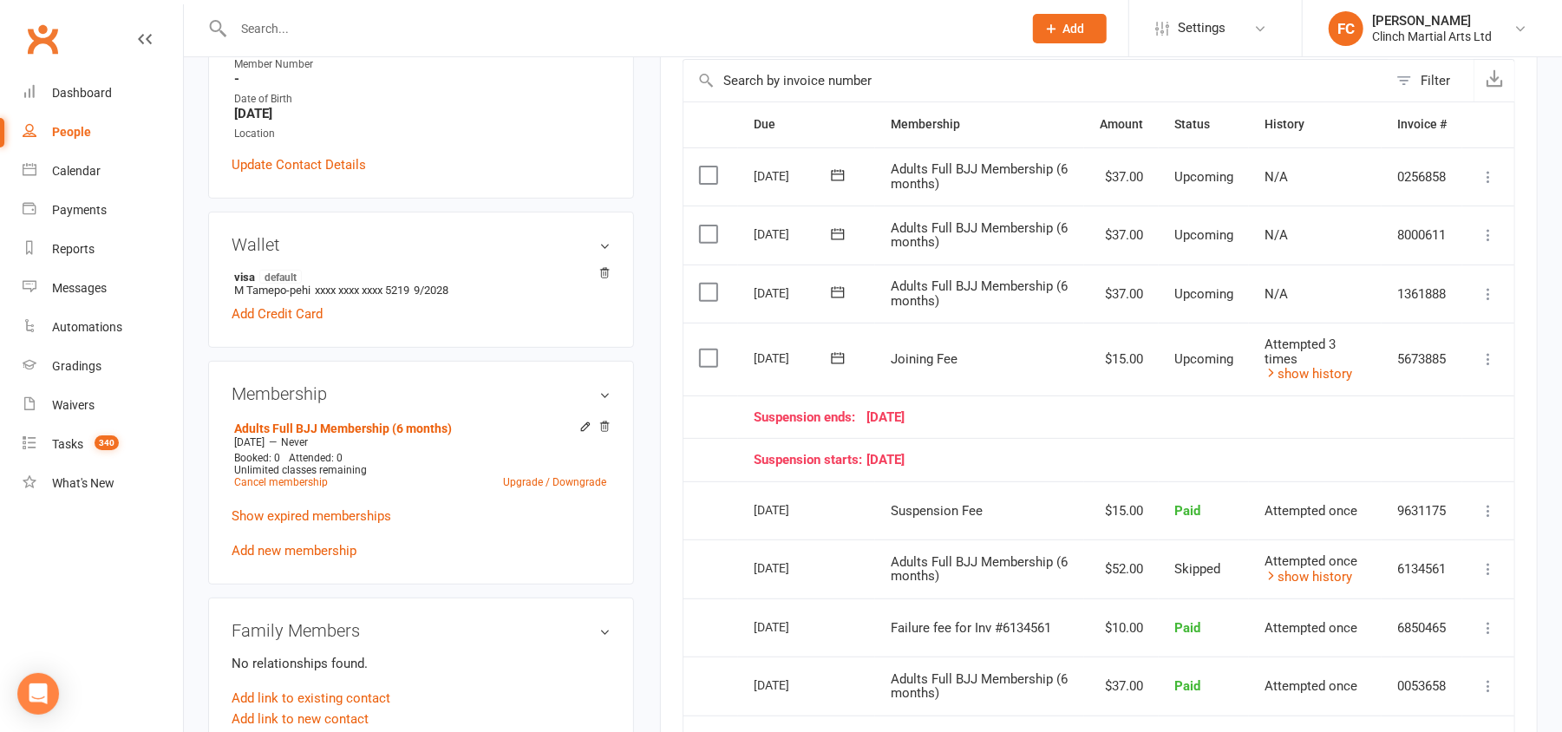
scroll to position [347, 0]
